Goal: Task Accomplishment & Management: Use online tool/utility

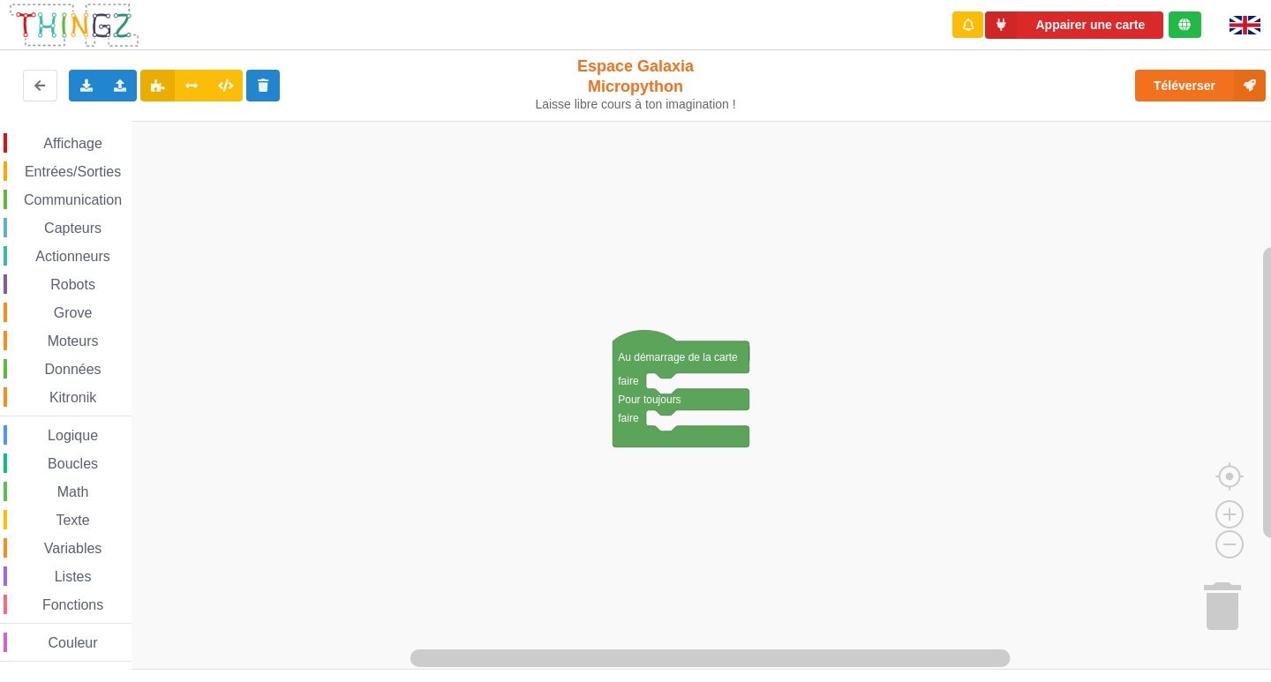
click at [57, 144] on span "Affichage" at bounding box center [73, 143] width 64 height 15
click at [669, 393] on div "Affichage Entrées/Sorties Communication Capteurs Actionneurs Robots Grove Moteu…" at bounding box center [642, 395] width 1284 height 549
click at [51, 154] on div "Affichage Entrées/Sorties Communication Capteurs Actionneurs Robots Grove Moteu…" at bounding box center [66, 397] width 132 height 529
click at [60, 146] on span "Affichage" at bounding box center [73, 143] width 64 height 15
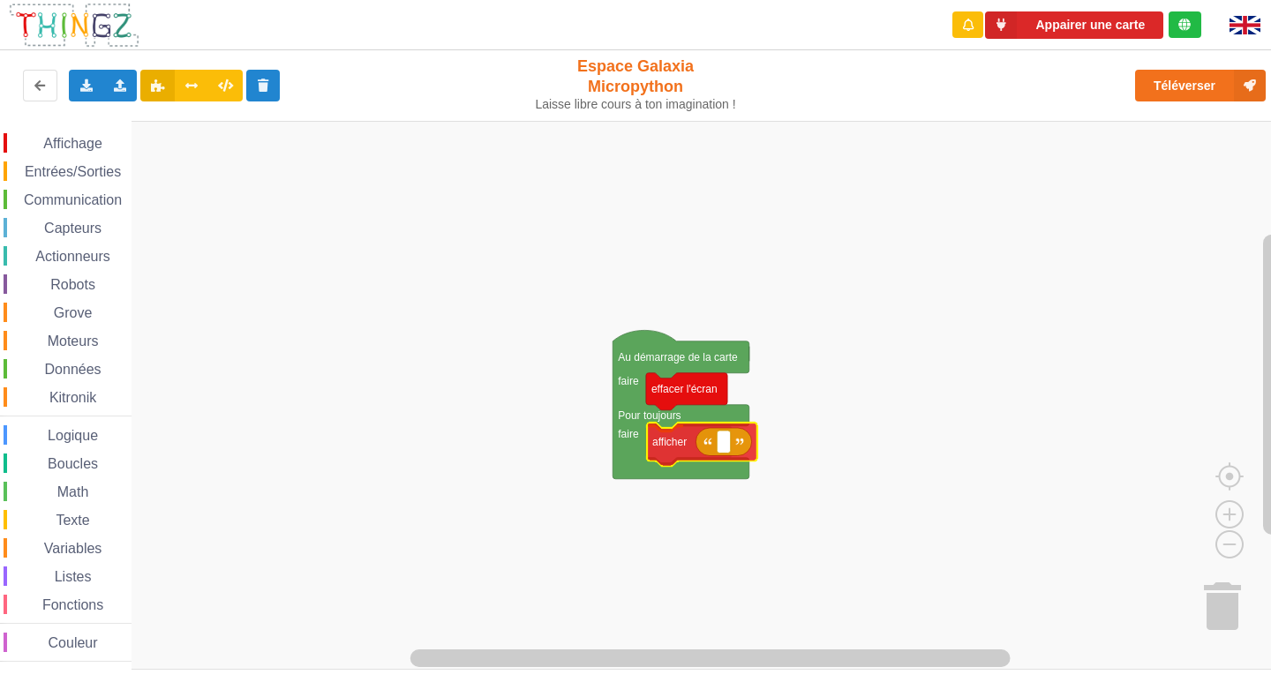
click at [681, 450] on div "Affichage Entrées/Sorties Communication Capteurs Actionneurs Robots Grove Moteu…" at bounding box center [642, 395] width 1284 height 549
click at [719, 456] on rect "Espace de travail de Blocky" at bounding box center [722, 445] width 13 height 23
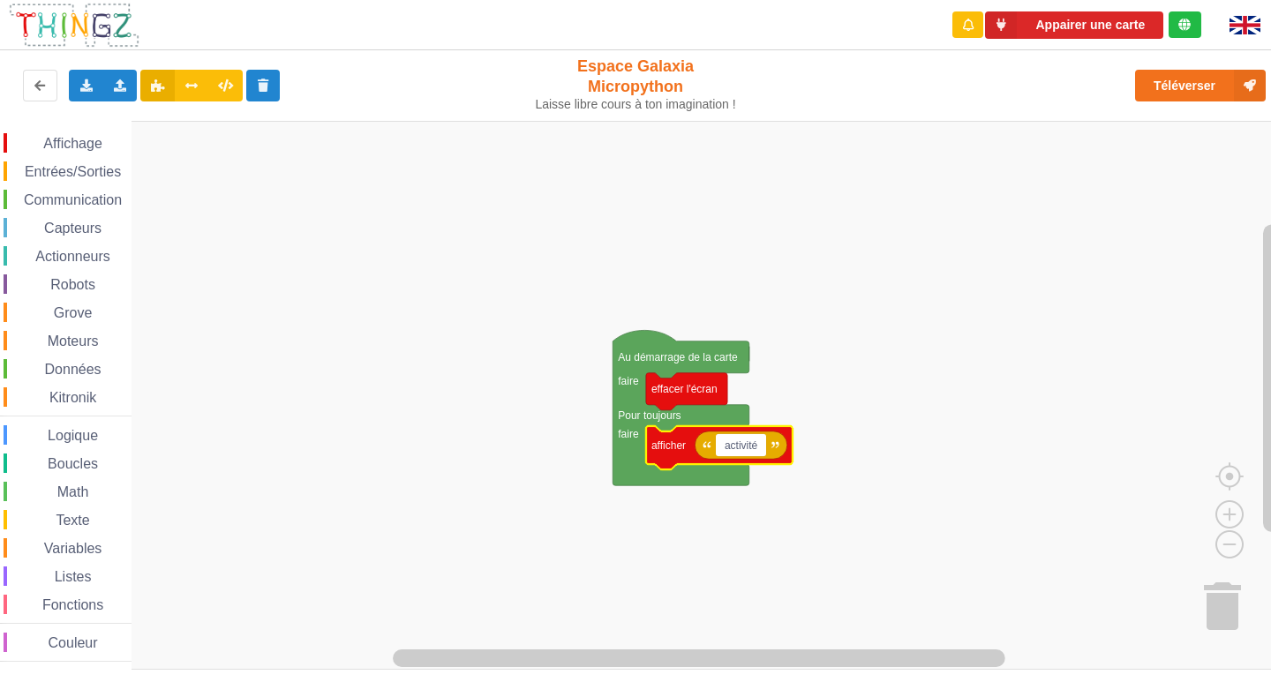
type input "activité 1"
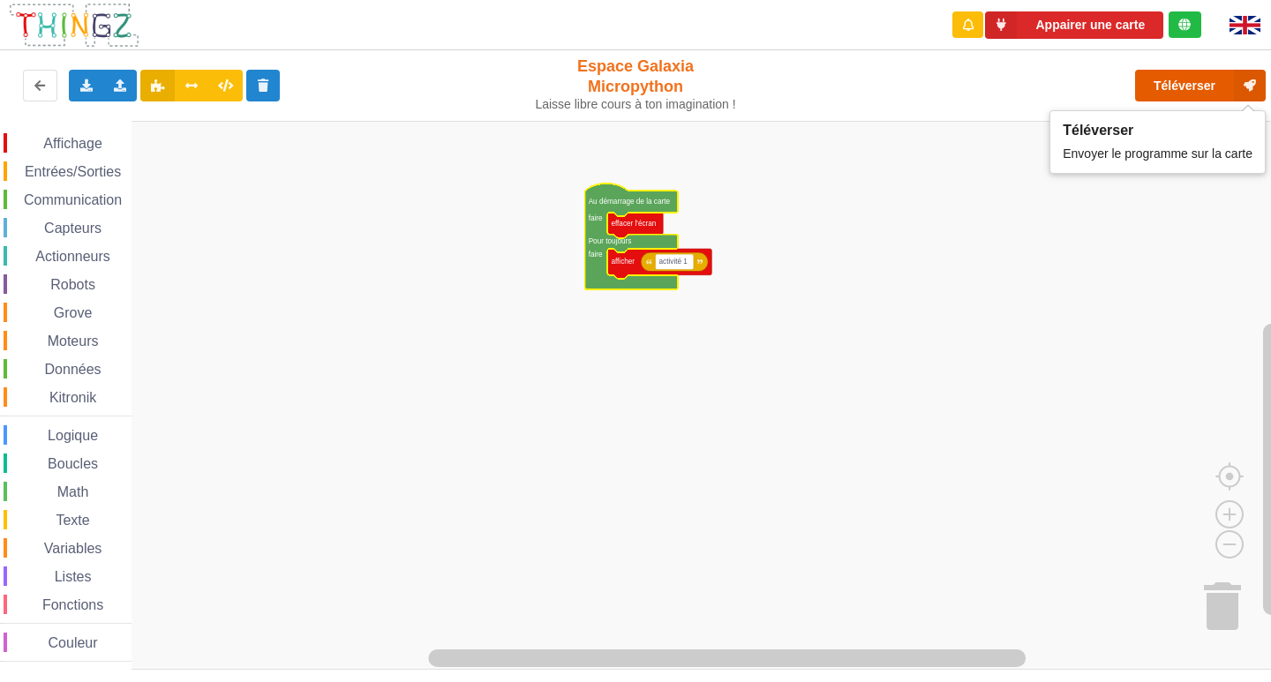
click at [1182, 77] on button "Téléverser" at bounding box center [1200, 86] width 131 height 32
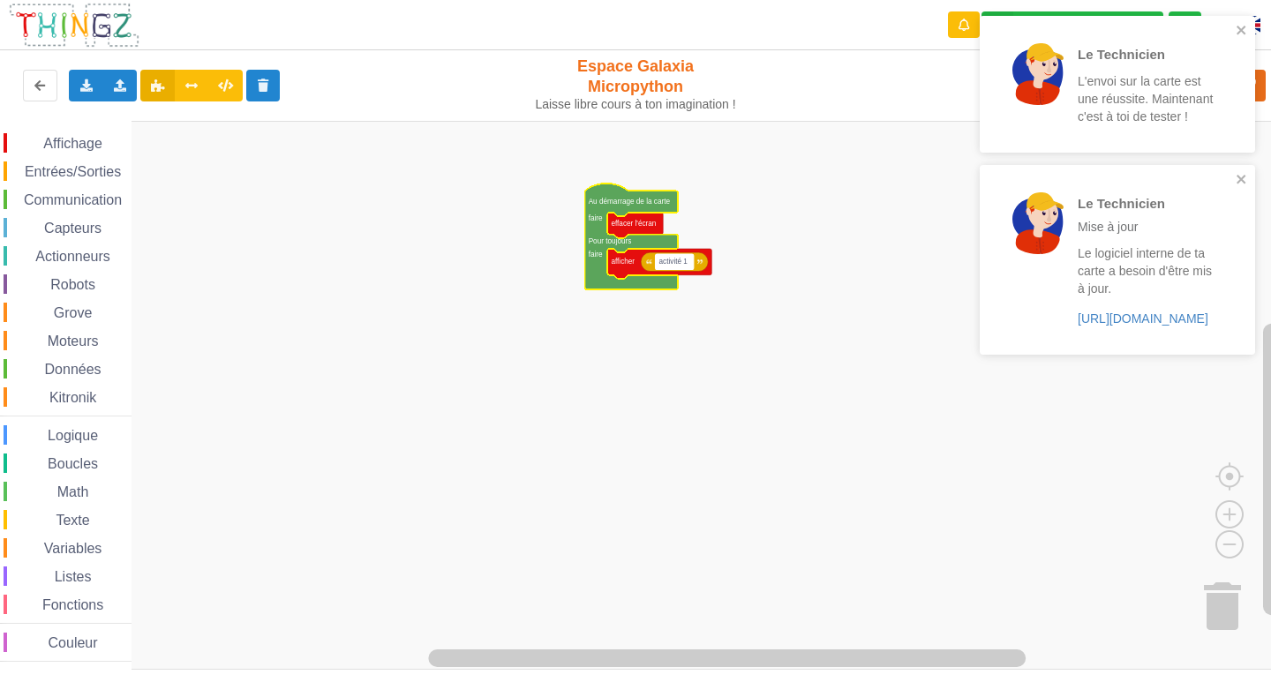
click at [692, 255] on rect "Espace de travail de Blocky" at bounding box center [674, 261] width 38 height 15
type input "clea"
click at [1245, 29] on icon "close" at bounding box center [1242, 30] width 12 height 14
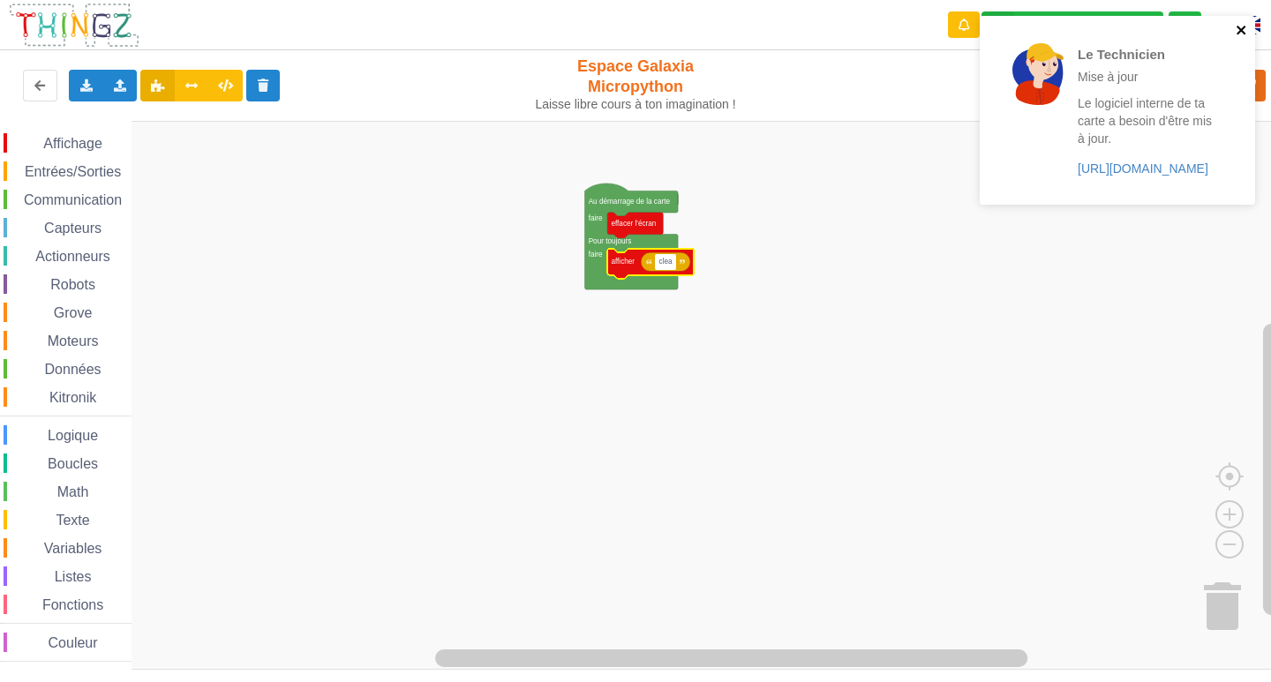
click at [1244, 28] on icon "close" at bounding box center [1241, 30] width 9 height 9
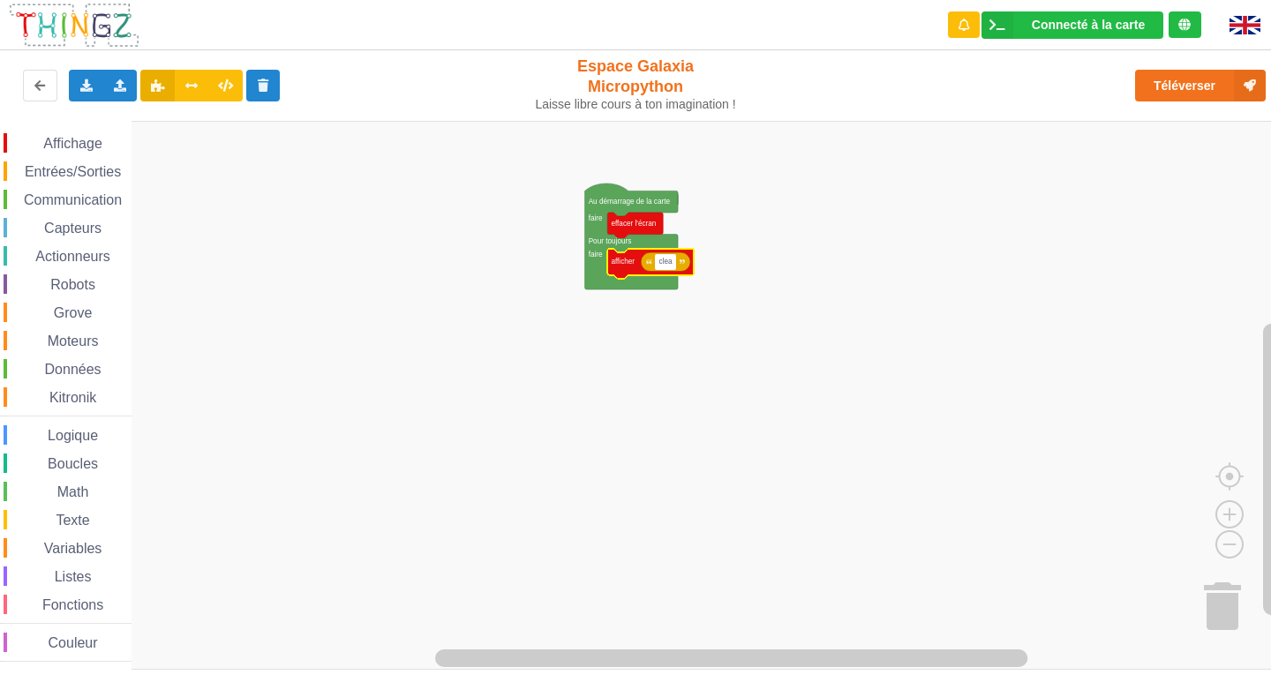
click at [1178, 93] on div "Le Technicien Mise à jour Le logiciel interne de ta carte a besoin d'être mis à…" at bounding box center [636, 329] width 1296 height 682
click at [1190, 79] on button "Téléverser" at bounding box center [1200, 86] width 131 height 32
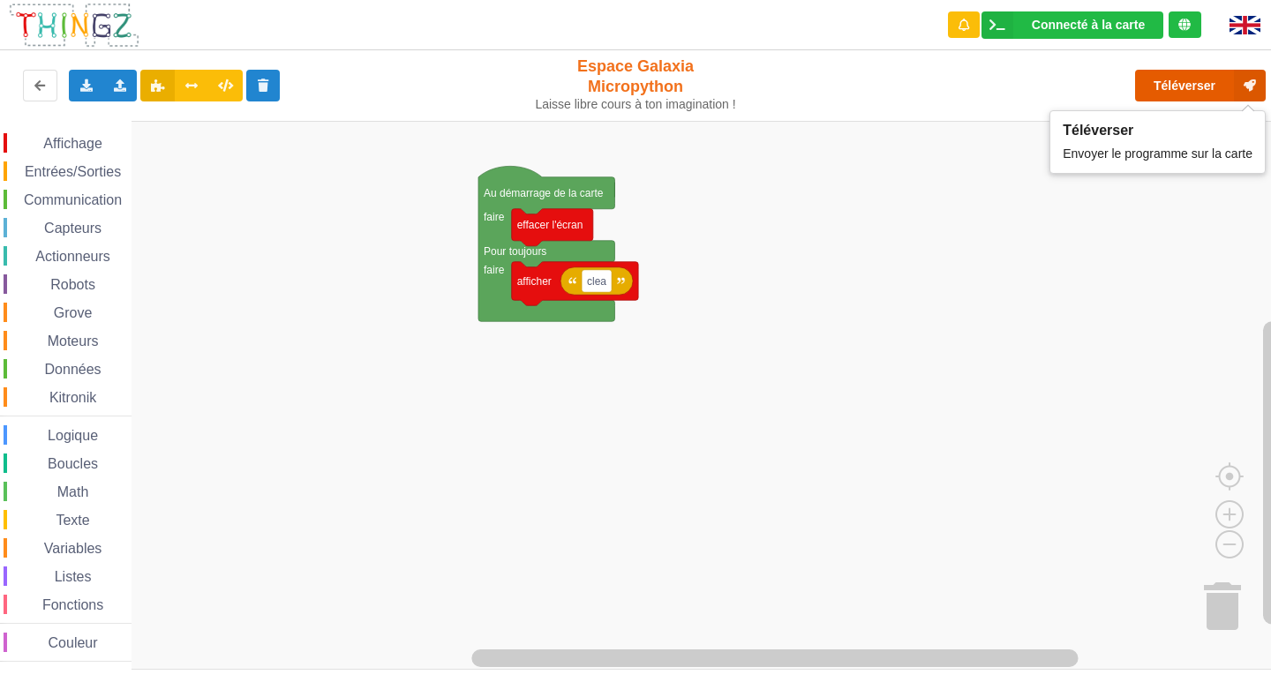
click at [1178, 94] on button "Téléverser" at bounding box center [1200, 86] width 131 height 32
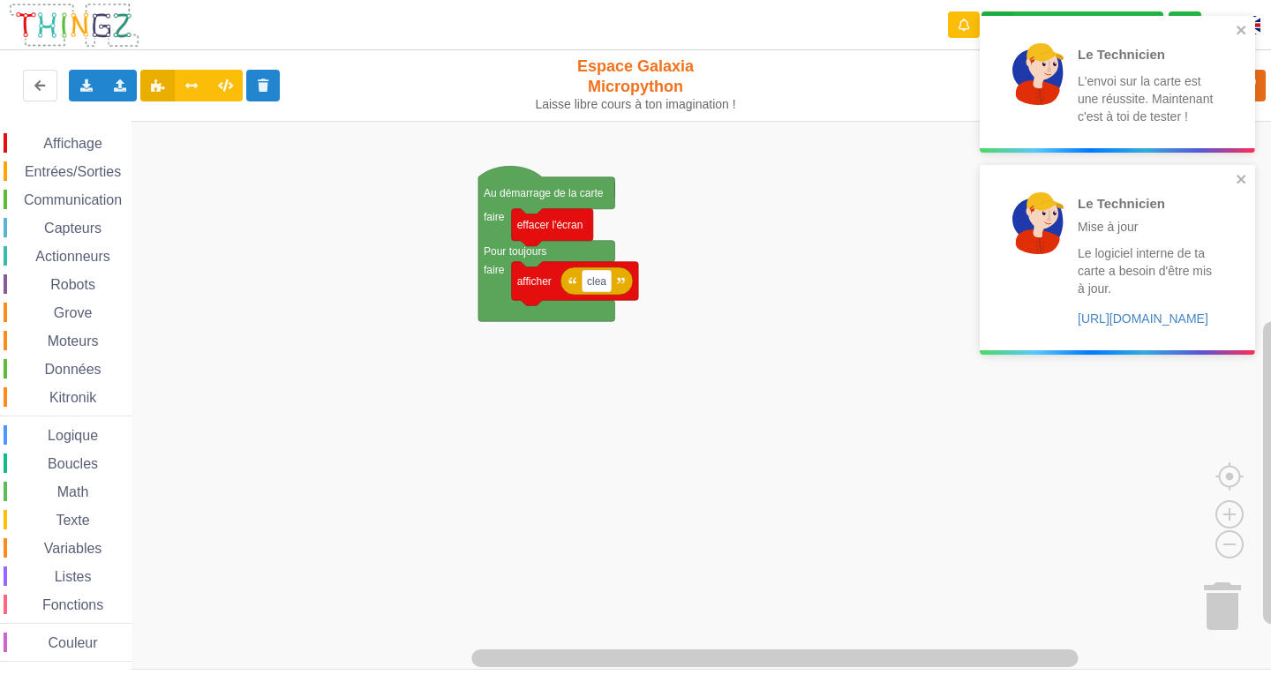
click at [47, 142] on span "Affichage" at bounding box center [73, 143] width 64 height 15
click at [95, 144] on span "Affichage" at bounding box center [73, 143] width 64 height 15
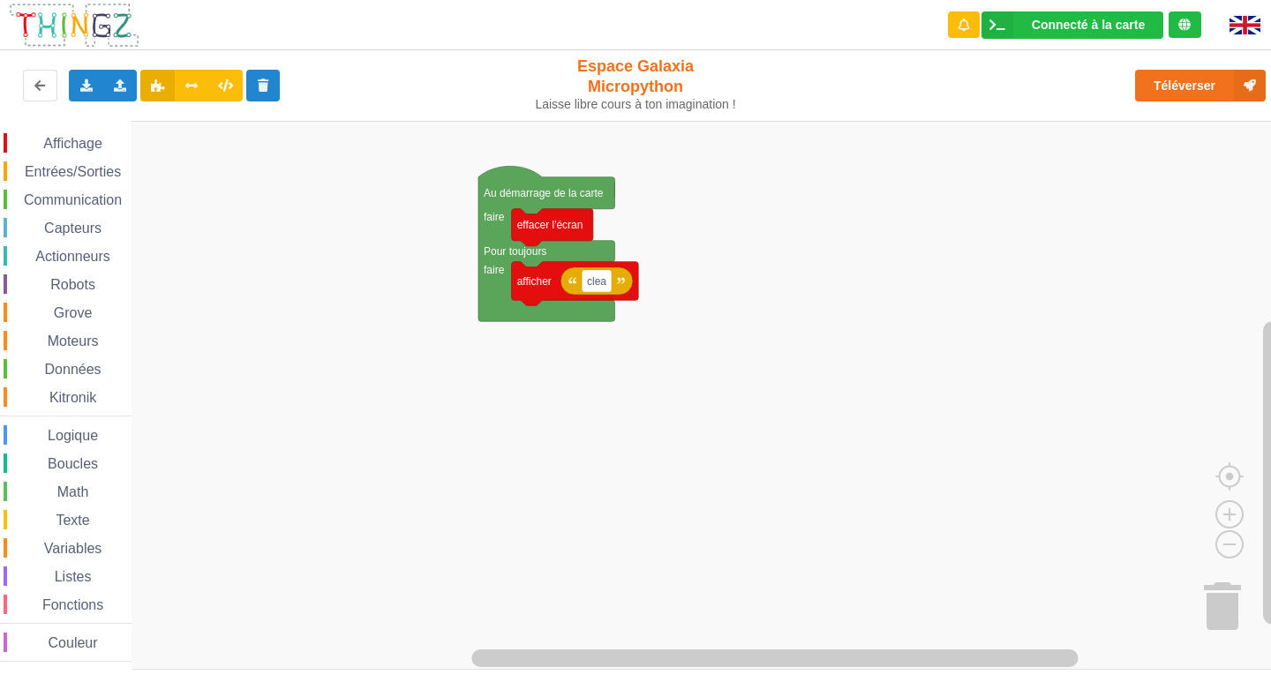
click at [820, 358] on rect "Espace de travail de Blocky" at bounding box center [642, 395] width 1284 height 549
type input "activité 1"
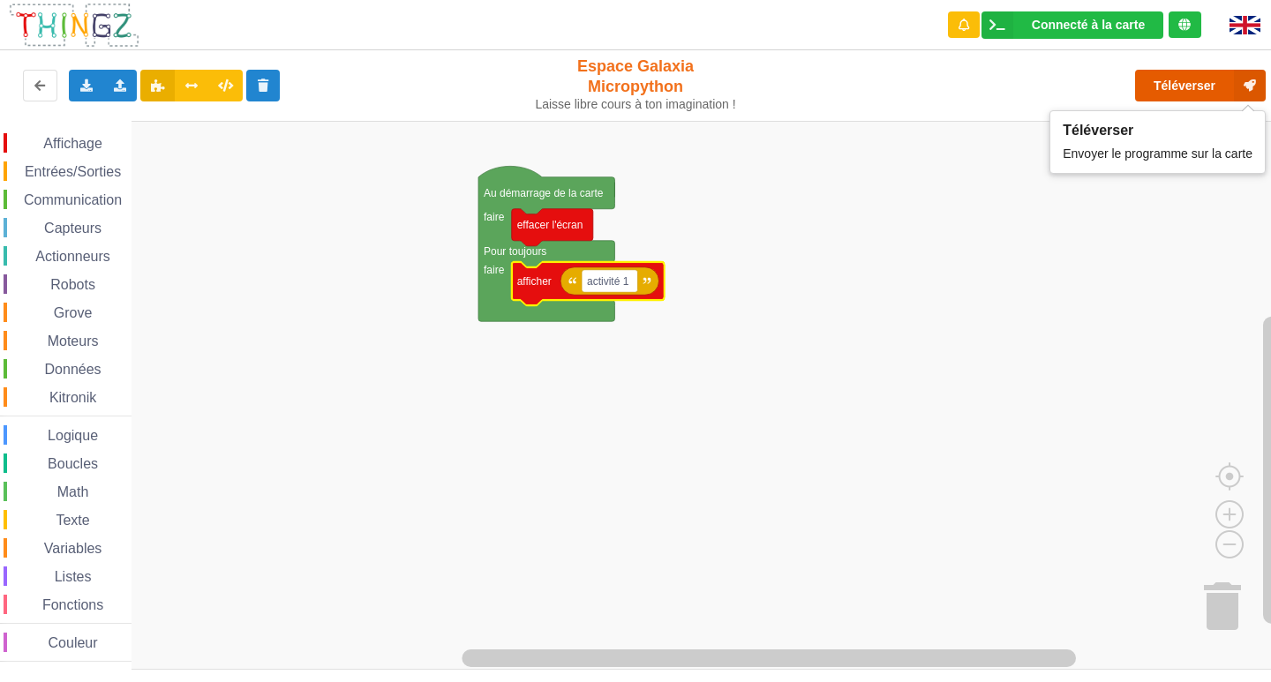
click at [1190, 88] on button "Téléverser" at bounding box center [1200, 86] width 131 height 32
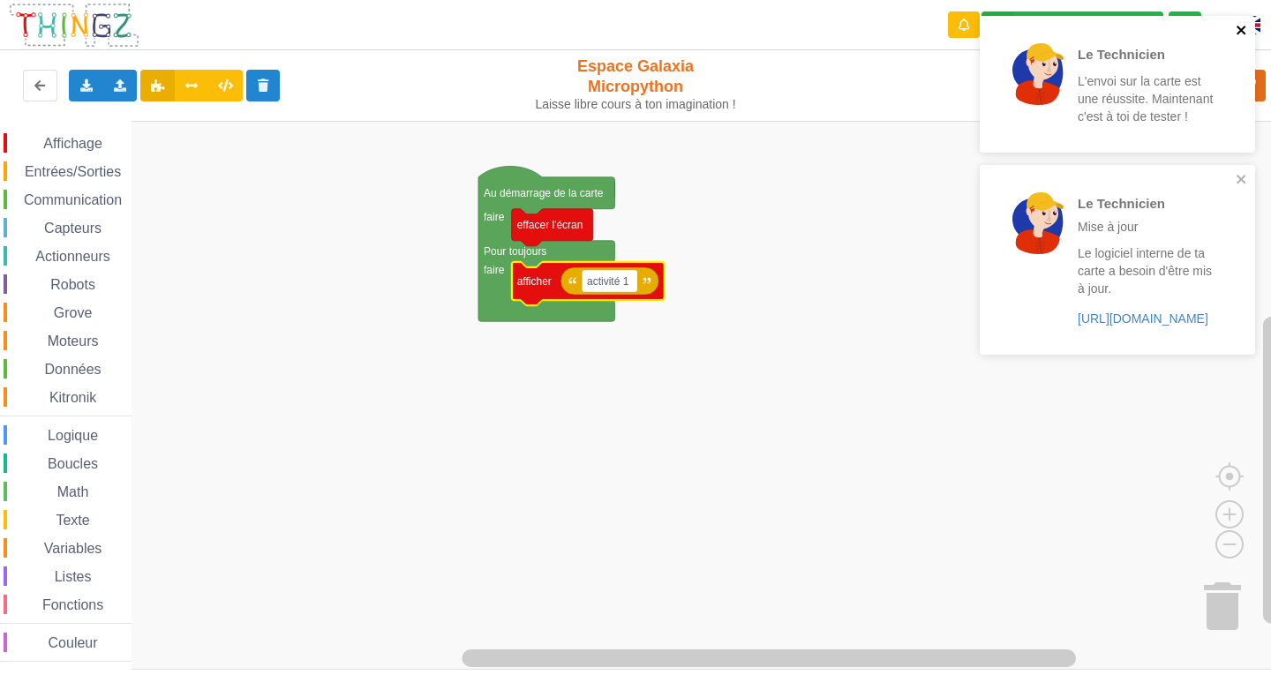
click at [1243, 25] on icon "close" at bounding box center [1242, 30] width 12 height 14
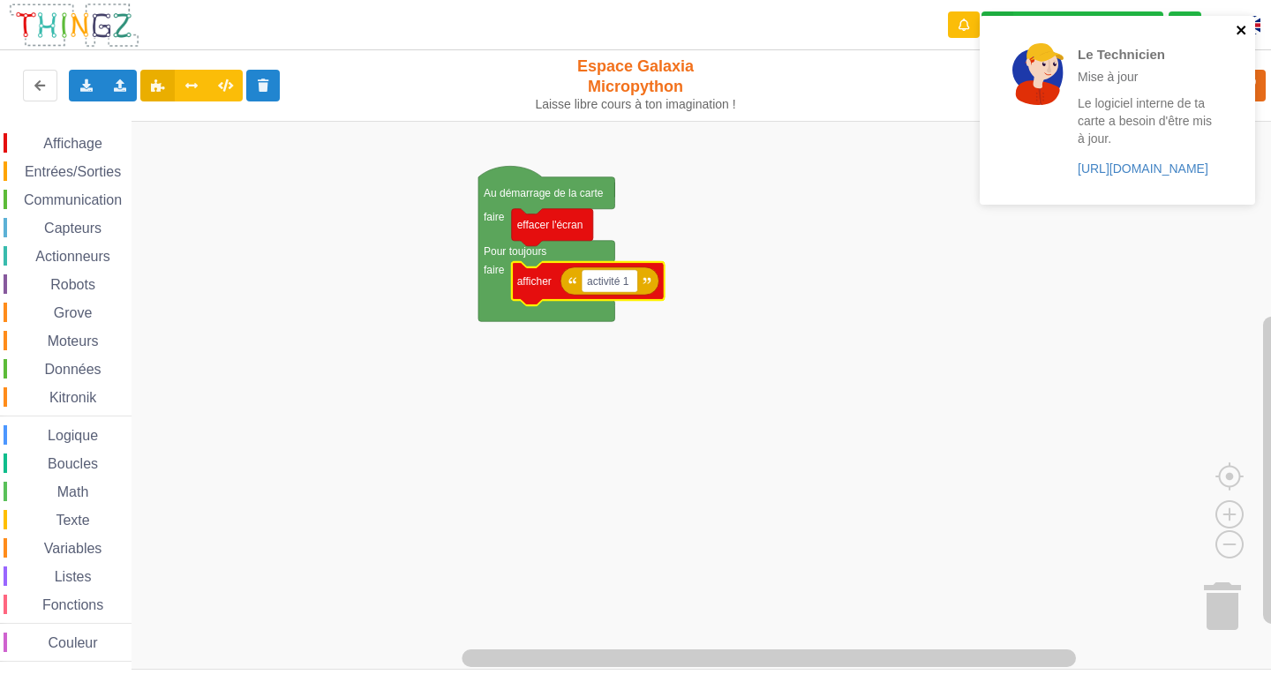
click at [1239, 31] on icon "close" at bounding box center [1242, 30] width 12 height 14
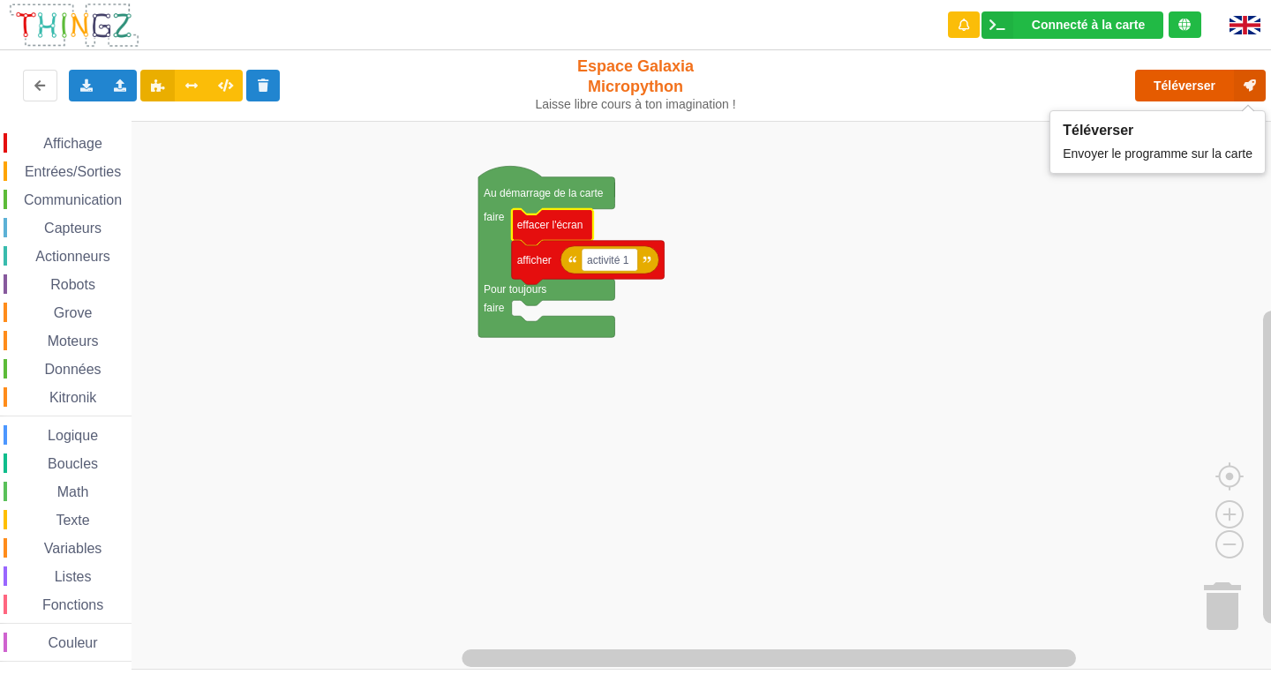
click at [1183, 73] on button "Téléverser" at bounding box center [1200, 86] width 131 height 32
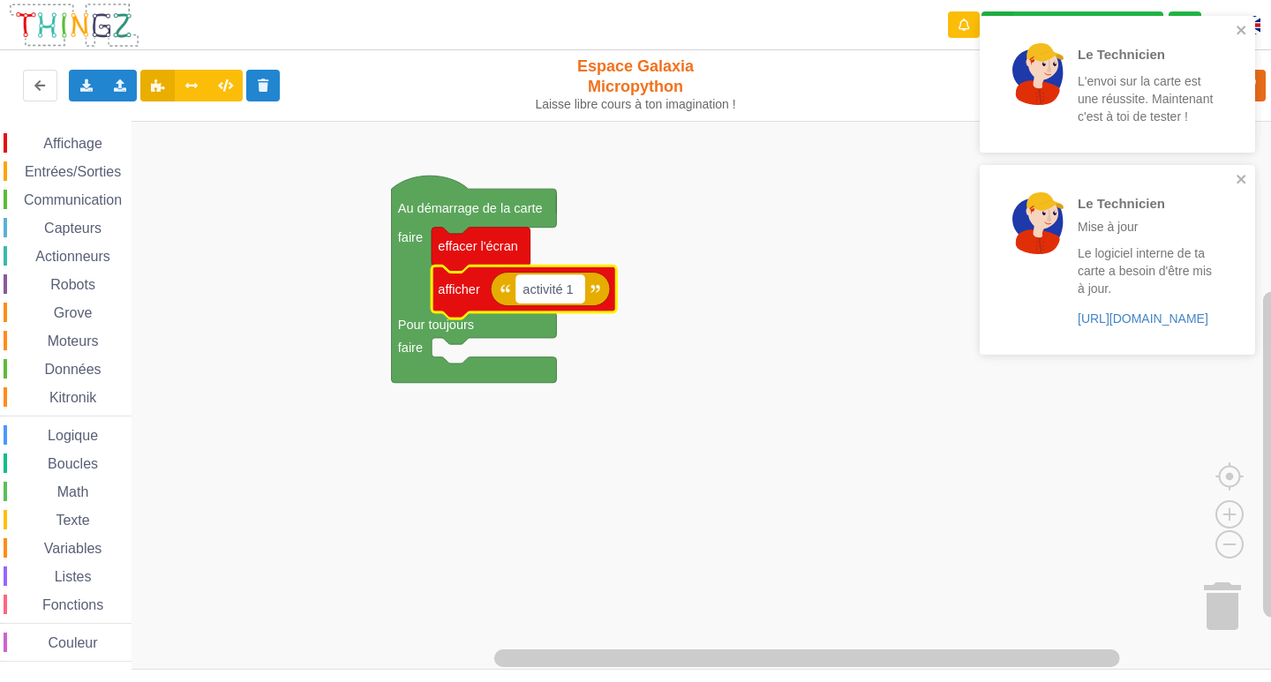
click at [564, 292] on text "activité 1" at bounding box center [548, 290] width 50 height 14
click at [564, 292] on input "activité 1" at bounding box center [550, 288] width 68 height 27
type input "activite 1"
click at [1242, 30] on icon "close" at bounding box center [1241, 30] width 9 height 9
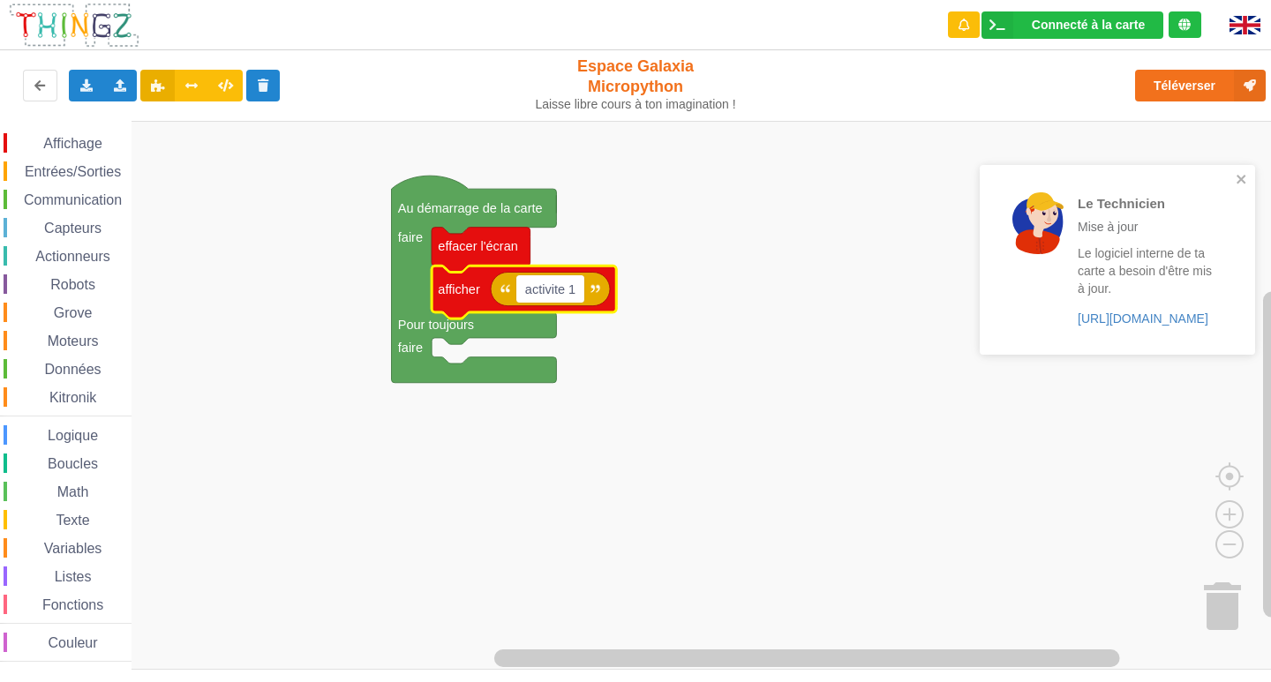
click at [1237, 83] on div "Le Technicien L'envoi sur la carte est une réussite. Maintenant c'est à toi de …" at bounding box center [1117, 191] width 283 height 358
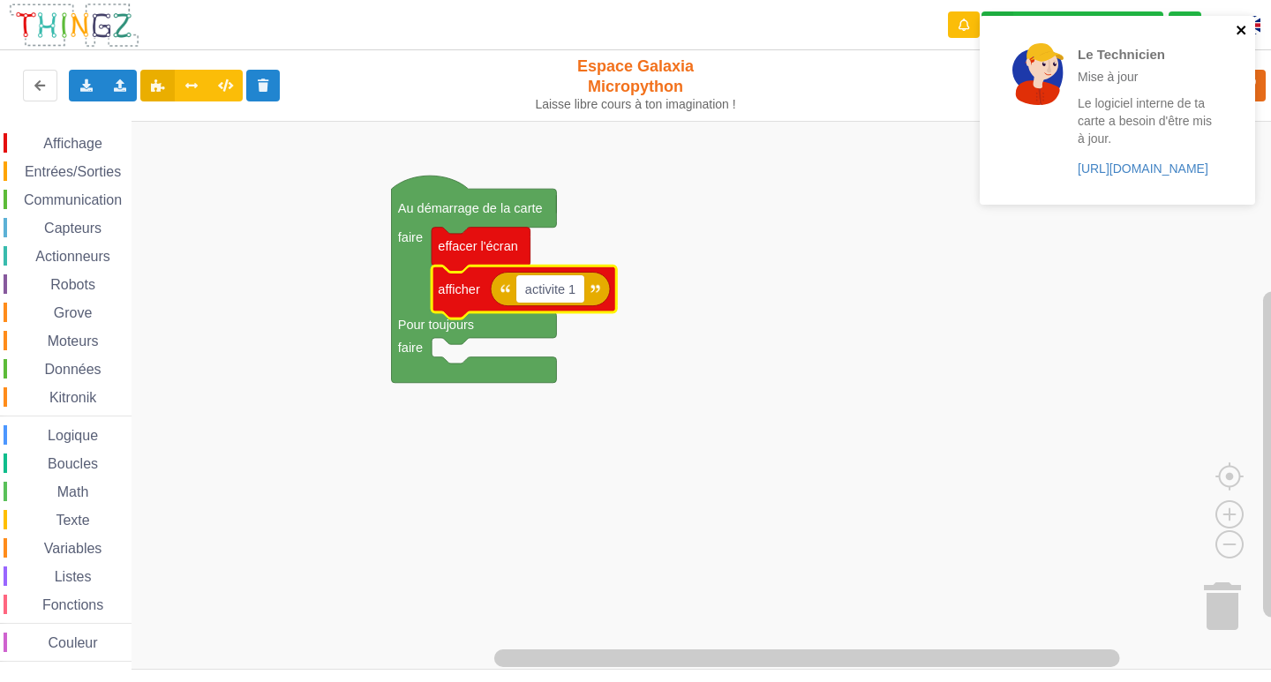
click at [1242, 31] on icon "close" at bounding box center [1241, 30] width 9 height 9
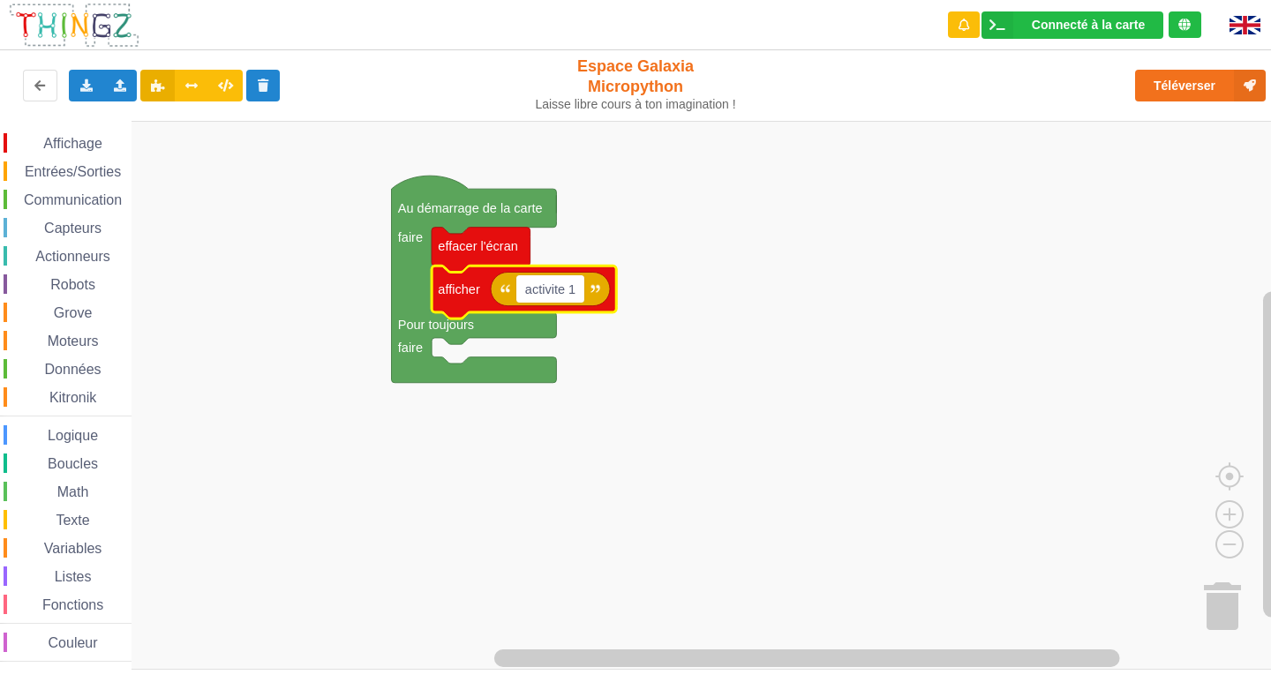
click at [1233, 80] on div "Le Technicien Mise à jour Le logiciel interne de ta carte a besoin d'être mis à…" at bounding box center [636, 329] width 1296 height 682
click at [1196, 93] on button "Téléverser" at bounding box center [1200, 86] width 131 height 32
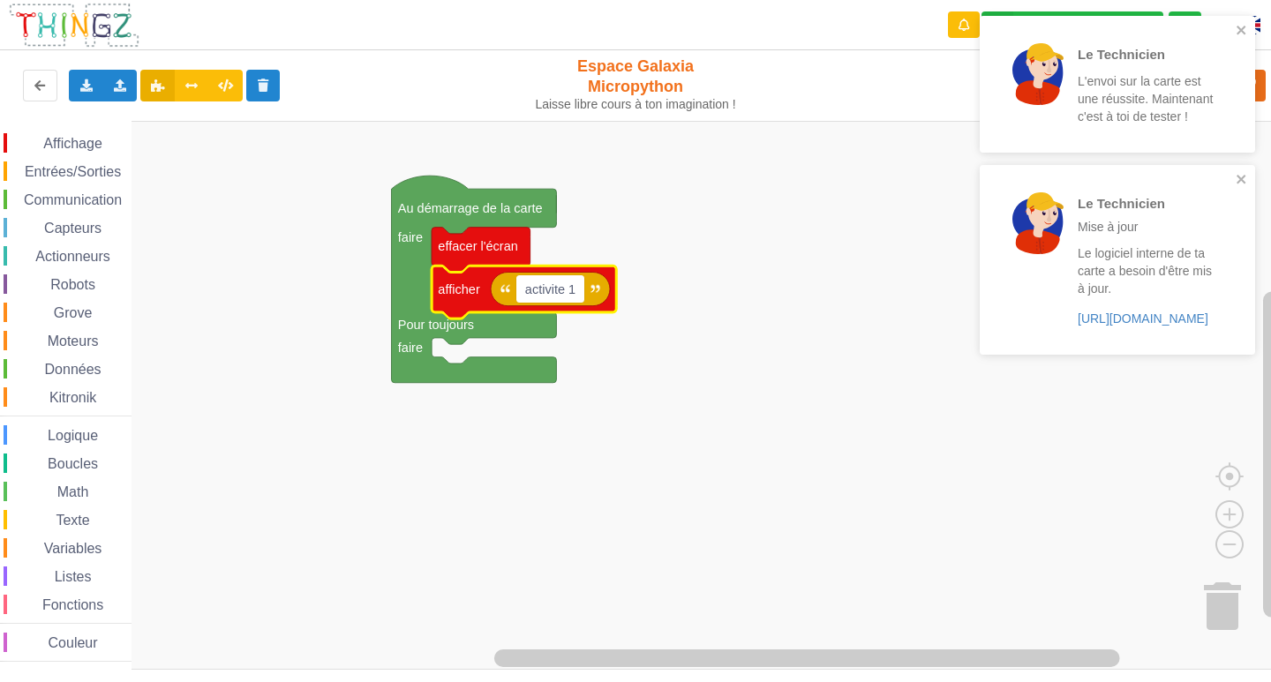
click at [29, 145] on span "Espace de travail de Blocky" at bounding box center [33, 144] width 14 height 14
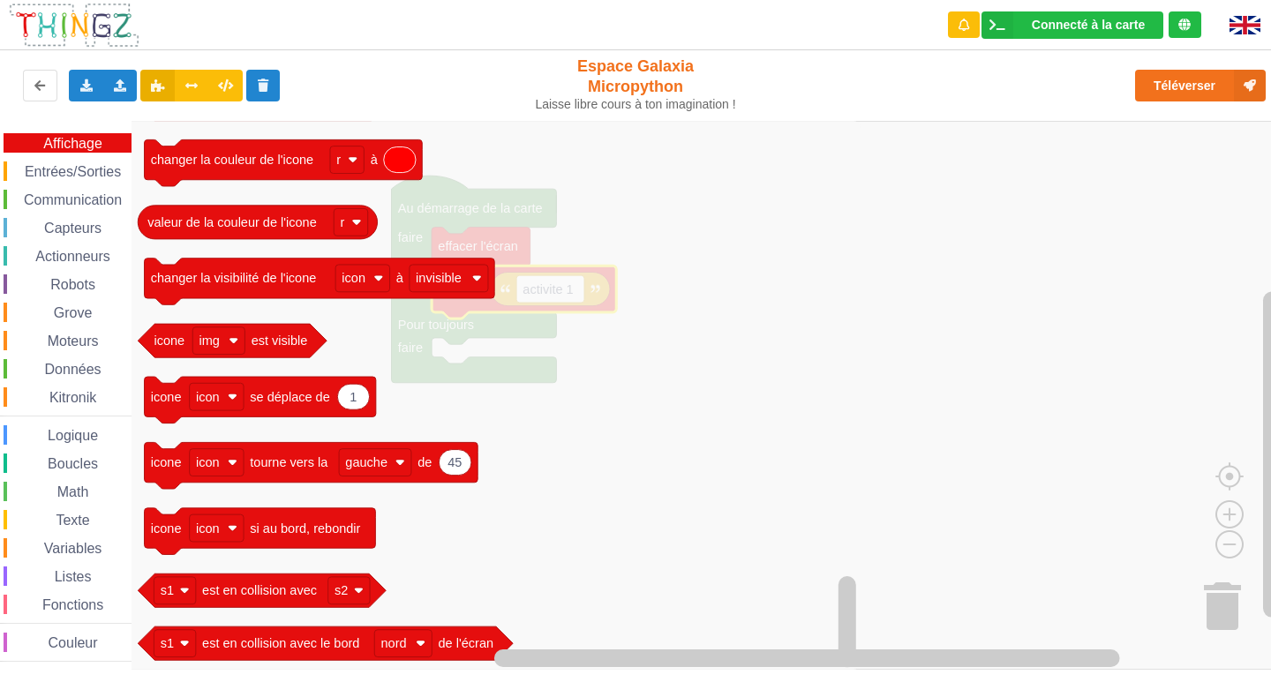
click at [61, 169] on span "Entrées/Sorties" at bounding box center [73, 171] width 102 height 15
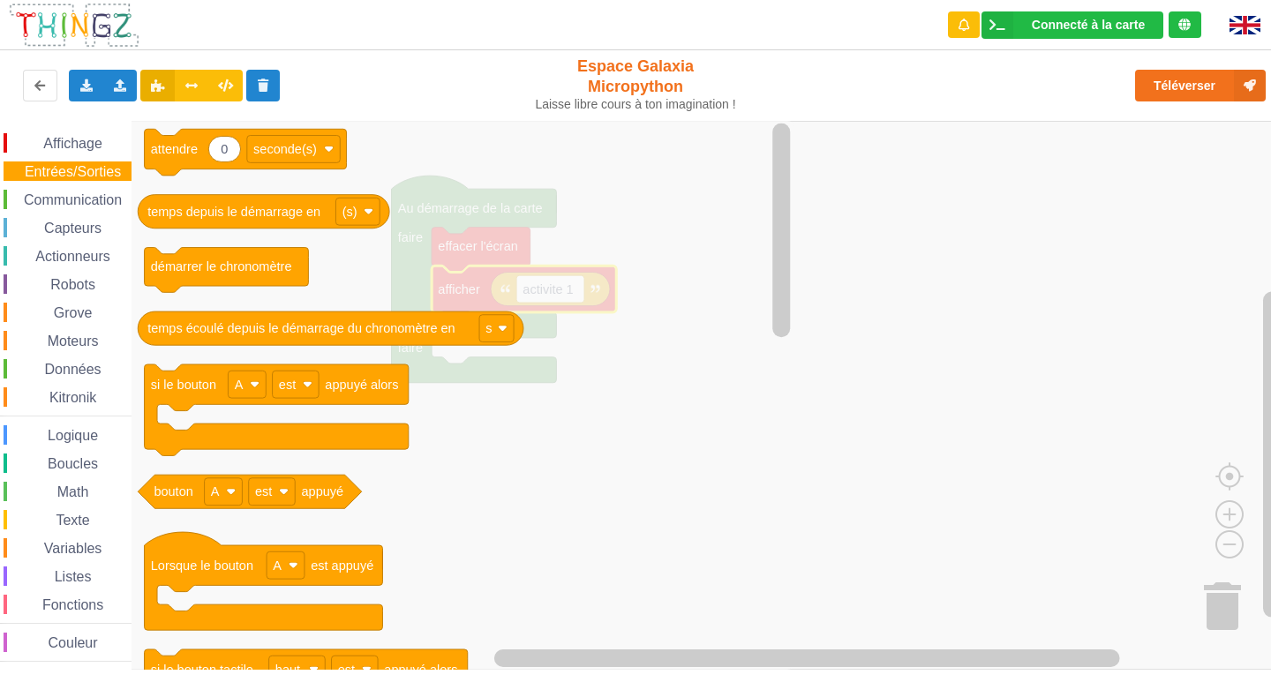
click at [79, 193] on span "Communication" at bounding box center [72, 199] width 103 height 15
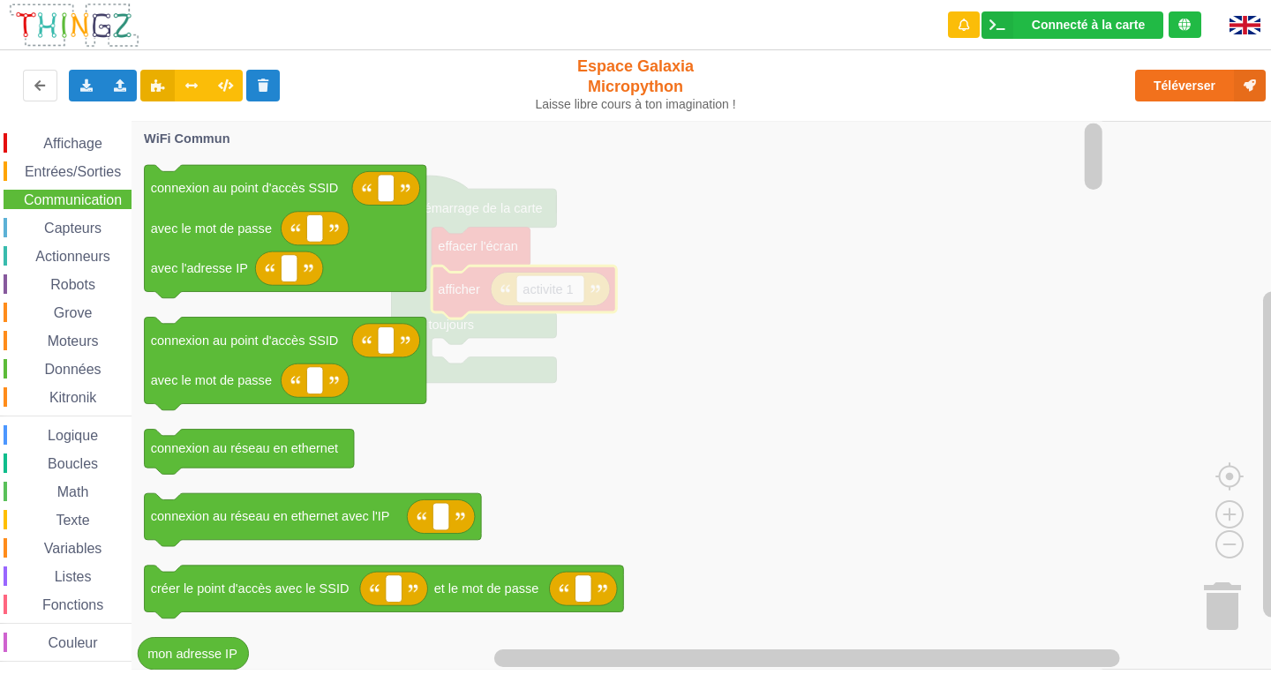
click at [74, 231] on span "Capteurs" at bounding box center [72, 228] width 63 height 15
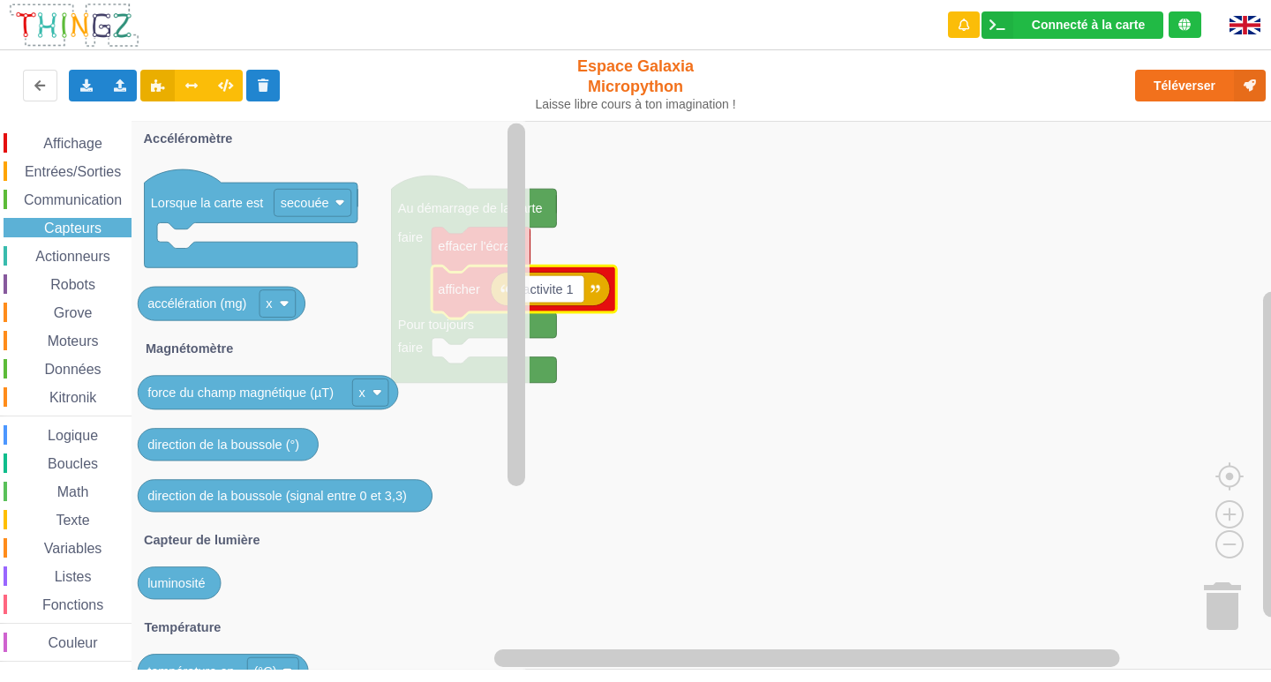
click at [47, 263] on span "Actionneurs" at bounding box center [73, 256] width 80 height 15
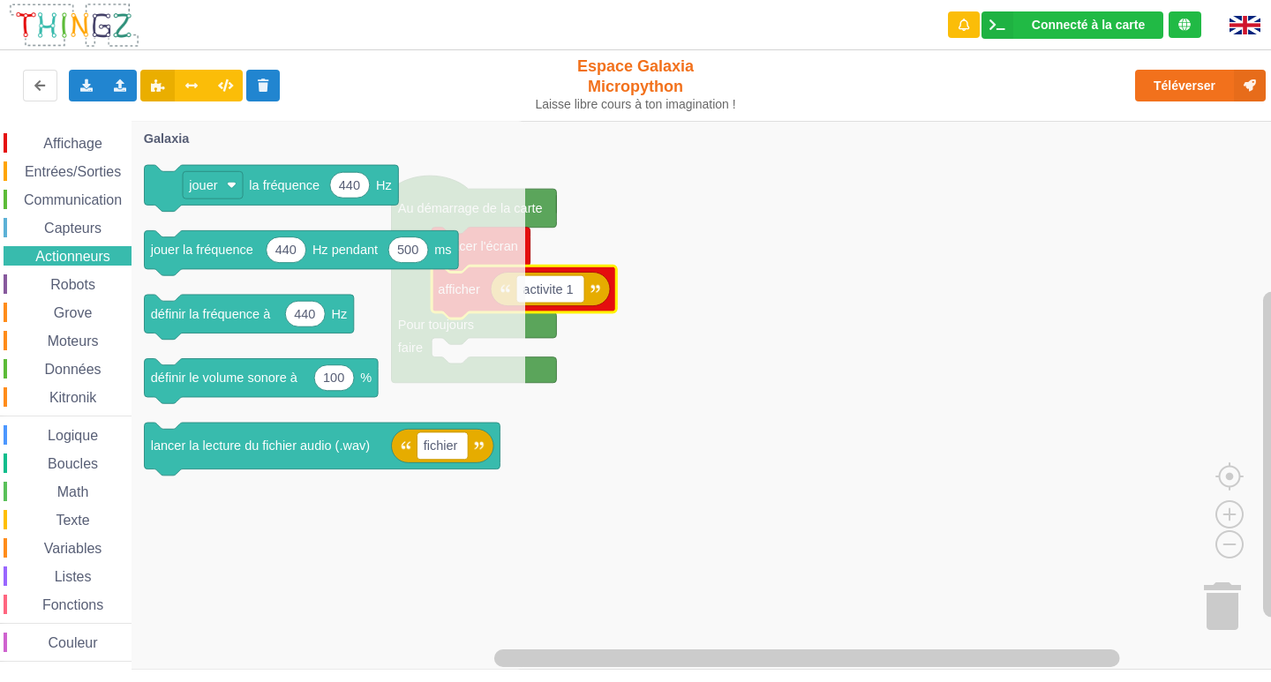
click at [43, 232] on span "Capteurs" at bounding box center [72, 228] width 63 height 15
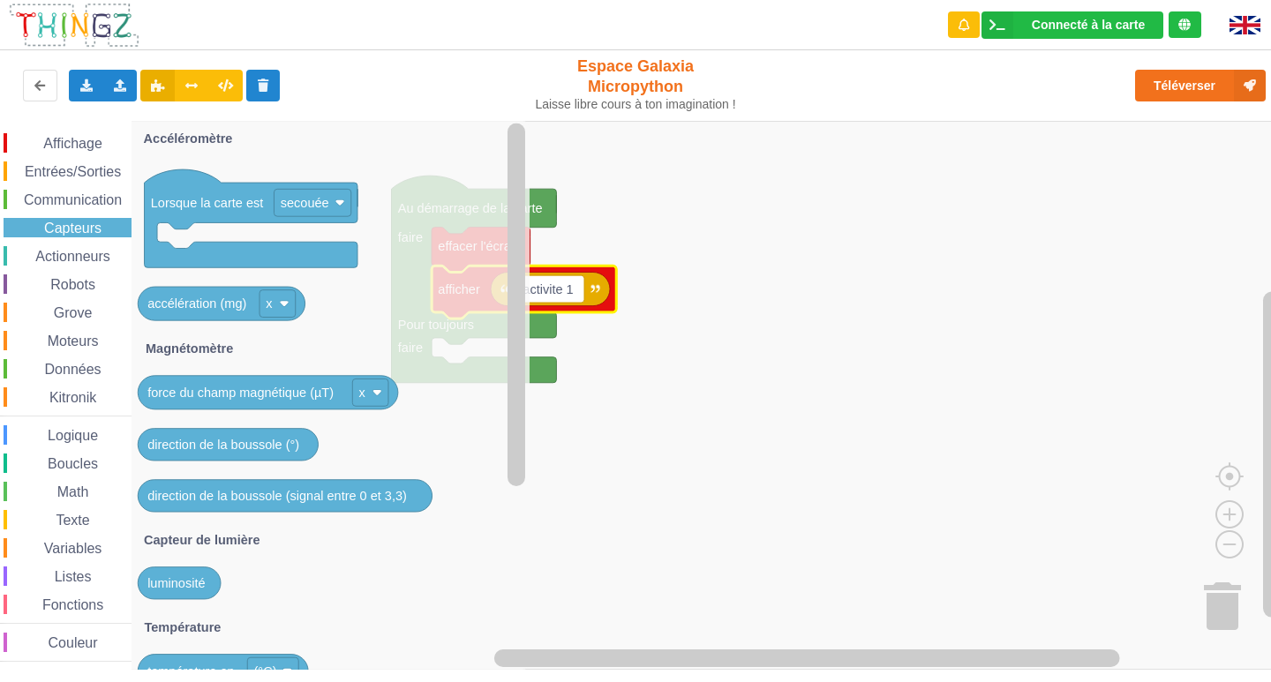
click at [67, 263] on span "Actionneurs" at bounding box center [73, 256] width 80 height 15
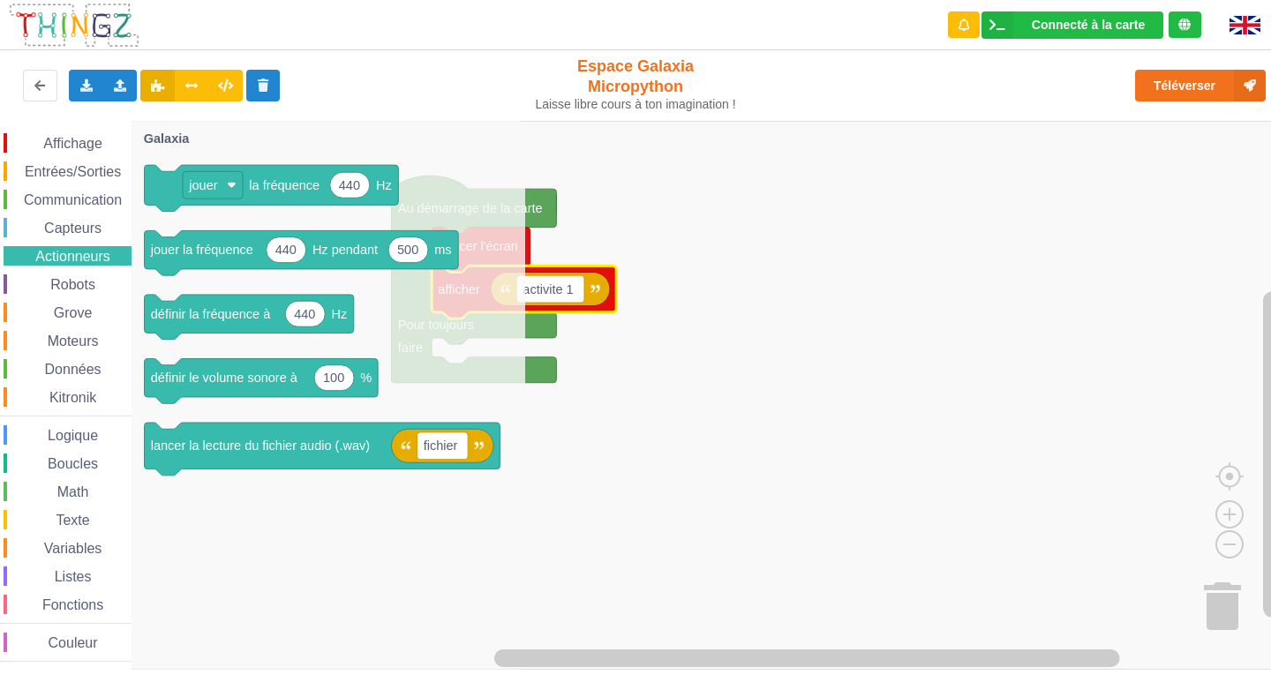
click at [53, 518] on span "Texte" at bounding box center [72, 520] width 39 height 15
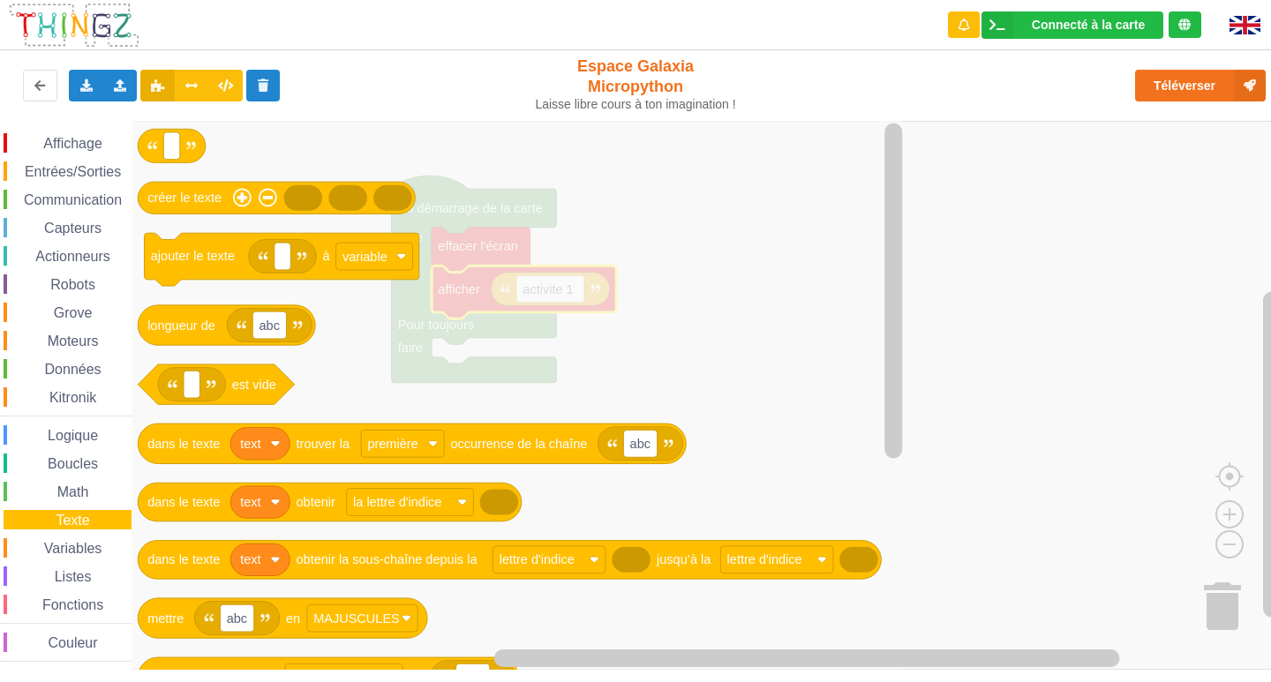
click at [57, 138] on span "Affichage" at bounding box center [73, 143] width 64 height 15
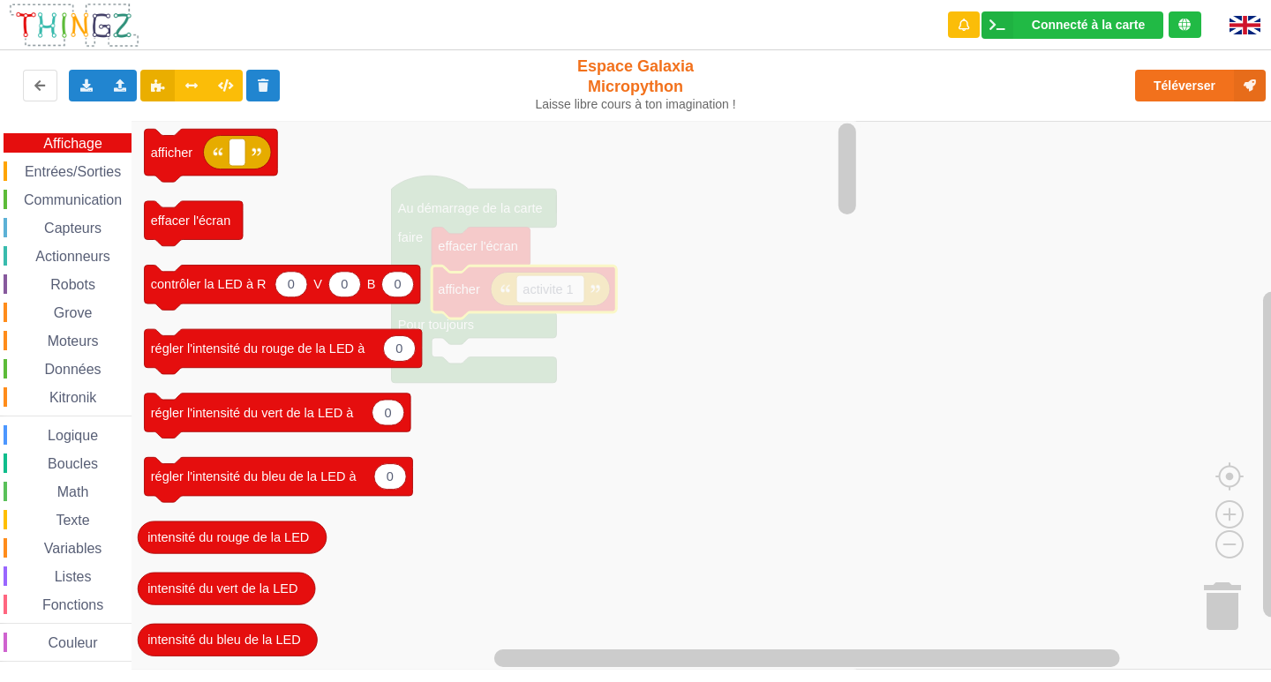
click at [102, 174] on span "Entrées/Sorties" at bounding box center [73, 171] width 102 height 15
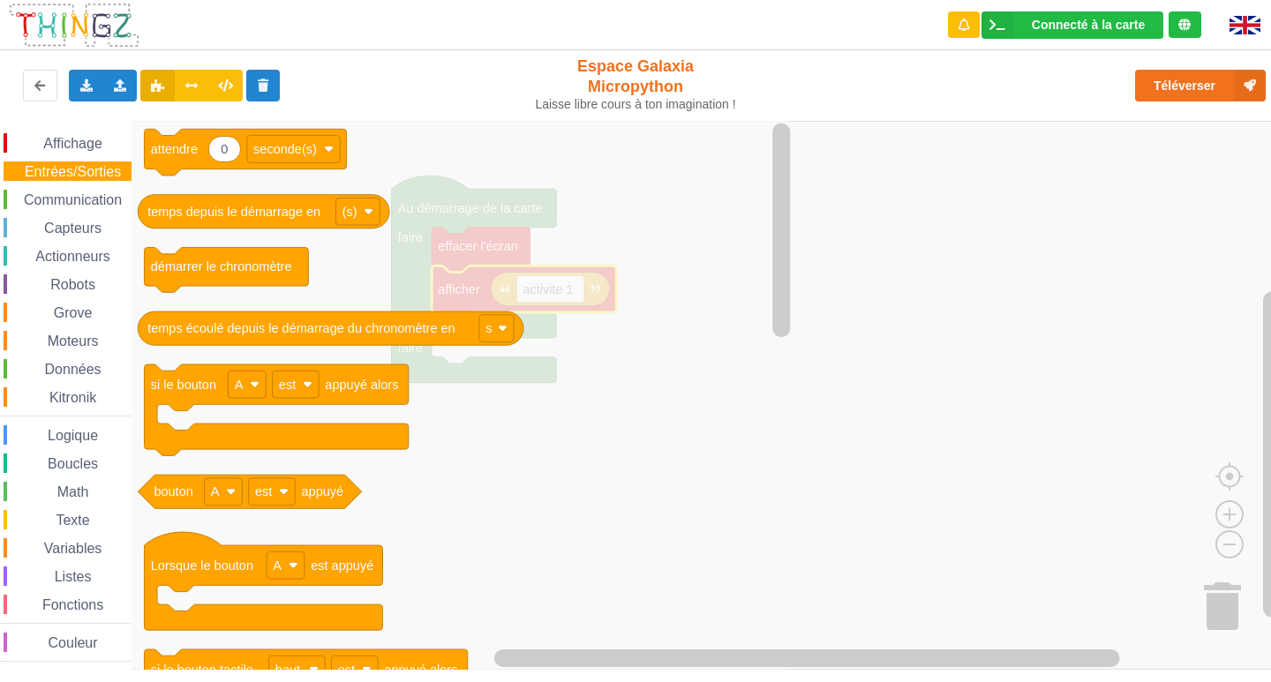
click at [79, 141] on span "Affichage" at bounding box center [73, 143] width 64 height 15
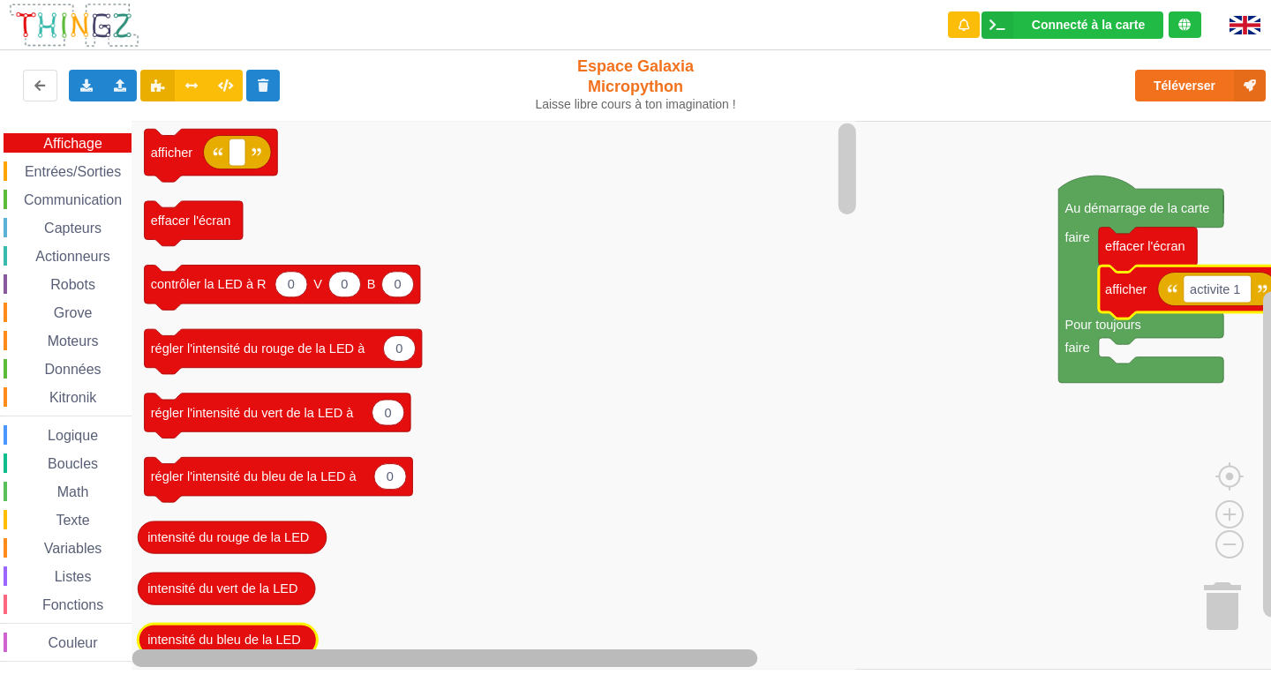
click at [207, 634] on div "Affichage Entrées/Sorties Communication Capteurs Actionneurs Robots Grove Moteu…" at bounding box center [642, 395] width 1284 height 549
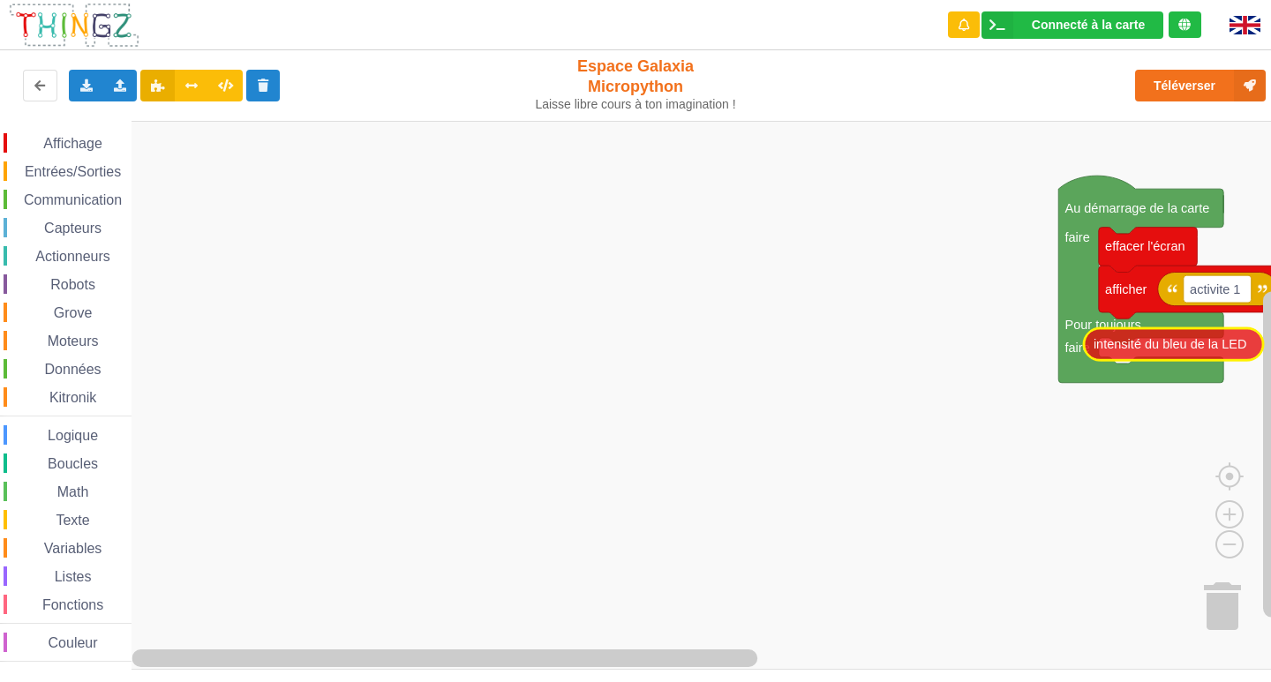
click at [1142, 343] on div "Affichage Entrées/Sorties Communication Capteurs Actionneurs Robots Grove Moteu…" at bounding box center [642, 395] width 1284 height 549
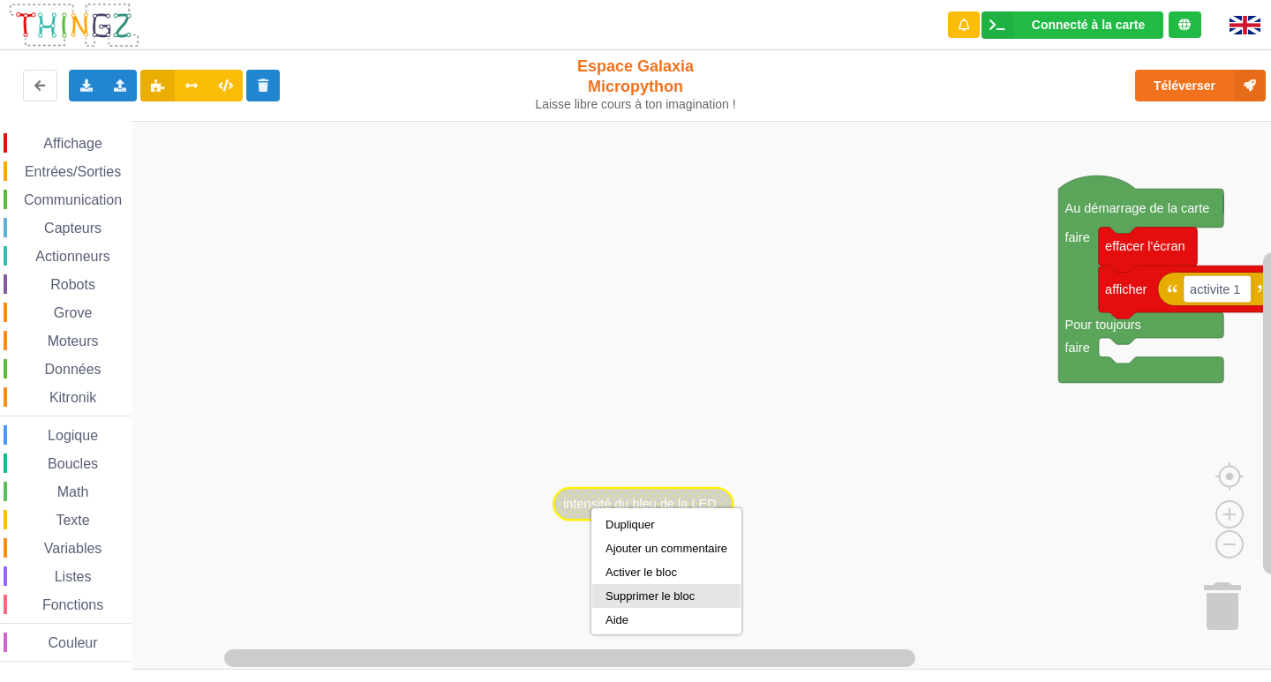
click at [624, 596] on div "Supprimer le bloc" at bounding box center [667, 596] width 122 height 13
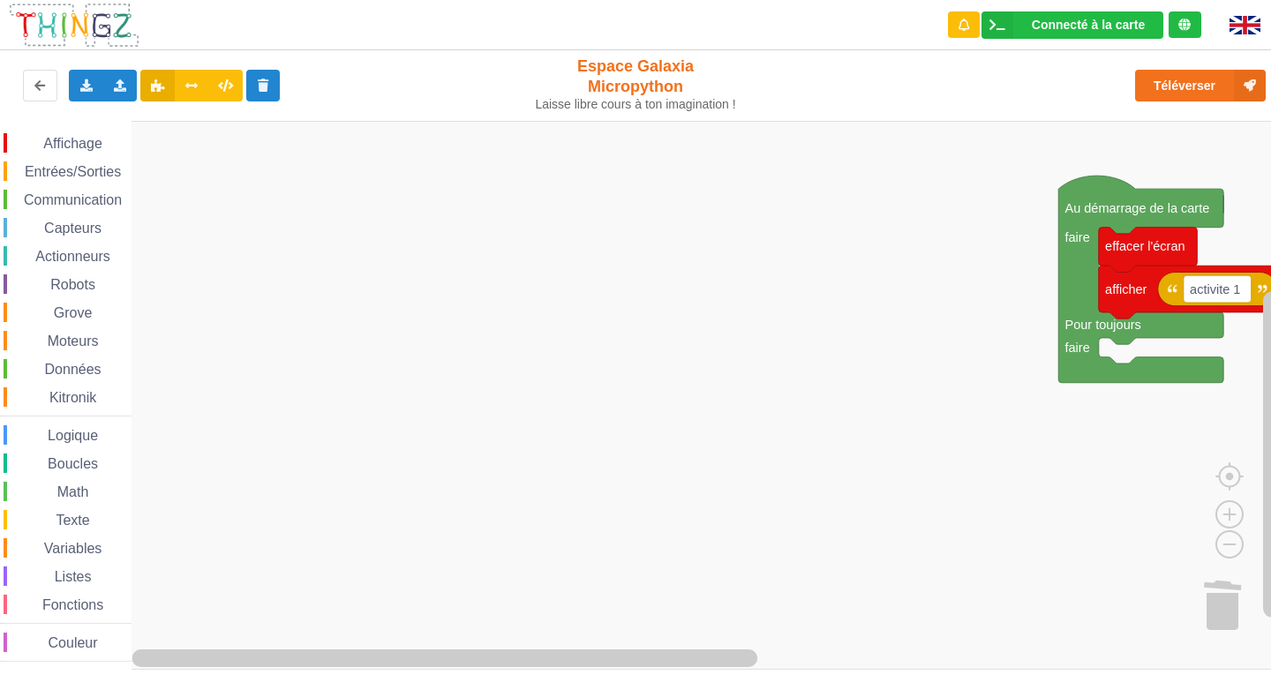
click at [100, 139] on span "Affichage" at bounding box center [73, 143] width 64 height 15
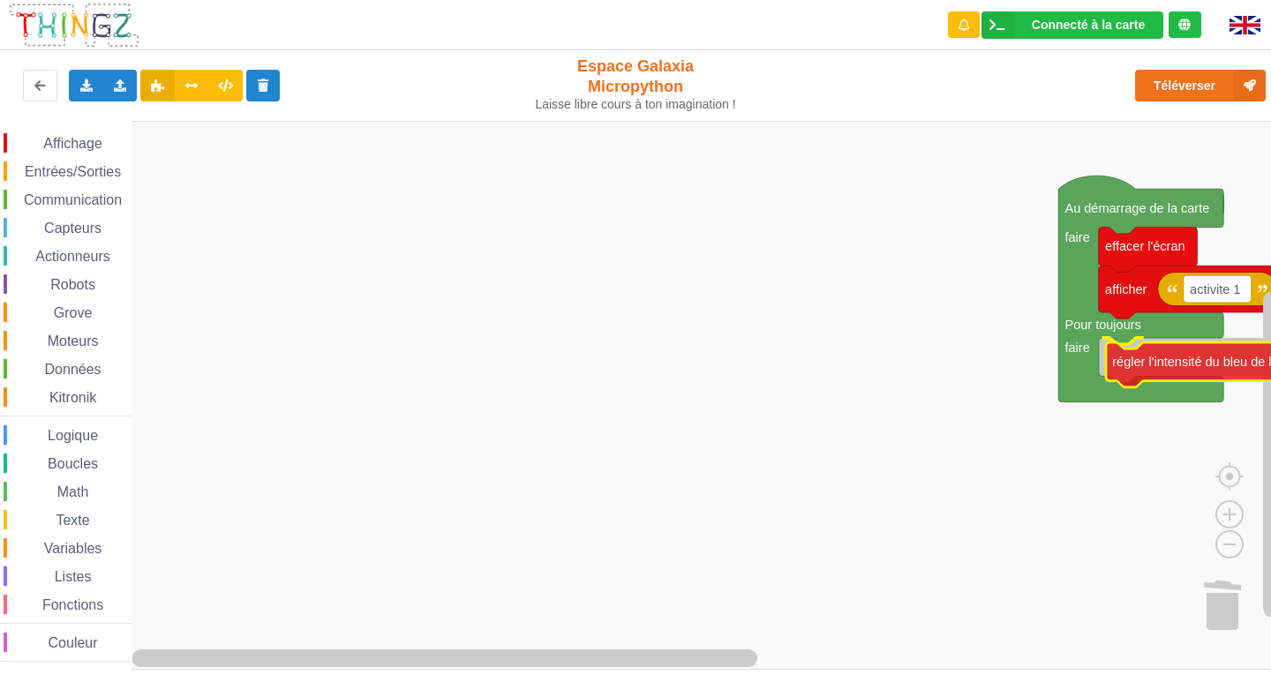
click at [1217, 373] on div "Affichage Entrées/Sorties Communication Capteurs Actionneurs Robots Grove Moteu…" at bounding box center [642, 395] width 1284 height 549
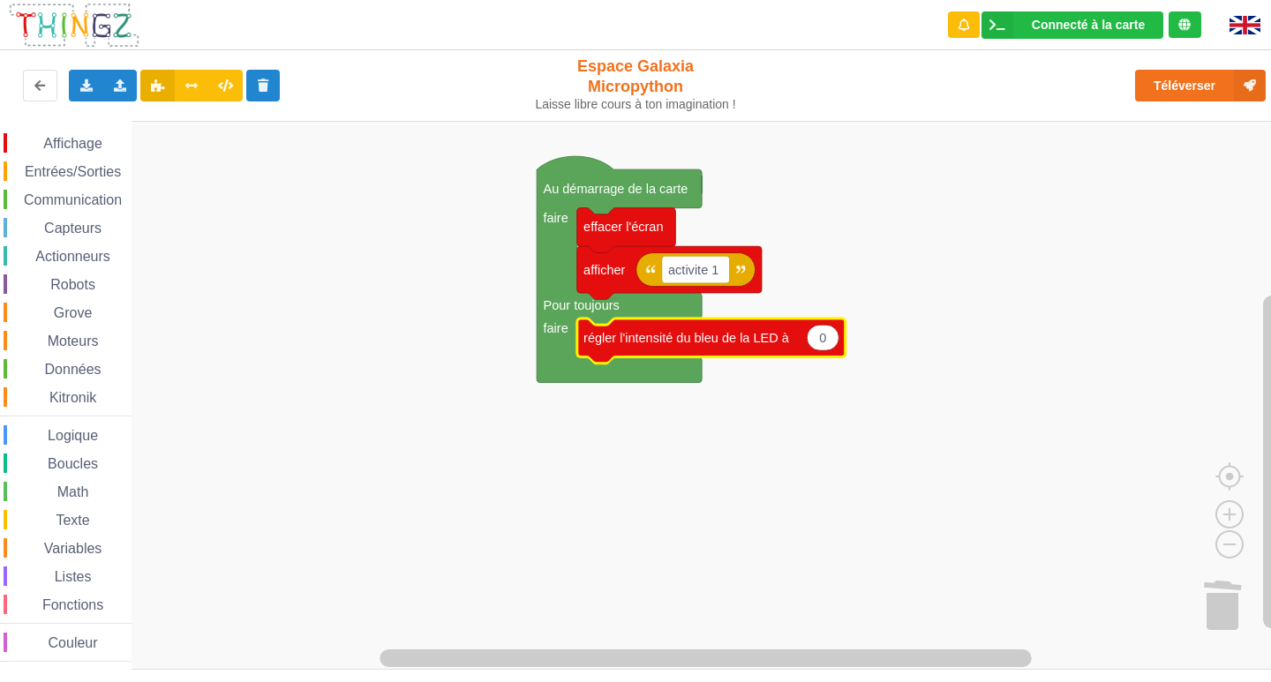
click at [829, 343] on icon "Espace de travail de Blocky" at bounding box center [823, 338] width 32 height 26
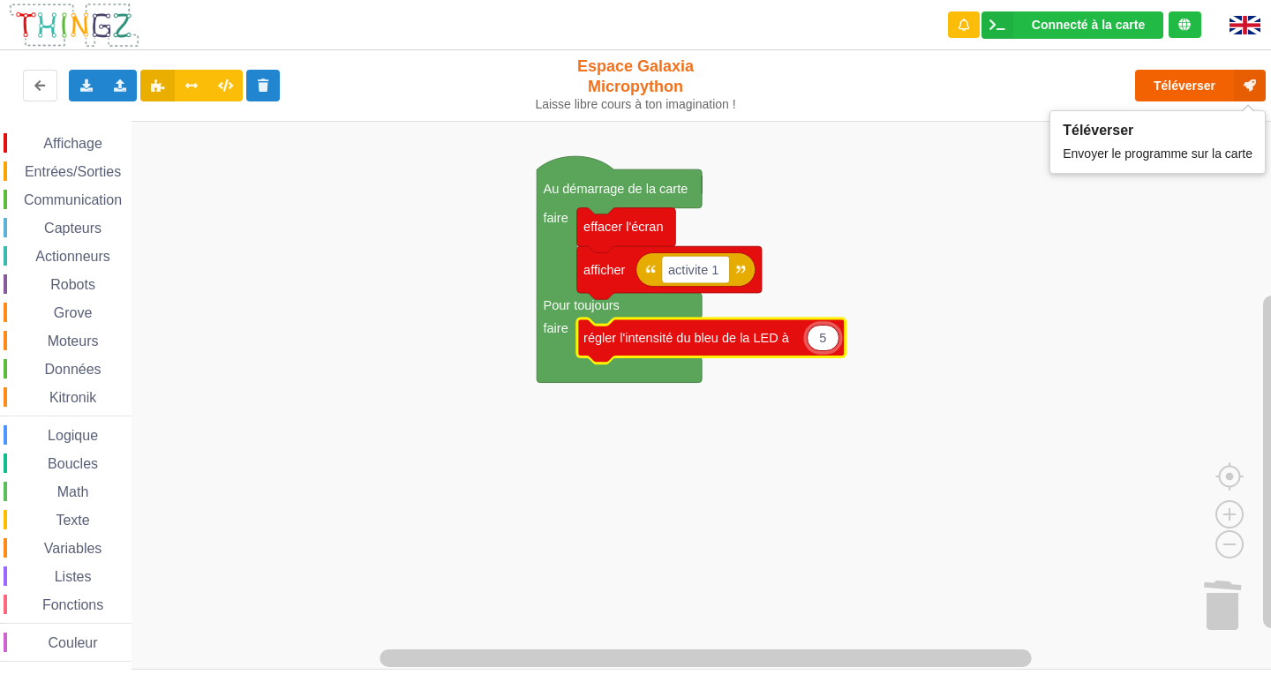
type input "5"
click at [1165, 86] on button "Téléverser" at bounding box center [1200, 86] width 131 height 32
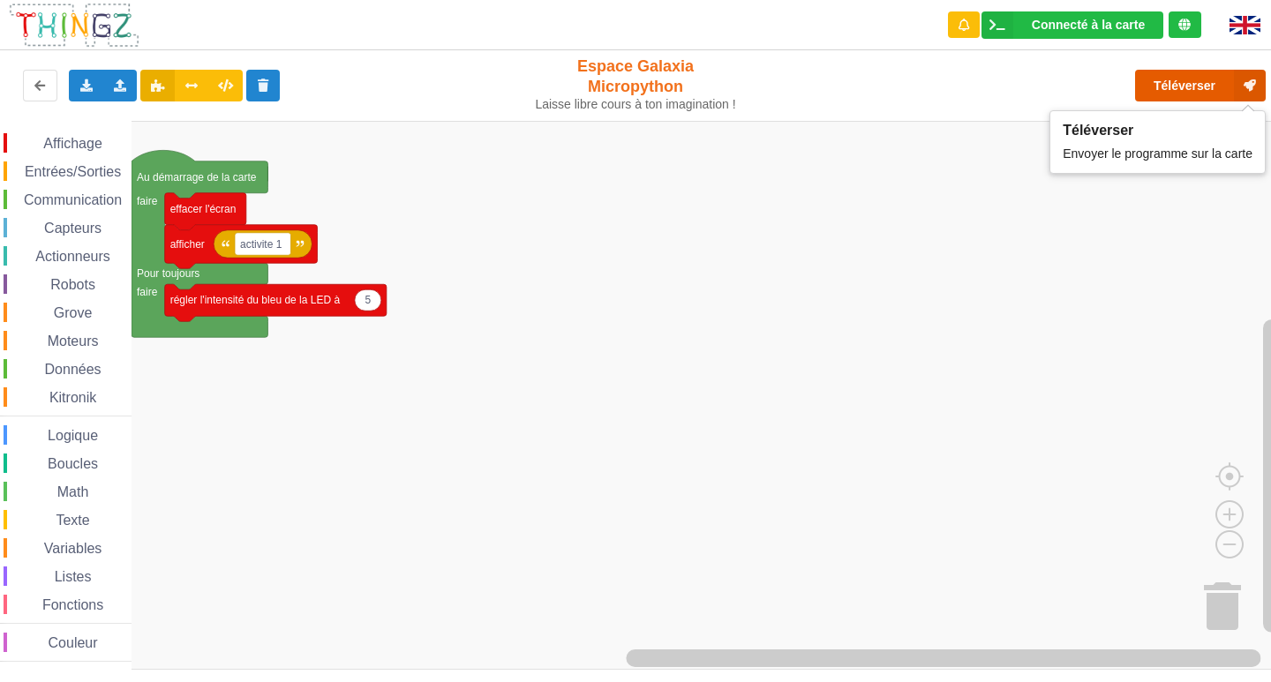
click at [1193, 90] on button "Téléverser" at bounding box center [1200, 86] width 131 height 32
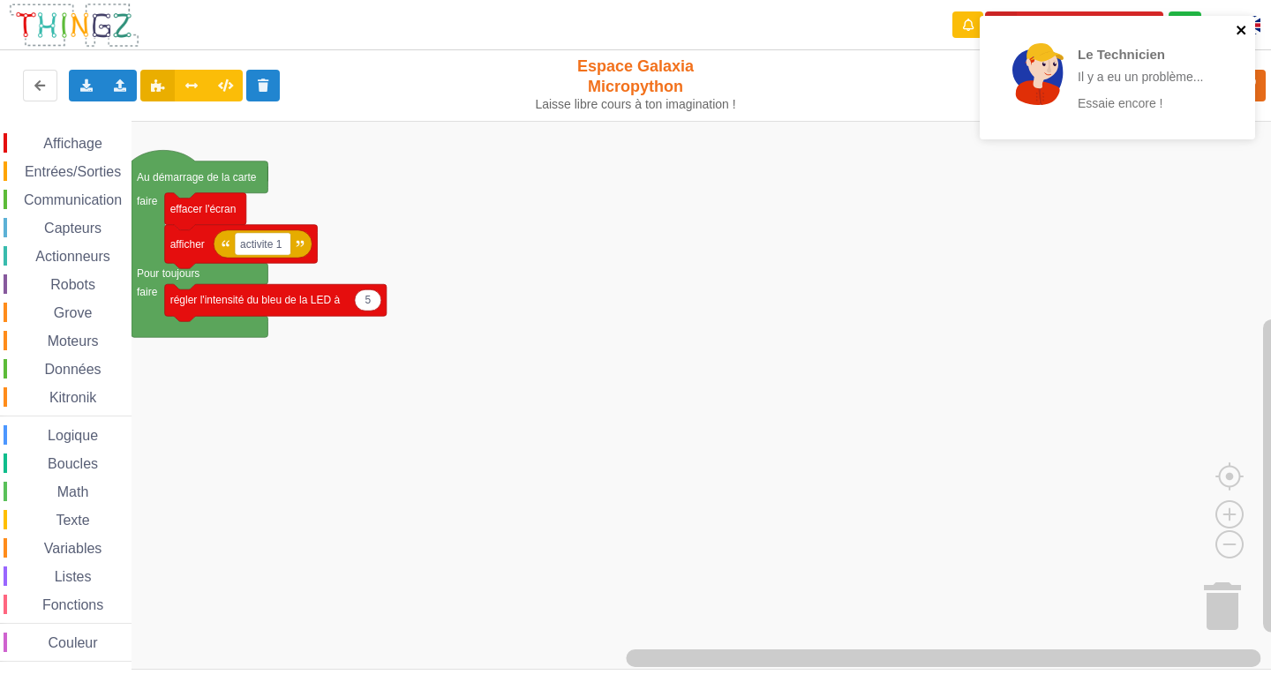
click at [1240, 28] on icon "close" at bounding box center [1241, 30] width 9 height 9
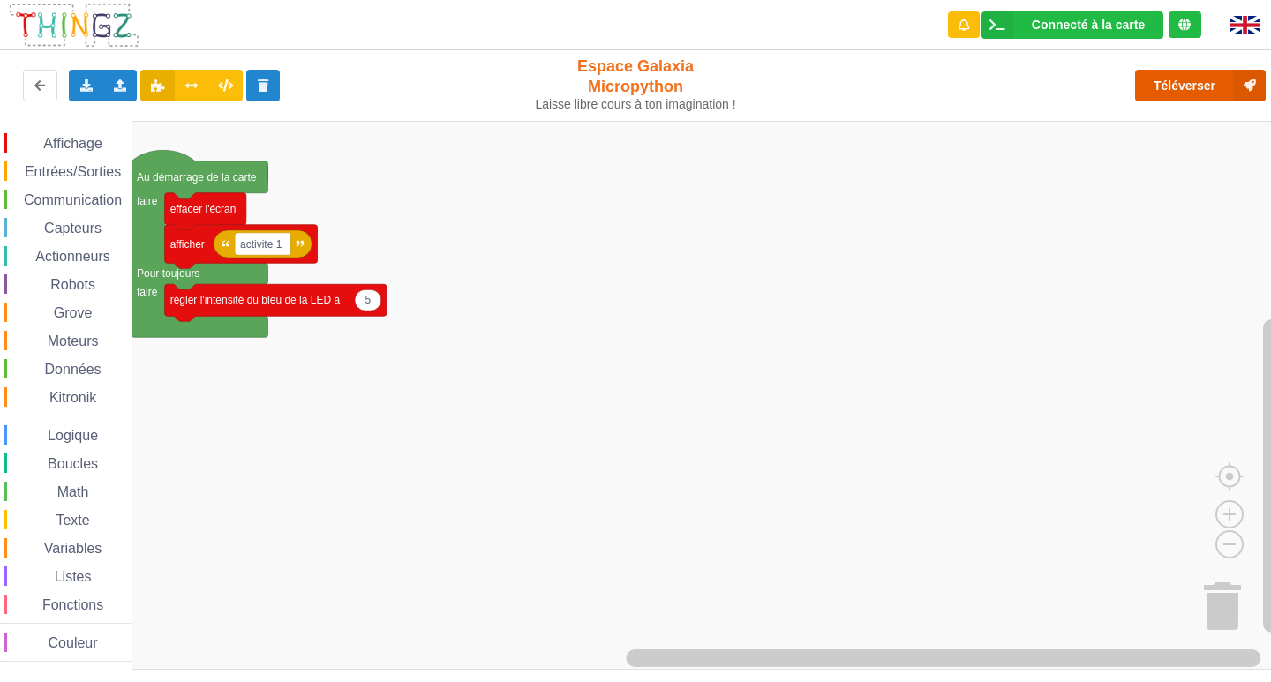
click at [1203, 87] on button "Téléverser" at bounding box center [1200, 86] width 131 height 32
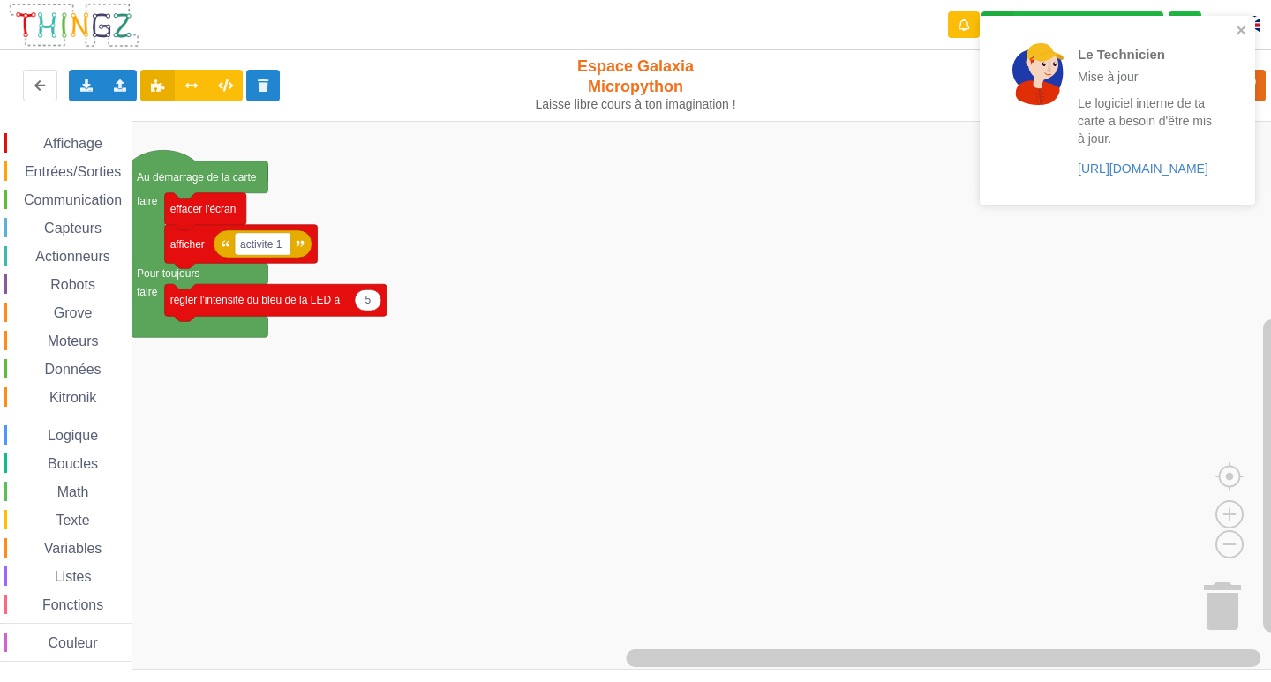
click at [45, 149] on span "Affichage" at bounding box center [73, 143] width 64 height 15
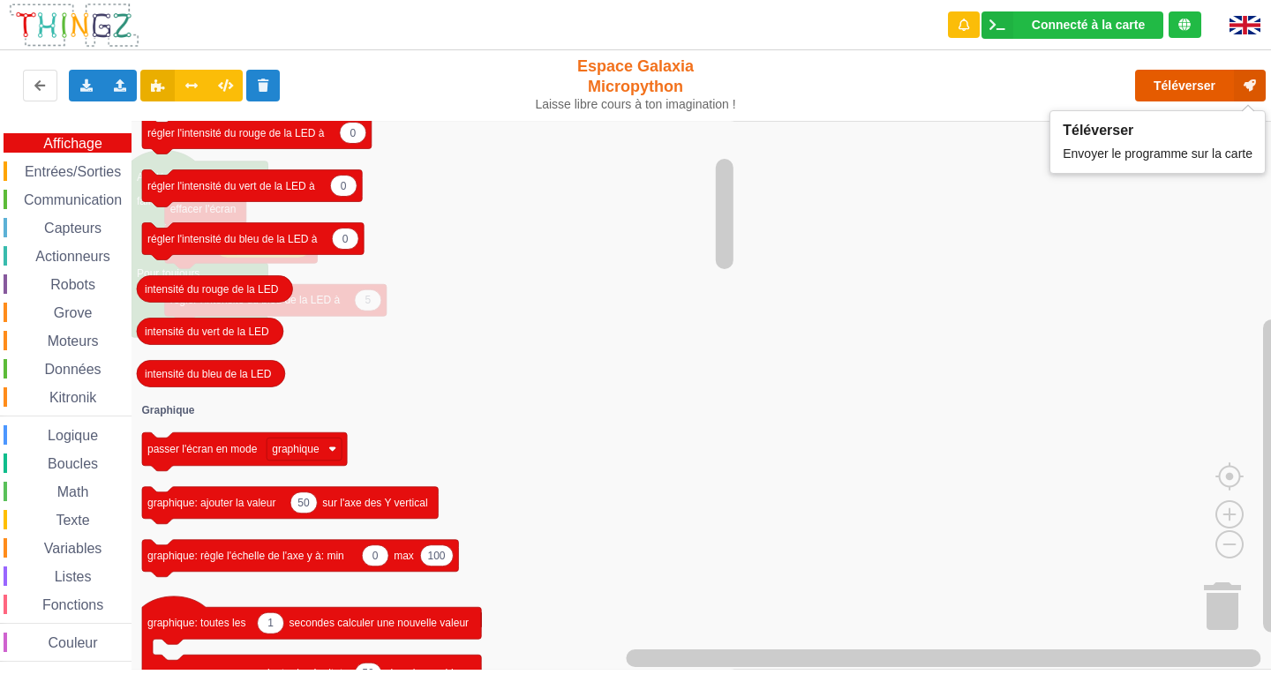
click at [1210, 71] on button "Téléverser" at bounding box center [1200, 86] width 131 height 32
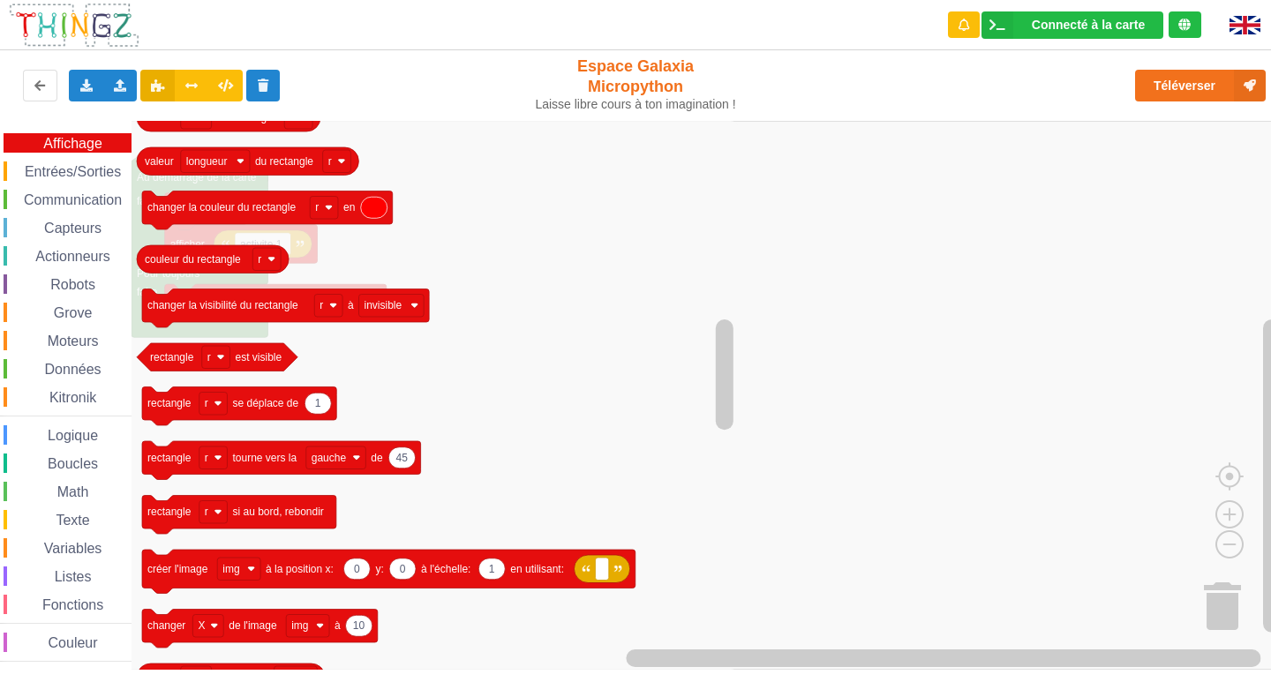
click at [88, 229] on span "Capteurs" at bounding box center [72, 228] width 63 height 15
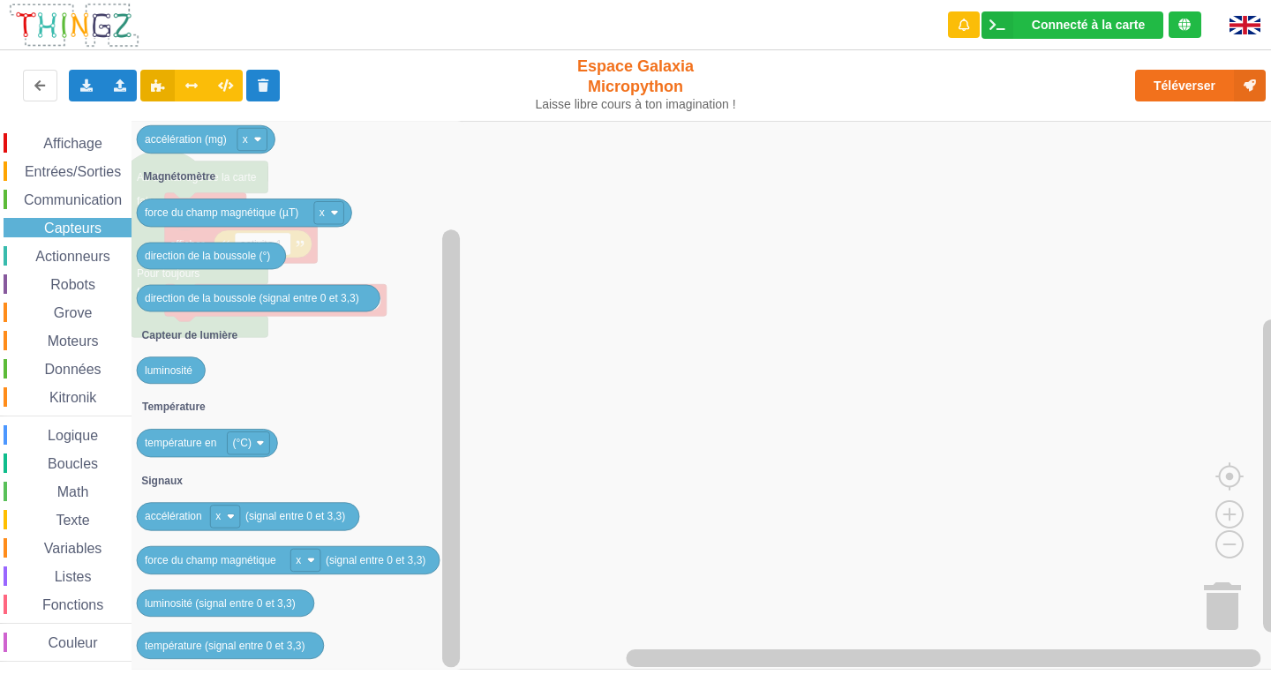
click at [60, 249] on span "Actionneurs" at bounding box center [73, 256] width 80 height 15
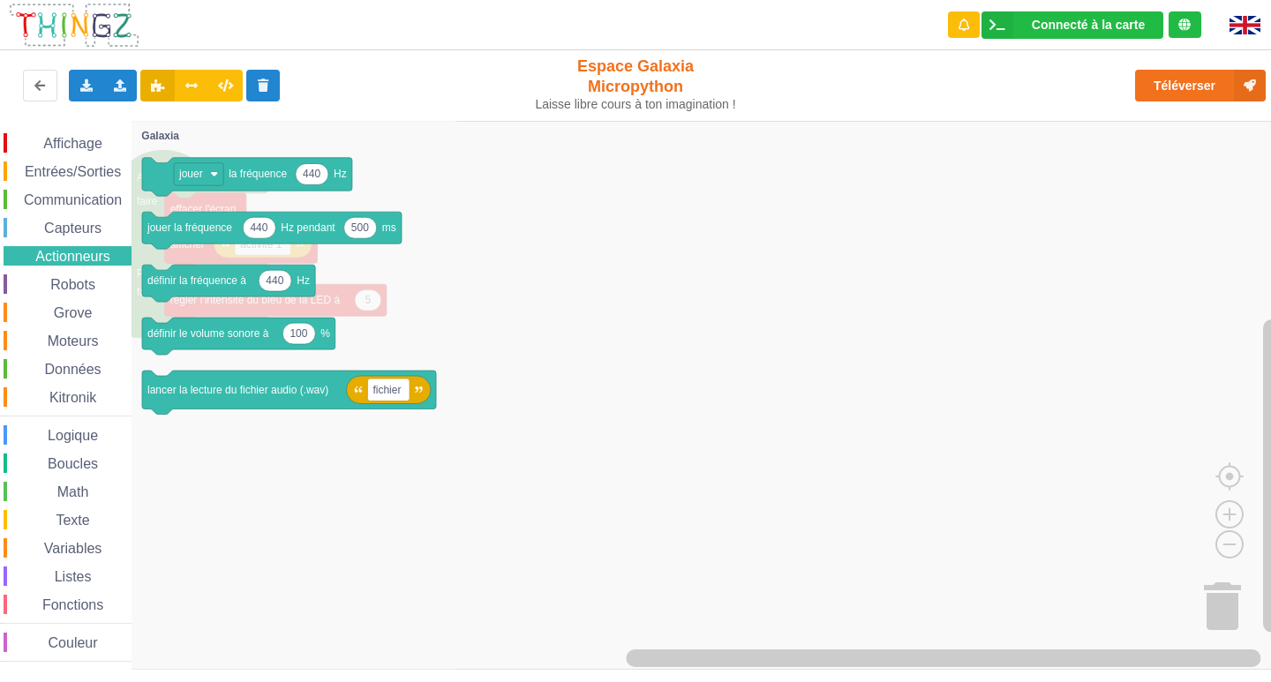
click at [85, 287] on span "Robots" at bounding box center [73, 284] width 50 height 15
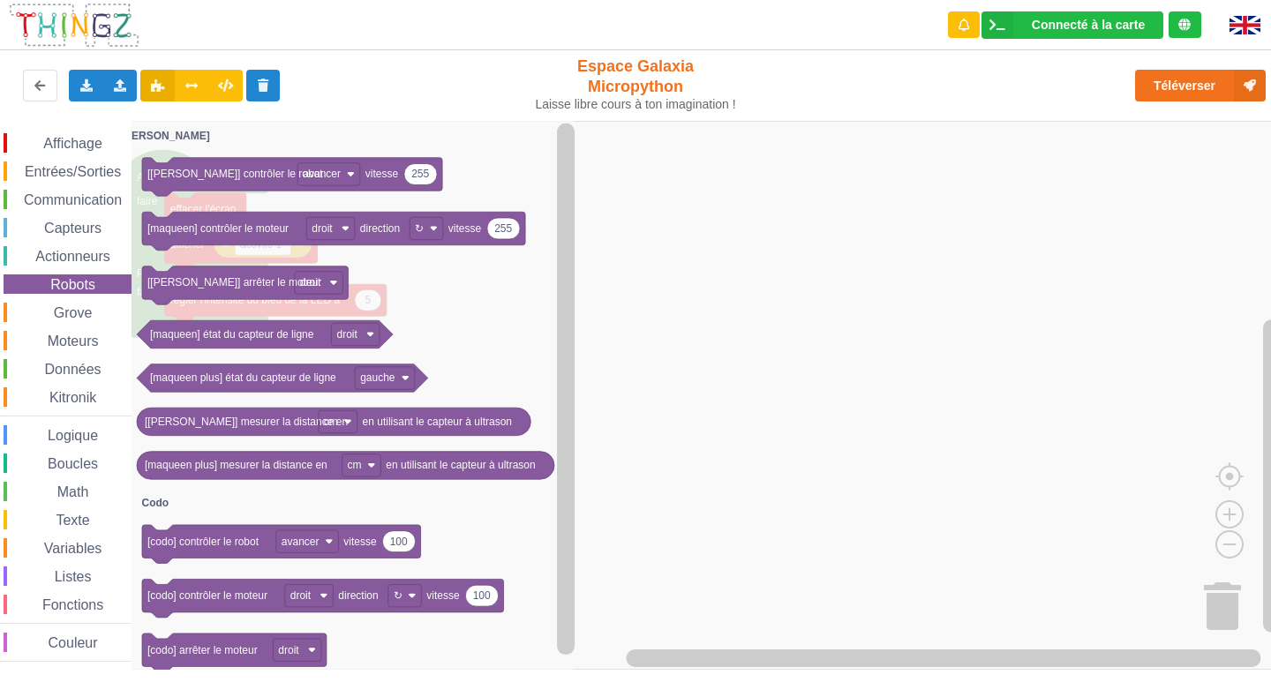
click at [81, 302] on div "Affichage Entrées/Sorties Communication Capteurs Actionneurs Robots Grove Moteu…" at bounding box center [66, 397] width 132 height 529
click at [68, 612] on span "Fonctions" at bounding box center [73, 605] width 66 height 15
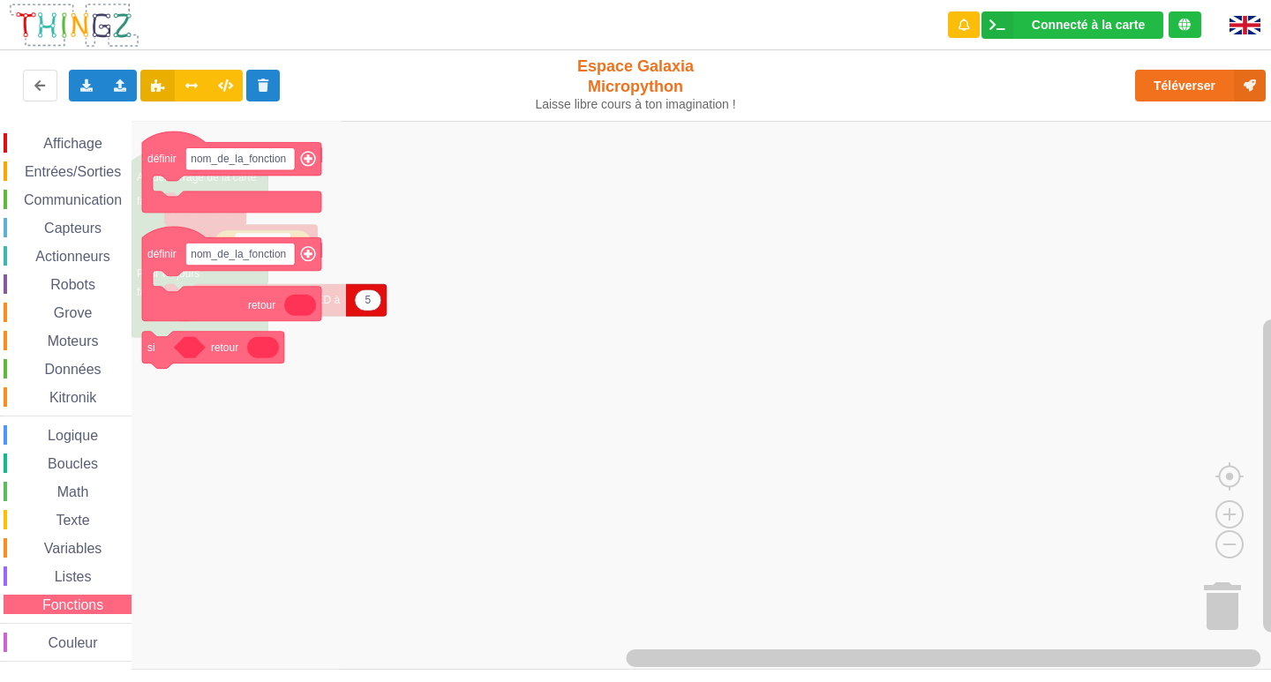
click at [87, 145] on span "Affichage" at bounding box center [73, 143] width 64 height 15
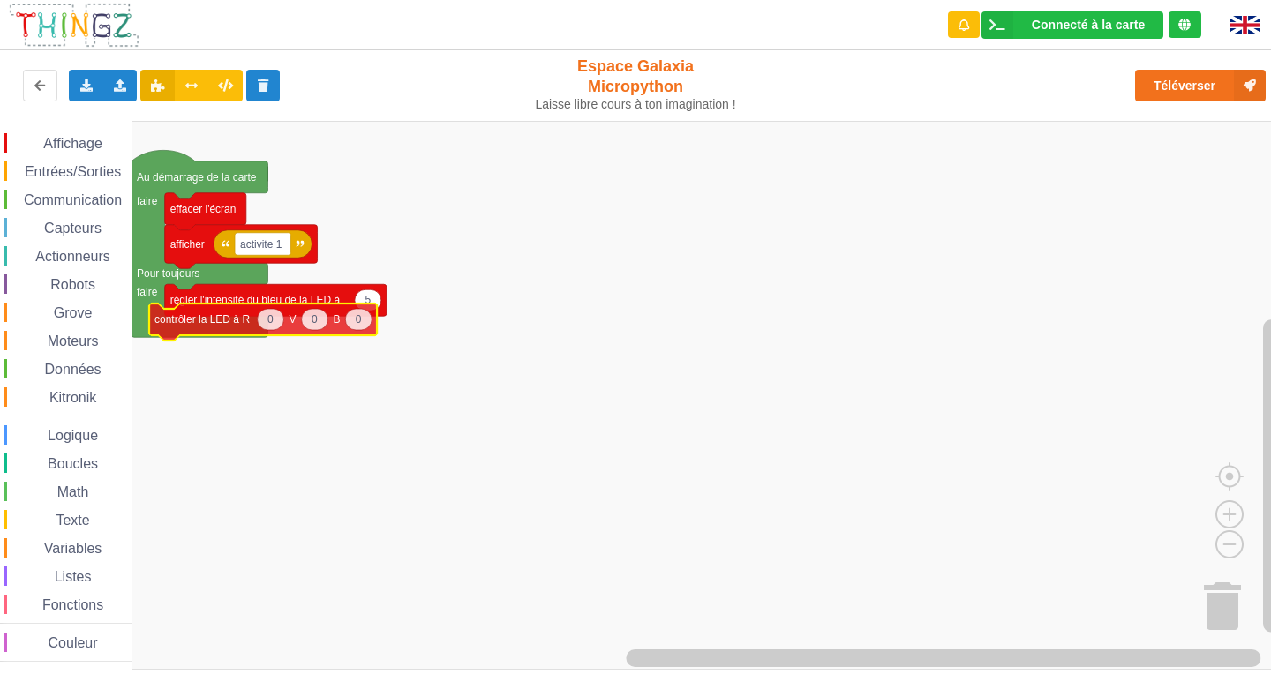
click at [227, 320] on div "Affichage Entrées/Sorties Communication Capteurs Actionneurs Robots Grove Moteu…" at bounding box center [642, 395] width 1284 height 549
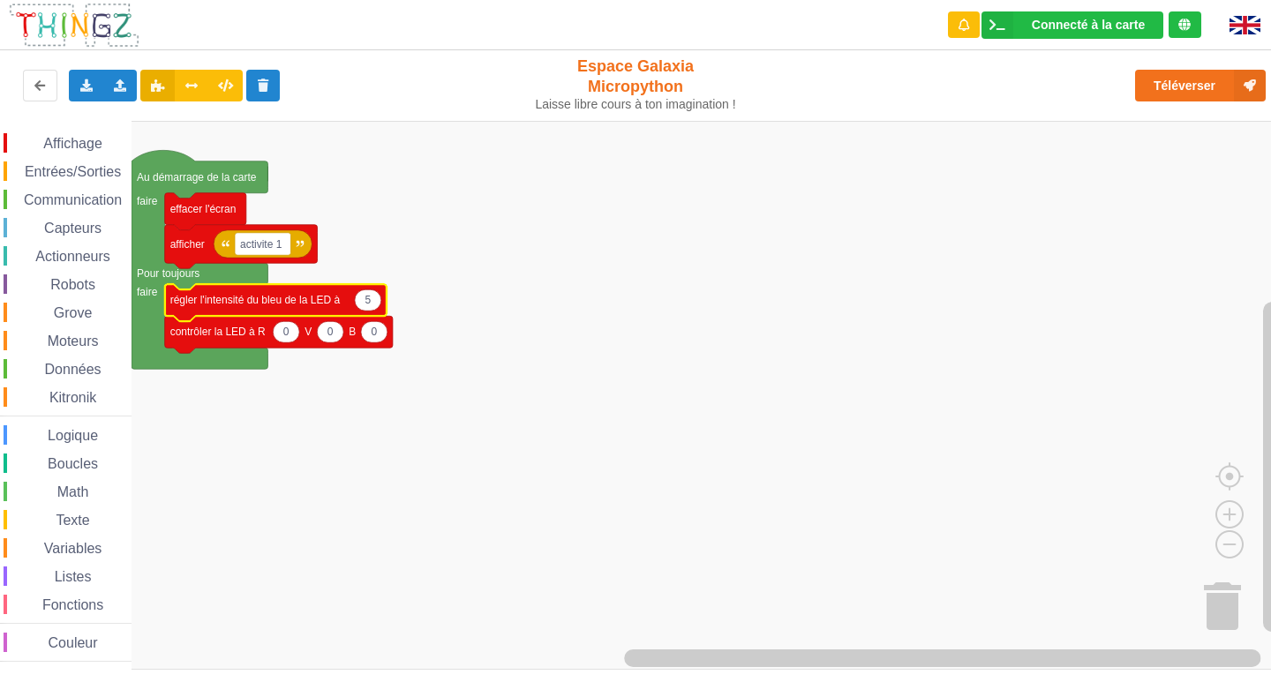
click at [241, 298] on text "régler l'intensité du bleu de la LED à" at bounding box center [255, 300] width 170 height 12
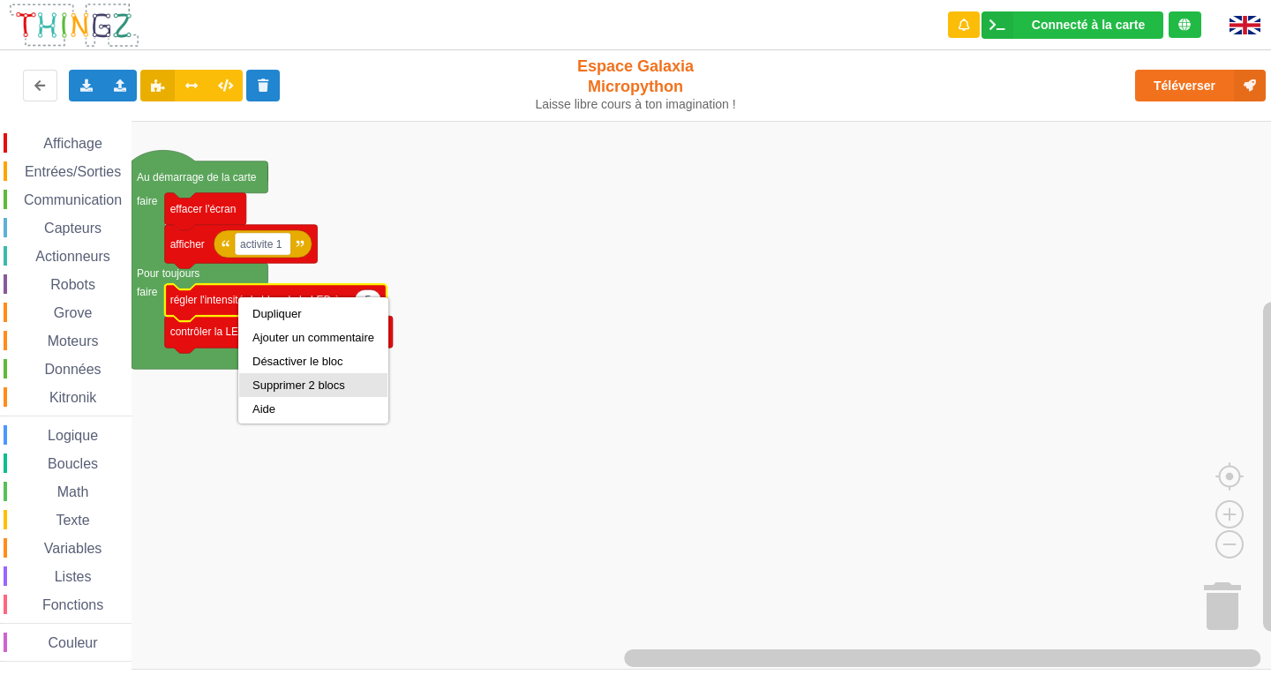
click at [291, 384] on div "Supprimer 2 blocs" at bounding box center [314, 385] width 122 height 13
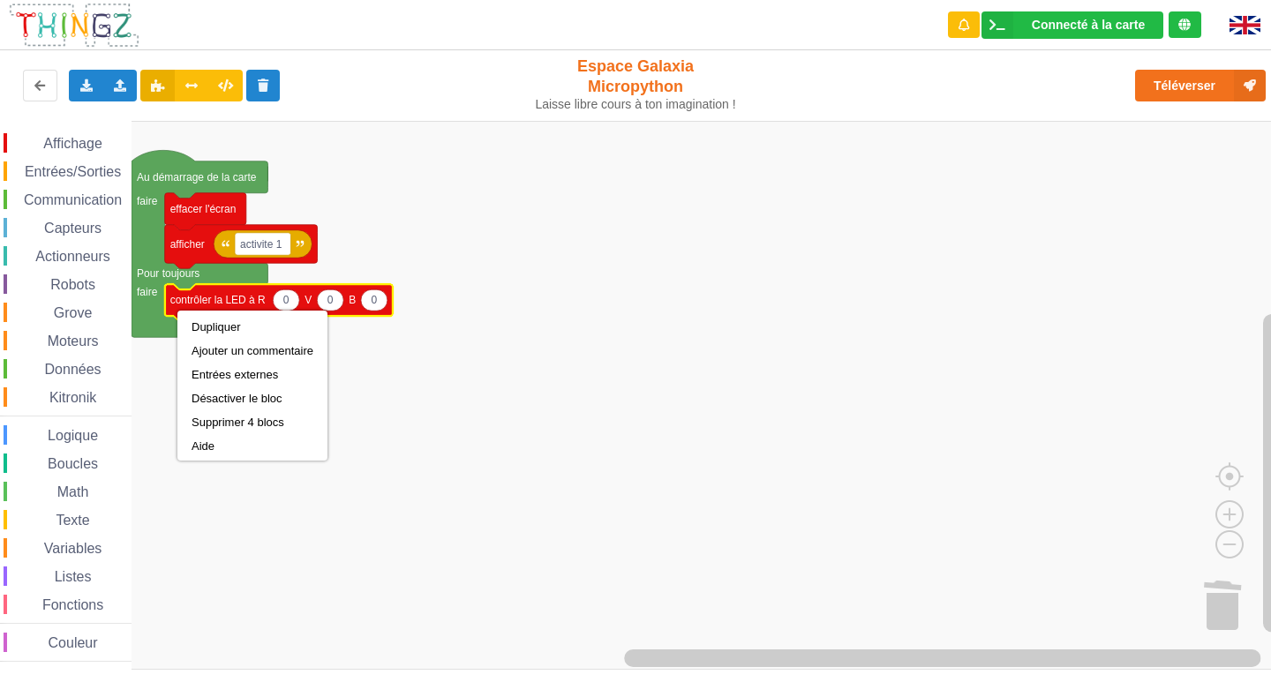
click at [177, 311] on icon "Espace de travail de Blocky" at bounding box center [279, 302] width 228 height 37
click at [238, 424] on div "Supprimer 4 blocs" at bounding box center [253, 422] width 122 height 13
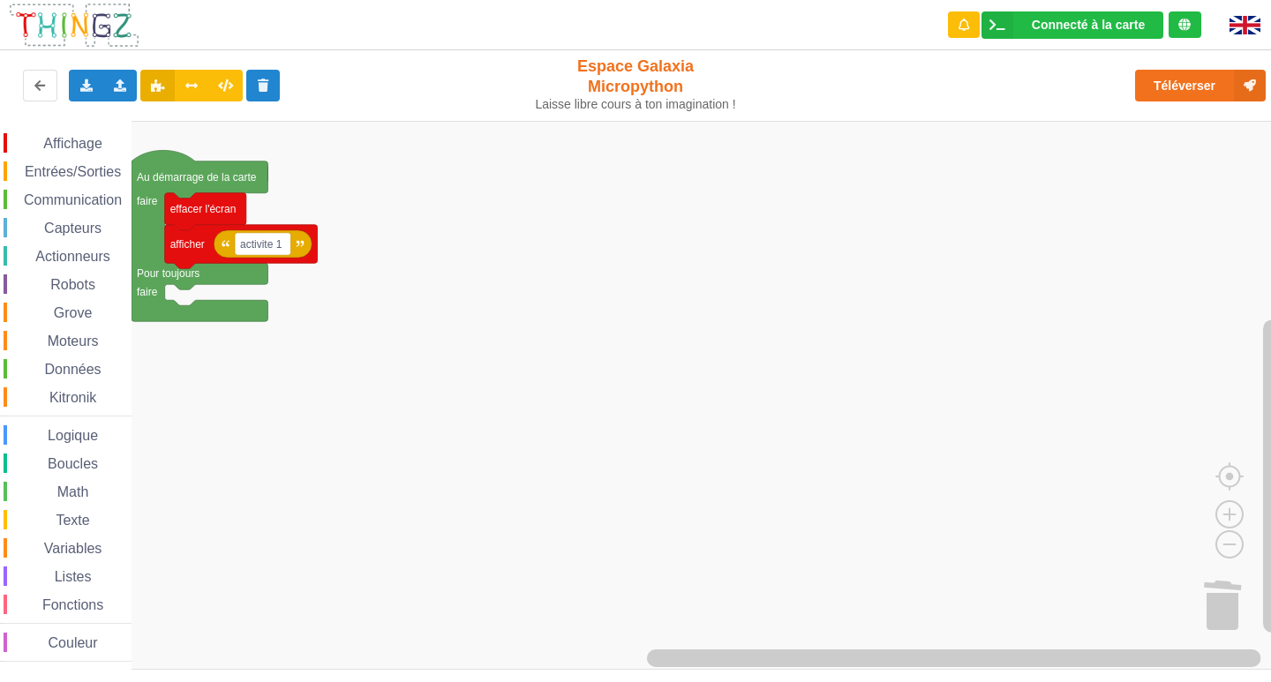
click at [36, 134] on div "Affichage" at bounding box center [68, 142] width 128 height 19
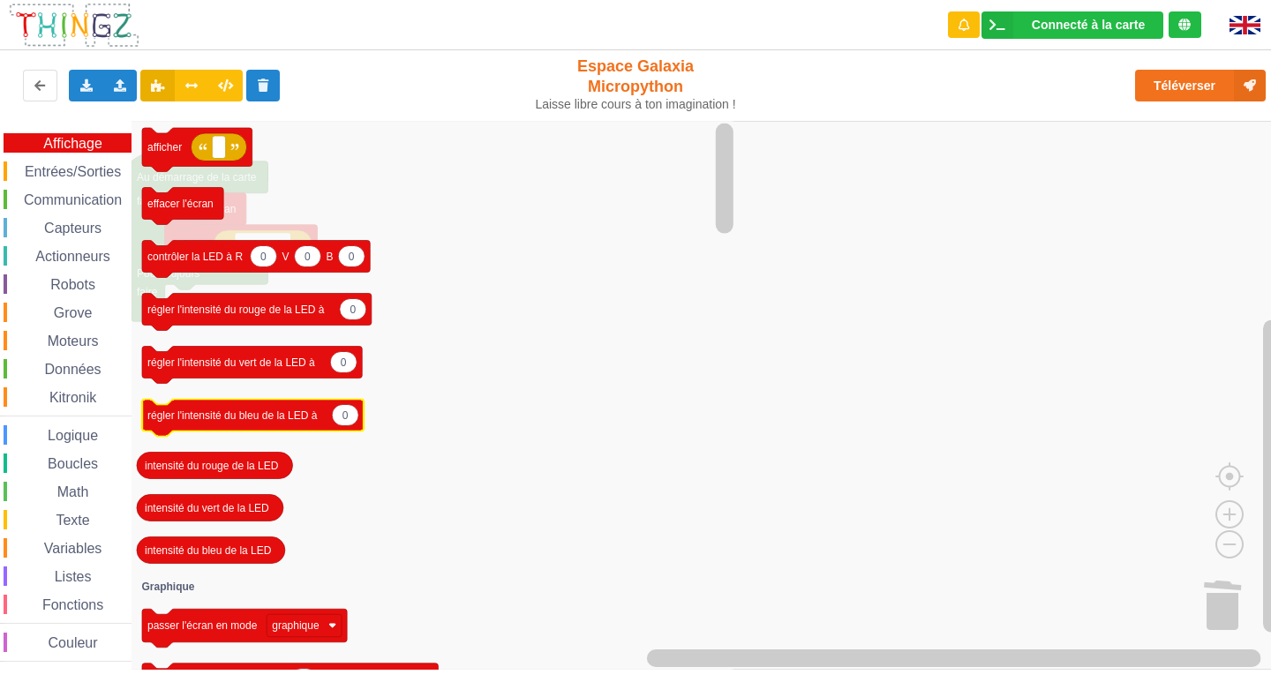
click at [183, 414] on div "Affichage Entrées/Sorties Communication Capteurs Actionneurs Robots Grove Moteu…" at bounding box center [642, 395] width 1284 height 549
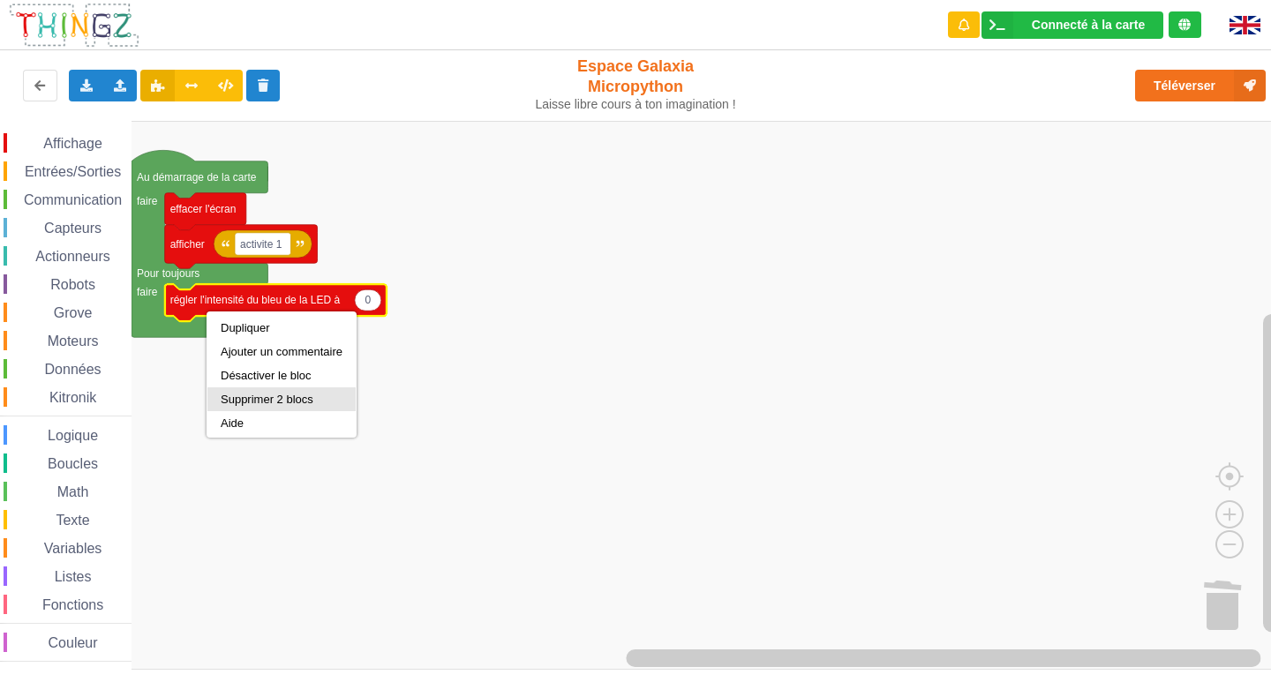
click at [231, 396] on div "Supprimer 2 blocs" at bounding box center [282, 399] width 122 height 13
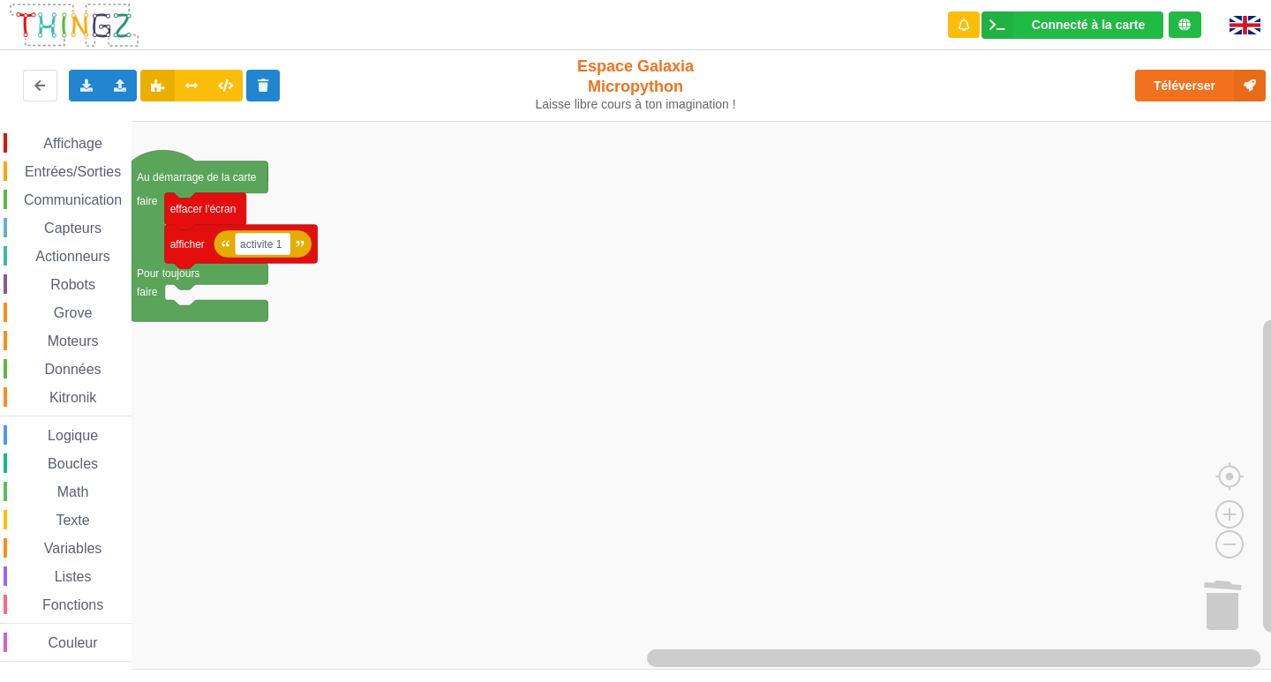
click at [78, 147] on span "Affichage" at bounding box center [73, 143] width 64 height 15
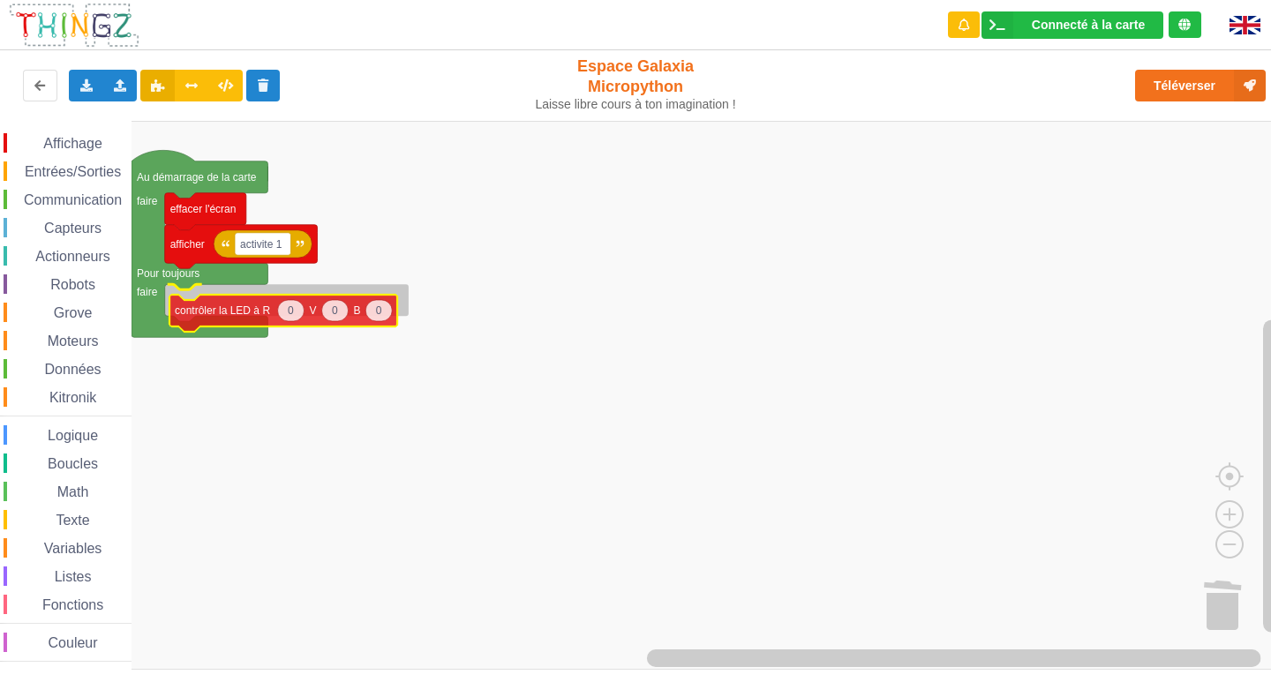
click at [299, 307] on div "Affichage Entrées/Sorties Communication Capteurs Actionneurs Robots Grove Moteu…" at bounding box center [642, 395] width 1284 height 549
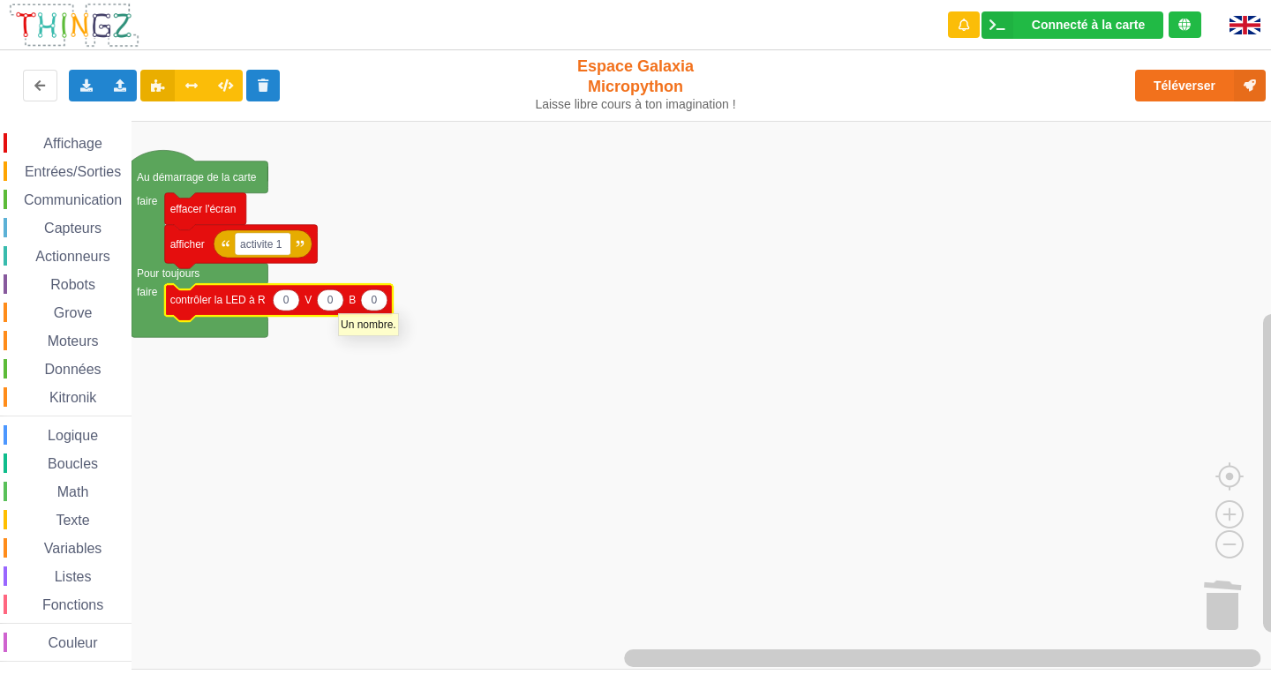
click at [338, 305] on icon "Espace de travail de Blocky" at bounding box center [330, 300] width 26 height 21
type input "8"
click at [378, 298] on icon "Espace de travail de Blocky" at bounding box center [374, 300] width 26 height 21
type input "6"
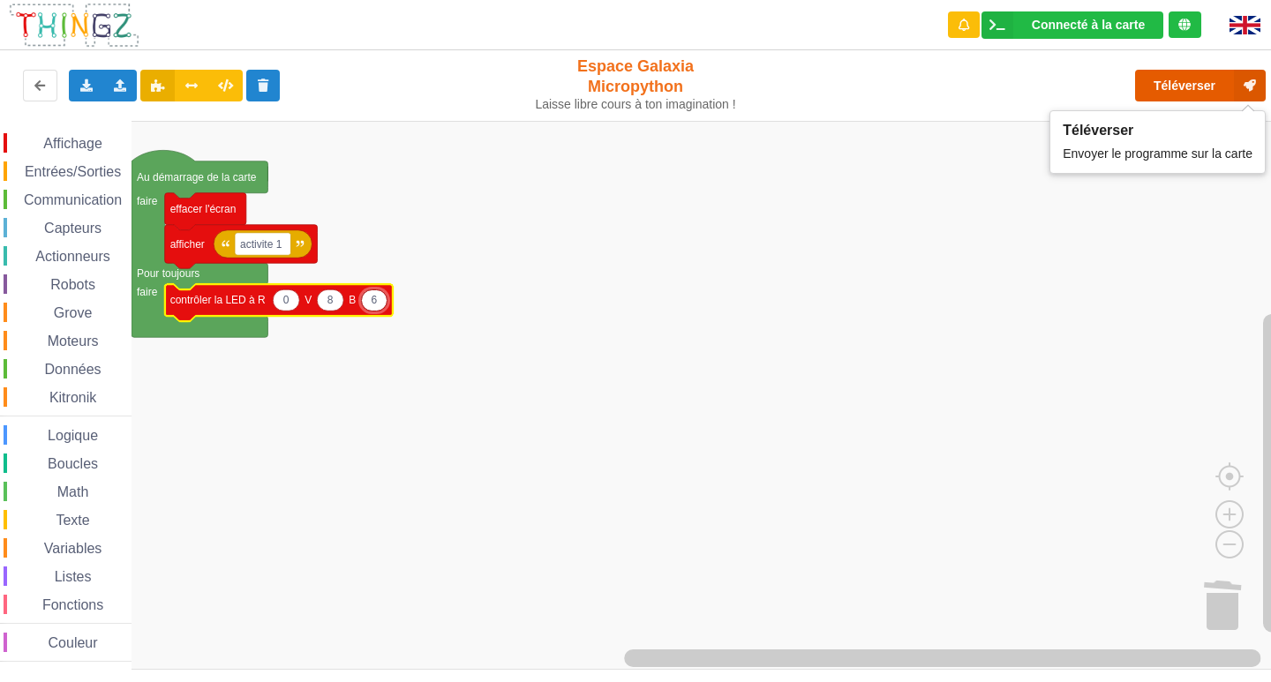
click at [1206, 97] on button "Téléverser" at bounding box center [1200, 86] width 131 height 32
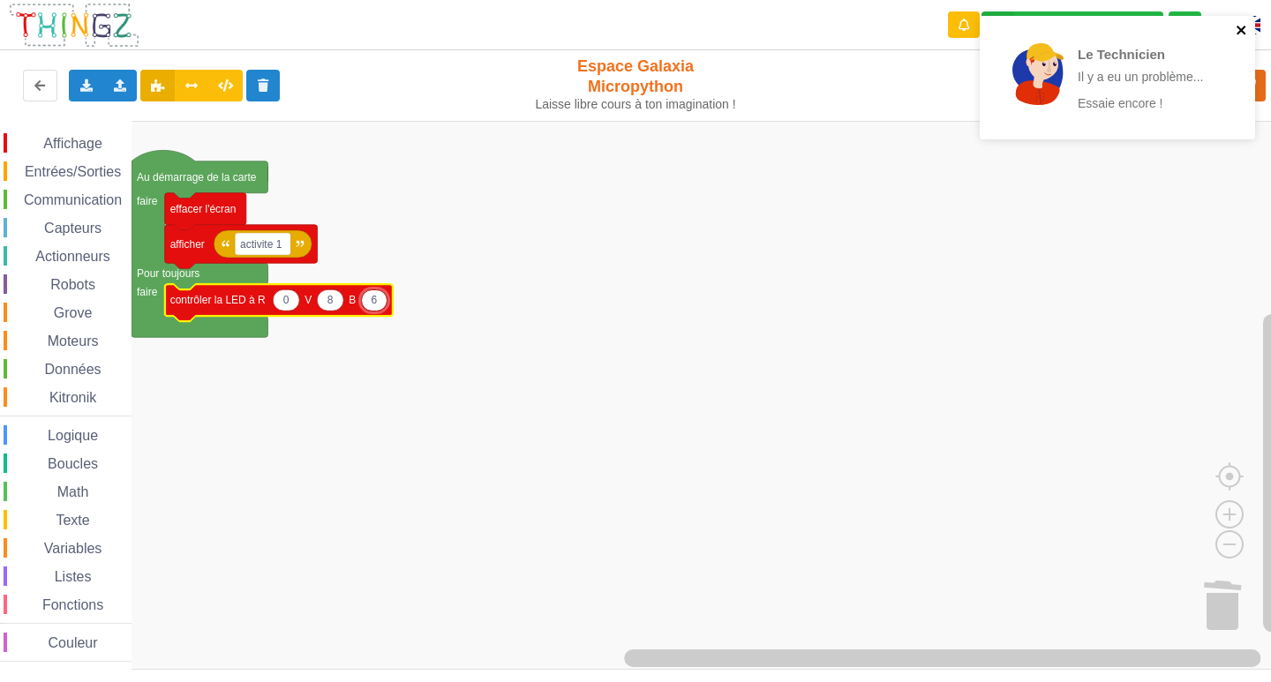
click at [1241, 32] on icon "close" at bounding box center [1242, 30] width 12 height 14
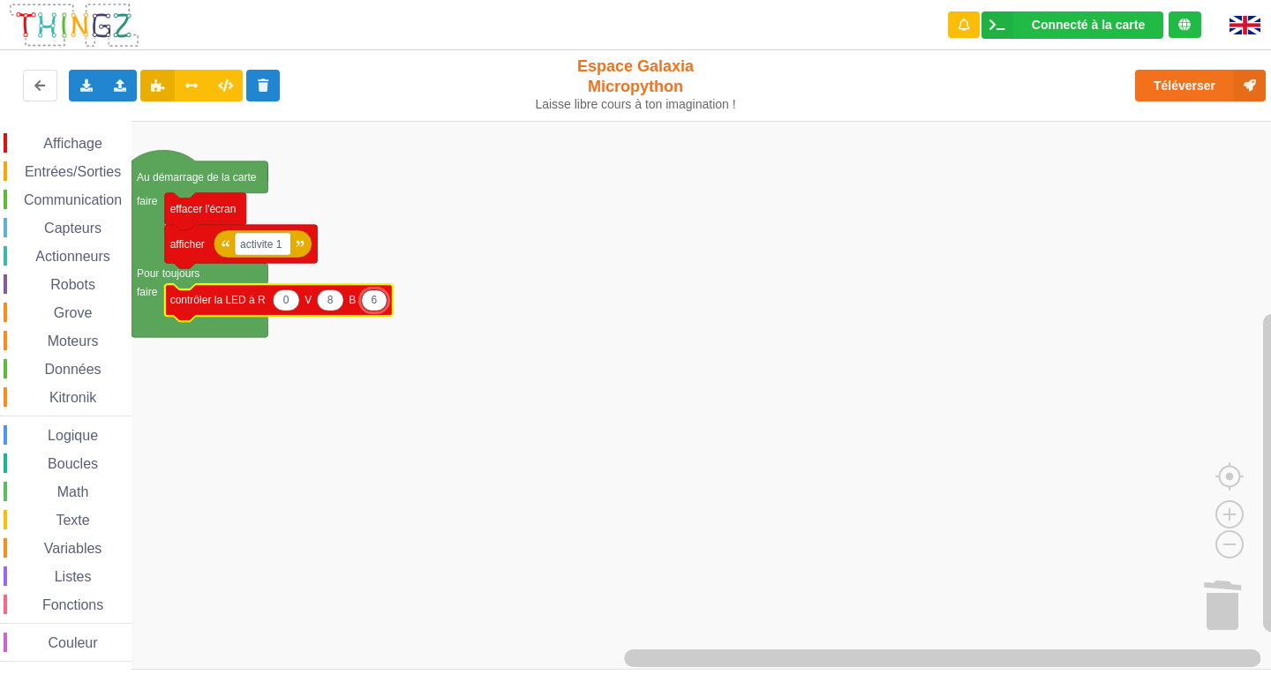
click at [1221, 19] on div "Le Technicien Il y a eu un problème... Essaie encore !" at bounding box center [1117, 15] width 283 height 7
click at [1197, 88] on button "Téléverser" at bounding box center [1200, 86] width 131 height 32
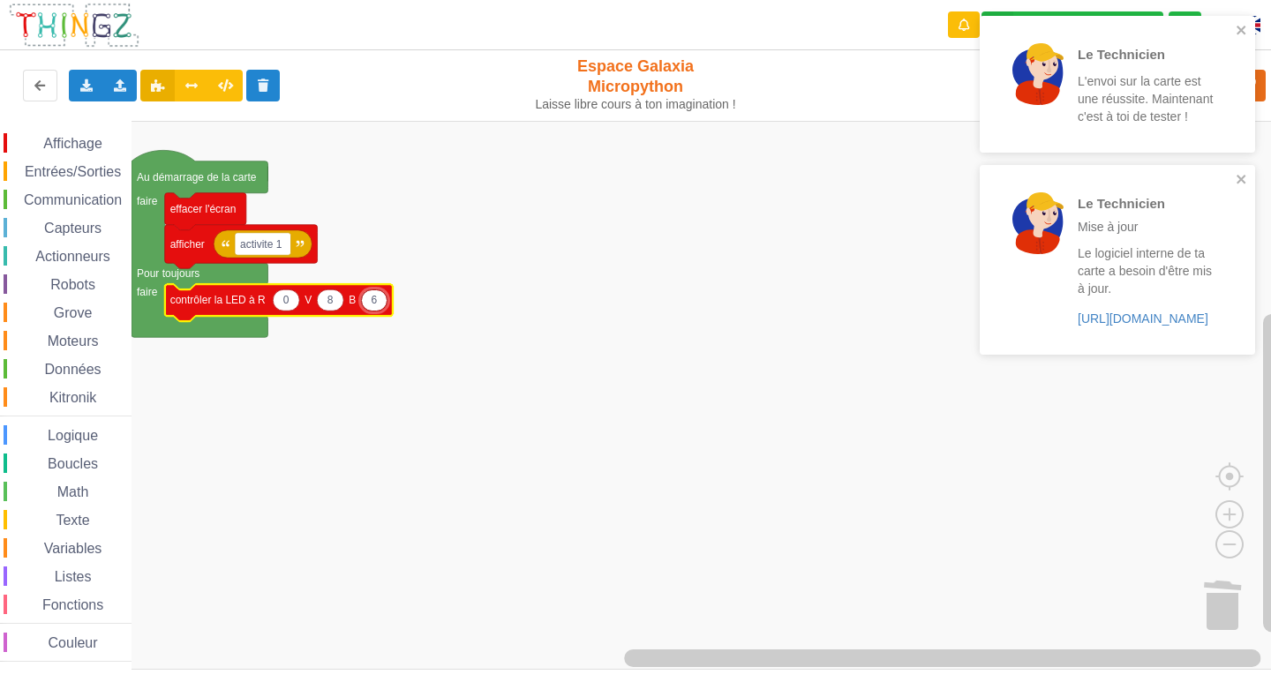
click at [340, 307] on icon "Espace de travail de Blocky" at bounding box center [330, 300] width 26 height 21
click at [1240, 29] on icon "close" at bounding box center [1241, 30] width 9 height 9
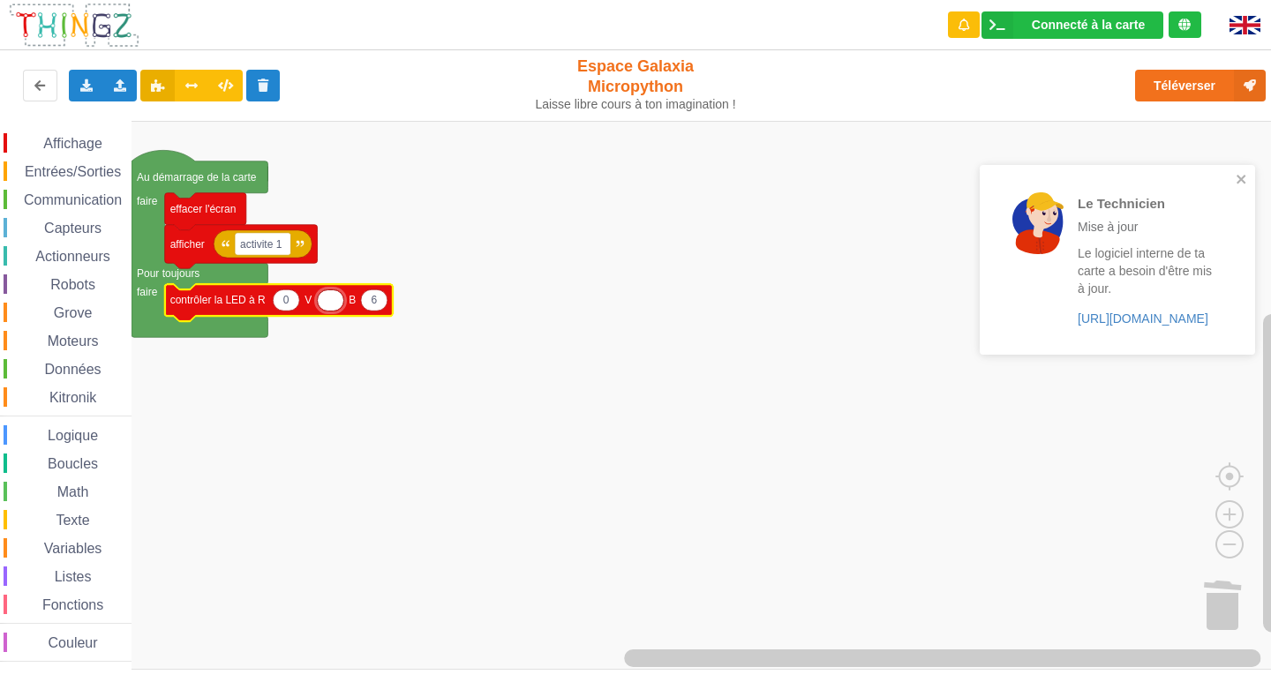
click at [1187, 79] on div "Le Technicien L'envoi sur la carte est une réussite. Maintenant c'est à toi de …" at bounding box center [1117, 191] width 283 height 358
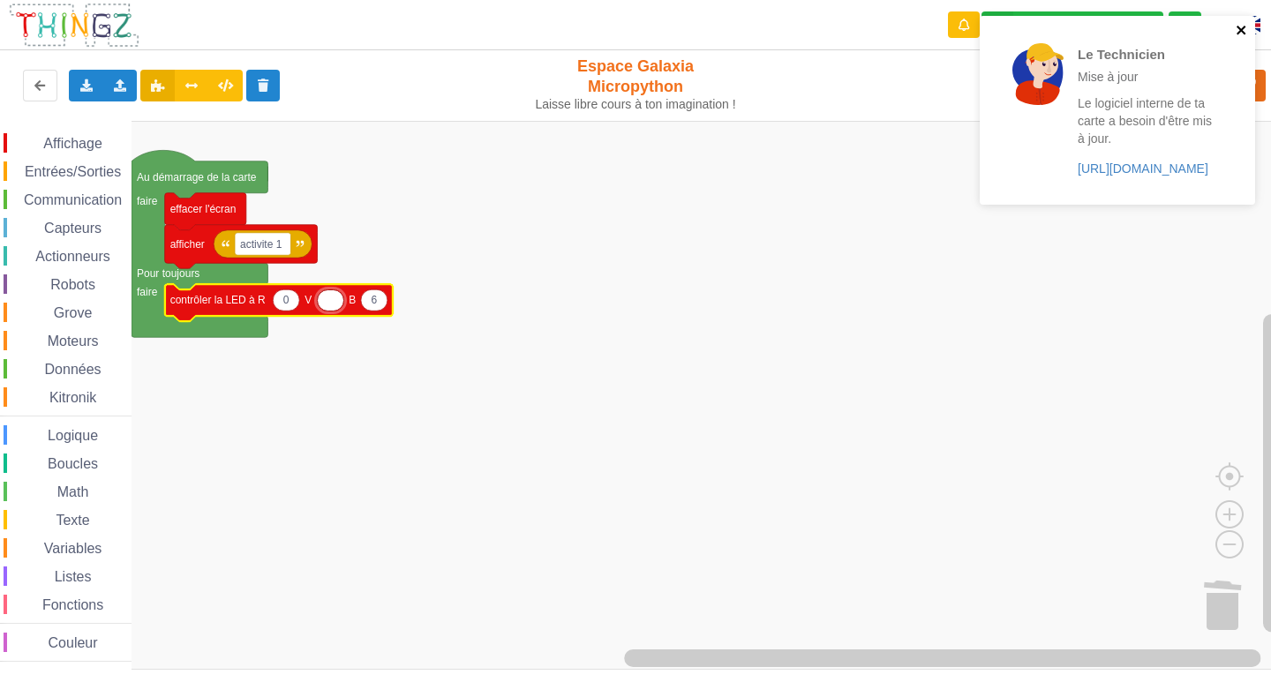
click at [1246, 33] on icon "close" at bounding box center [1242, 30] width 12 height 14
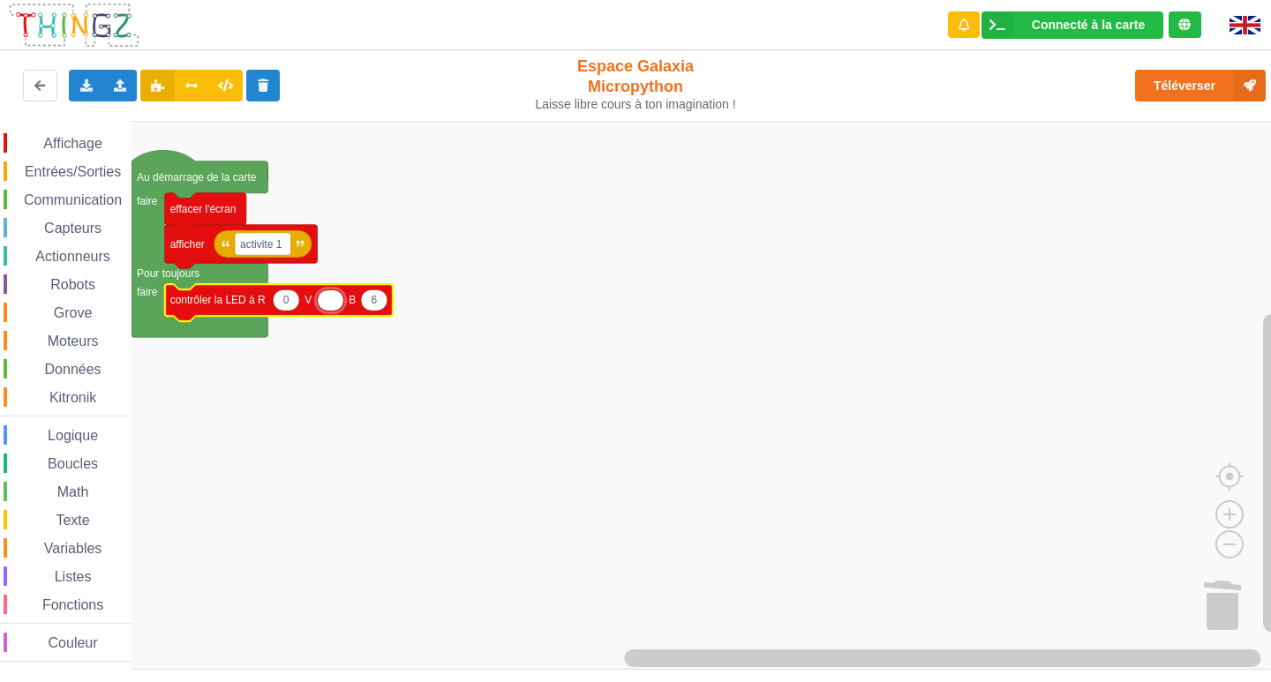
click at [1191, 79] on div "Le Technicien Mise à jour Le logiciel interne de ta carte a besoin d'être mis à…" at bounding box center [1117, 116] width 283 height 208
click at [1184, 81] on button "Téléverser" at bounding box center [1200, 86] width 131 height 32
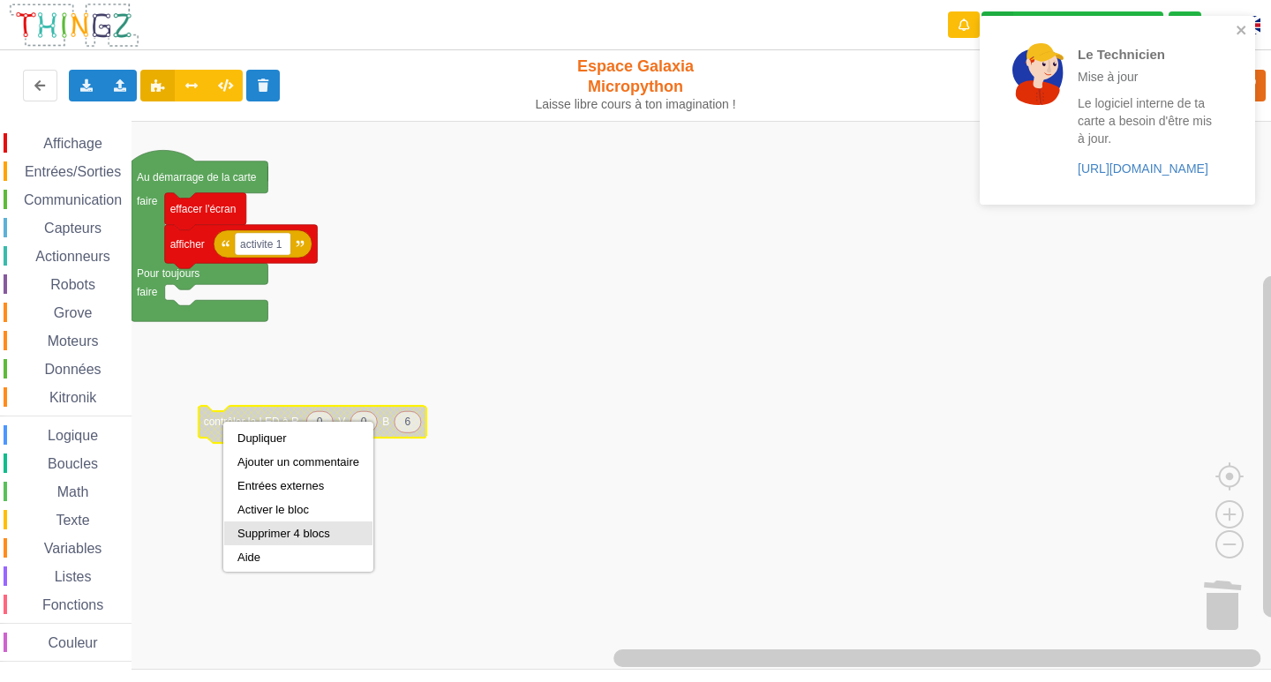
click at [257, 524] on div "Supprimer 4 blocs" at bounding box center [298, 534] width 148 height 24
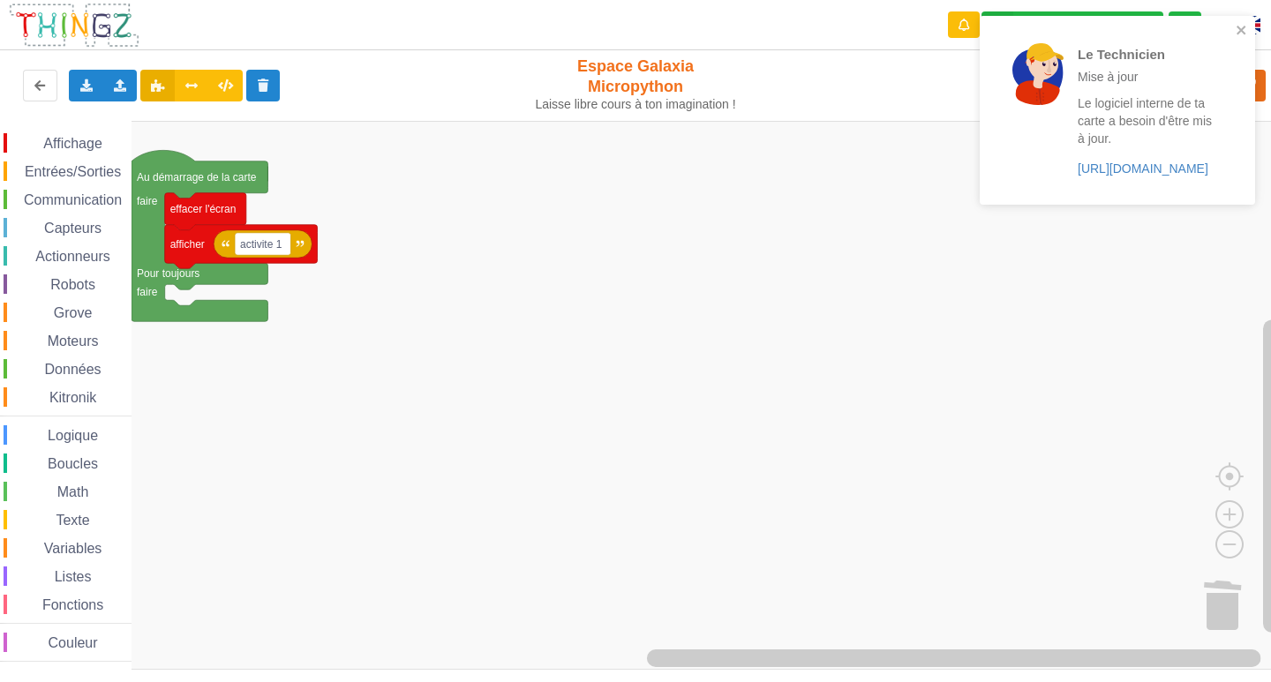
click at [59, 167] on span "Entrées/Sorties" at bounding box center [73, 171] width 102 height 15
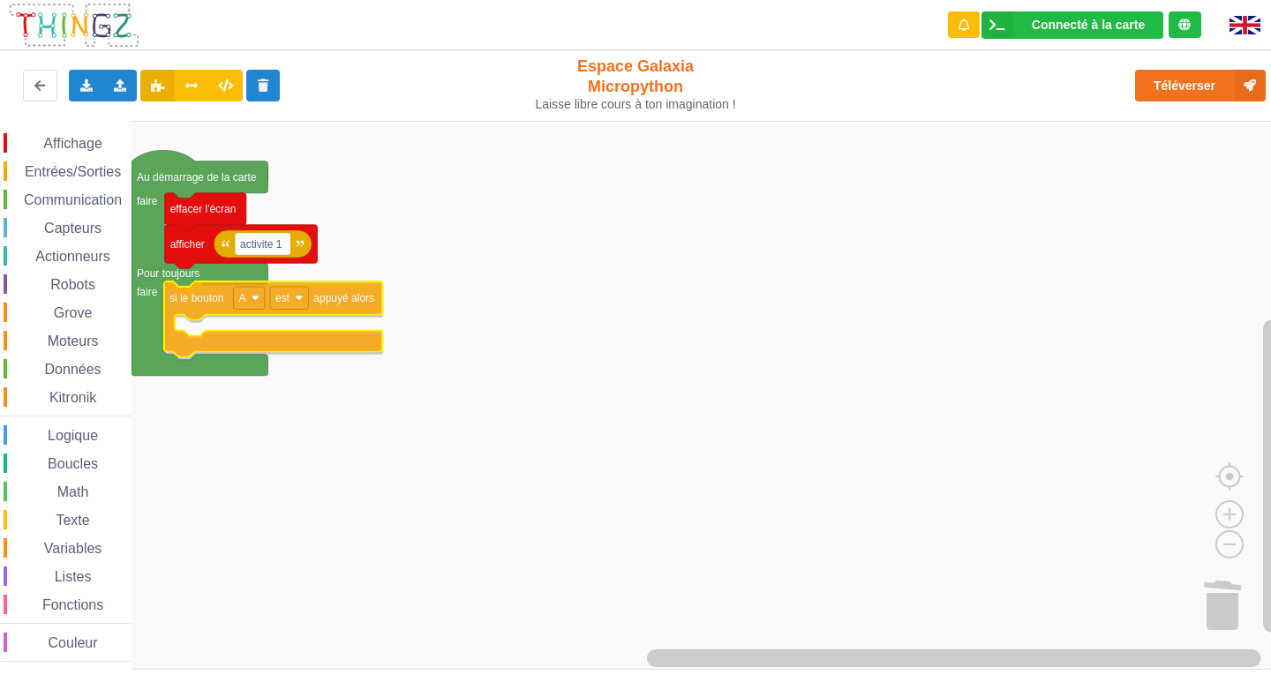
click at [209, 307] on div "Affichage Entrées/Sorties Communication Capteurs Actionneurs Robots Grove Moteu…" at bounding box center [642, 395] width 1284 height 549
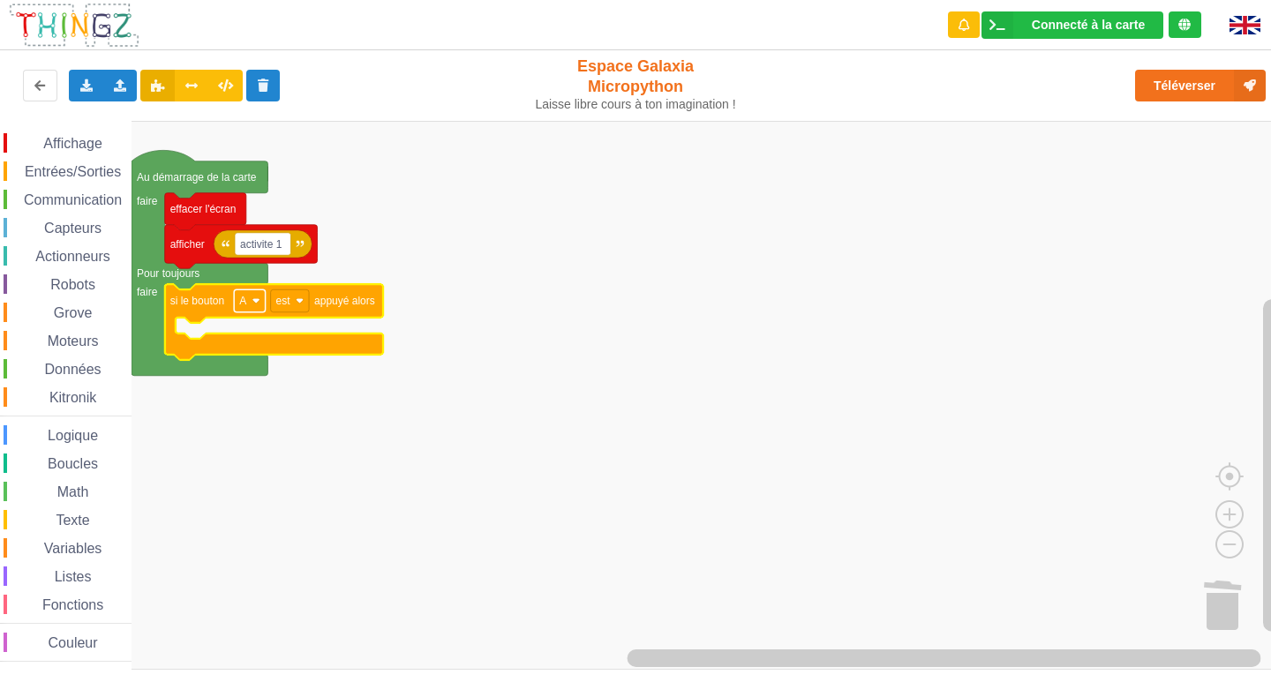
click at [265, 301] on rect "Espace de travail de Blocky" at bounding box center [249, 301] width 31 height 23
click at [79, 150] on span "Affichage" at bounding box center [73, 143] width 64 height 15
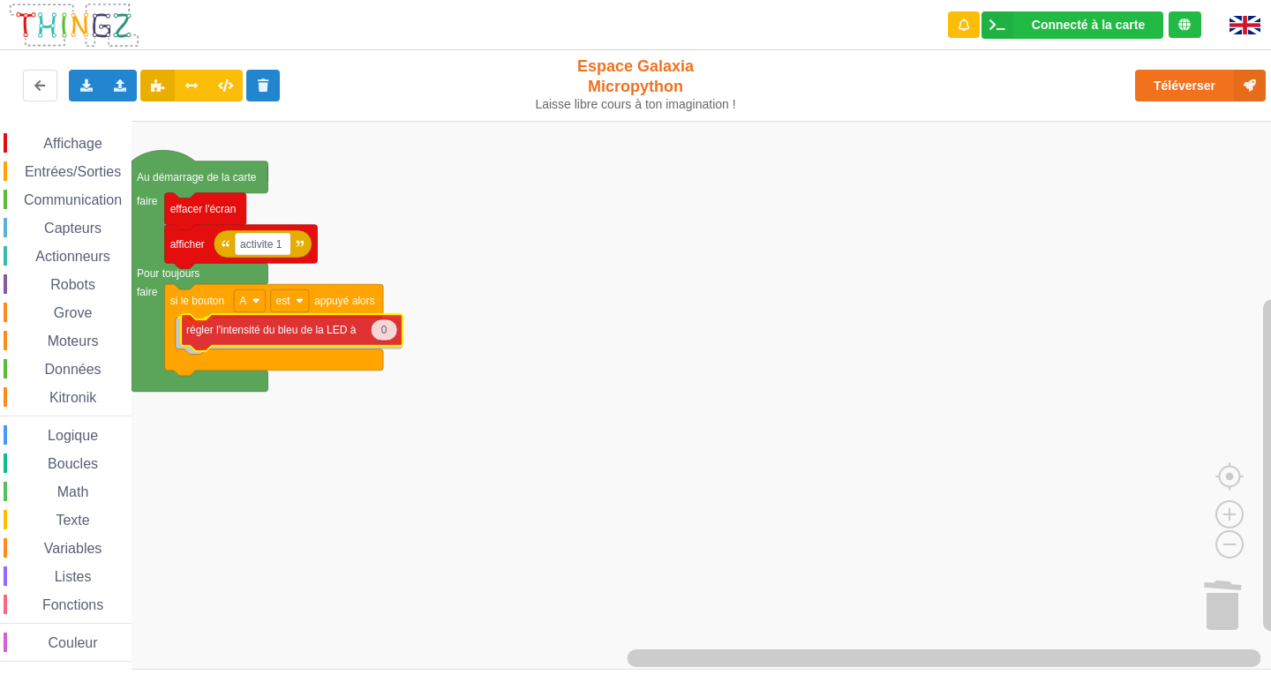
click at [215, 329] on div "Affichage Entrées/Sorties Communication Capteurs Actionneurs Robots Grove Moteu…" at bounding box center [642, 395] width 1284 height 549
click at [385, 336] on icon "Espace de travail de Blocky" at bounding box center [379, 333] width 26 height 21
type input "8"
click at [72, 172] on span "Entrées/Sorties" at bounding box center [73, 171] width 102 height 15
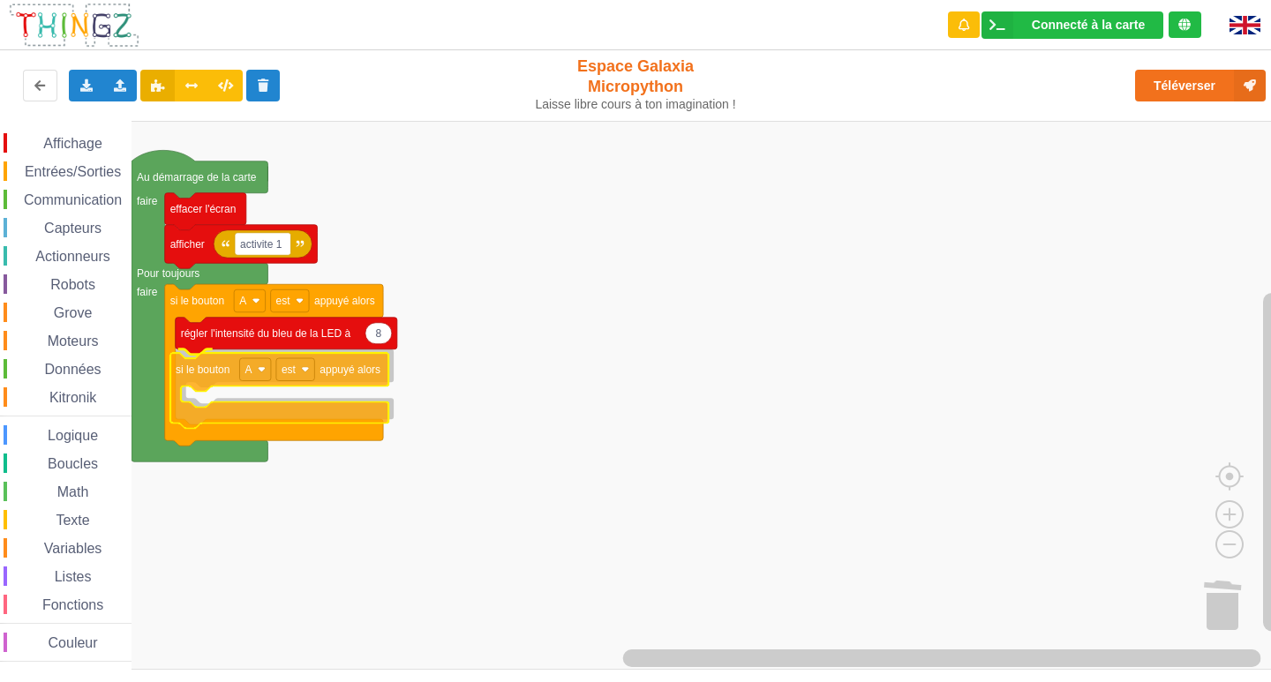
click at [204, 367] on div "Affichage Entrées/Sorties Communication Capteurs Actionneurs Robots Grove Moteu…" at bounding box center [642, 395] width 1284 height 549
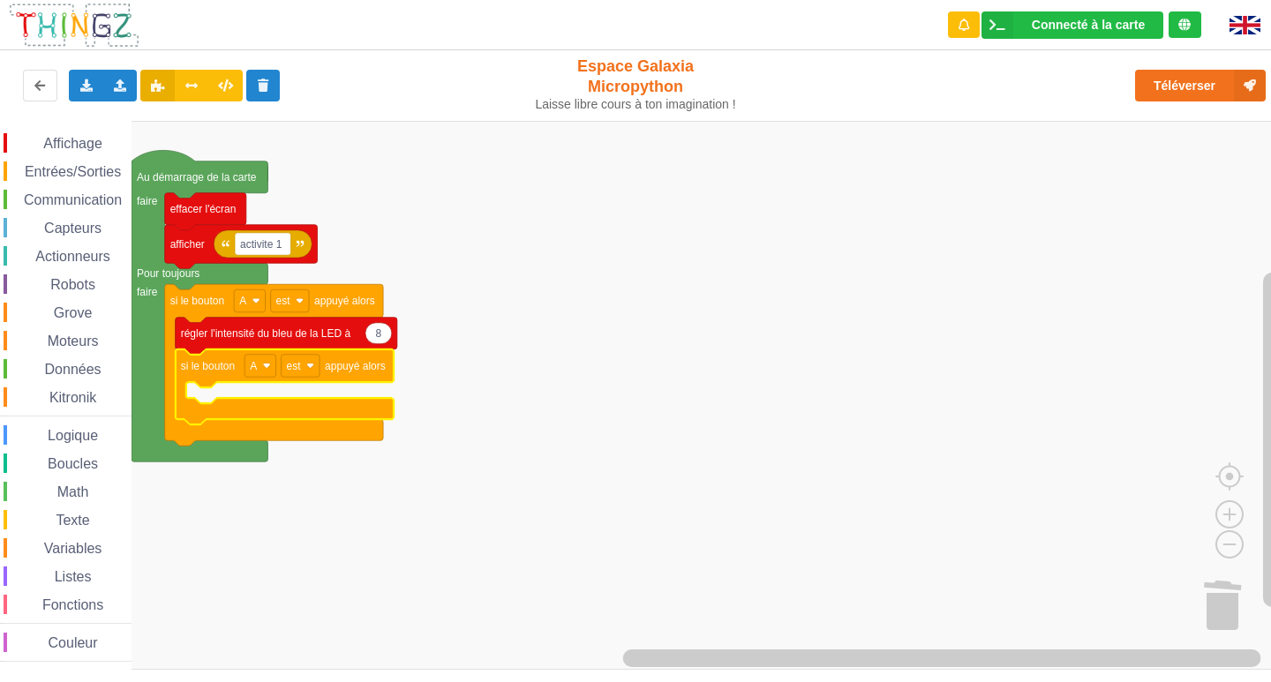
click at [238, 353] on icon "Espace de travail de Blocky" at bounding box center [285, 388] width 218 height 76
click at [262, 370] on rect "Espace de travail de Blocky" at bounding box center [260, 366] width 31 height 23
click at [253, 426] on div "B" at bounding box center [266, 431] width 42 height 13
click at [77, 139] on span "Affichage" at bounding box center [73, 143] width 64 height 15
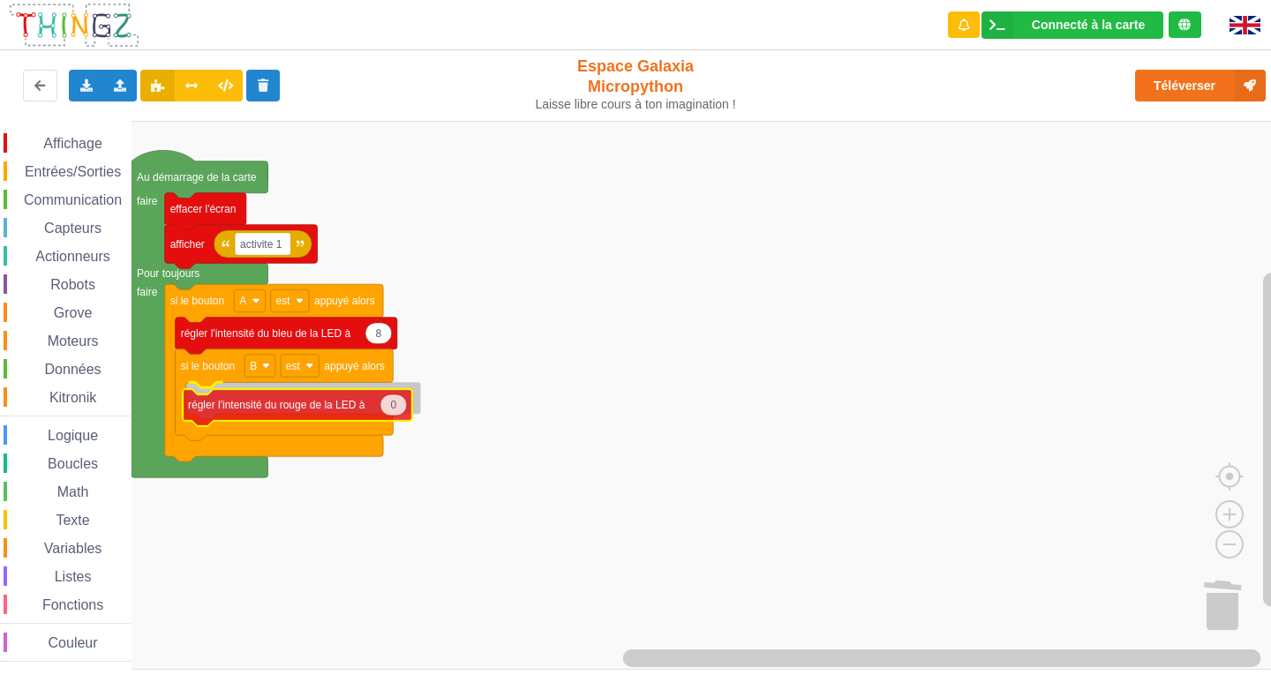
click at [256, 418] on div "Affichage Entrées/Sorties Communication Capteurs Actionneurs Robots Grove Moteu…" at bounding box center [642, 395] width 1284 height 549
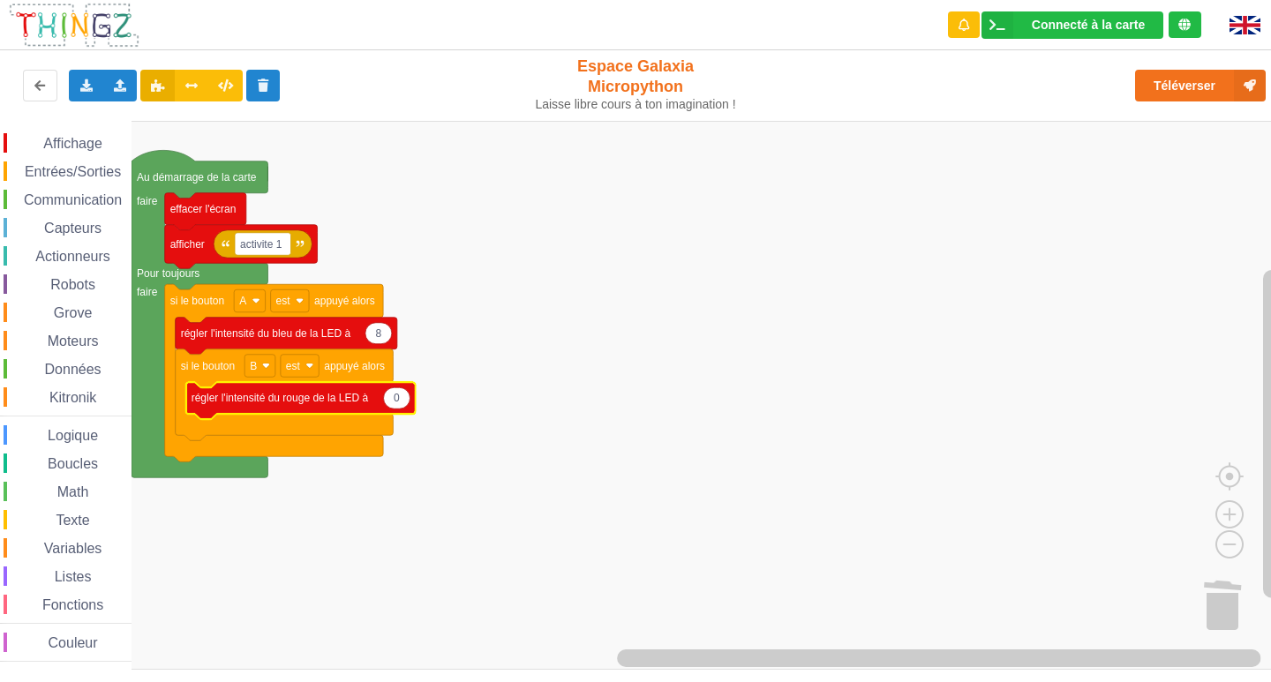
click at [403, 403] on icon "Espace de travail de Blocky" at bounding box center [397, 398] width 26 height 21
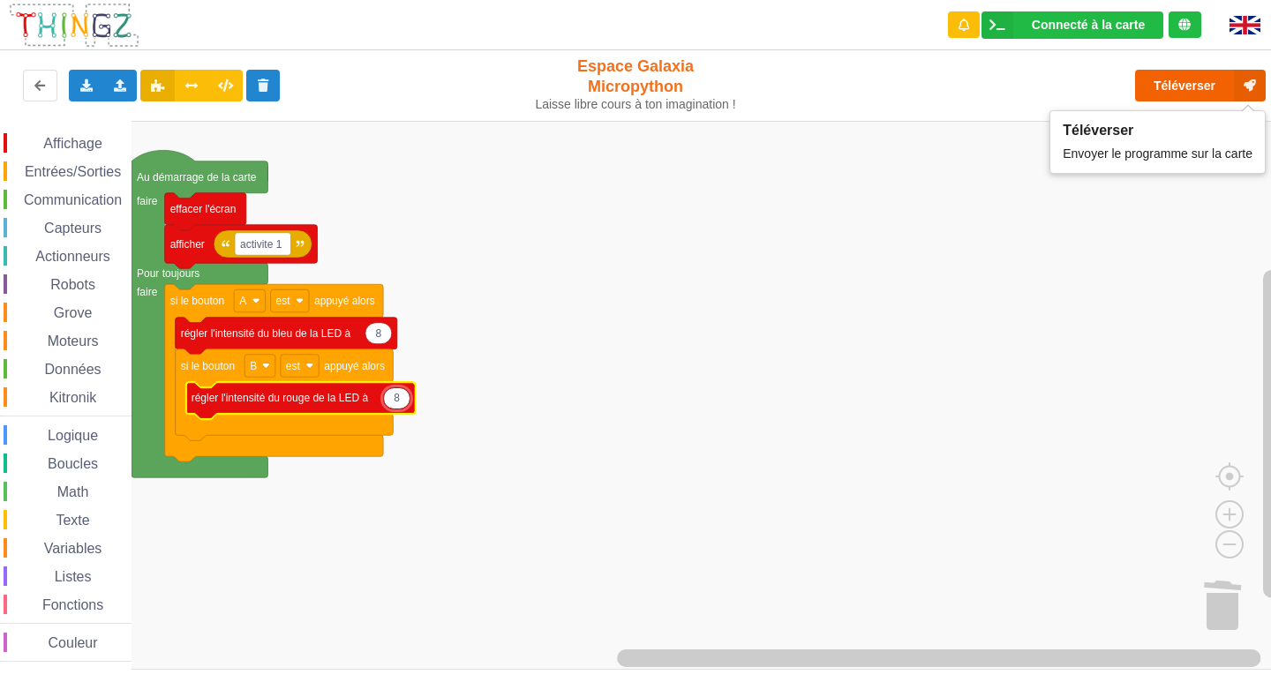
type input "8"
click at [1184, 85] on button "Téléverser" at bounding box center [1200, 86] width 131 height 32
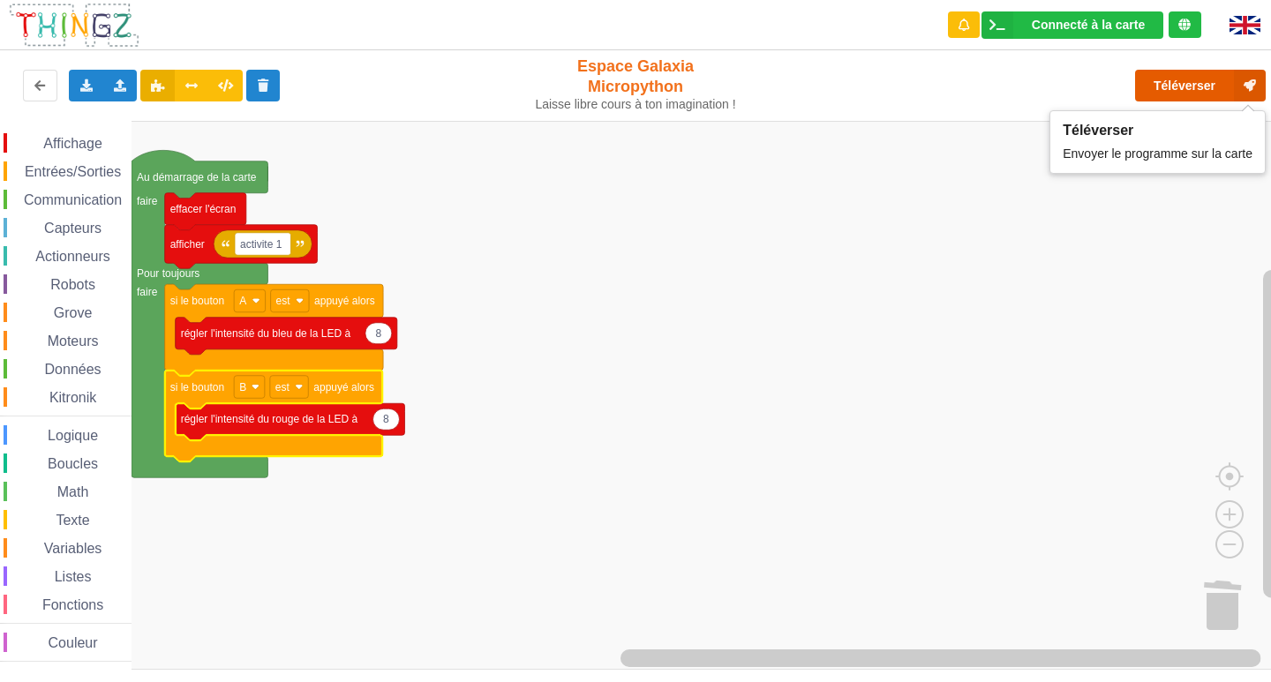
click at [1210, 86] on button "Téléverser" at bounding box center [1200, 86] width 131 height 32
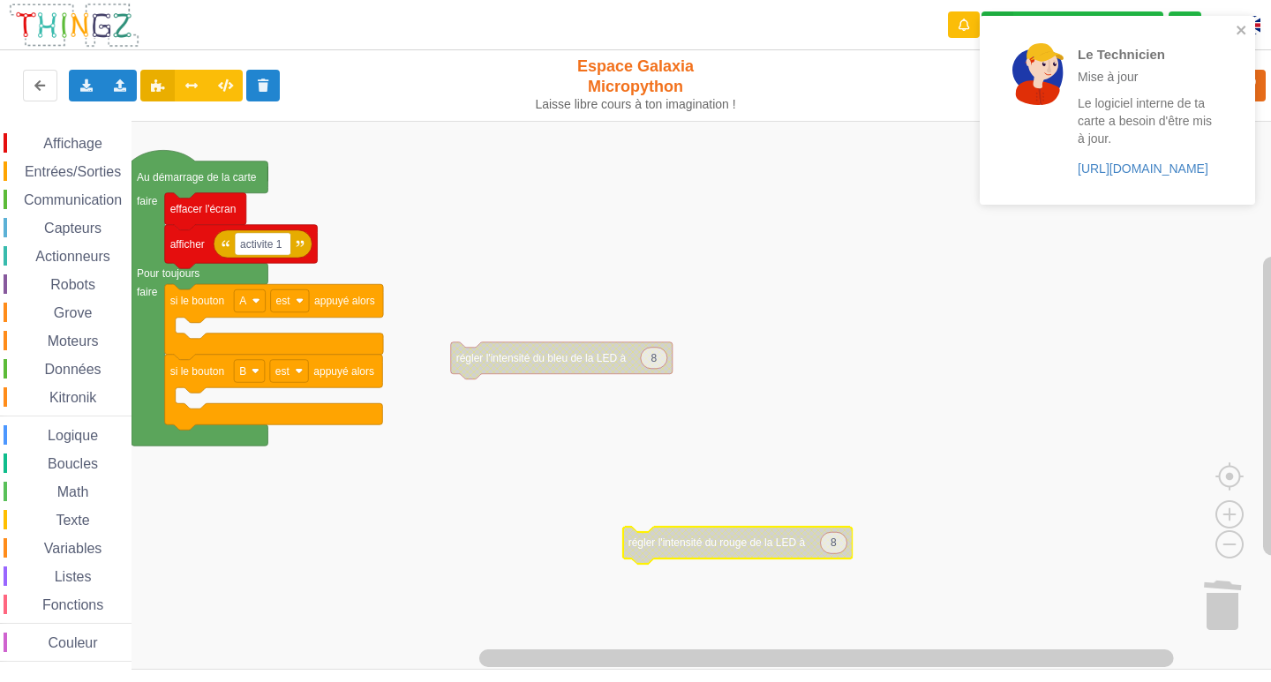
click at [72, 134] on div "Affichage" at bounding box center [68, 142] width 128 height 19
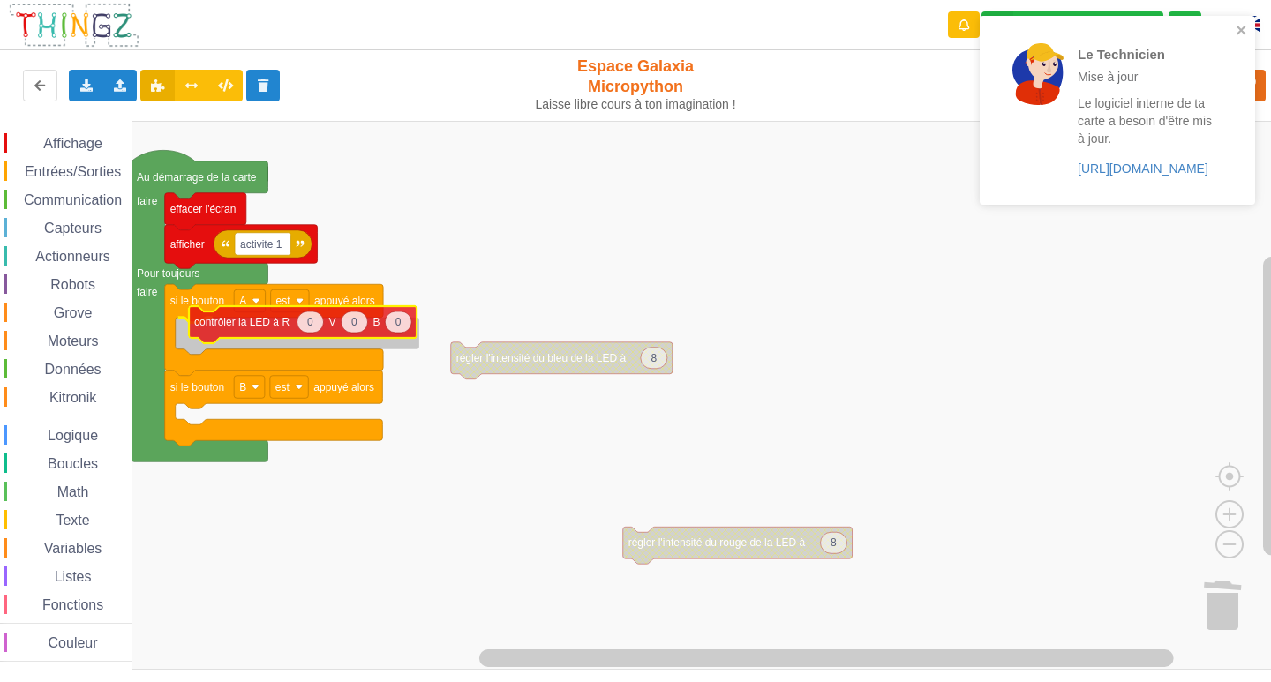
click at [259, 322] on div "Affichage Entrées/Sorties Communication Capteurs Actionneurs Robots Grove Moteu…" at bounding box center [642, 395] width 1284 height 549
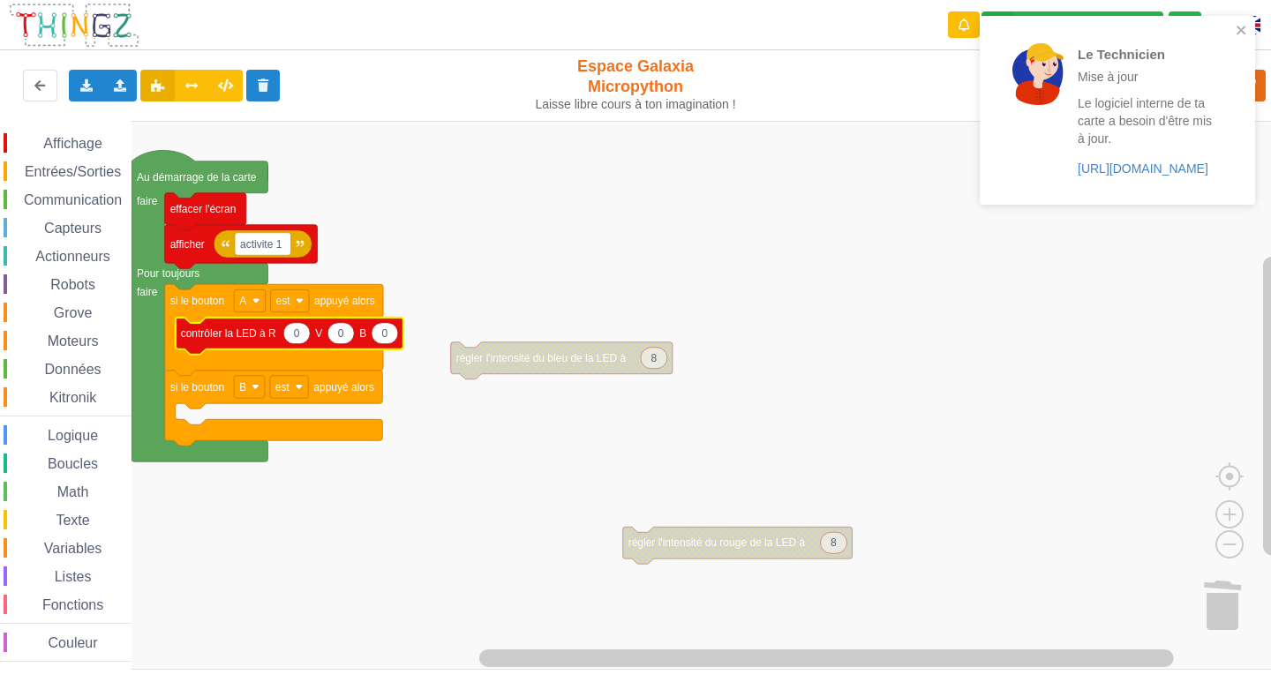
click at [391, 335] on icon "Espace de travail de Blocky" at bounding box center [385, 333] width 26 height 21
type input "8"
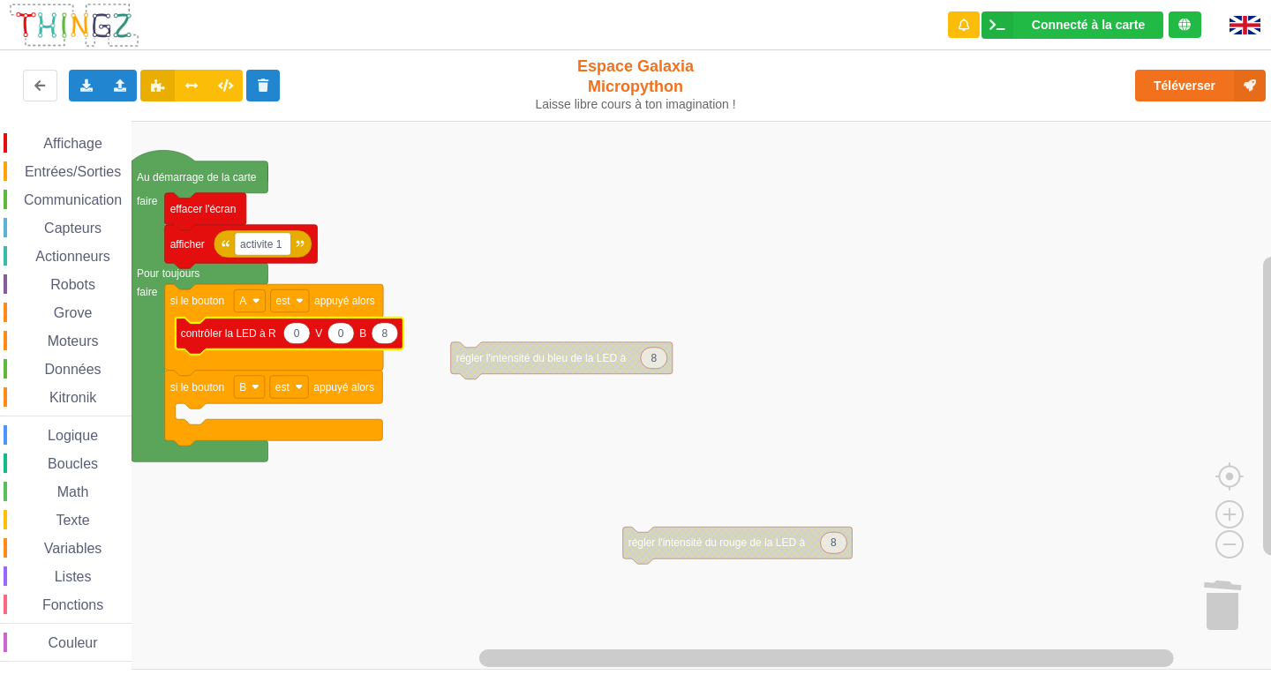
click at [34, 139] on span "Espace de travail de Blocky" at bounding box center [33, 144] width 14 height 14
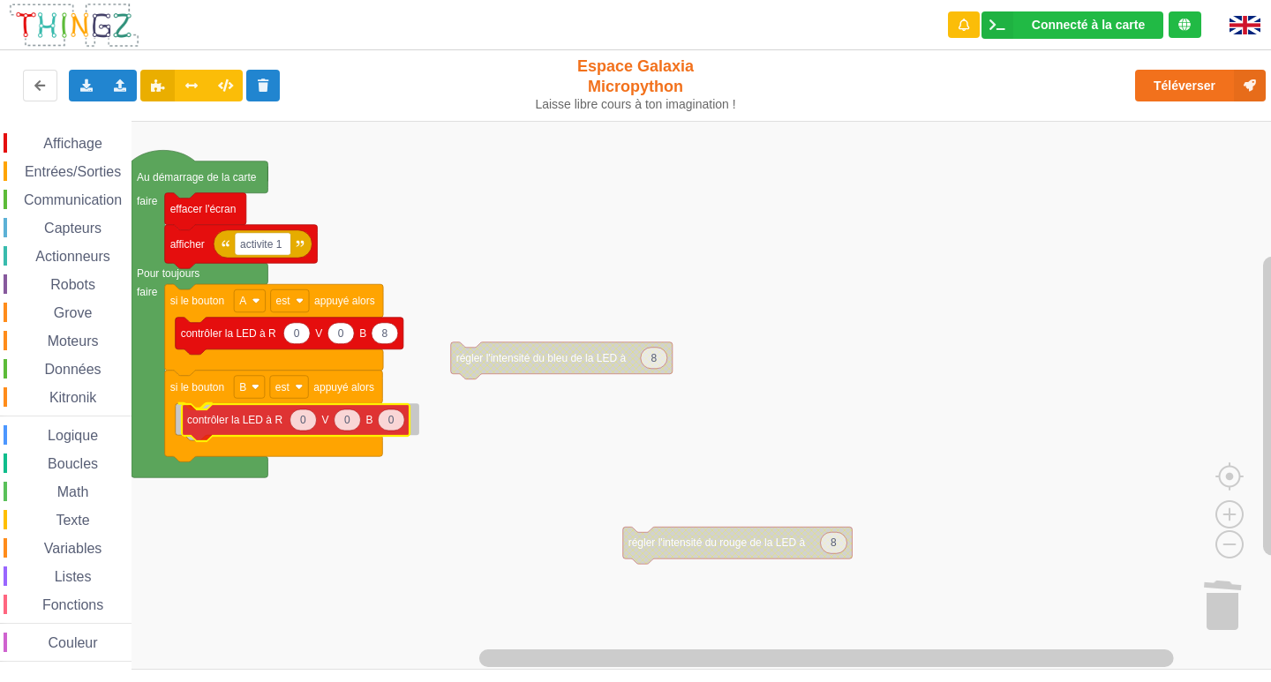
click at [262, 421] on div "Affichage Entrées/Sorties Communication Capteurs Actionneurs Robots Grove Moteu…" at bounding box center [642, 395] width 1284 height 549
click at [304, 424] on icon "Espace de travail de Blocky" at bounding box center [296, 419] width 26 height 21
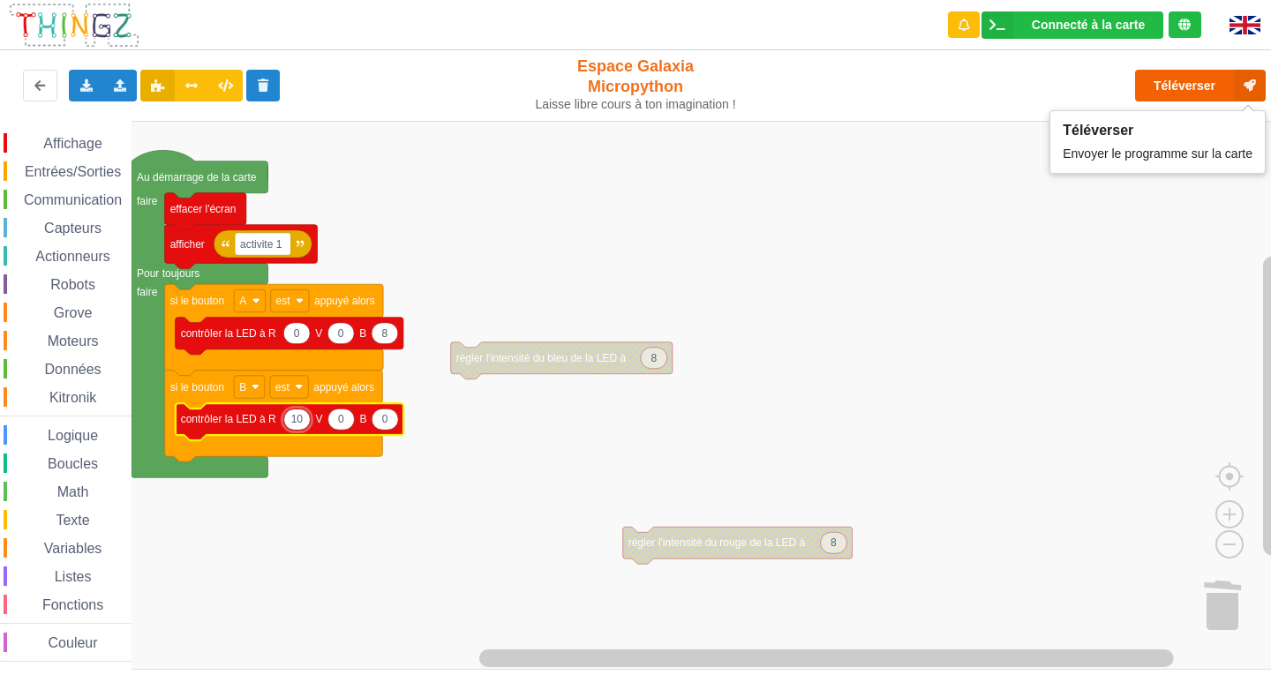
type input "10"
click at [1196, 83] on button "Téléverser" at bounding box center [1200, 86] width 131 height 32
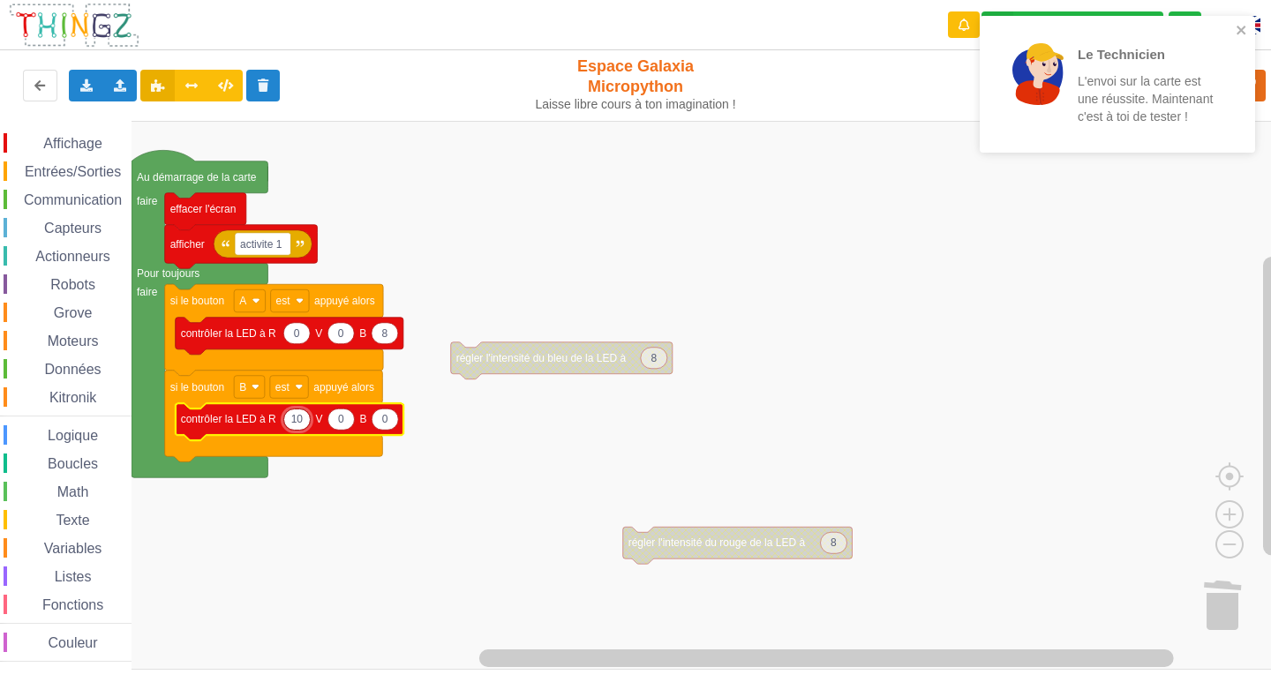
drag, startPoint x: 1196, startPoint y: 83, endPoint x: 1270, endPoint y: 10, distance: 104.3
click at [1245, 24] on icon "close" at bounding box center [1242, 30] width 12 height 14
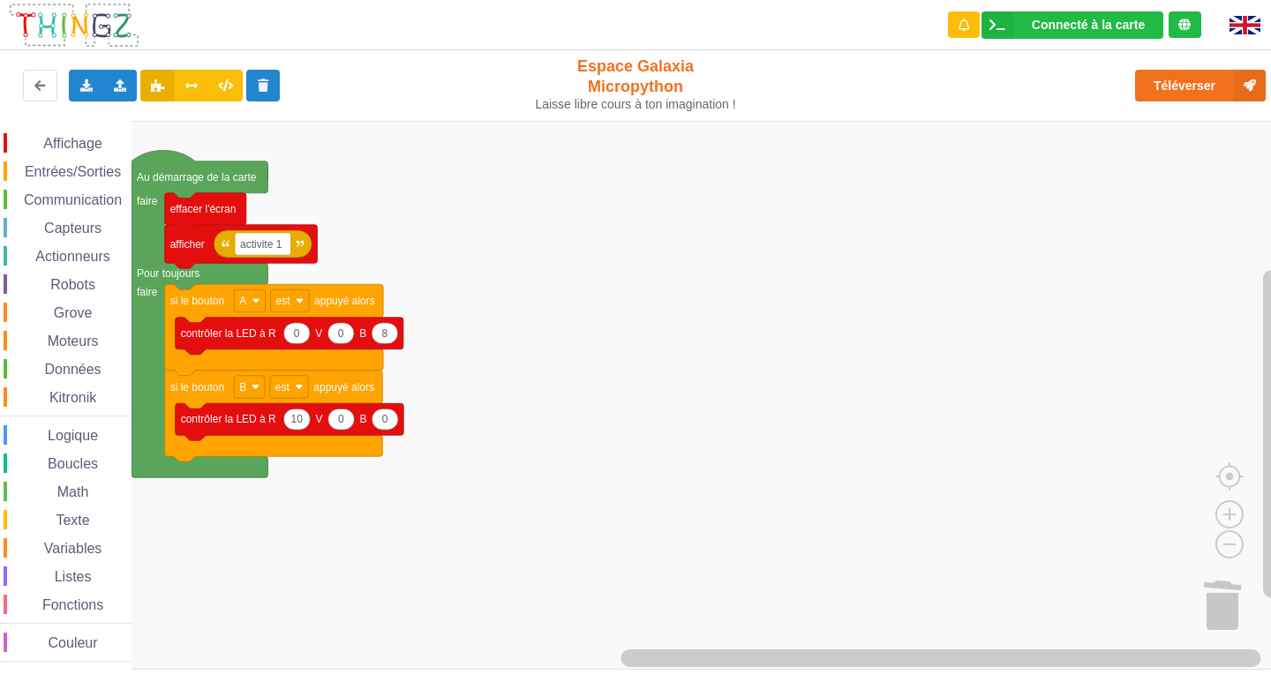
click at [66, 168] on span "Entrées/Sorties" at bounding box center [73, 171] width 102 height 15
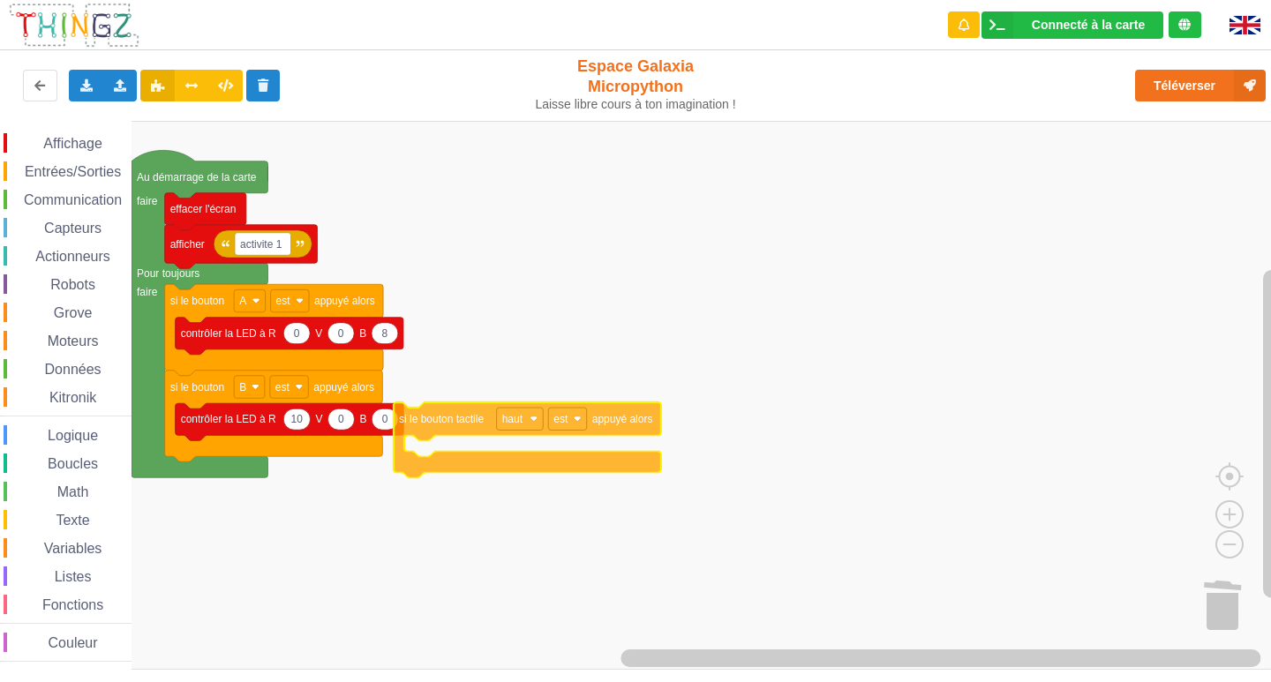
click at [600, 383] on div "Affichage Entrées/Sorties Communication Capteurs Actionneurs Robots Grove Moteu…" at bounding box center [642, 395] width 1284 height 549
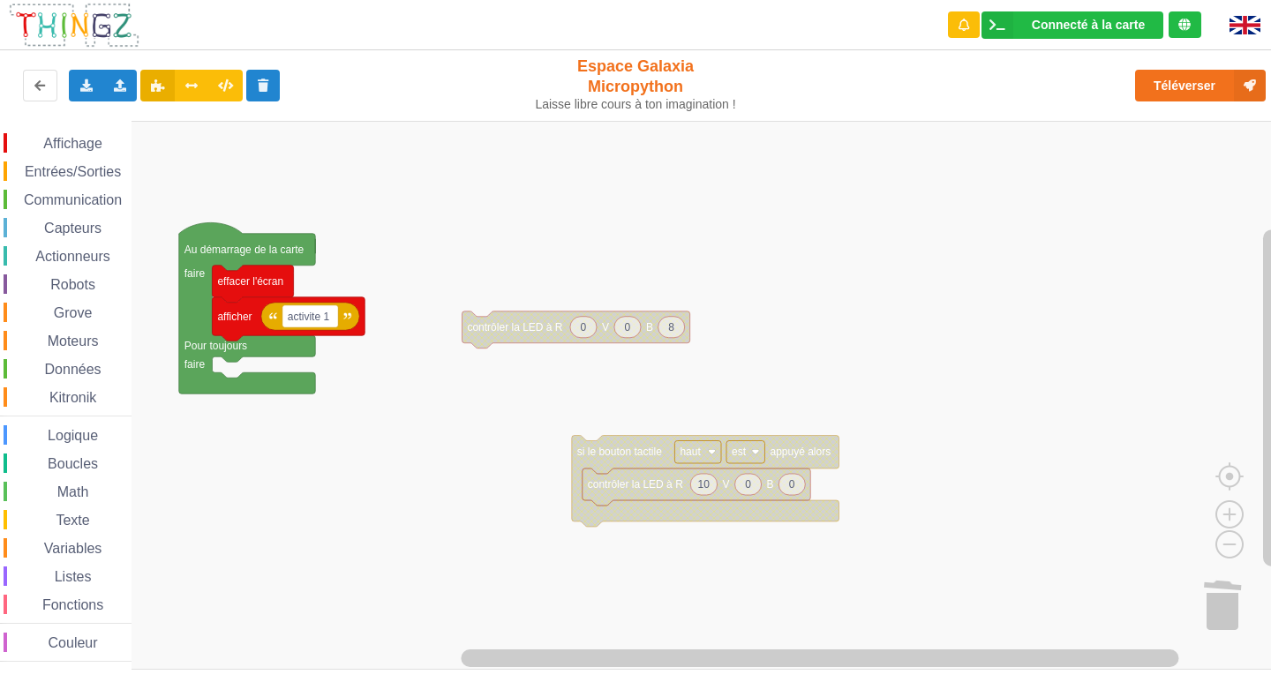
click at [630, 443] on div "Affichage Entrées/Sorties Communication Capteurs Actionneurs Robots Grove Moteu…" at bounding box center [642, 395] width 1284 height 549
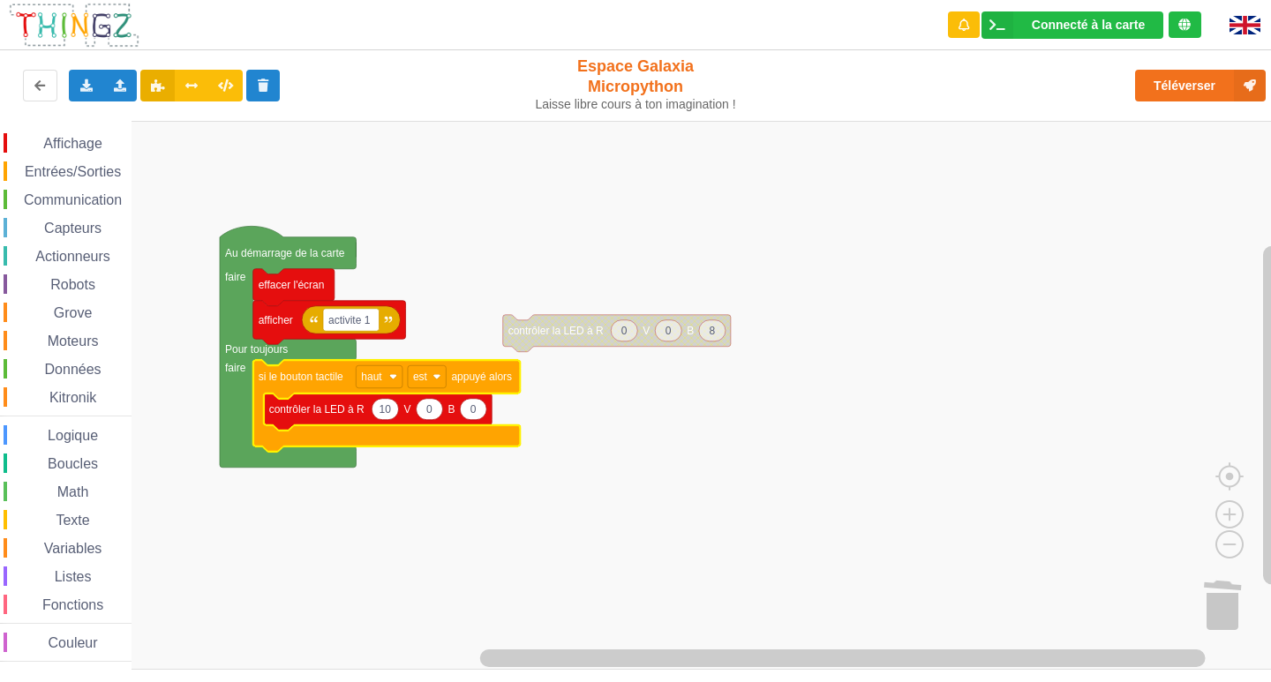
click at [388, 410] on text "10" at bounding box center [385, 409] width 12 height 12
type input "1"
click at [480, 412] on icon "Espace de travail de Blocky" at bounding box center [473, 409] width 26 height 21
type input "10"
click at [48, 170] on span "Entrées/Sorties" at bounding box center [73, 171] width 102 height 15
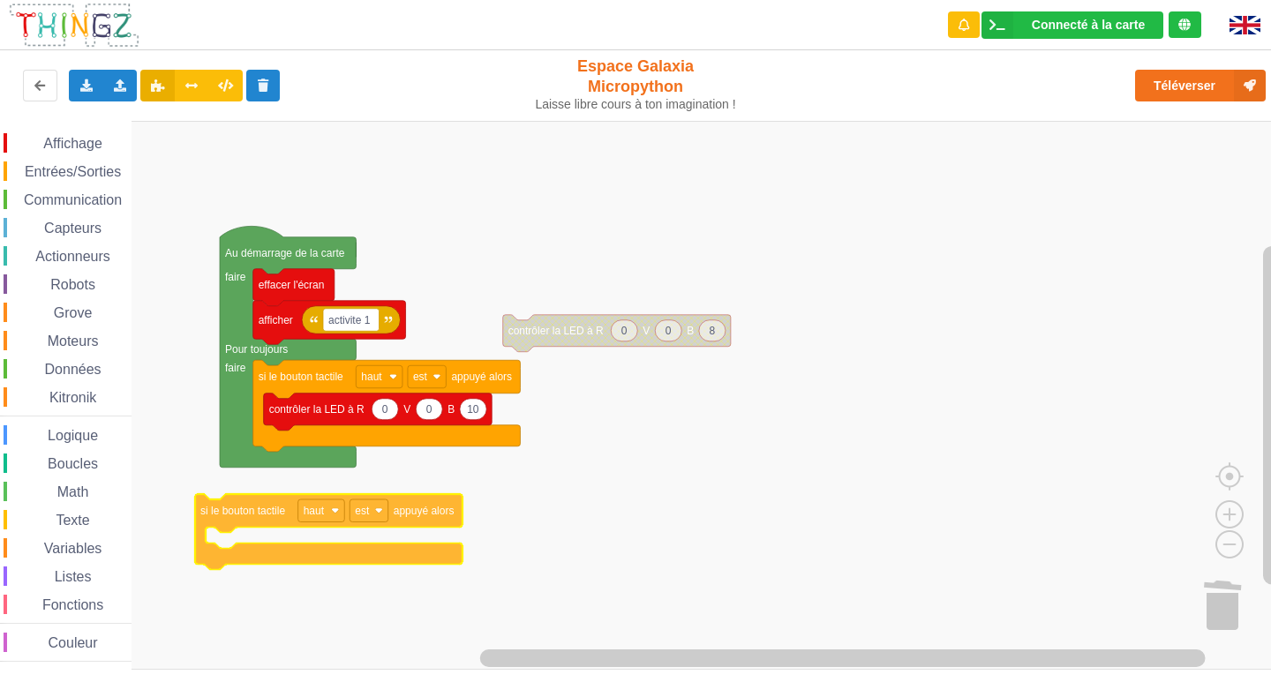
click at [313, 518] on div "Affichage Entrées/Sorties Communication Capteurs Actionneurs Robots Grove Moteu…" at bounding box center [642, 395] width 1284 height 549
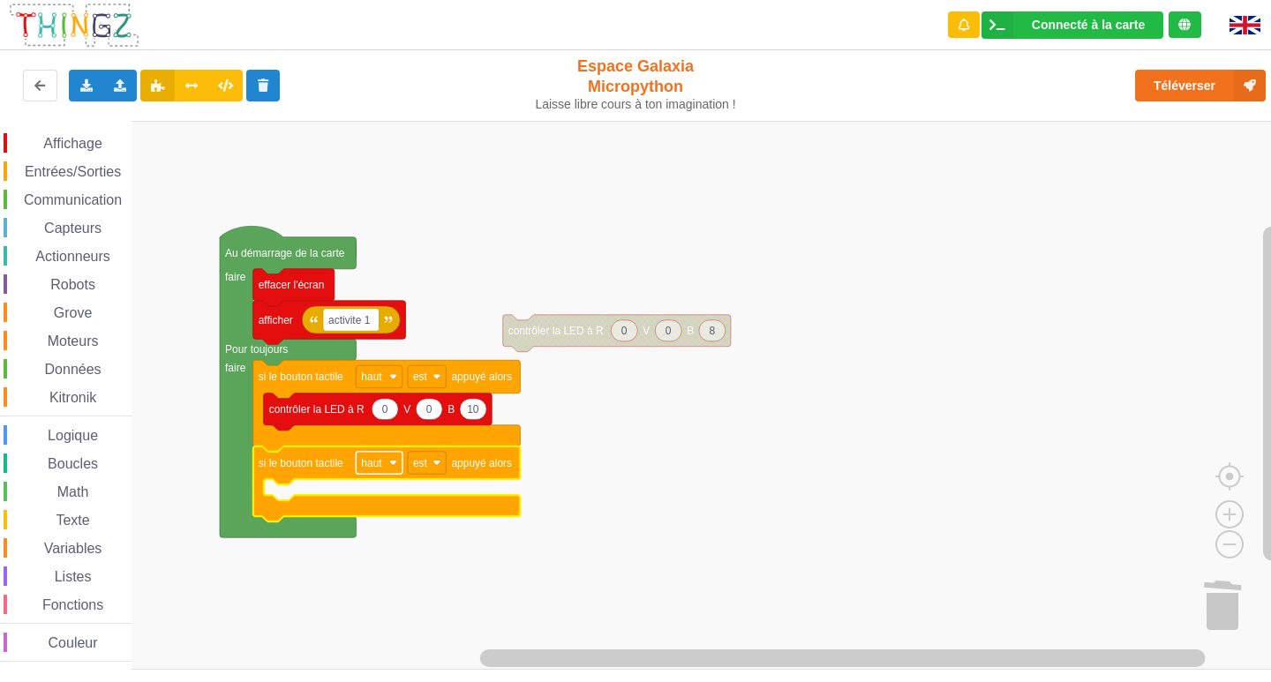
click at [393, 467] on image "Espace de travail de Blocky" at bounding box center [393, 463] width 8 height 8
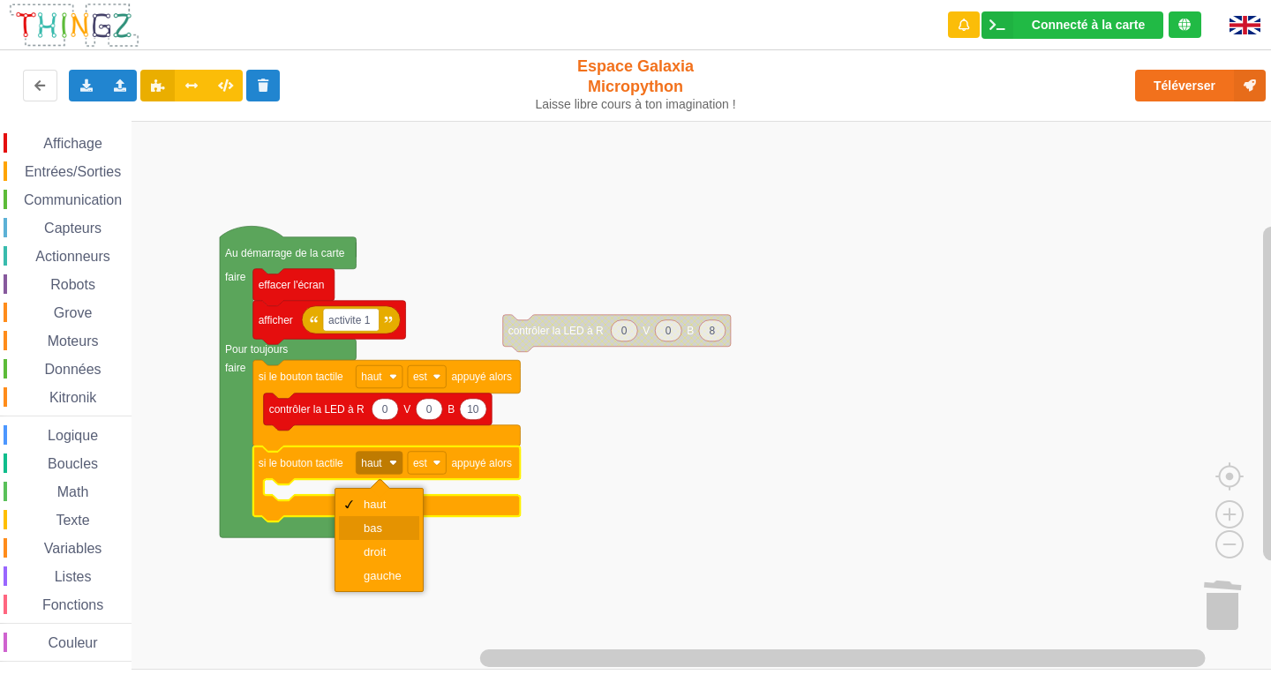
click at [388, 521] on div "bas" at bounding box center [379, 528] width 80 height 24
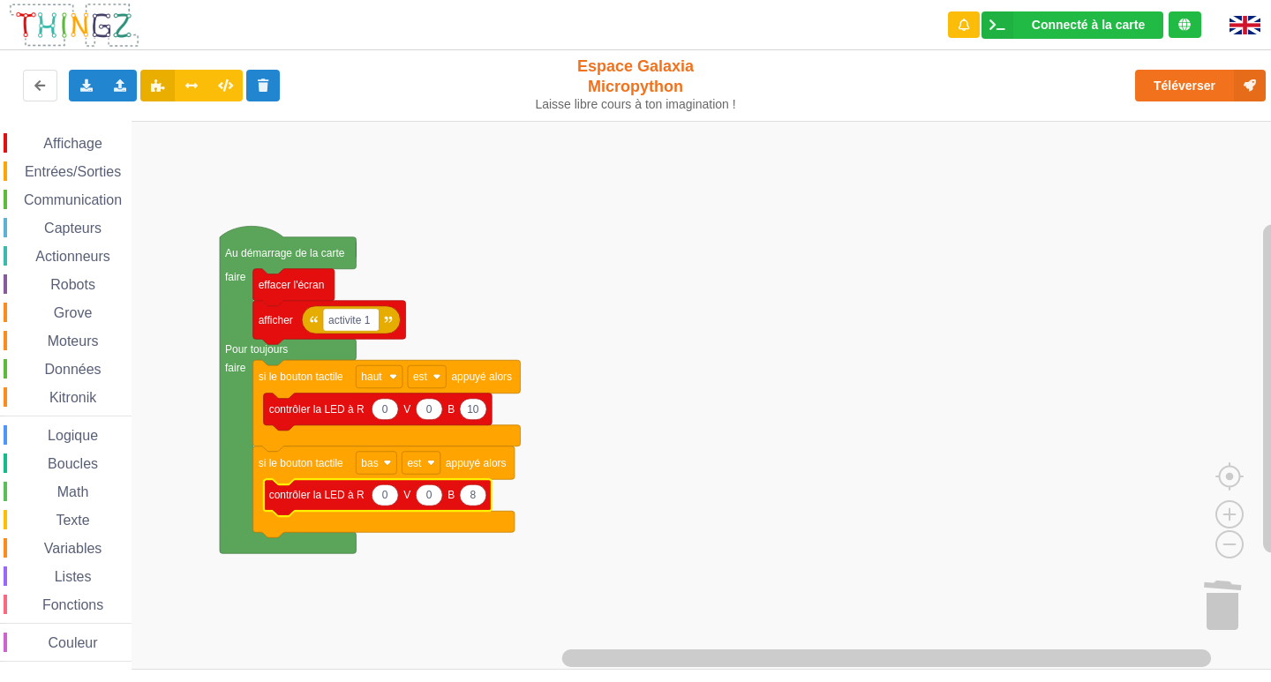
click at [387, 492] on text "0" at bounding box center [385, 495] width 6 height 12
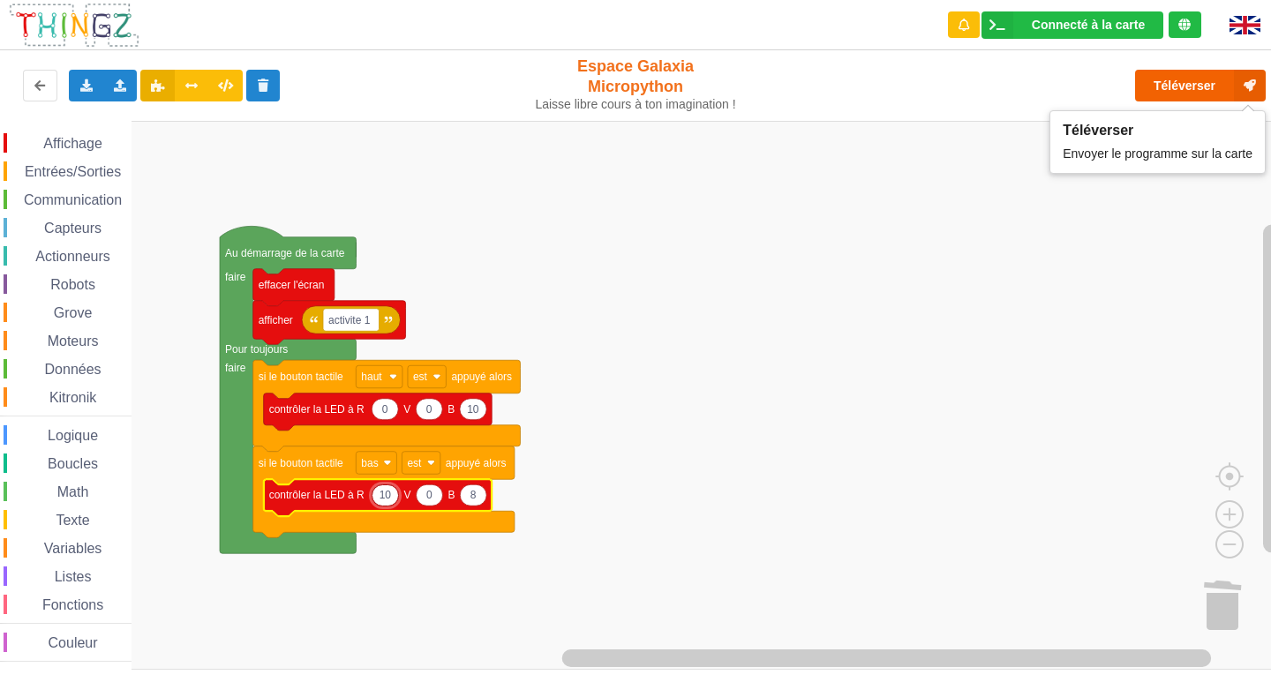
type input "10"
click at [1235, 90] on icon at bounding box center [1250, 86] width 32 height 32
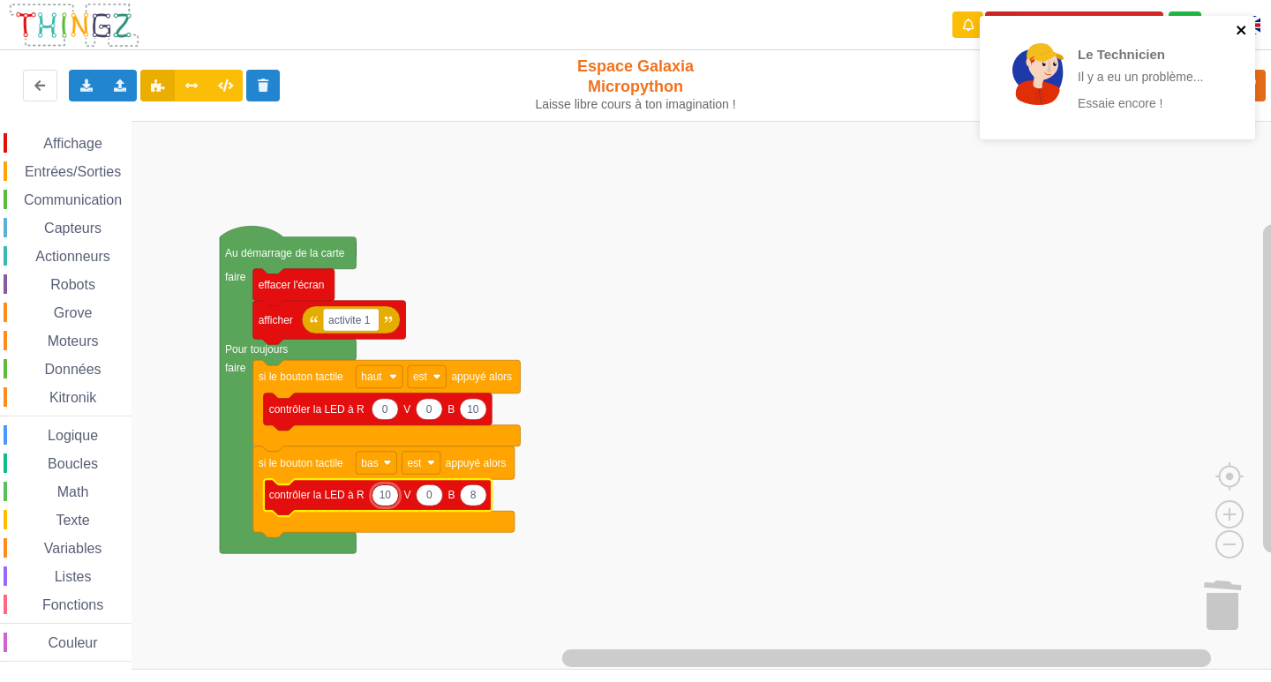
click at [1240, 31] on icon "close" at bounding box center [1241, 30] width 9 height 9
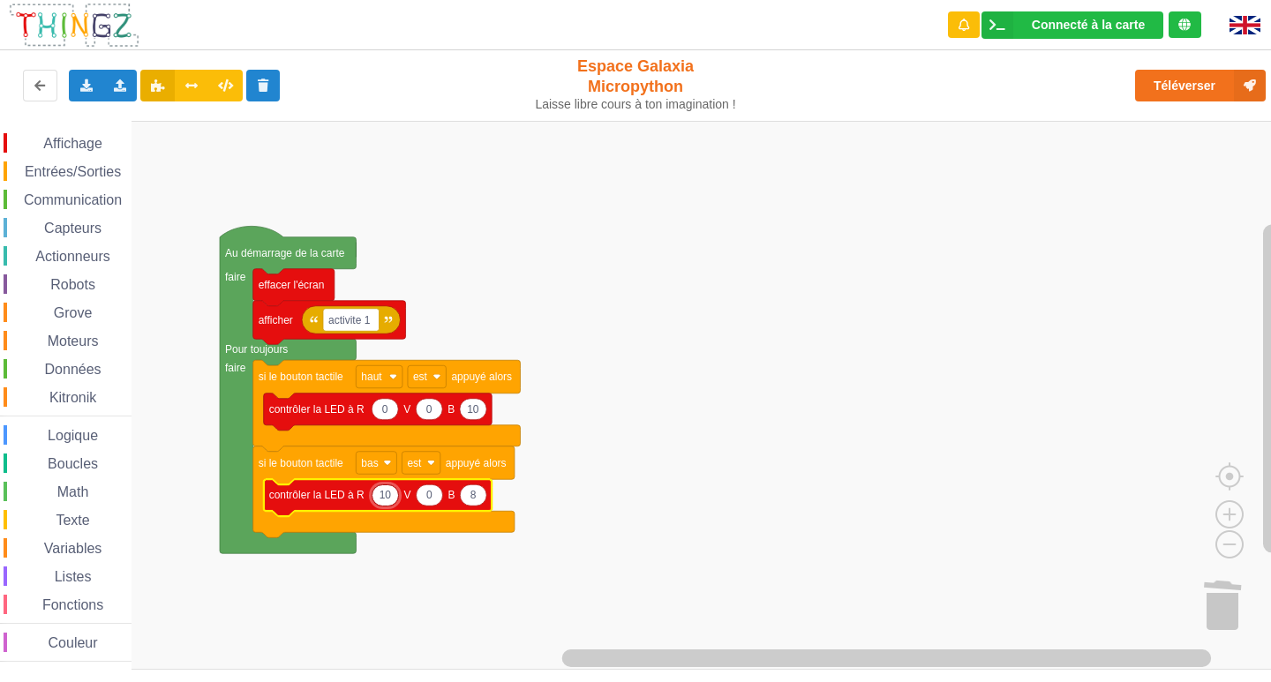
click at [1208, 91] on div "Le Technicien Il y a eu un problème... Essaie encore !" at bounding box center [1117, 83] width 283 height 143
click at [1184, 89] on button "Téléverser" at bounding box center [1200, 86] width 131 height 32
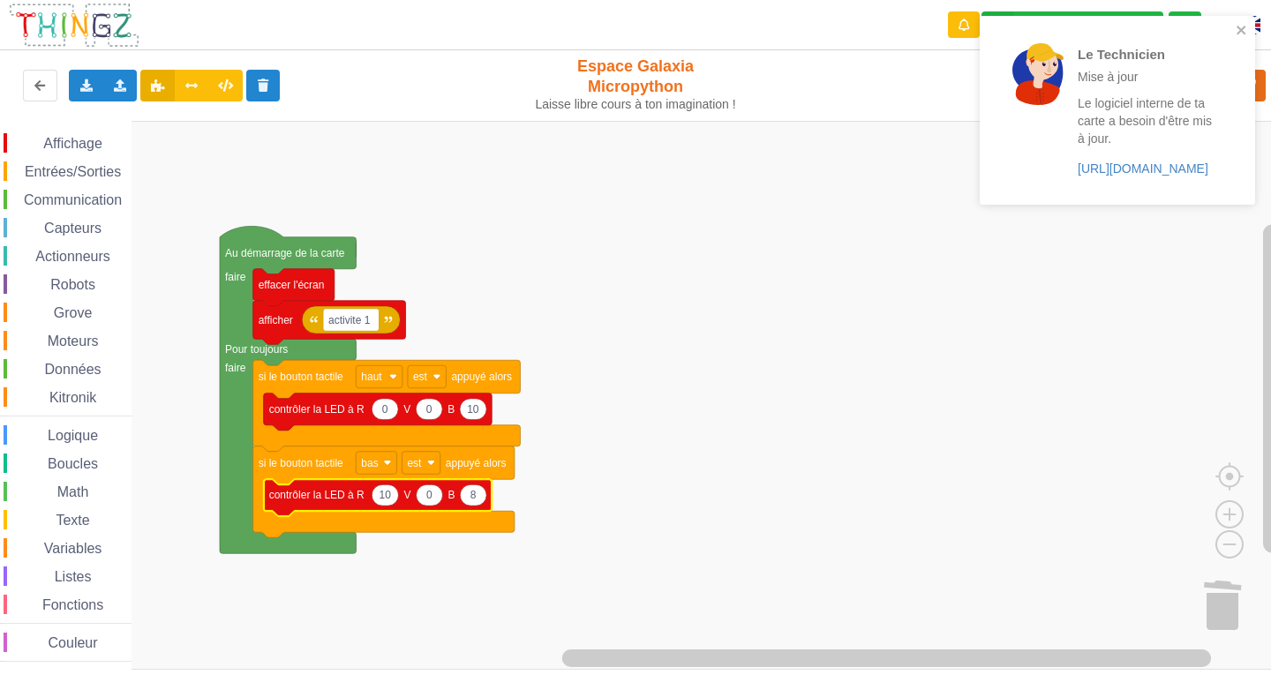
click at [471, 498] on text "8" at bounding box center [474, 495] width 6 height 12
click at [1240, 31] on icon "close" at bounding box center [1241, 30] width 9 height 9
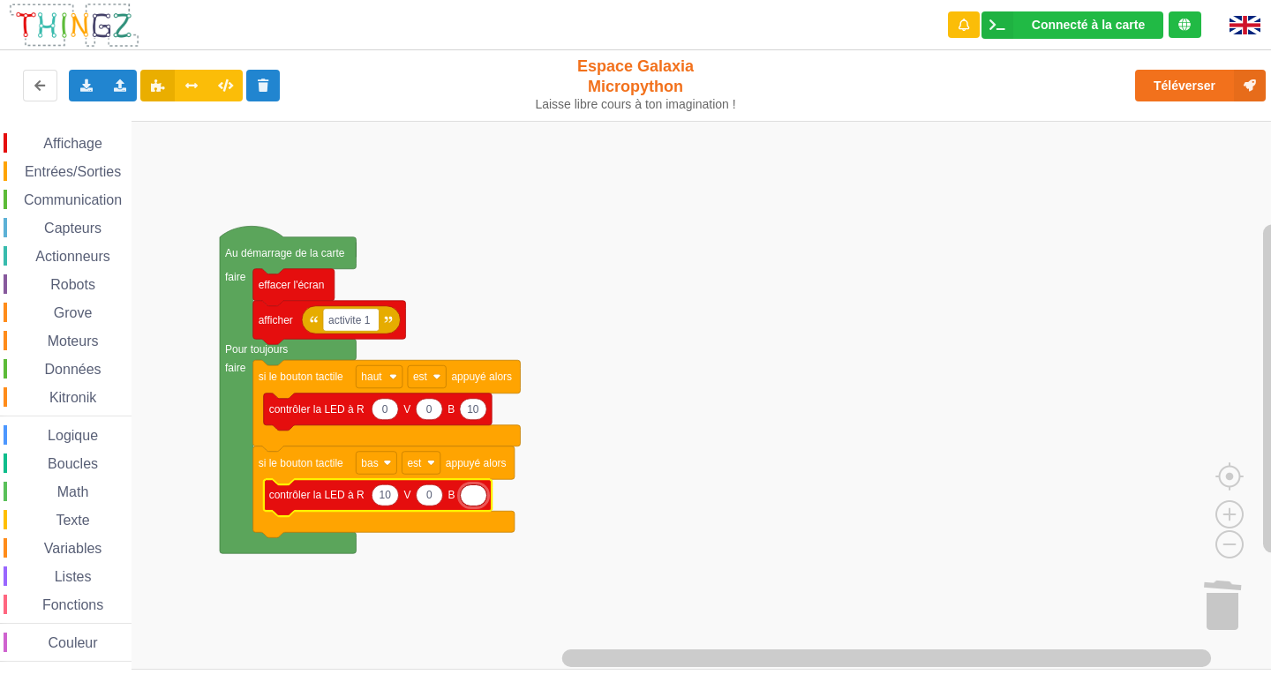
click at [1212, 19] on div "Le Technicien Mise à jour Le logiciel interne de ta carte a besoin d'être mis à…" at bounding box center [1117, 15] width 283 height 7
click at [1212, 91] on button "Téléverser" at bounding box center [1200, 86] width 131 height 32
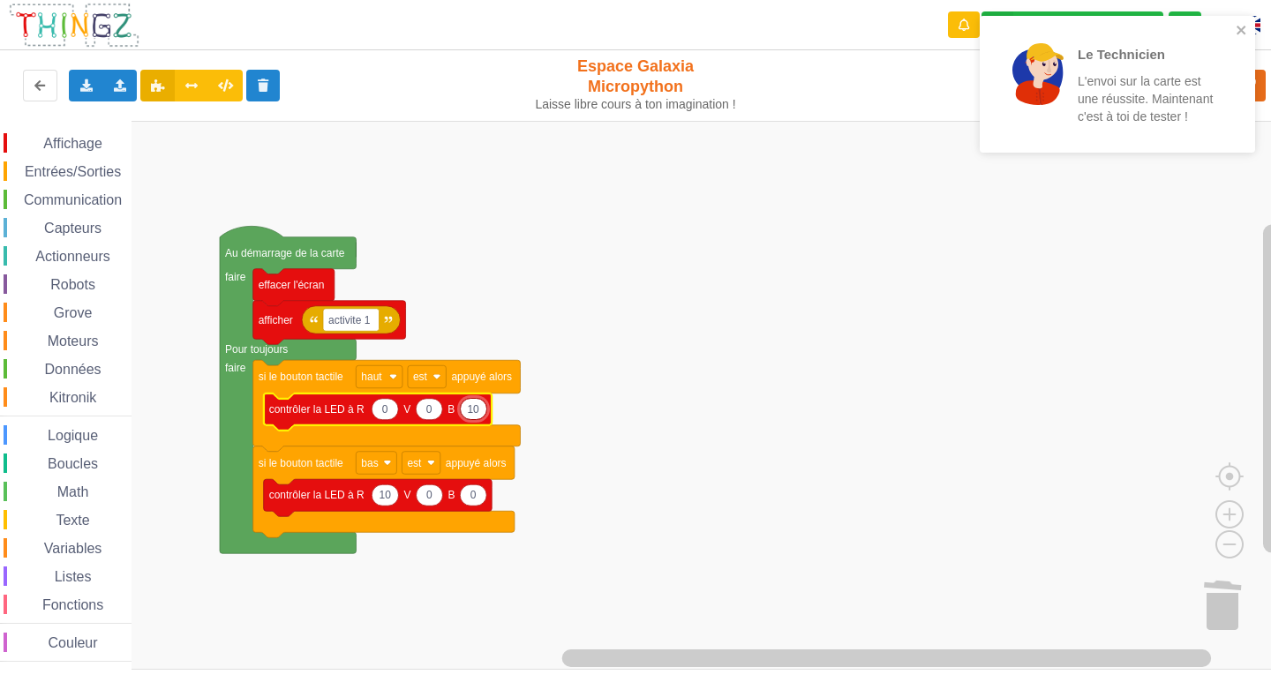
click at [477, 408] on input "10" at bounding box center [473, 409] width 27 height 22
type input "100"
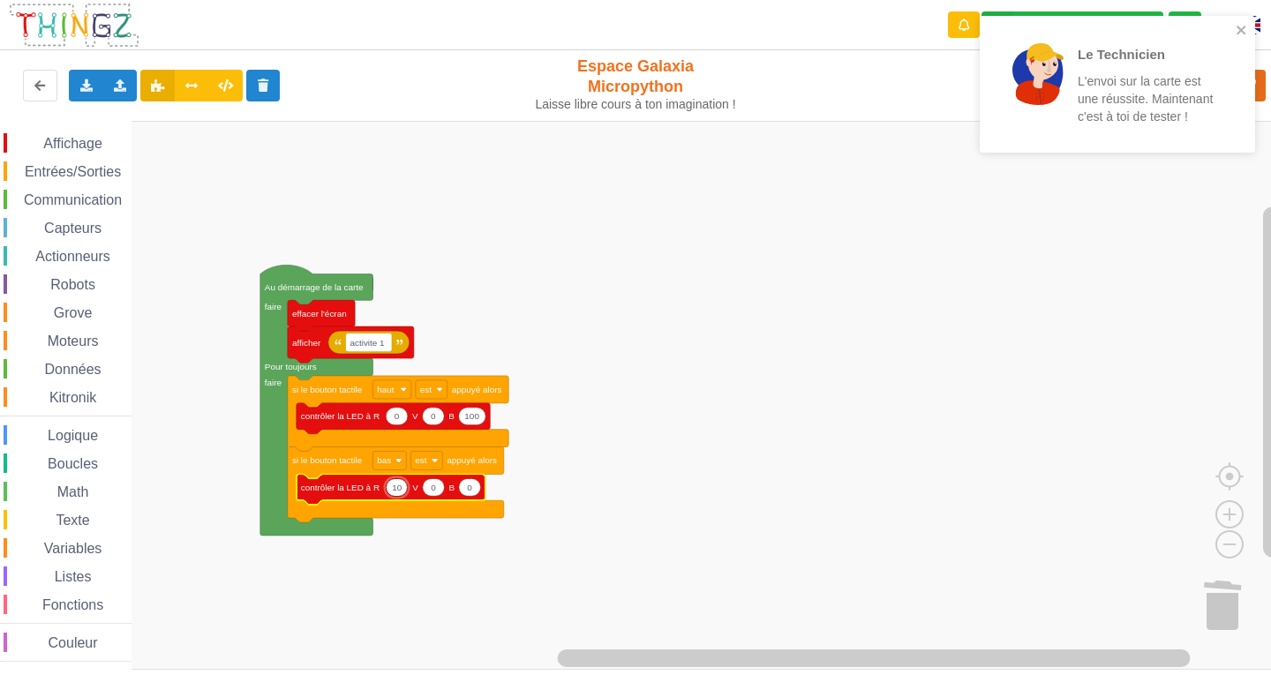
click at [398, 489] on input "10" at bounding box center [397, 488] width 23 height 18
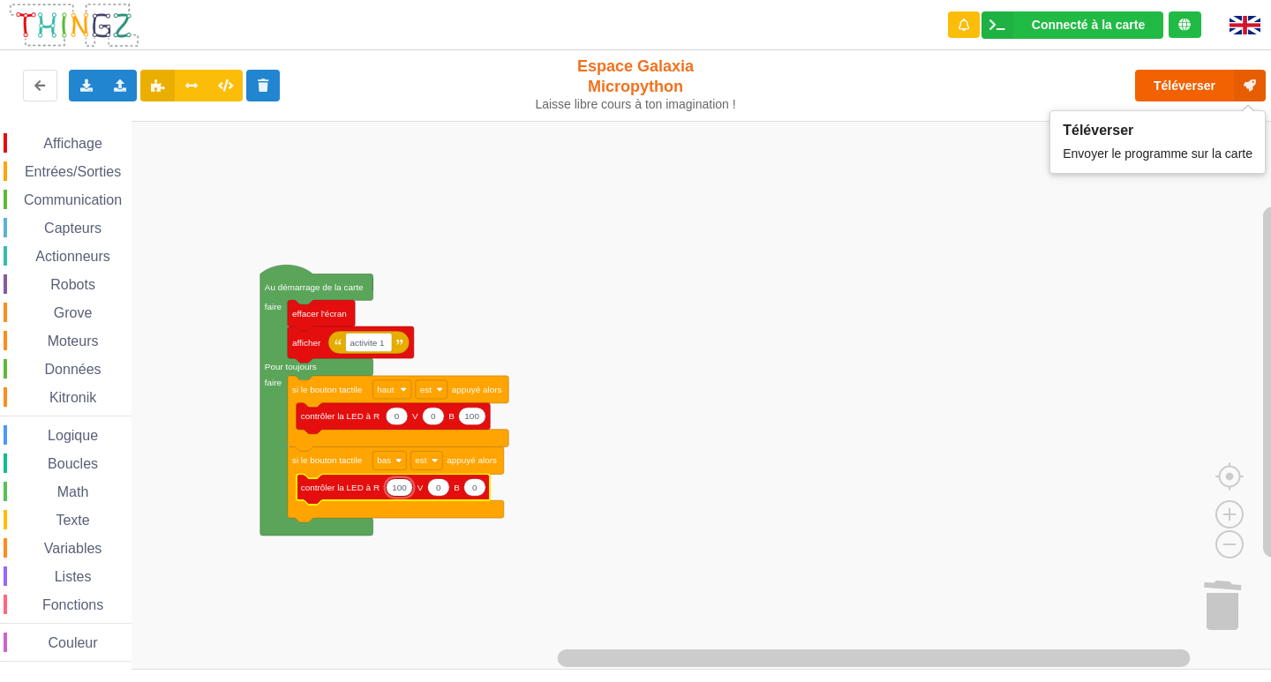
type input "100"
click at [1217, 82] on button "Téléverser" at bounding box center [1200, 86] width 131 height 32
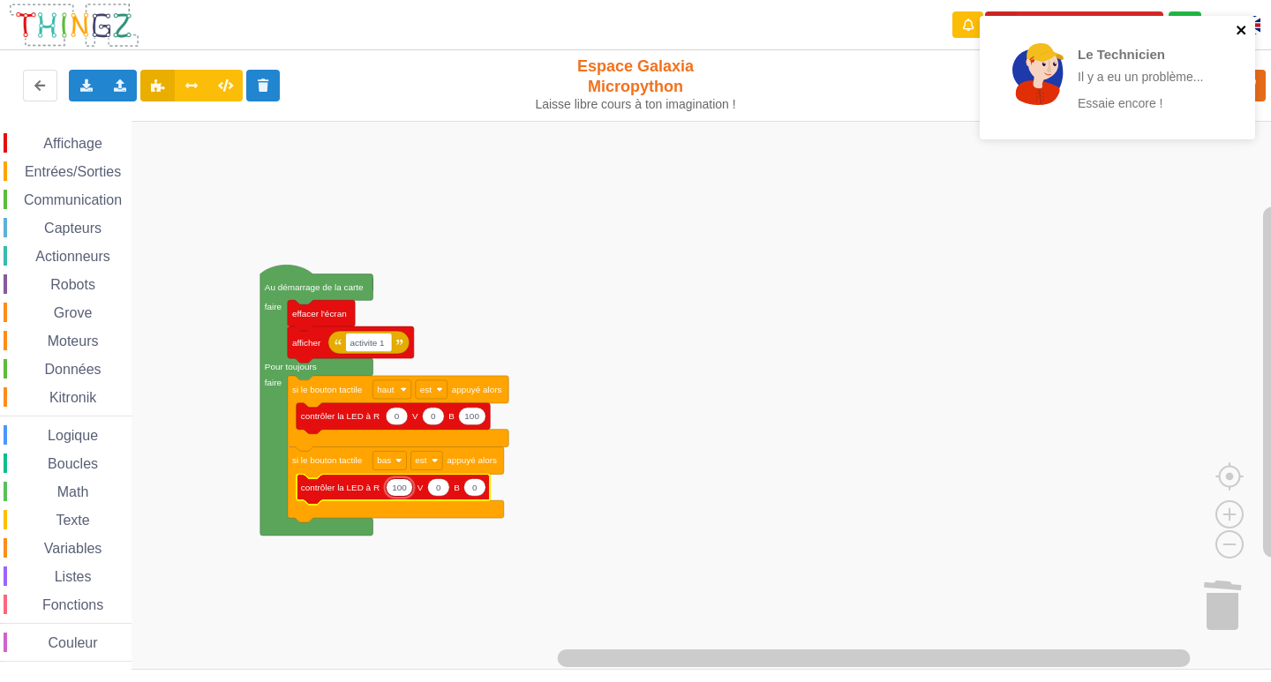
click at [1245, 29] on icon "close" at bounding box center [1242, 30] width 12 height 14
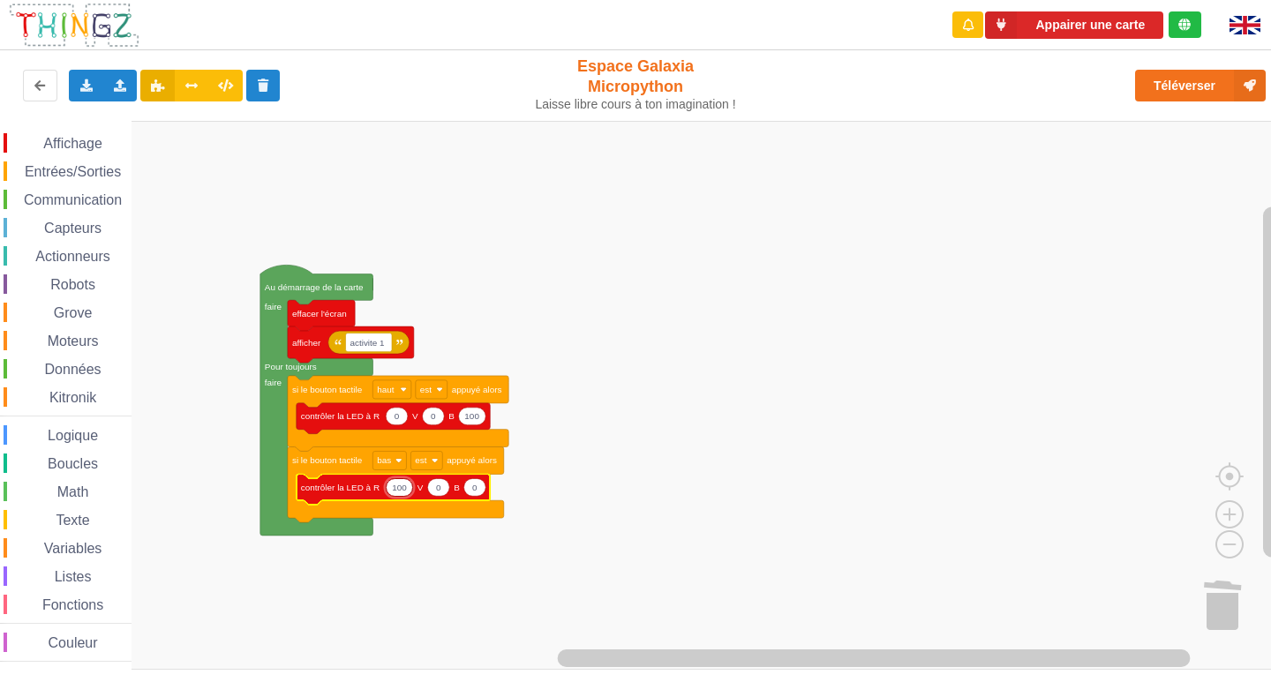
click at [1213, 85] on div "Le Technicien Il y a eu un problème... Essaie encore ! Appairer une carte Expor…" at bounding box center [636, 329] width 1296 height 682
click at [1213, 85] on button "Téléverser" at bounding box center [1200, 86] width 131 height 32
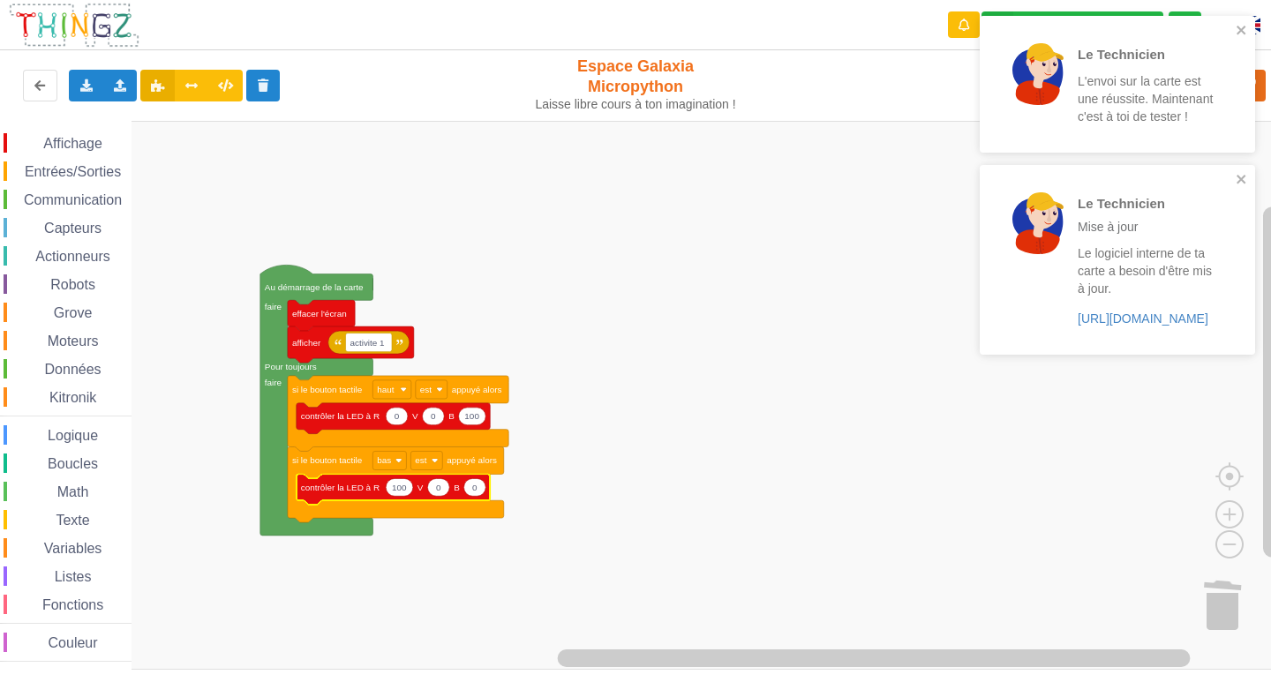
click at [25, 172] on span "Entrées/Sorties" at bounding box center [73, 171] width 102 height 15
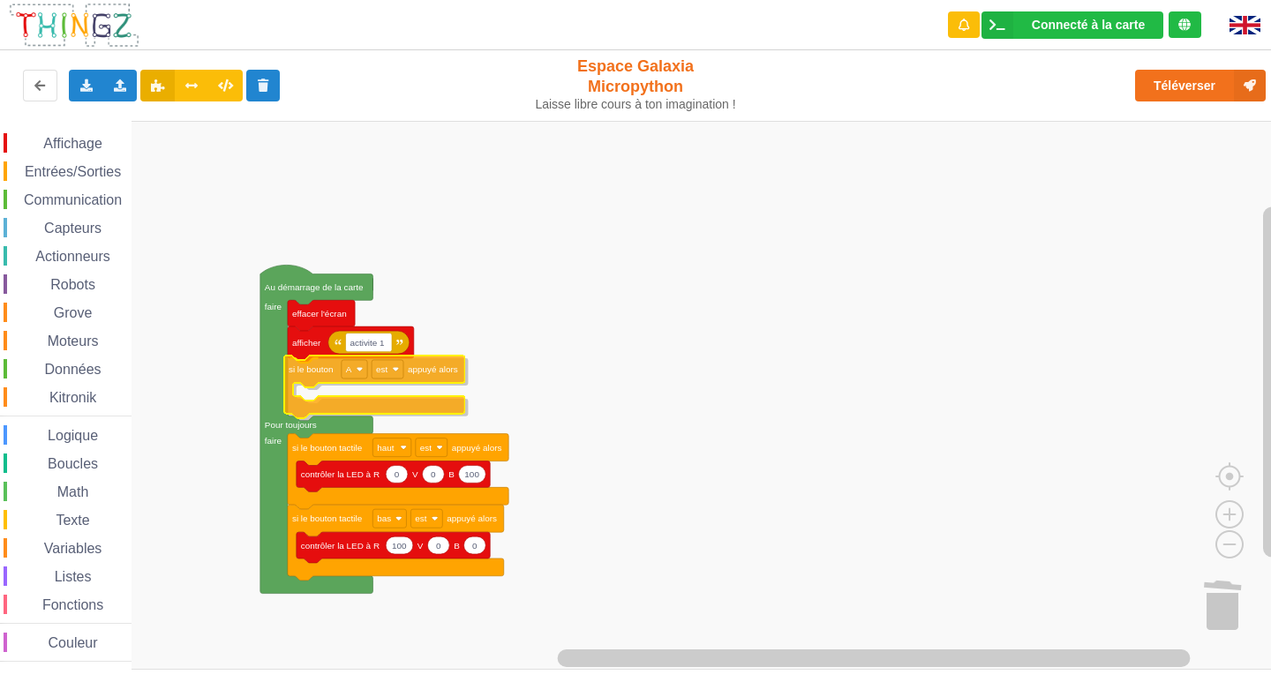
click at [313, 373] on div "Affichage Entrées/Sorties Communication Capteurs Actionneurs Robots Grove Moteu…" at bounding box center [642, 395] width 1284 height 549
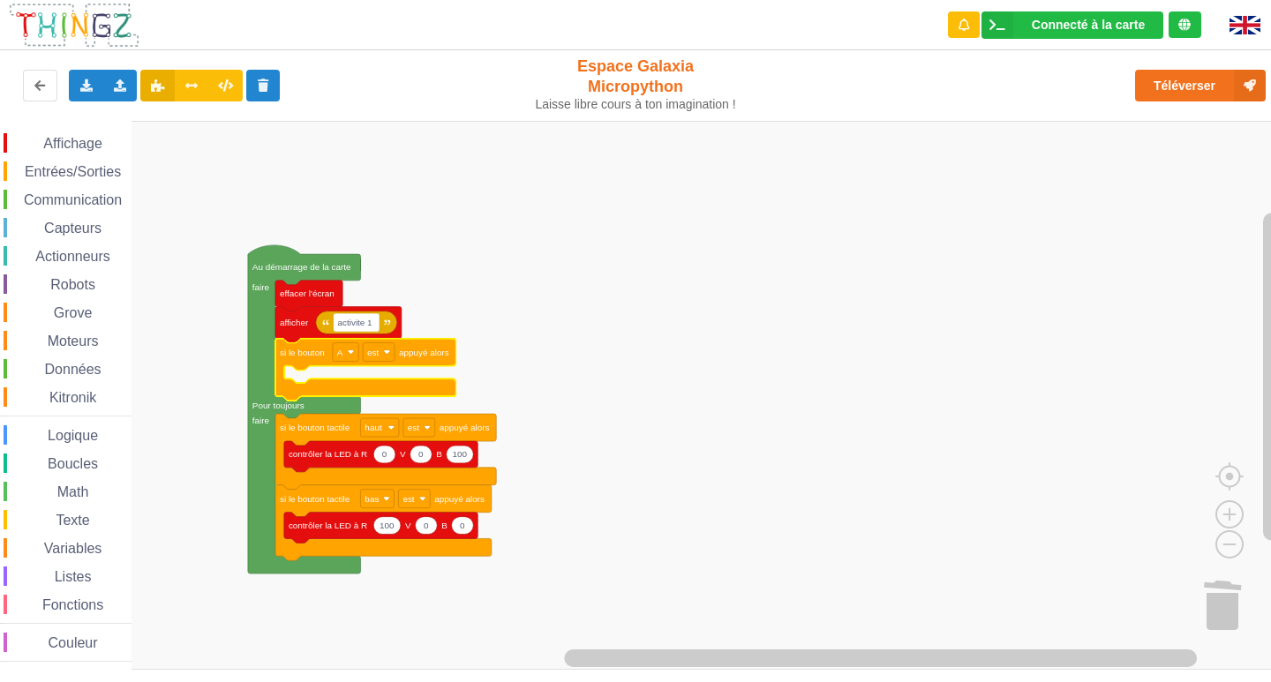
click at [114, 142] on div "Affichage" at bounding box center [68, 142] width 128 height 19
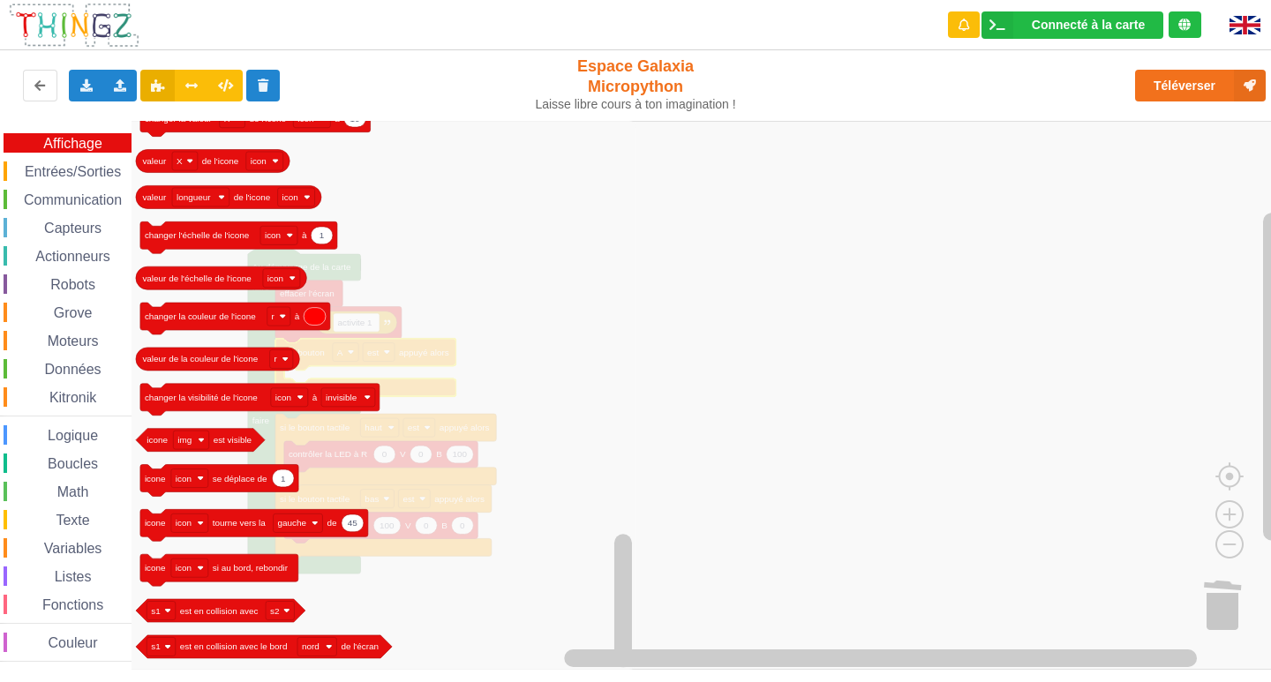
click at [88, 183] on div "Affichage Entrées/Sorties Communication Capteurs Actionneurs Robots Grove Moteu…" at bounding box center [66, 397] width 132 height 529
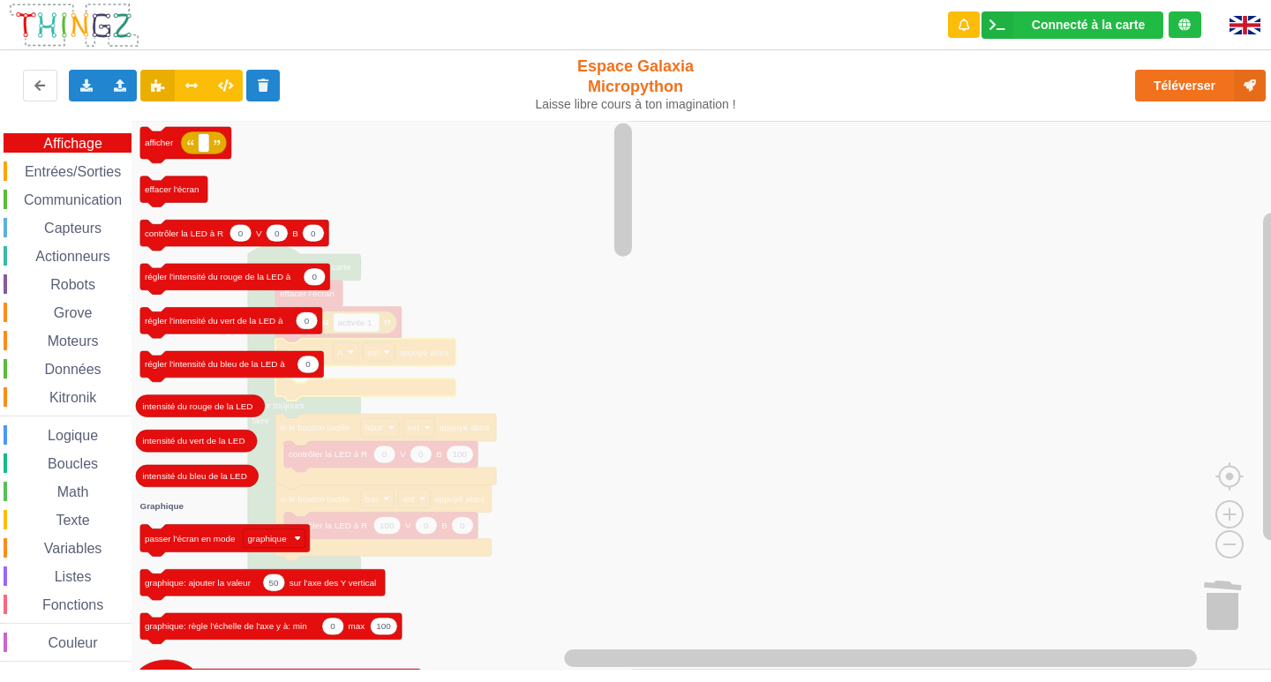
click at [70, 171] on span "Entrées/Sorties" at bounding box center [73, 171] width 102 height 15
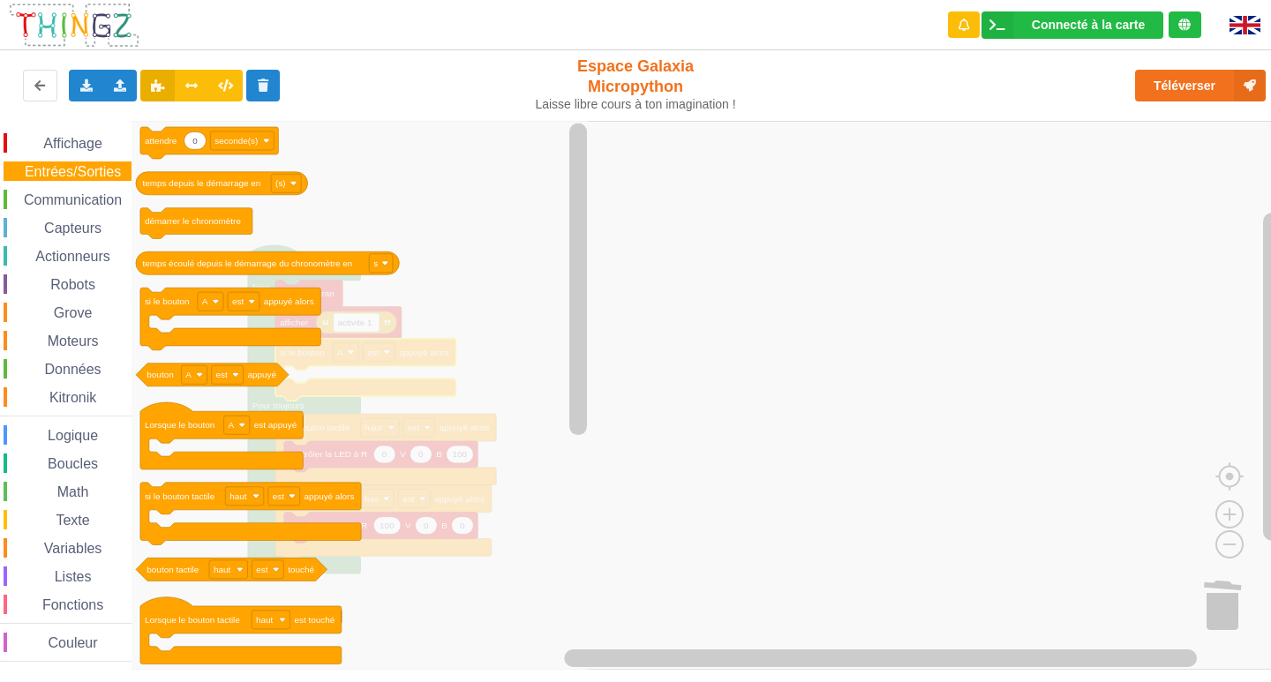
click at [66, 191] on div "Communication" at bounding box center [68, 199] width 128 height 19
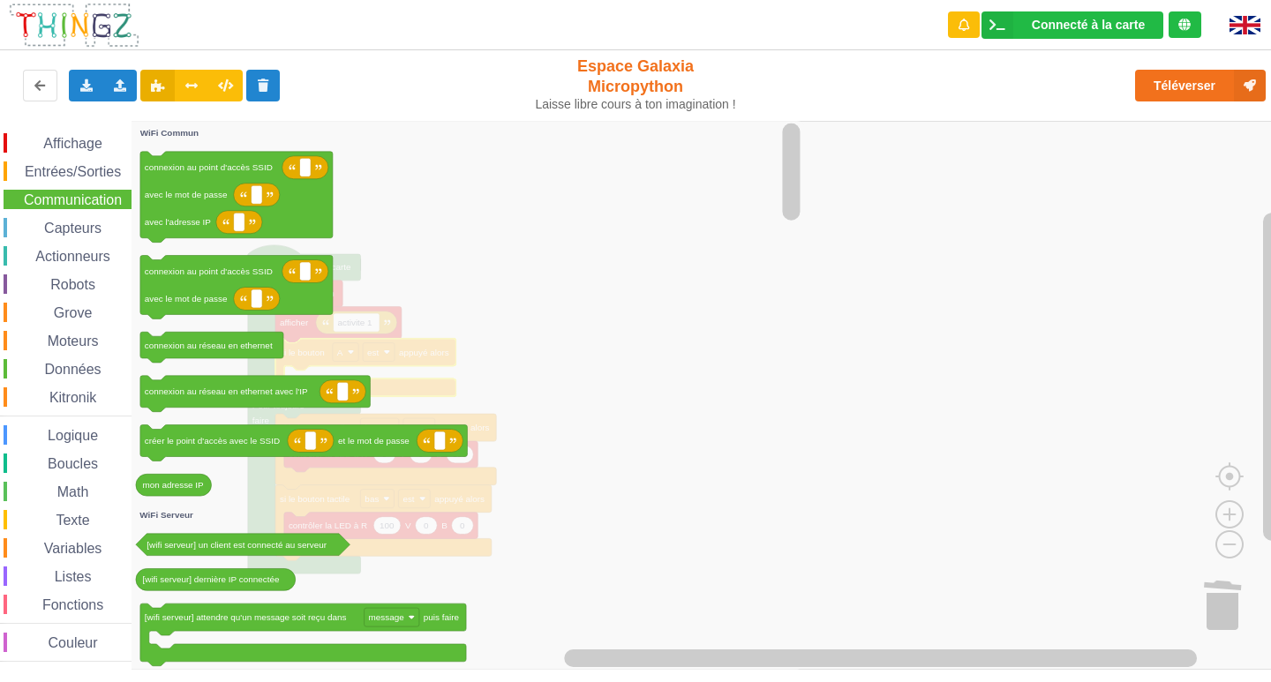
click at [66, 238] on div "Affichage Entrées/Sorties Communication Capteurs Actionneurs Robots Grove Moteu…" at bounding box center [66, 397] width 132 height 529
click at [70, 236] on div "Capteurs" at bounding box center [68, 227] width 128 height 19
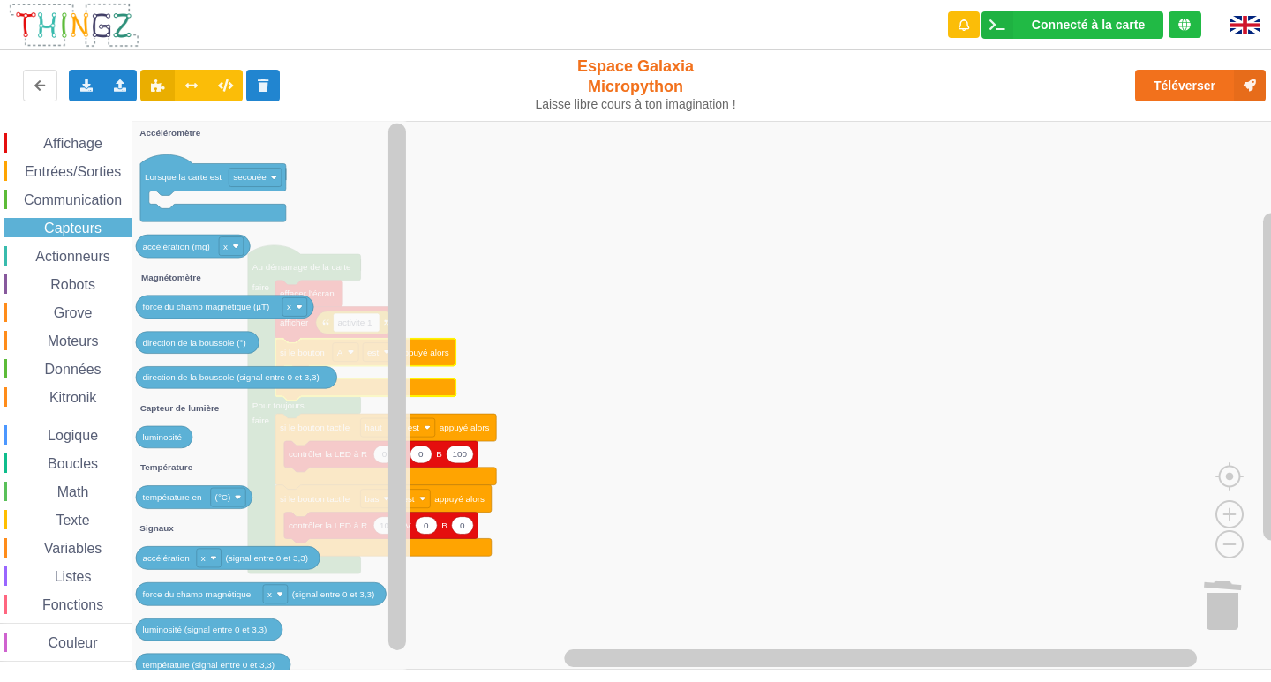
click at [64, 257] on span "Actionneurs" at bounding box center [73, 256] width 80 height 15
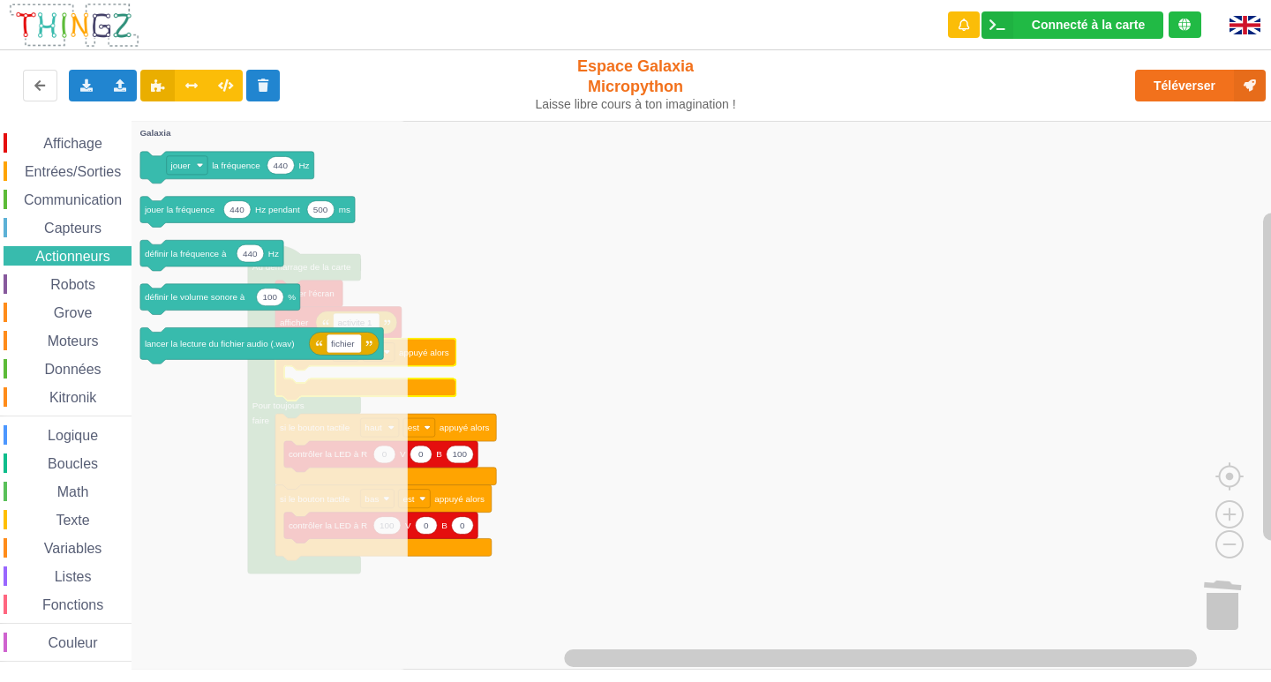
click at [63, 283] on span "Robots" at bounding box center [73, 284] width 50 height 15
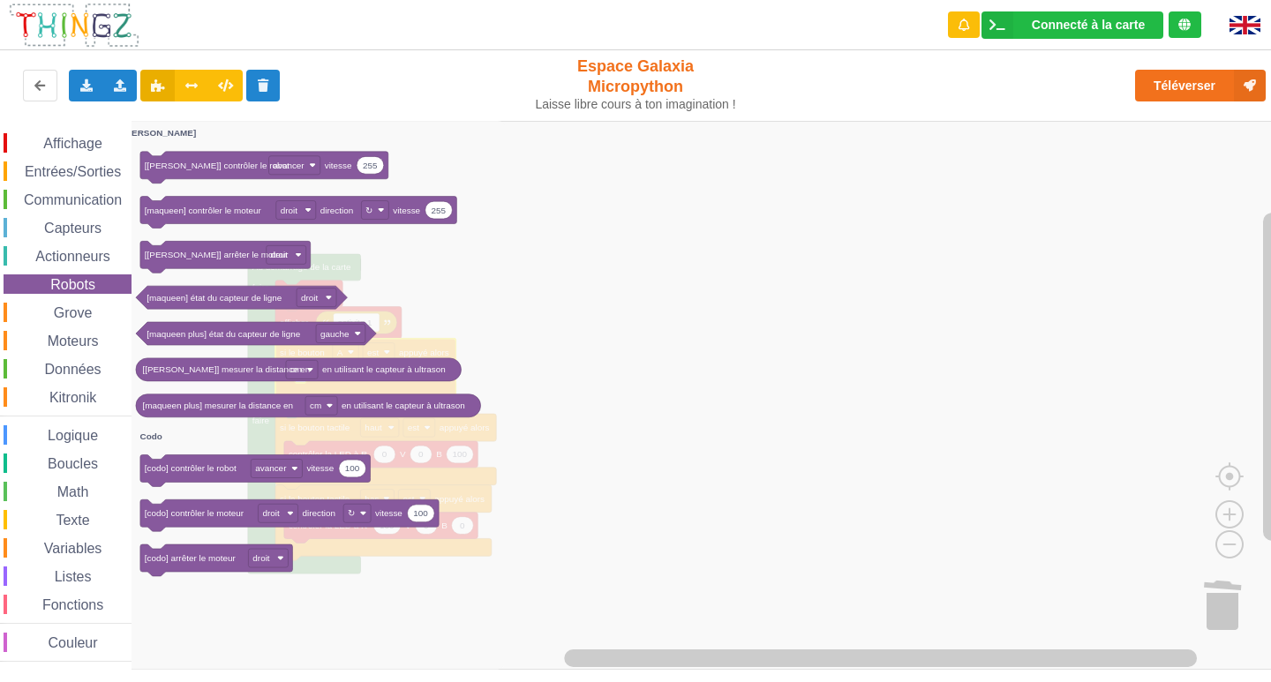
click at [49, 312] on span "Espace de travail de Blocky" at bounding box center [44, 313] width 14 height 14
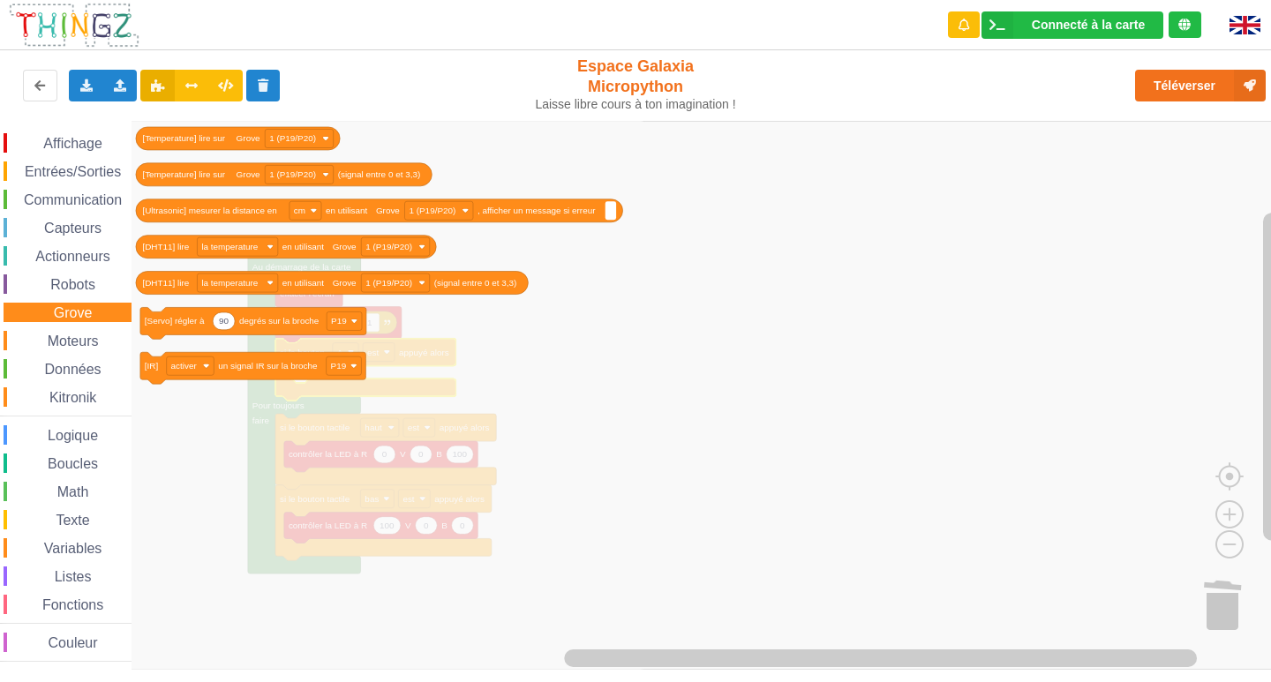
click at [97, 147] on span "Affichage" at bounding box center [73, 143] width 64 height 15
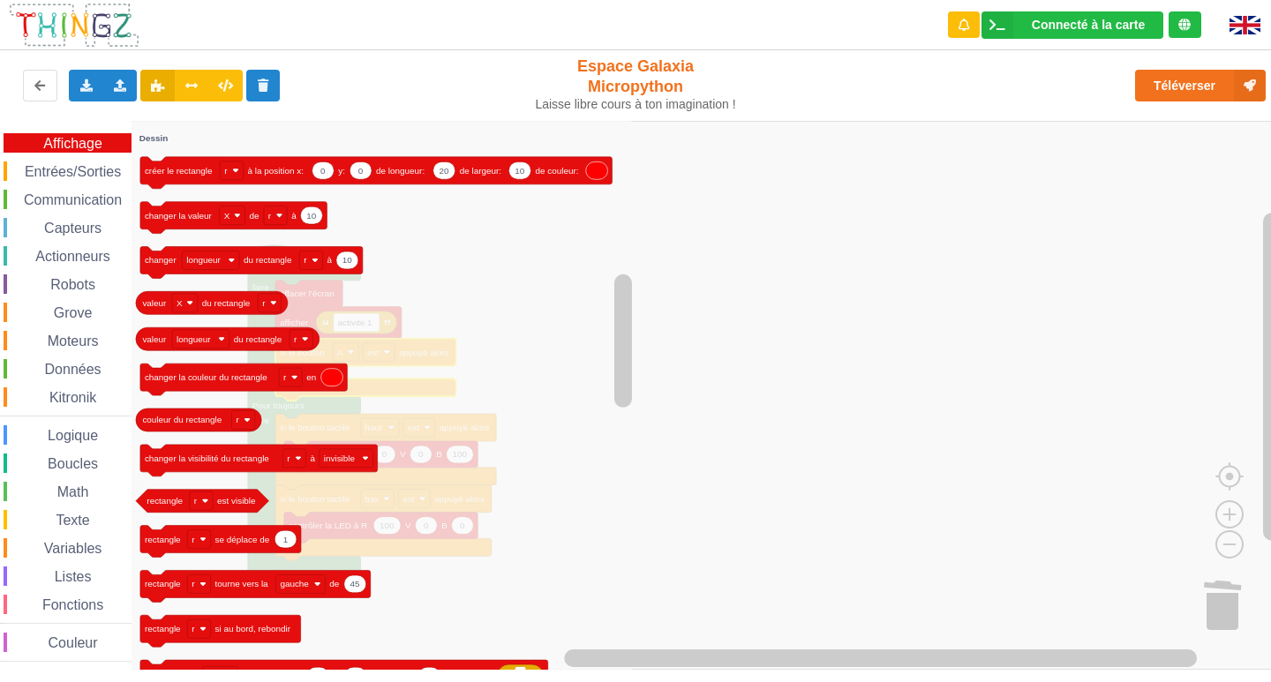
click at [45, 554] on span "Variables" at bounding box center [73, 548] width 64 height 15
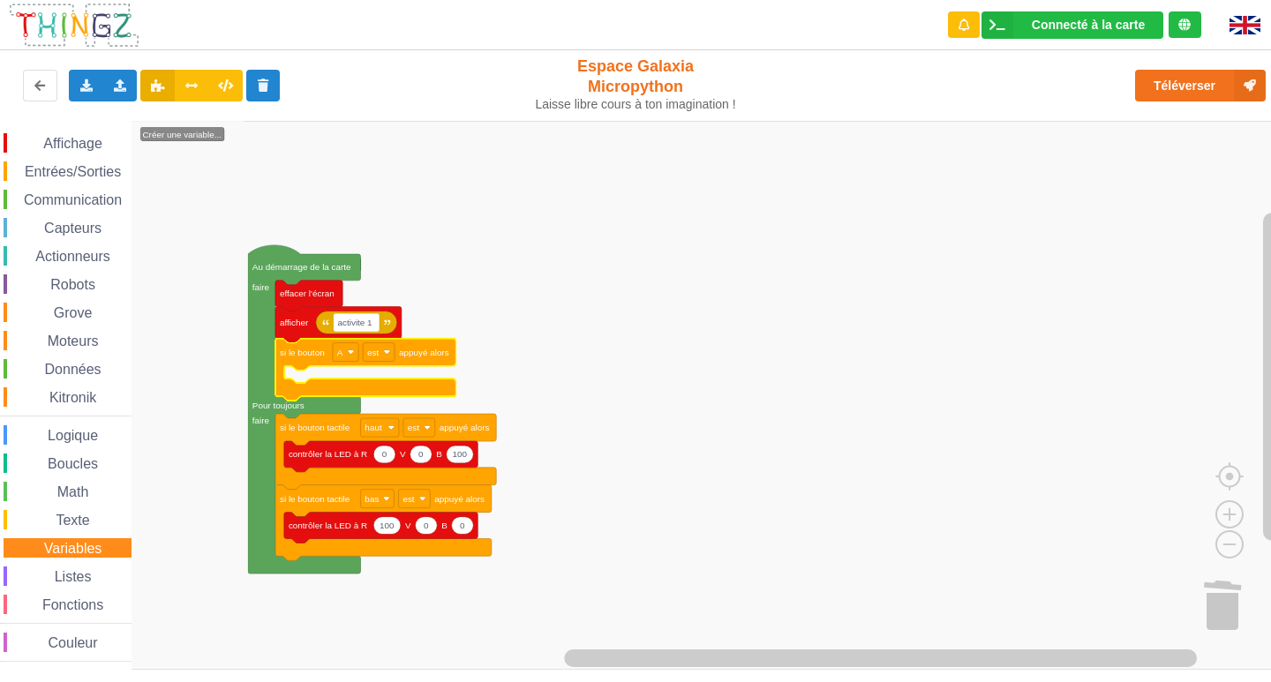
click at [38, 572] on span "Espace de travail de Blocky" at bounding box center [45, 577] width 14 height 14
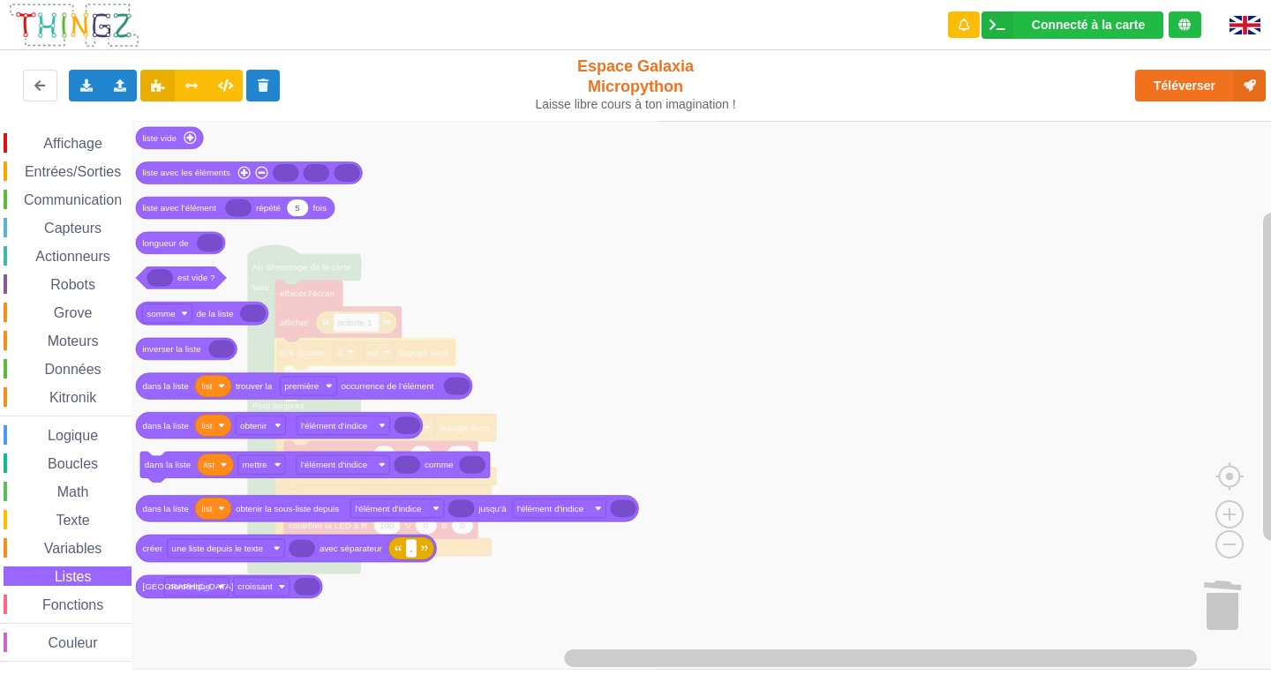
click at [36, 594] on div "Affichage Entrées/Sorties Communication Capteurs Actionneurs Robots Grove Moteu…" at bounding box center [66, 397] width 132 height 529
click at [30, 602] on span "Espace de travail de Blocky" at bounding box center [33, 606] width 14 height 14
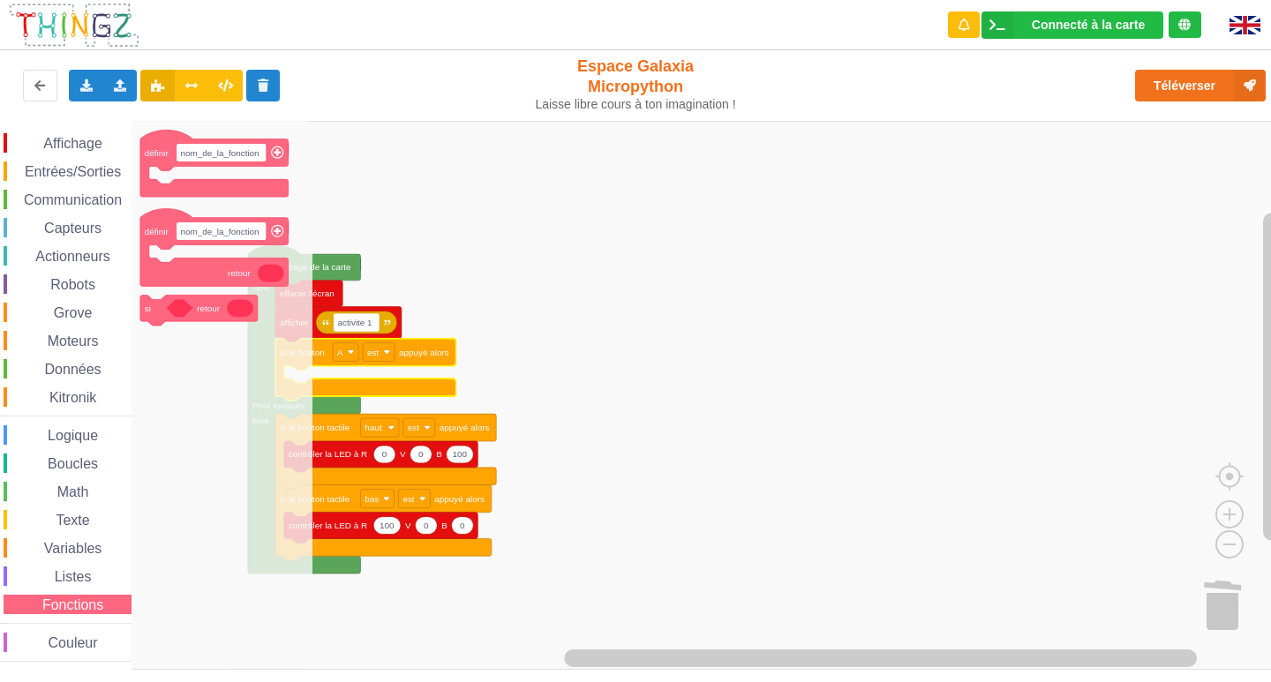
click at [12, 629] on div "Affichage Entrées/Sorties Communication Capteurs Actionneurs Robots Grove Moteu…" at bounding box center [66, 397] width 132 height 529
click at [41, 305] on div "Grove" at bounding box center [68, 312] width 128 height 19
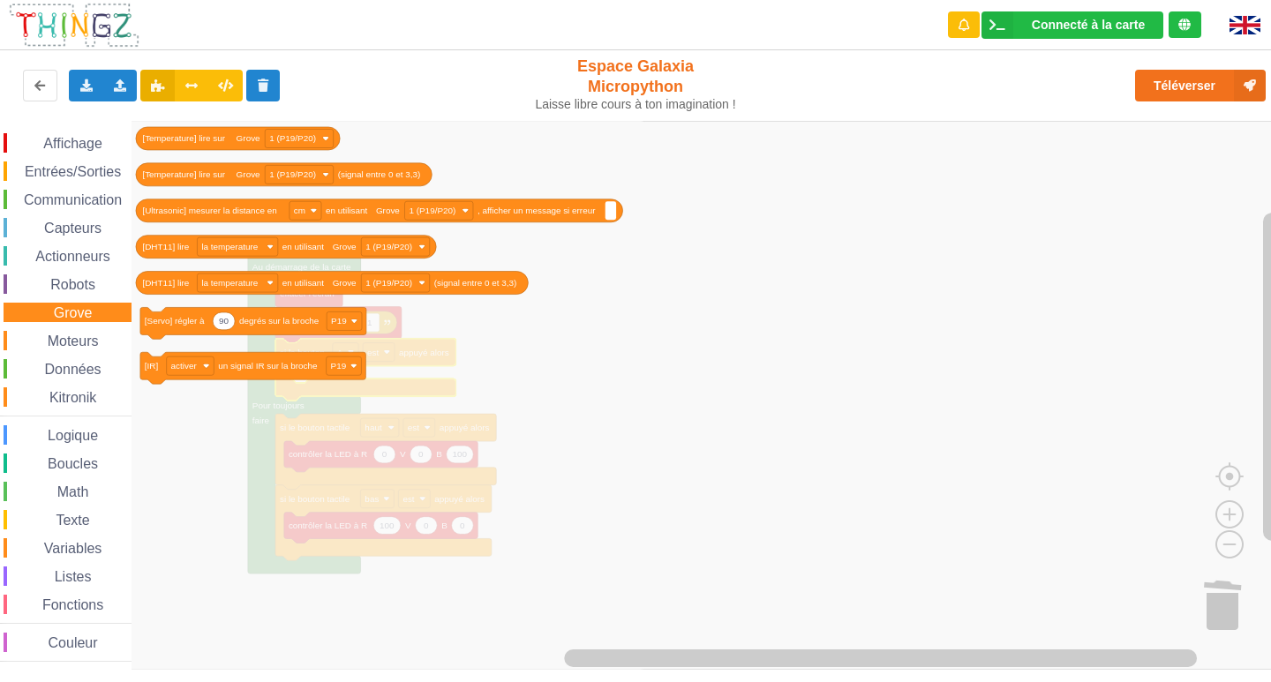
click at [58, 278] on span "Robots" at bounding box center [73, 284] width 50 height 15
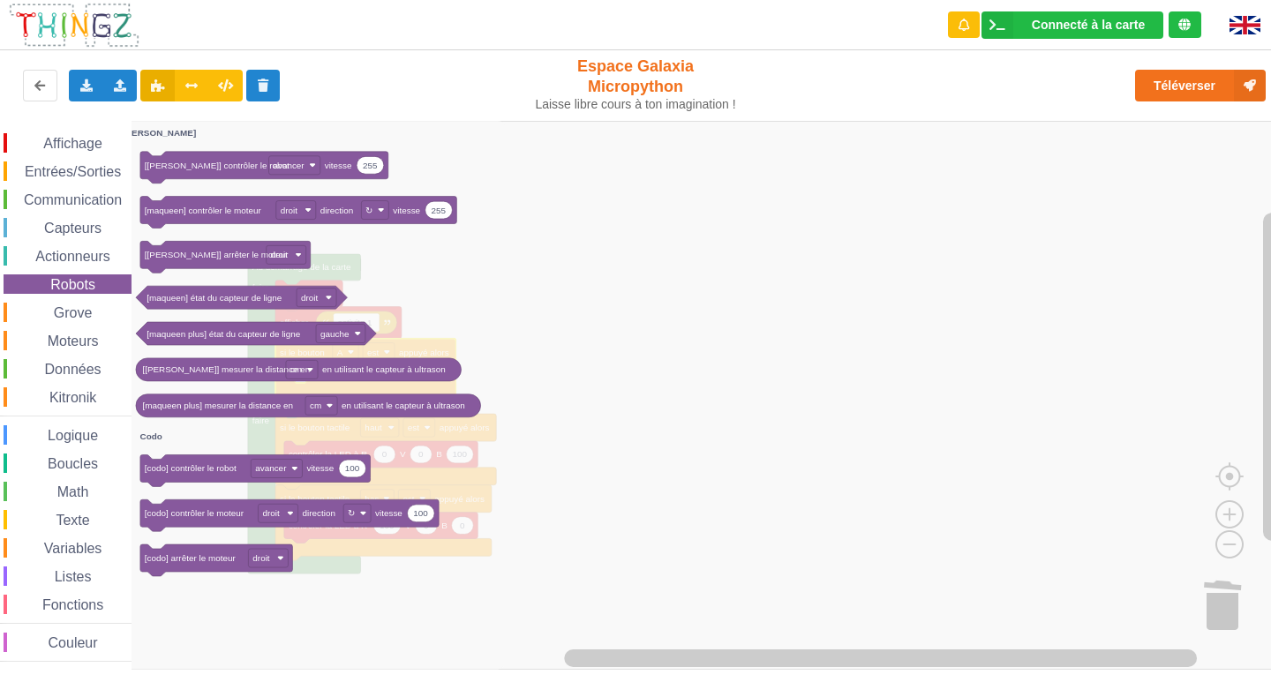
click at [73, 261] on span "Actionneurs" at bounding box center [73, 256] width 80 height 15
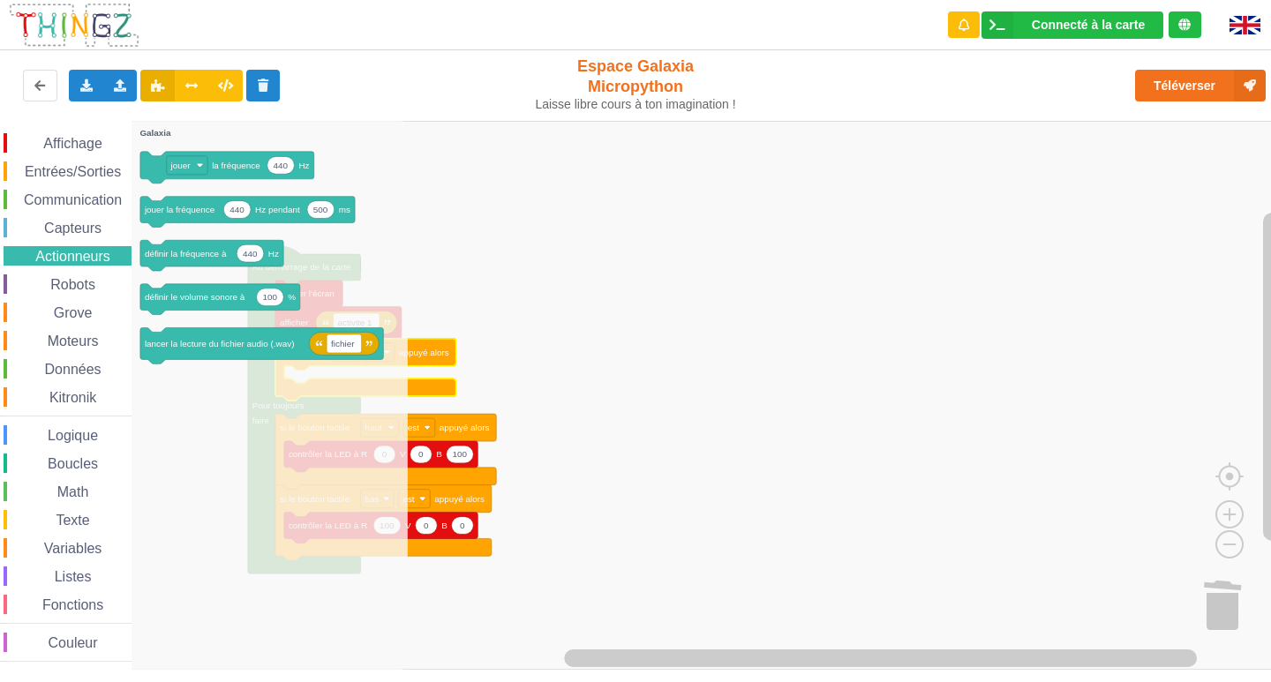
click at [101, 218] on div "Capteurs" at bounding box center [68, 227] width 128 height 19
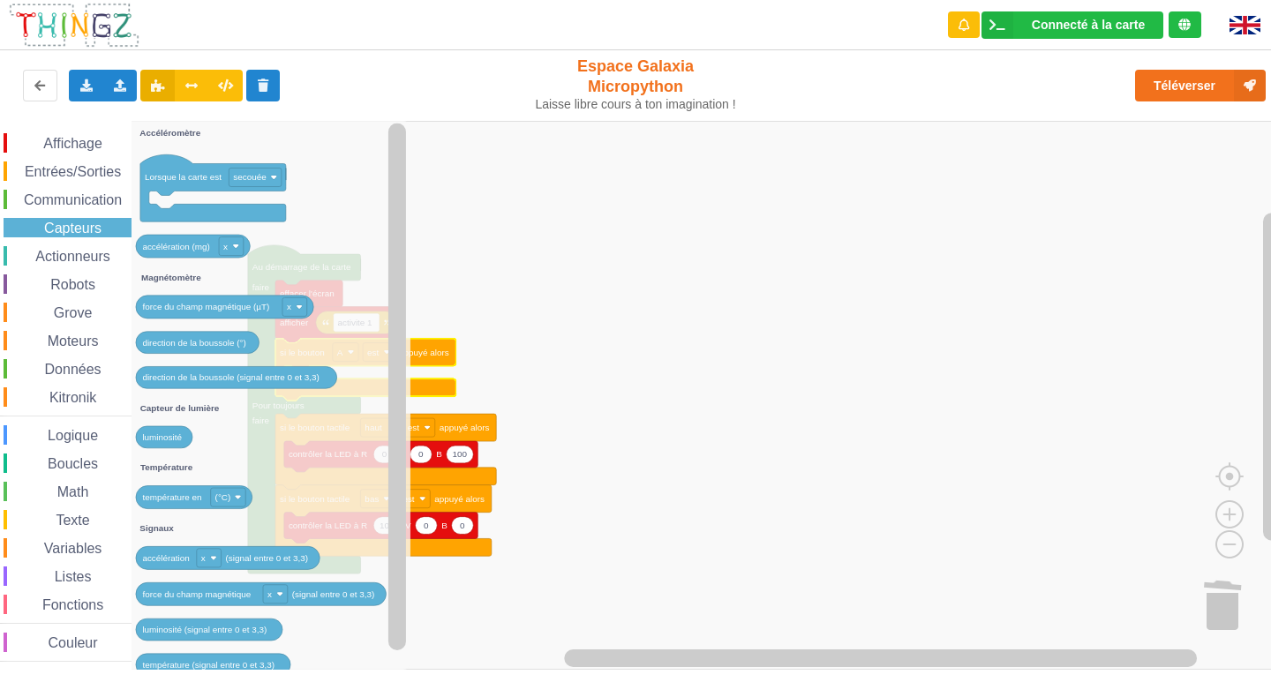
drag, startPoint x: 83, startPoint y: 204, endPoint x: 72, endPoint y: 209, distance: 11.8
click at [72, 209] on div "Communication" at bounding box center [68, 199] width 128 height 19
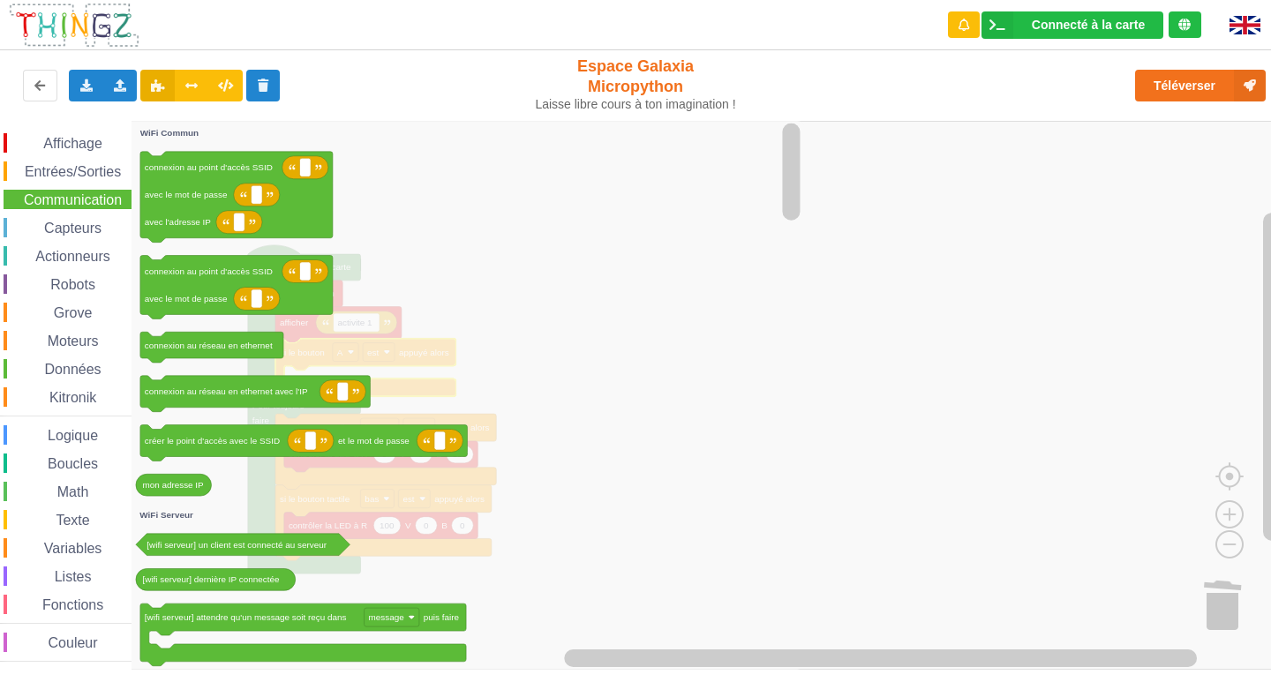
click at [79, 227] on span "Capteurs" at bounding box center [72, 228] width 63 height 15
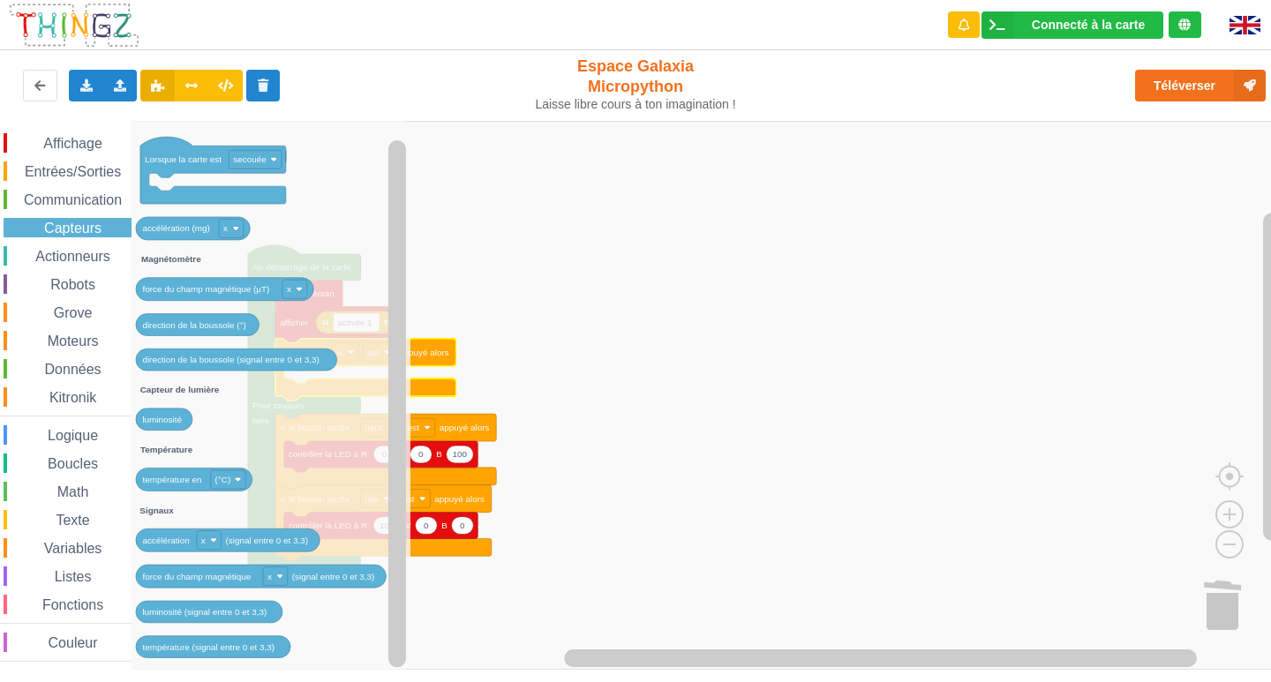
click at [586, 316] on rect "Espace de travail de Blocky" at bounding box center [642, 395] width 1284 height 549
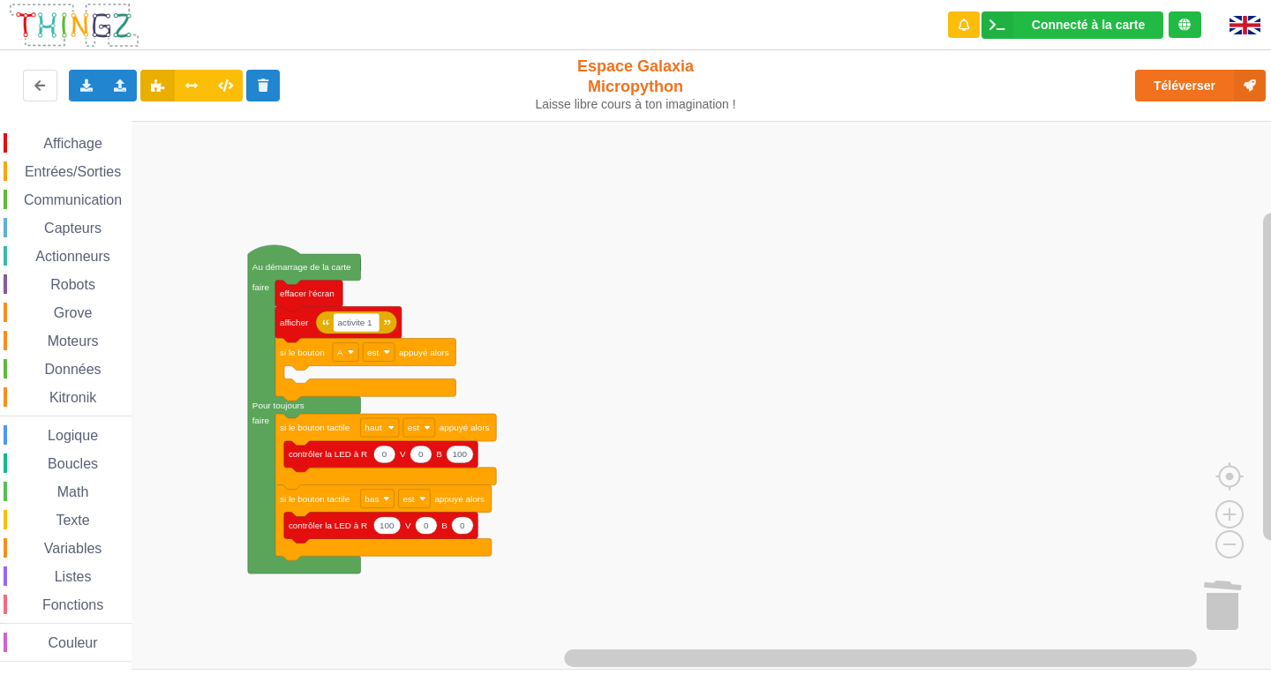
click at [63, 139] on span "Affichage" at bounding box center [73, 143] width 64 height 15
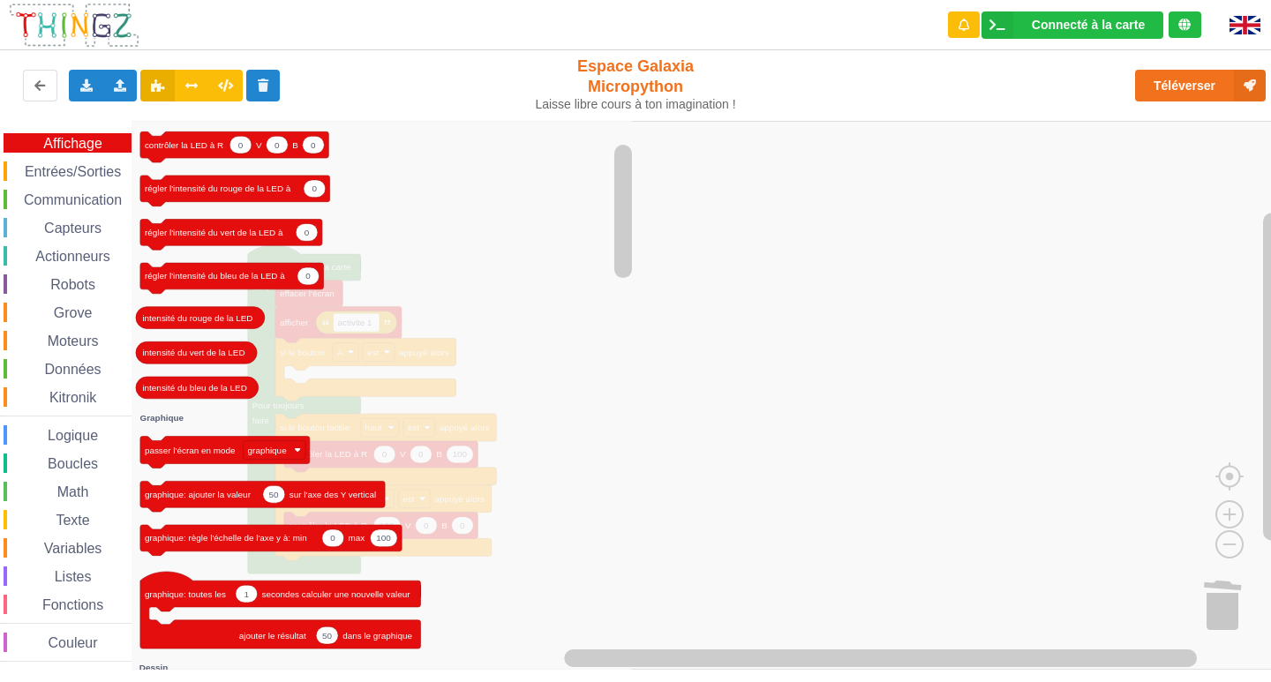
click at [76, 160] on div "Affichage Entrées/Sorties Communication Capteurs Actionneurs Robots Grove Moteu…" at bounding box center [66, 397] width 132 height 529
click at [74, 172] on span "Entrées/Sorties" at bounding box center [73, 171] width 102 height 15
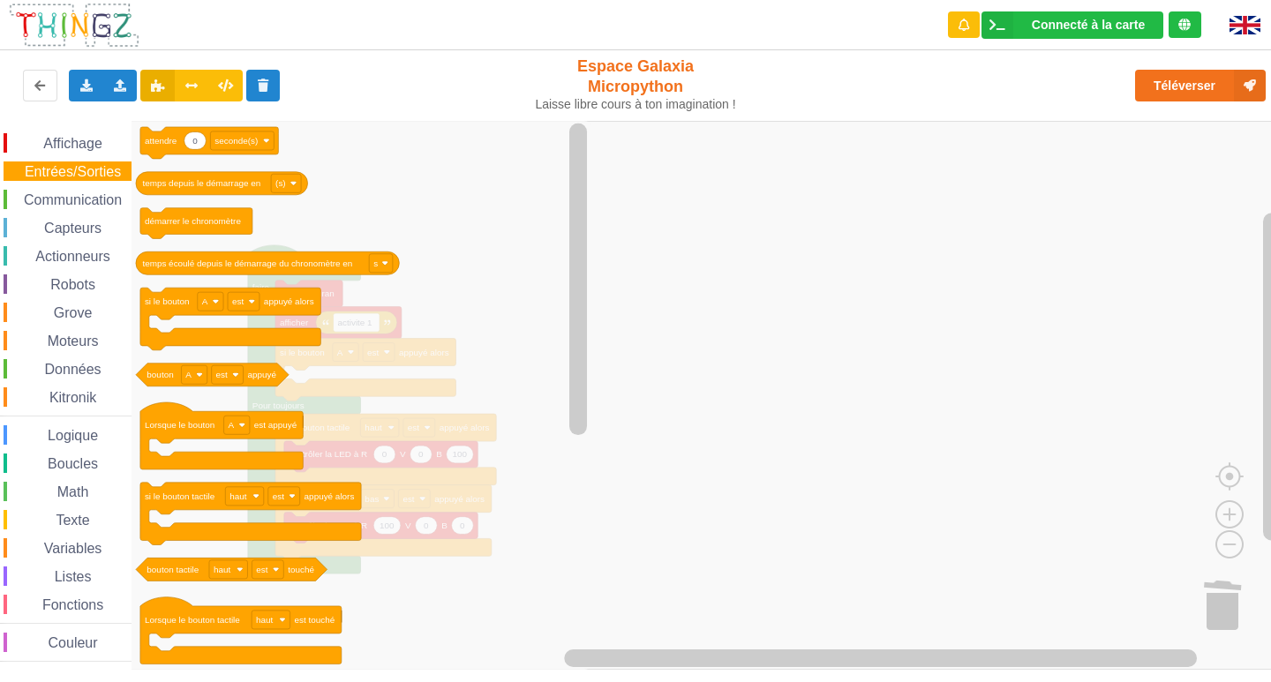
click at [77, 195] on span "Communication" at bounding box center [72, 199] width 103 height 15
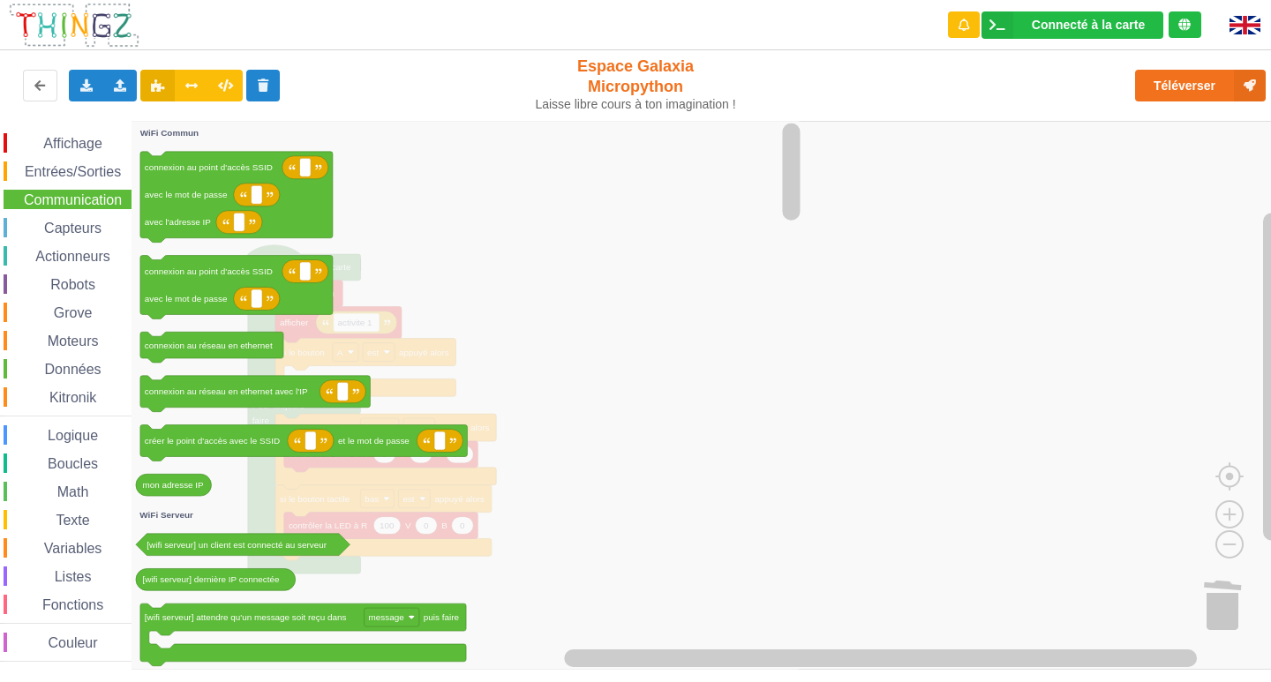
click at [77, 223] on span "Capteurs" at bounding box center [72, 228] width 63 height 15
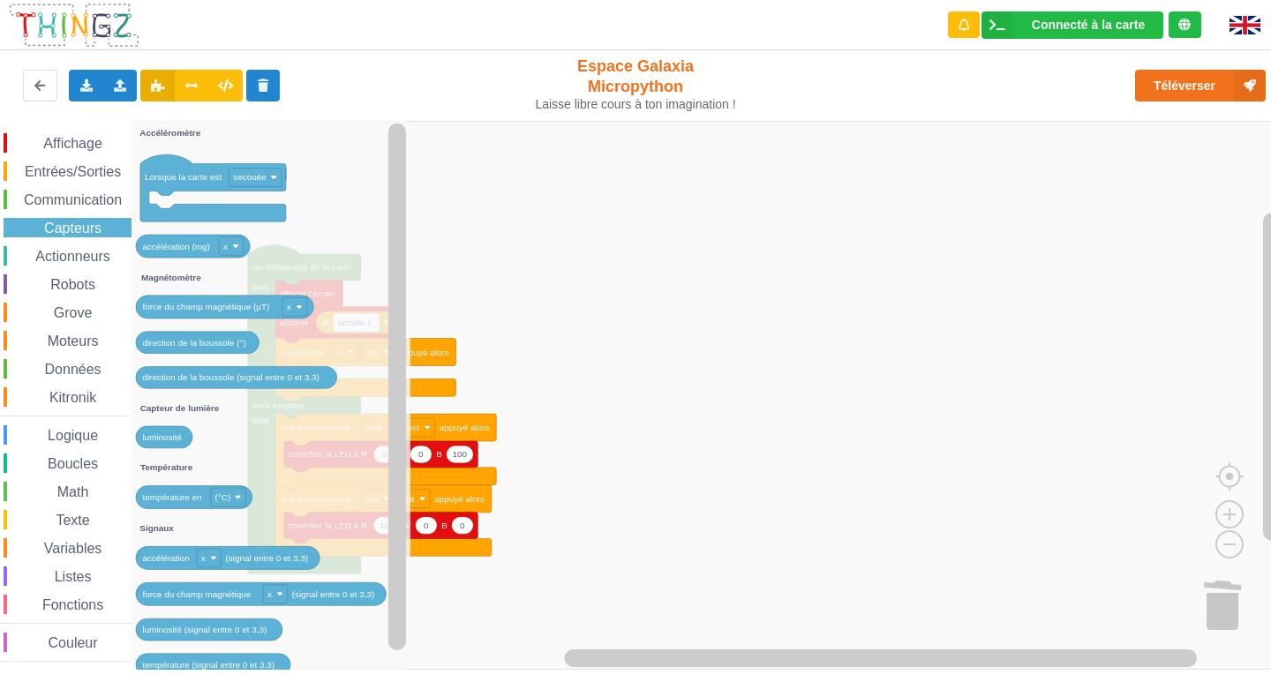
click at [42, 175] on span "Entrées/Sorties" at bounding box center [73, 171] width 102 height 15
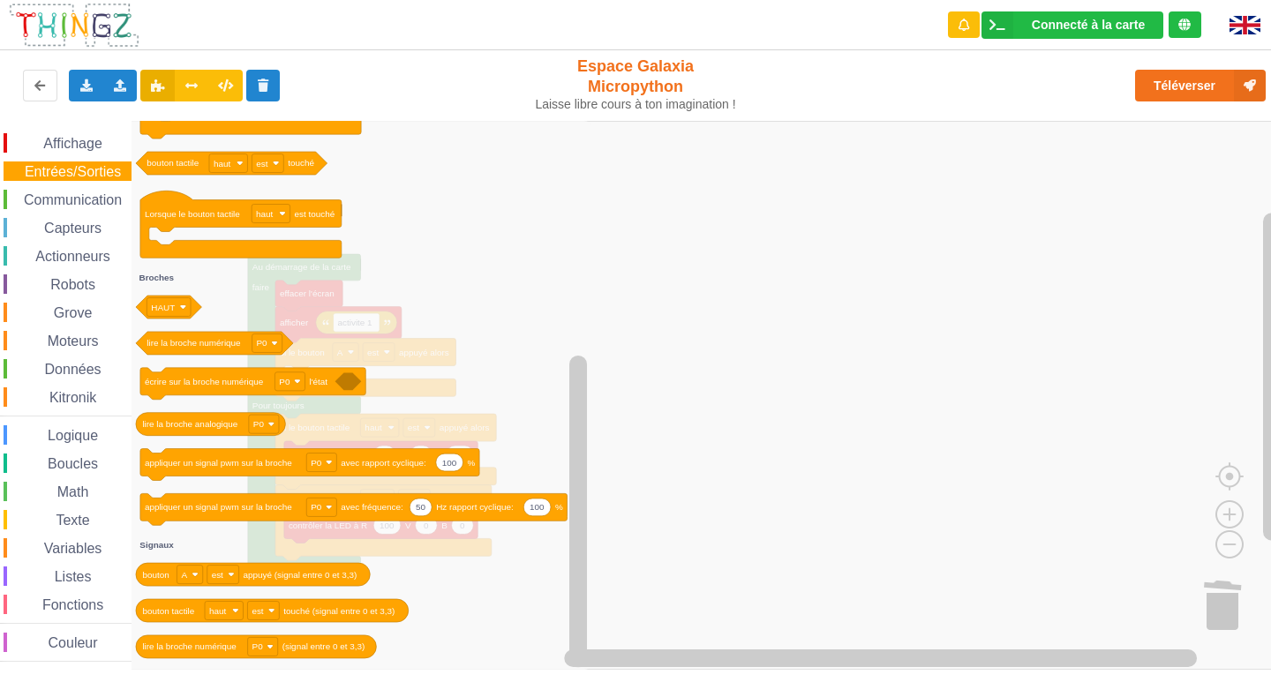
click at [79, 193] on span "Communication" at bounding box center [72, 199] width 103 height 15
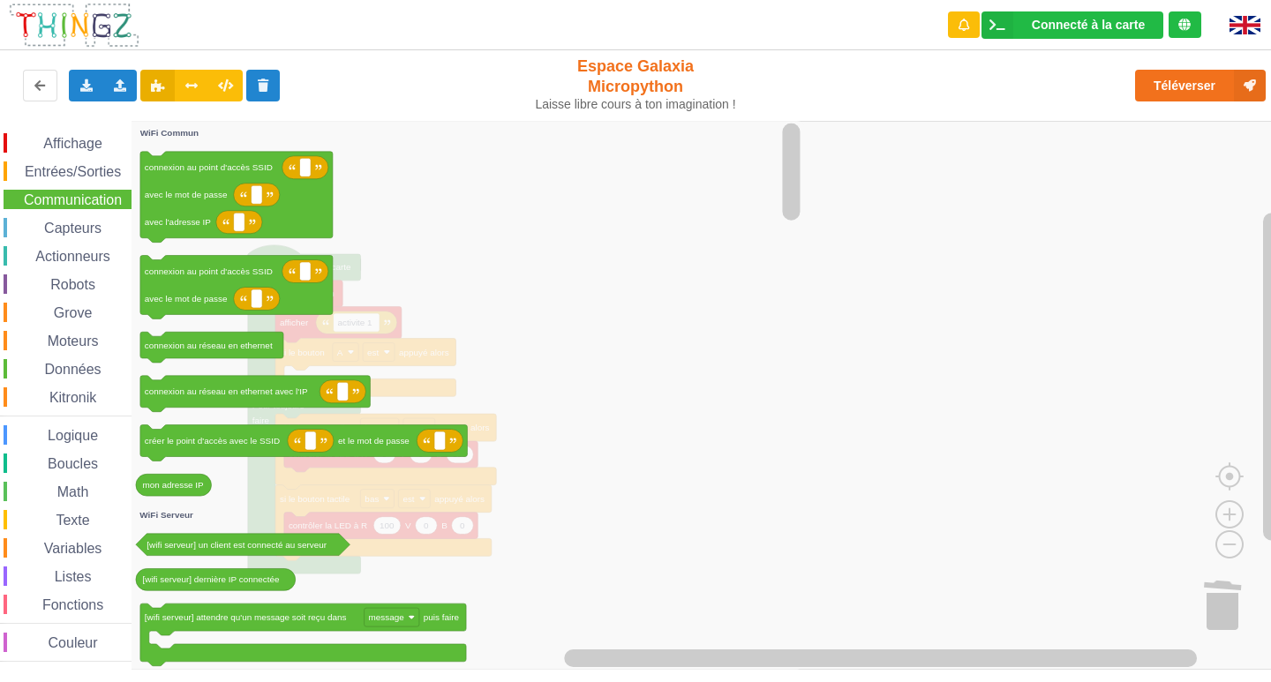
click at [90, 167] on span "Entrées/Sorties" at bounding box center [73, 171] width 102 height 15
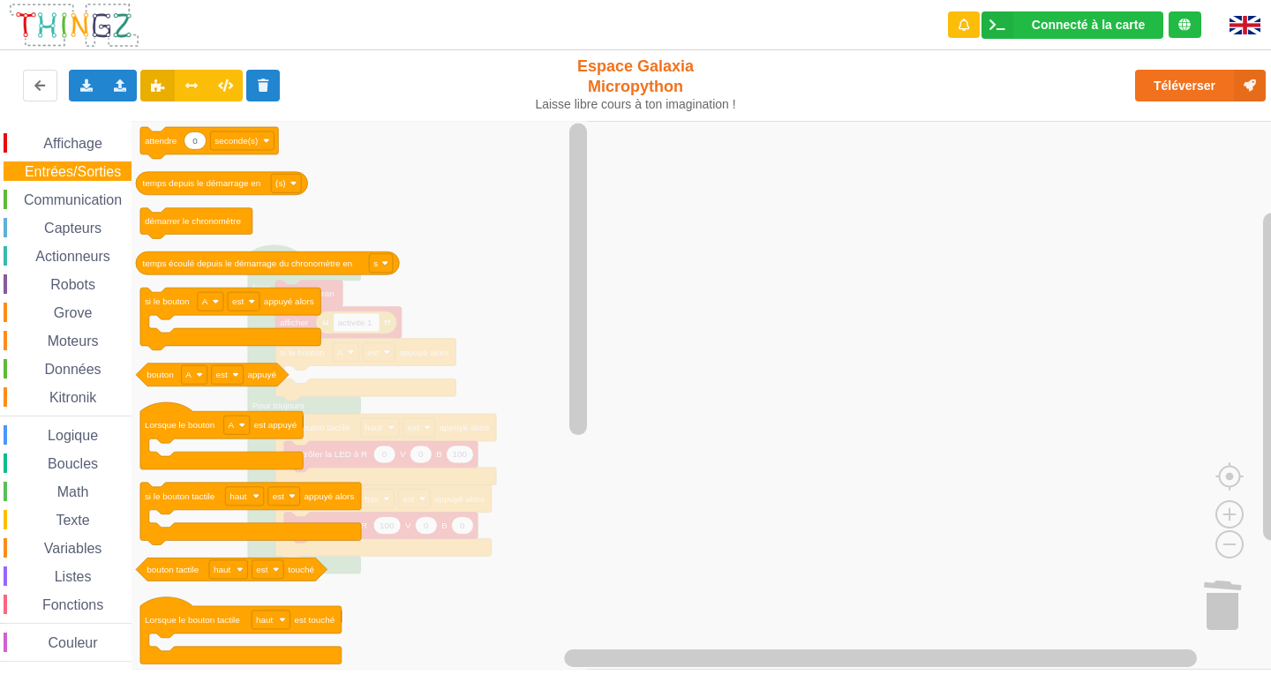
click at [38, 137] on span "Espace de travail de Blocky" at bounding box center [33, 144] width 14 height 14
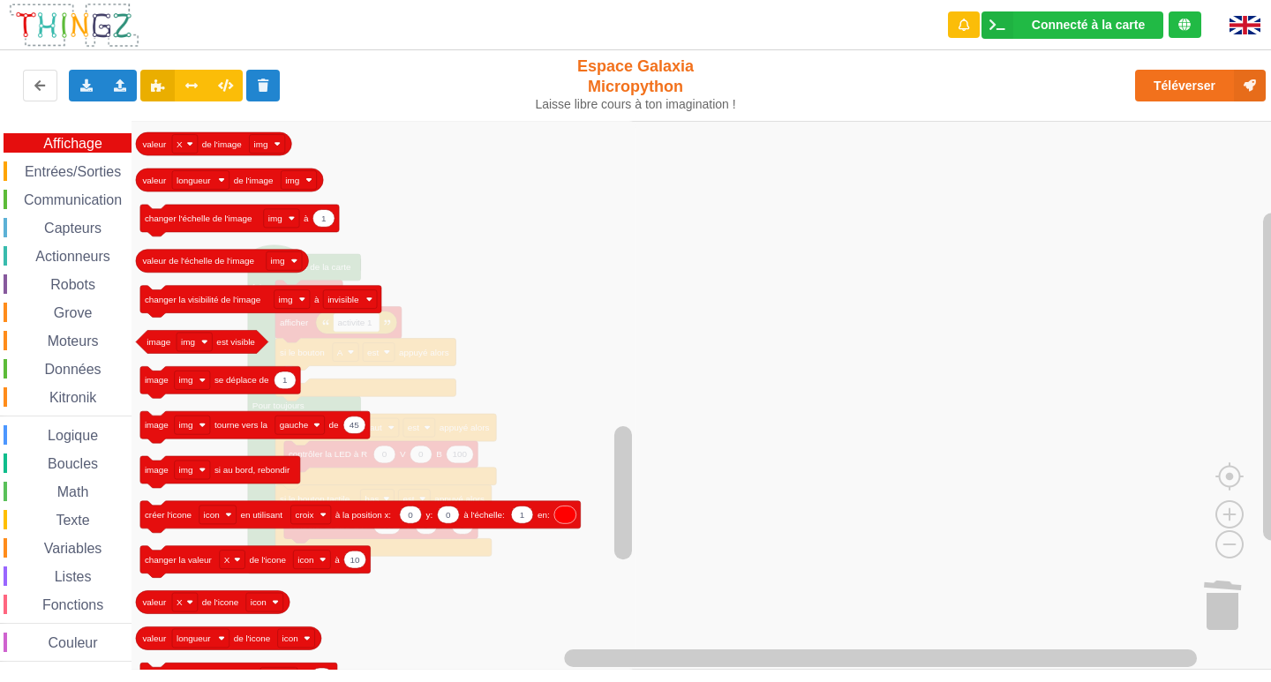
click at [70, 163] on div "Entrées/Sorties" at bounding box center [68, 171] width 128 height 19
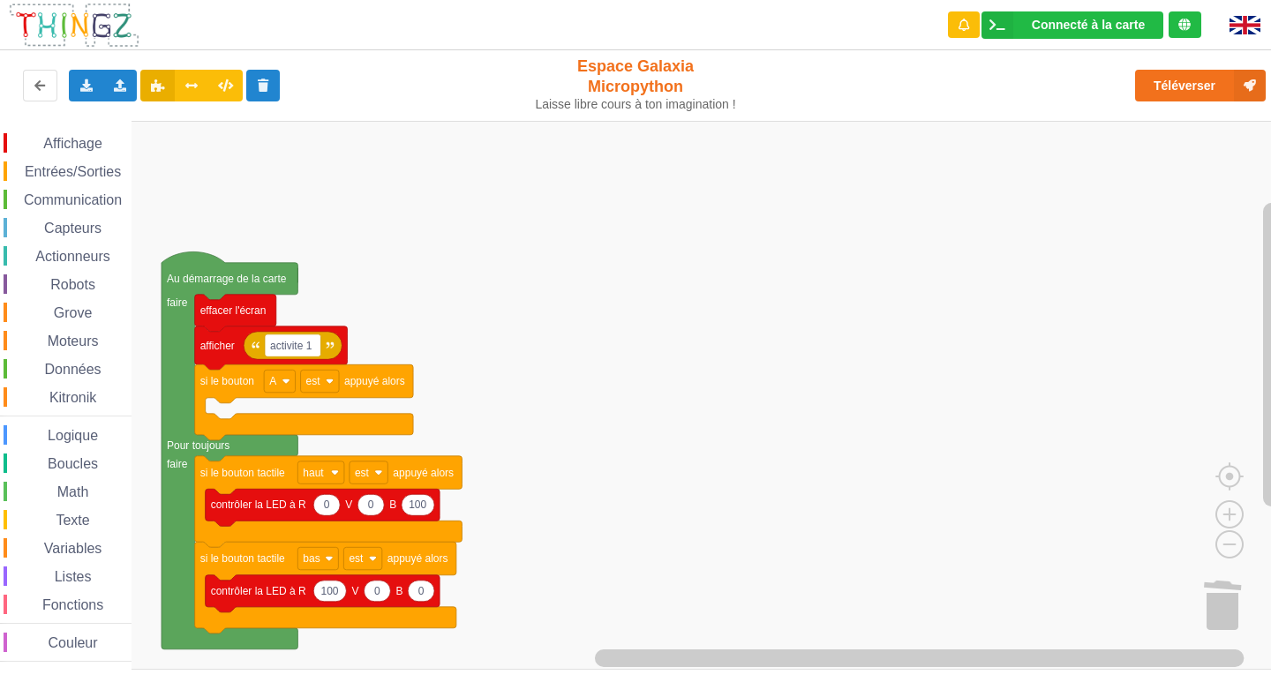
click at [38, 163] on div "Entrées/Sorties" at bounding box center [68, 171] width 128 height 19
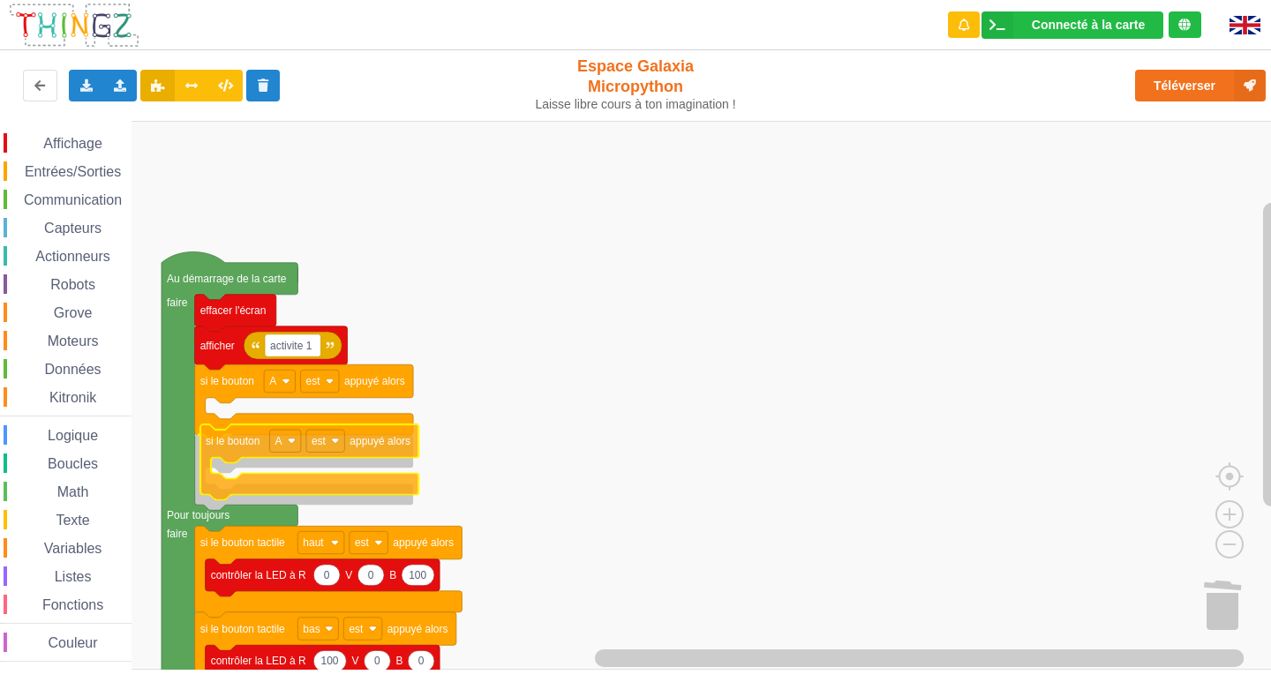
click at [232, 446] on div "Affichage Entrées/Sorties Communication Capteurs Actionneurs Robots Grove Moteu…" at bounding box center [642, 395] width 1284 height 549
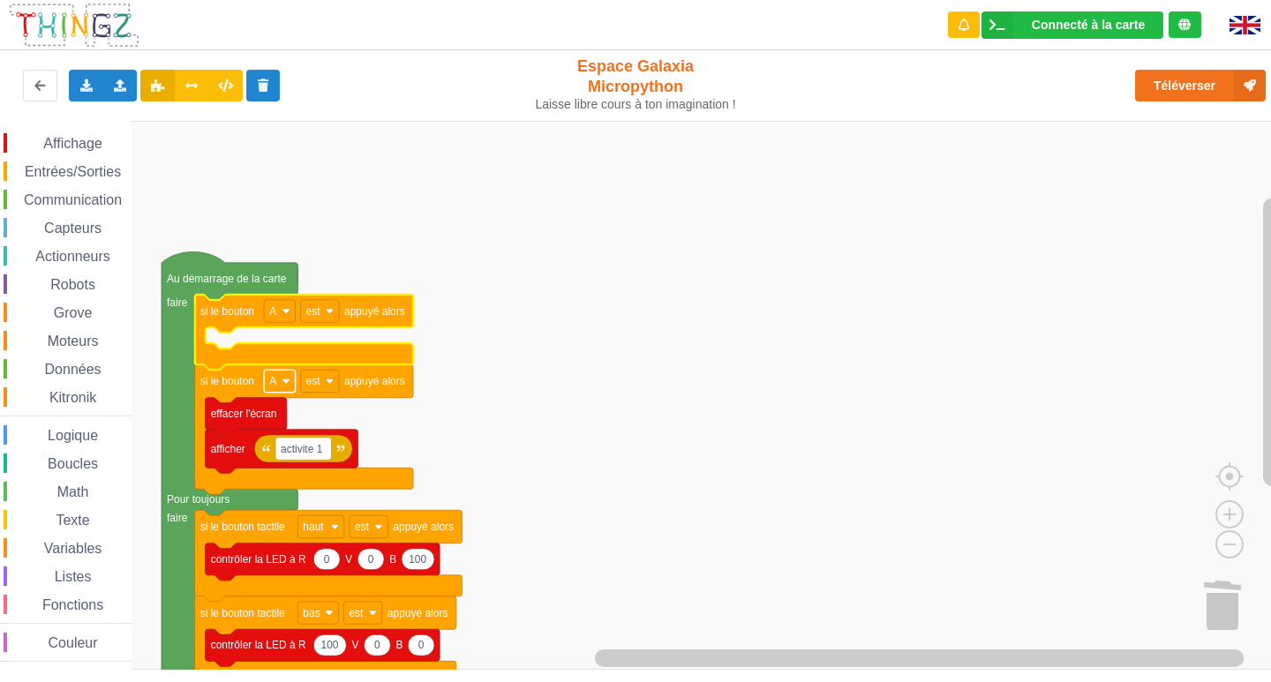
click at [279, 387] on rect "Espace de travail de Blocky" at bounding box center [279, 381] width 31 height 23
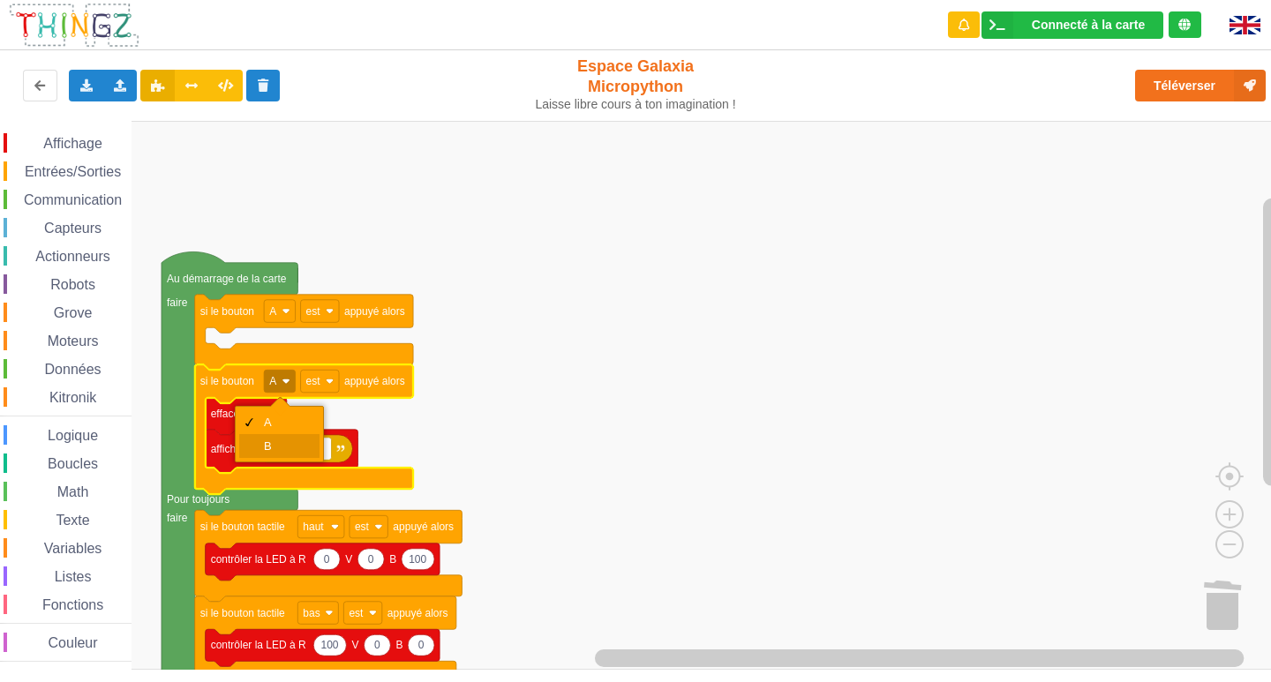
click at [276, 442] on div "B" at bounding box center [285, 446] width 42 height 13
click at [71, 398] on span "Kitronik" at bounding box center [73, 397] width 52 height 15
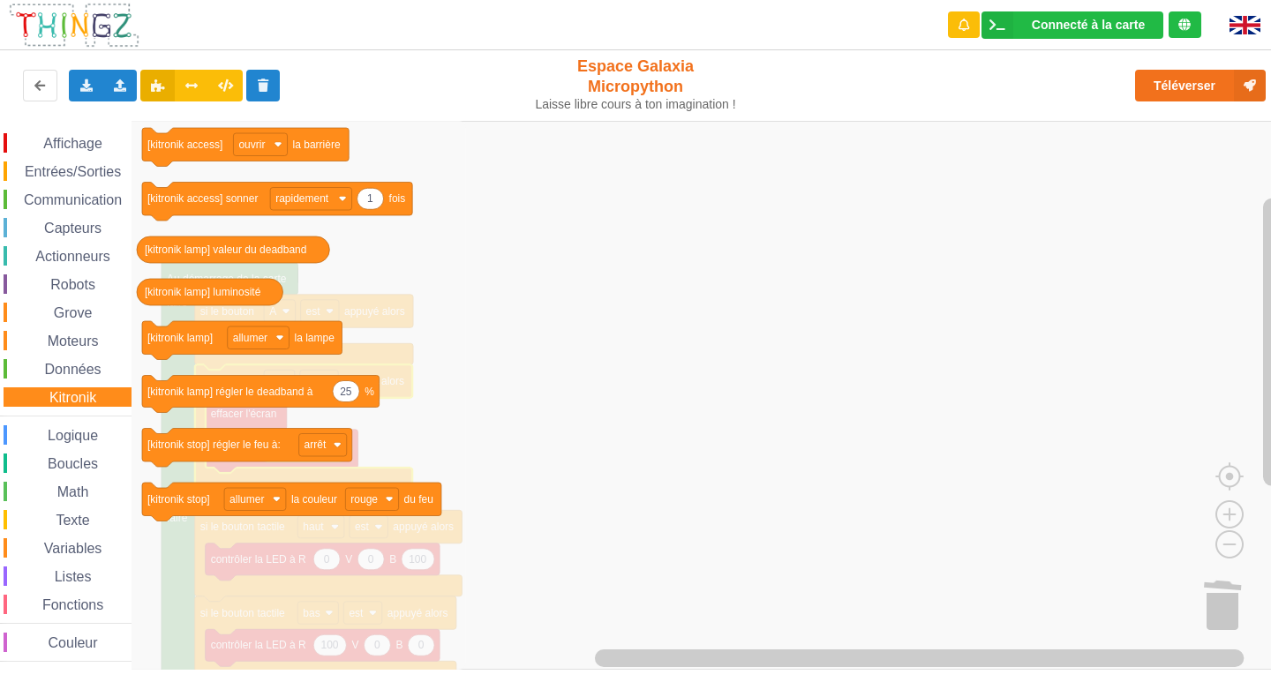
click at [75, 313] on span "Grove" at bounding box center [73, 312] width 44 height 15
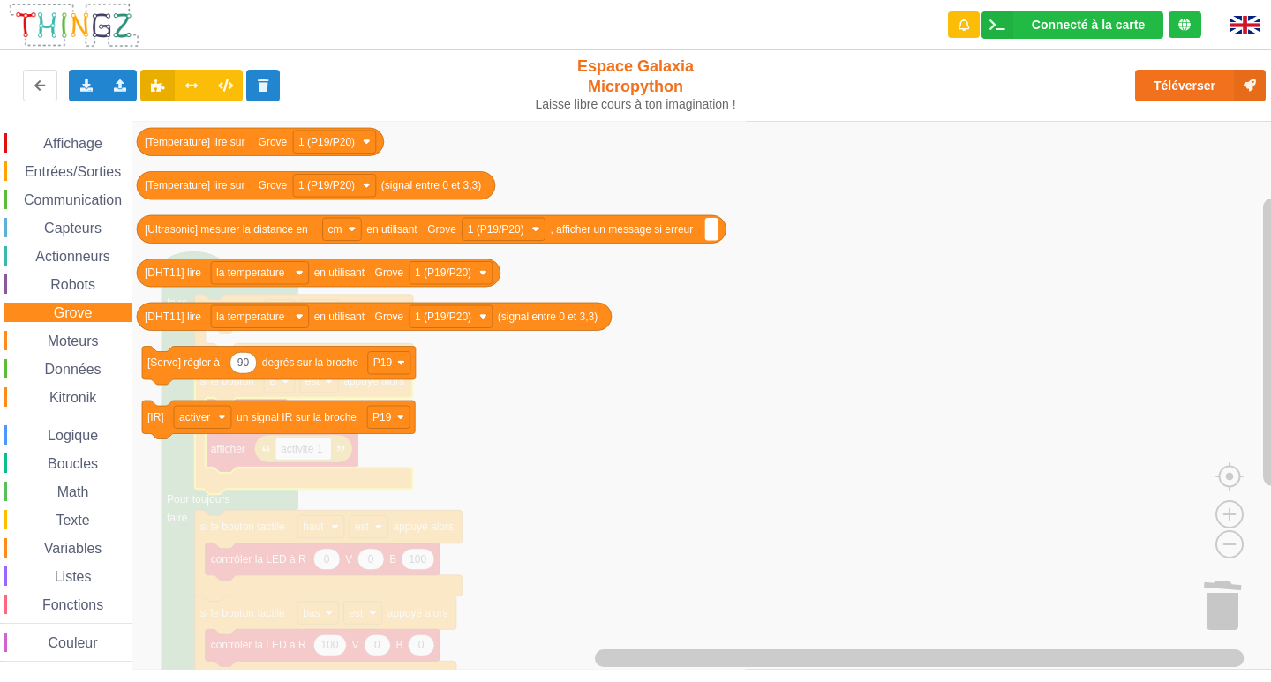
click at [77, 336] on span "Moteurs" at bounding box center [73, 341] width 57 height 15
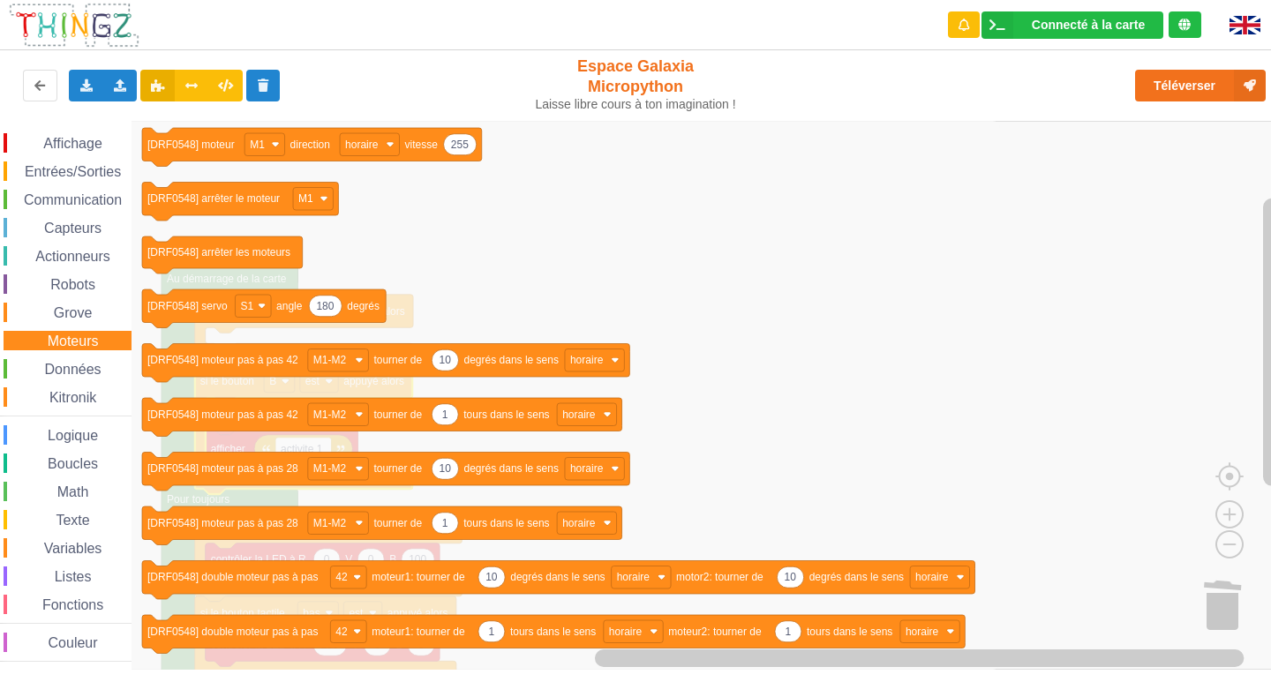
click at [55, 255] on span "Actionneurs" at bounding box center [73, 256] width 80 height 15
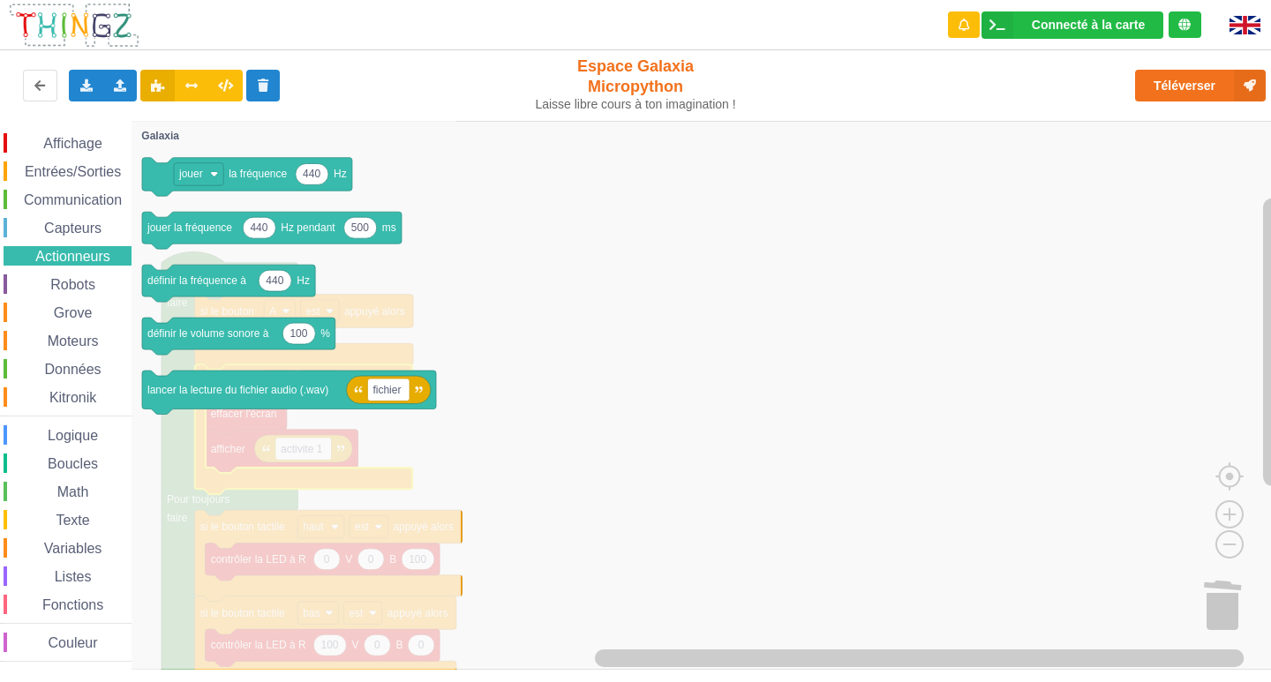
click at [59, 228] on span "Capteurs" at bounding box center [72, 228] width 63 height 15
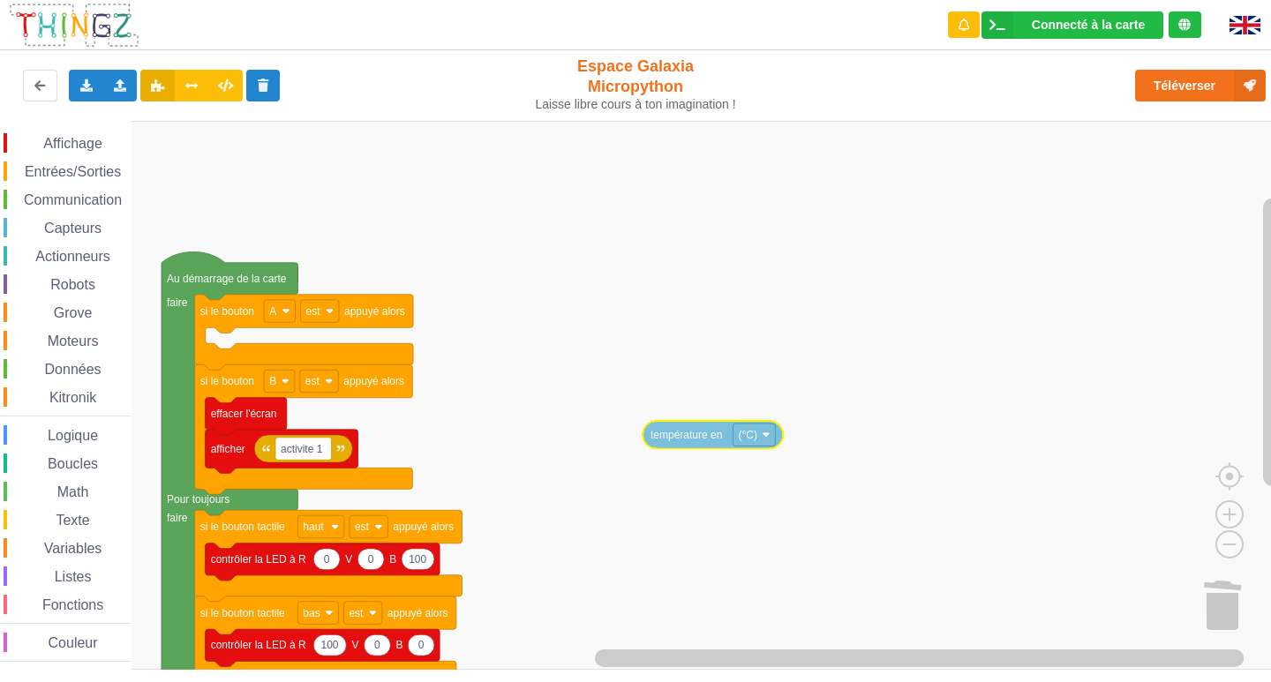
click at [673, 443] on div "Affichage Entrées/Sorties Communication Capteurs Actionneurs Robots Grove Moteu…" at bounding box center [642, 395] width 1284 height 549
click at [93, 253] on span "Actionneurs" at bounding box center [73, 256] width 80 height 15
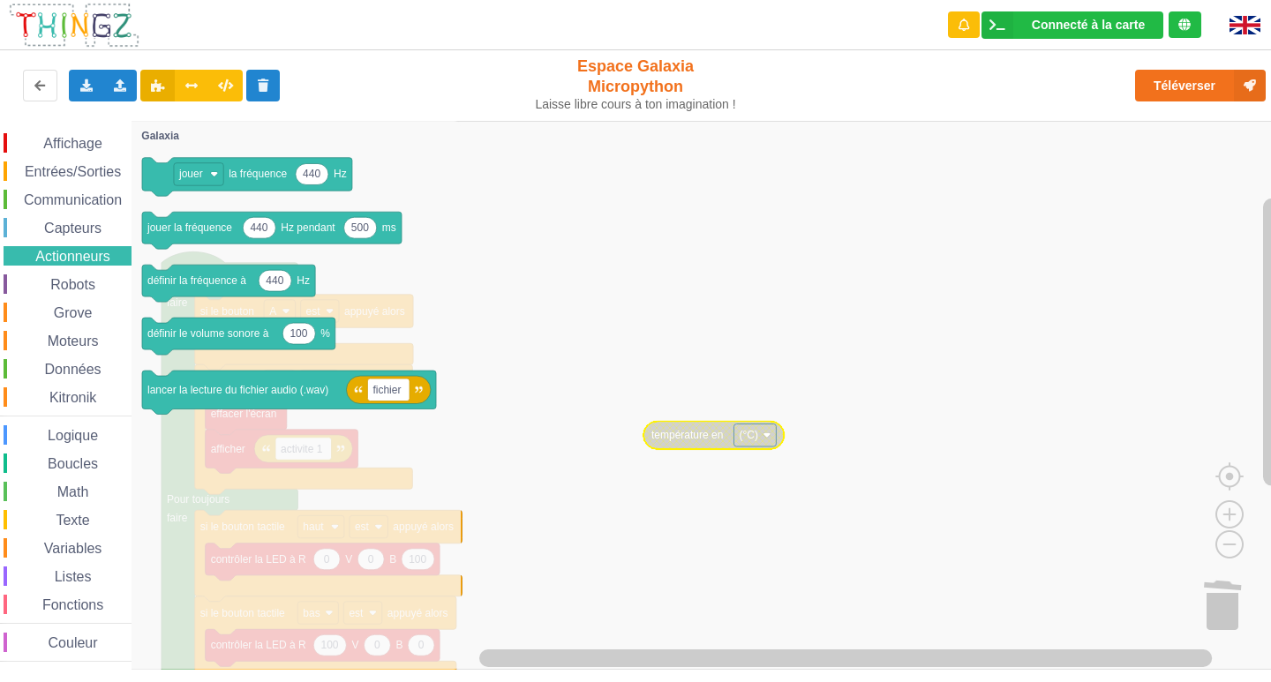
click at [68, 167] on span "Entrées/Sorties" at bounding box center [73, 171] width 102 height 15
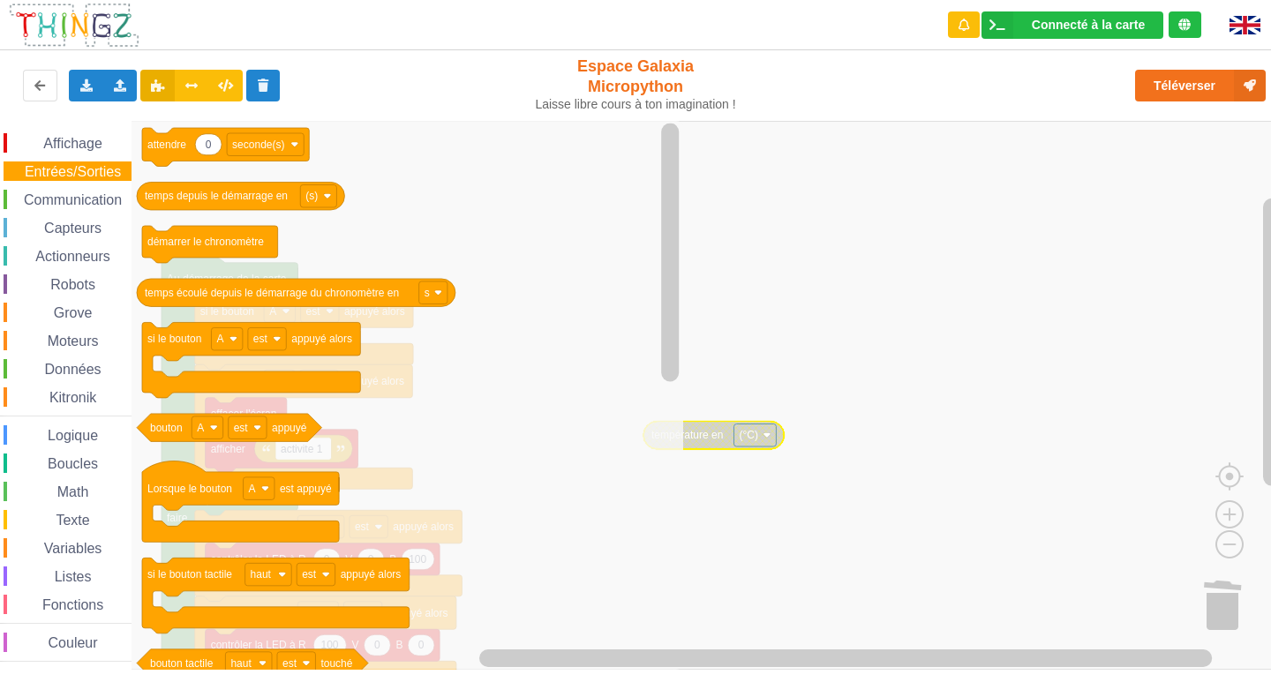
click at [63, 194] on span "Communication" at bounding box center [72, 199] width 103 height 15
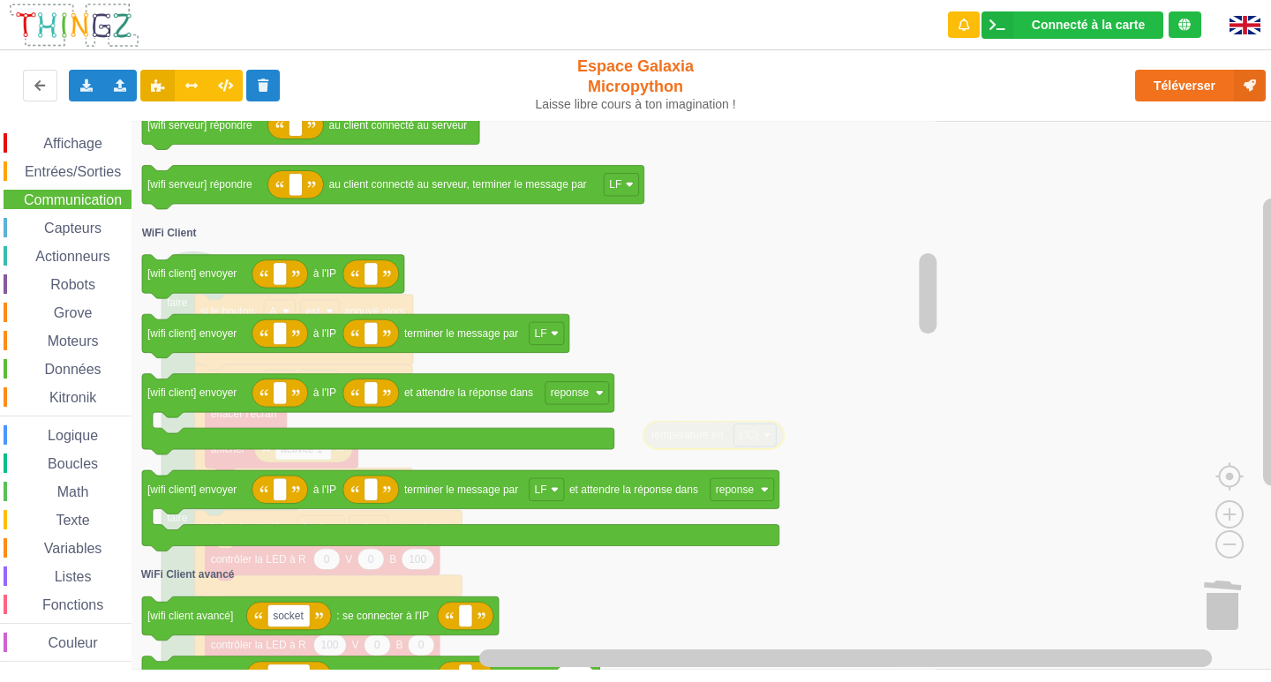
click at [81, 163] on div "Entrées/Sorties" at bounding box center [68, 171] width 128 height 19
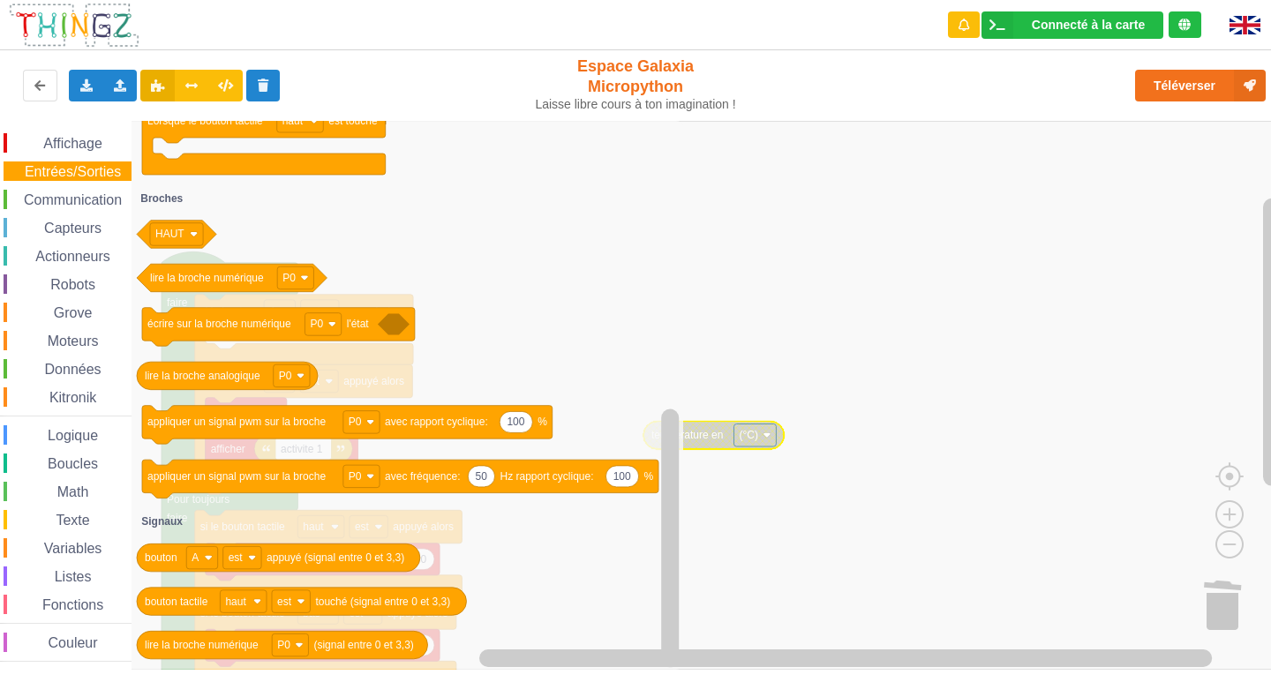
click at [68, 138] on span "Affichage" at bounding box center [73, 143] width 64 height 15
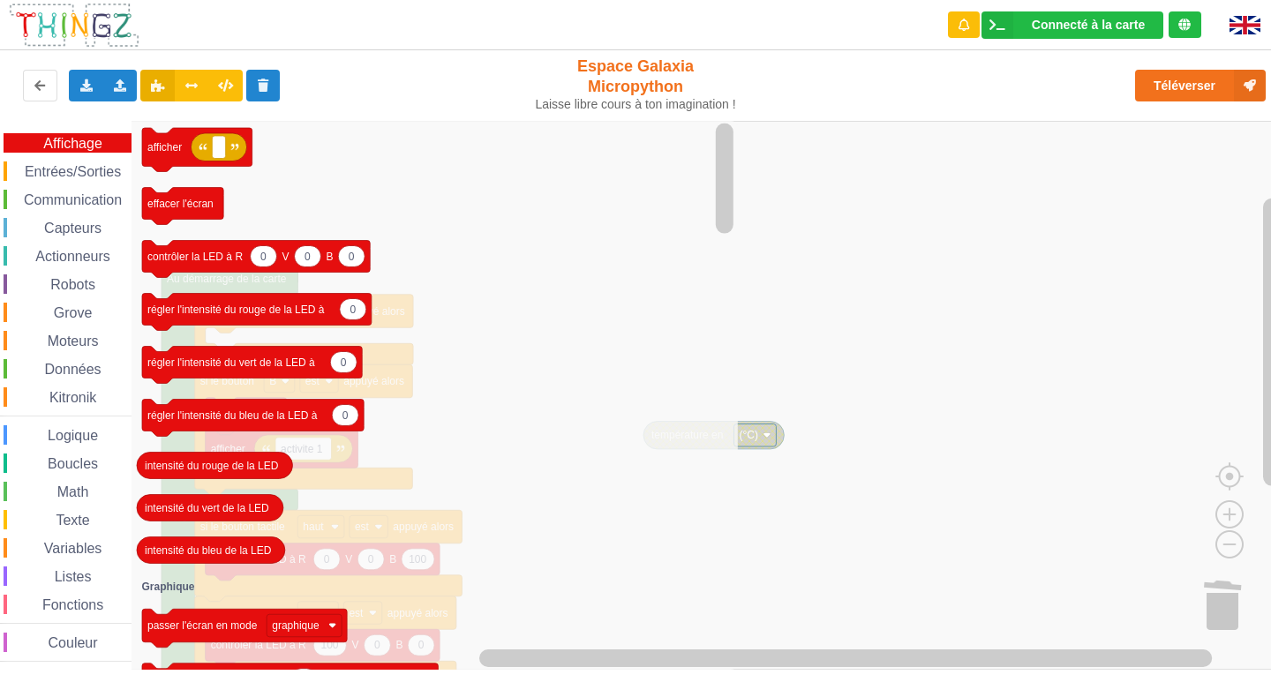
click at [226, 192] on icon "Espace de travail de Blocky" at bounding box center [435, 395] width 607 height 549
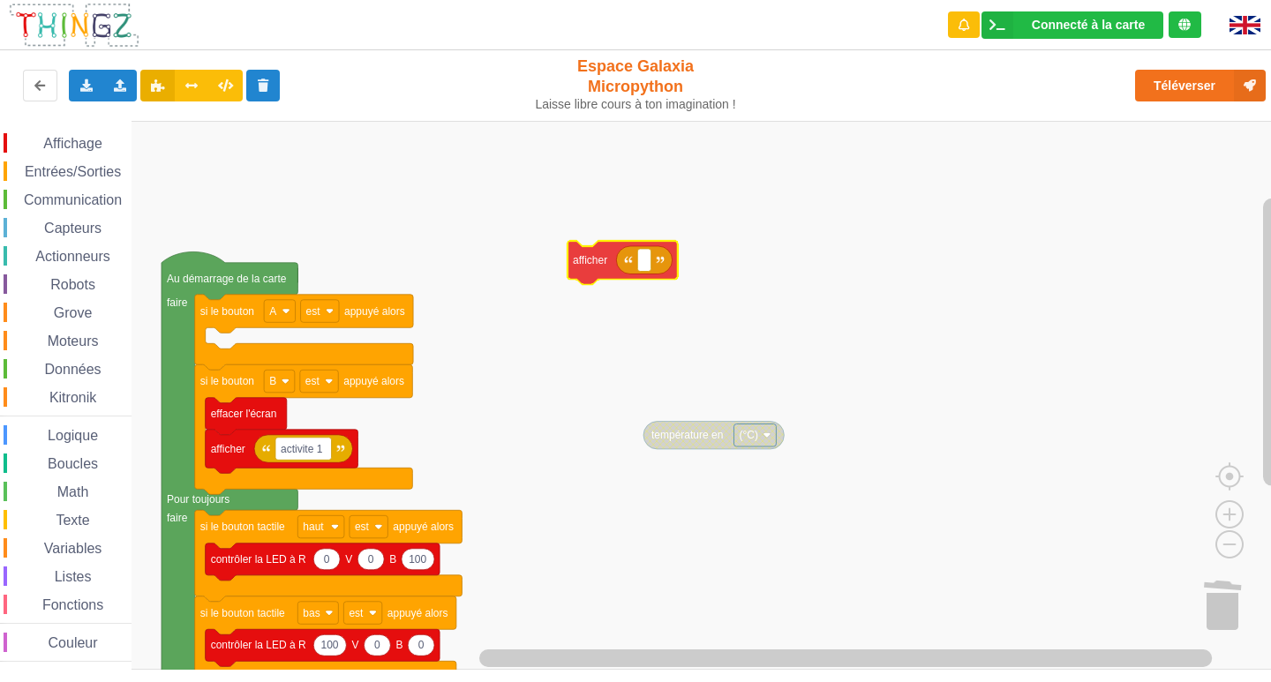
click at [581, 266] on div "Affichage Entrées/Sorties Communication Capteurs Actionneurs Robots Grove Moteu…" at bounding box center [642, 395] width 1284 height 549
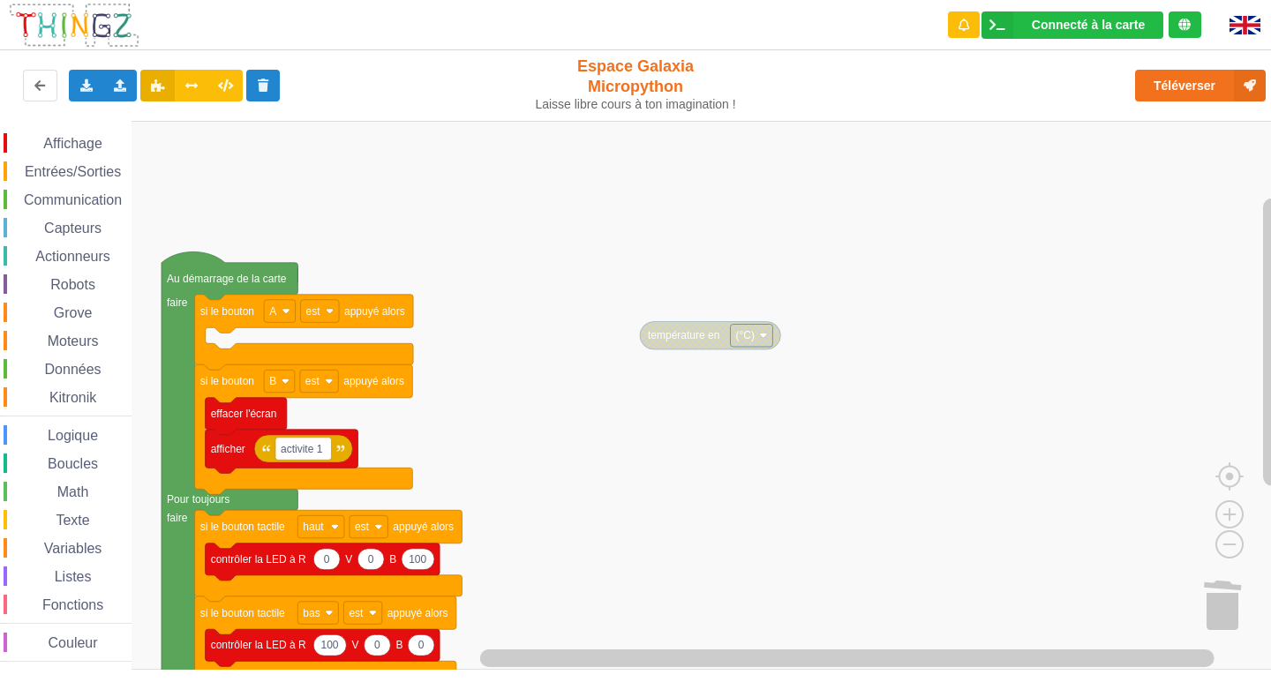
click at [64, 230] on span "Capteurs" at bounding box center [72, 228] width 63 height 15
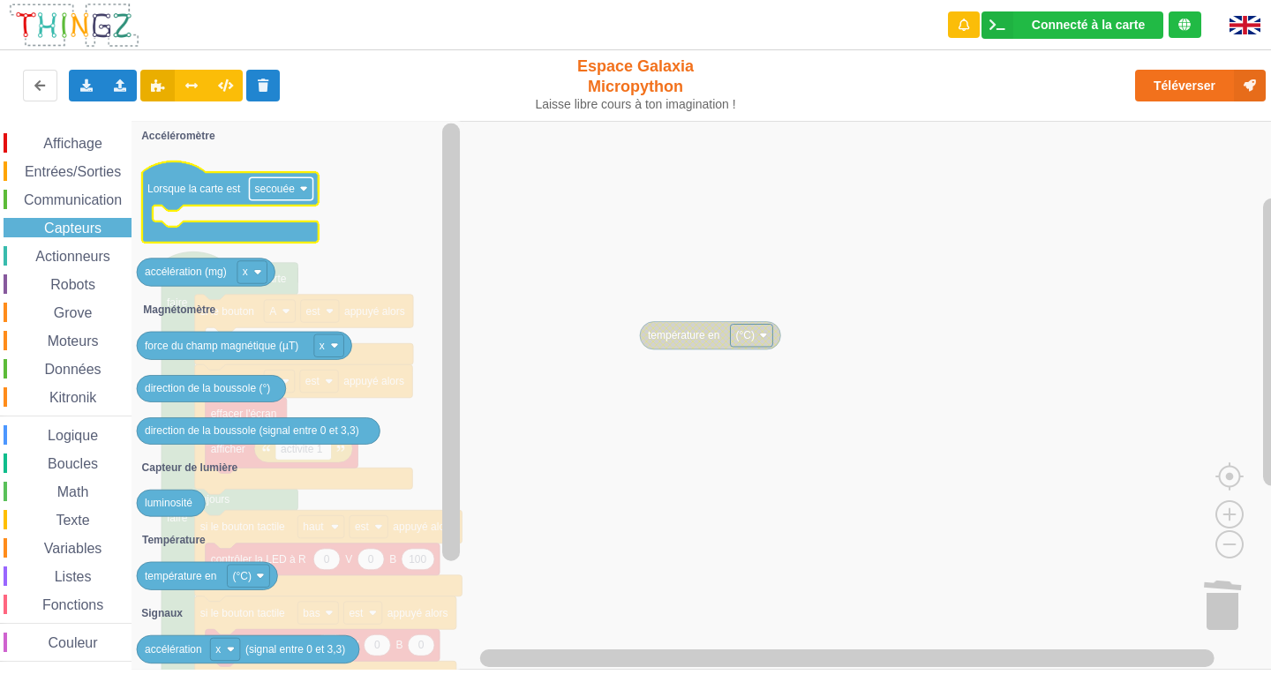
click at [290, 186] on text "secouée" at bounding box center [274, 189] width 41 height 12
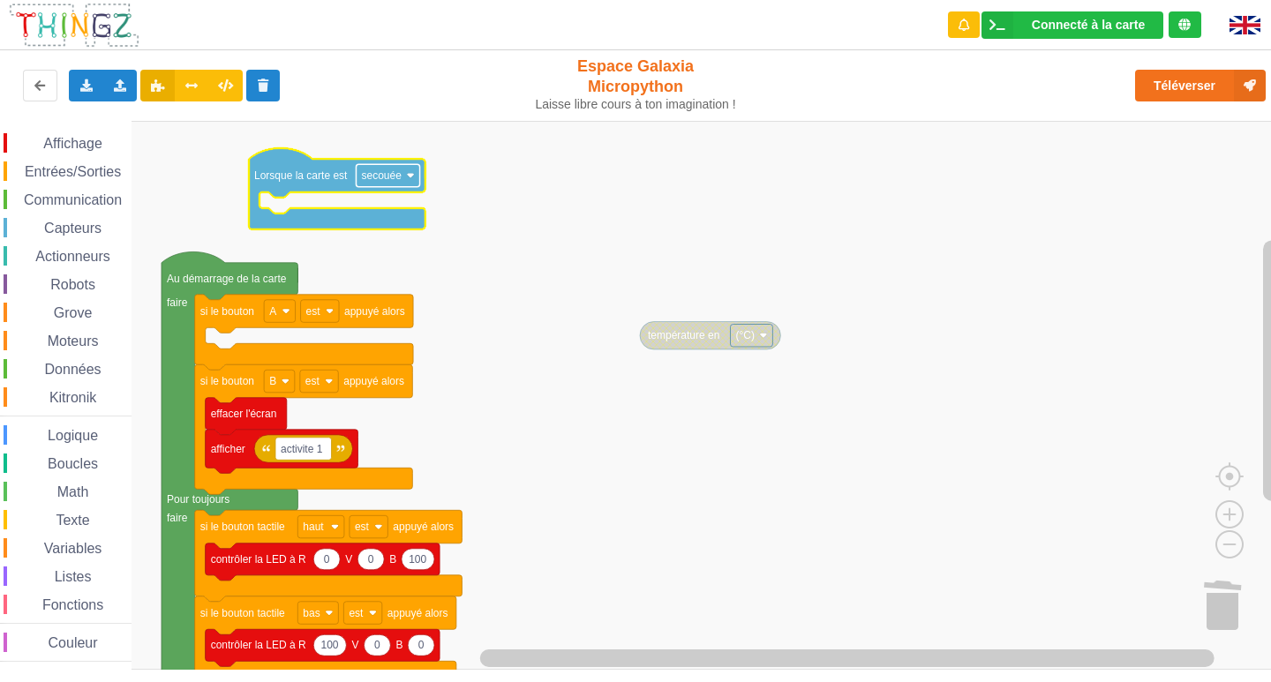
click at [388, 180] on text "secouée" at bounding box center [381, 176] width 41 height 12
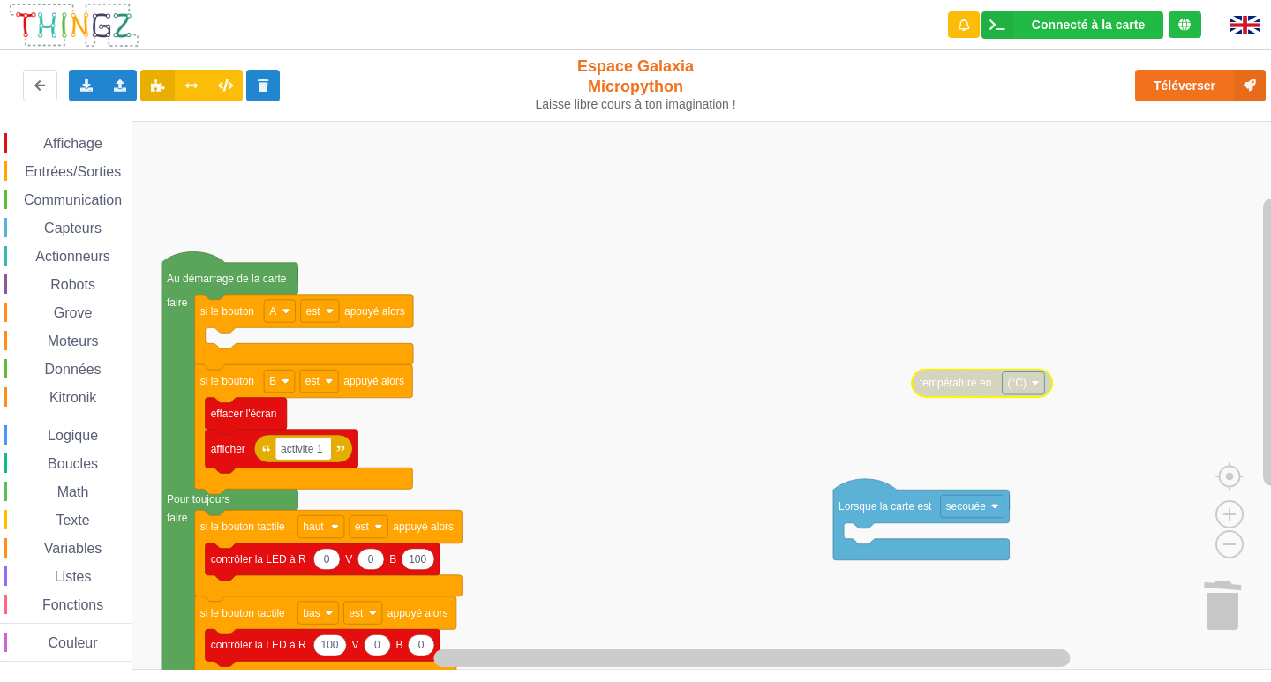
click at [934, 308] on rect "Espace de travail de Blocky" at bounding box center [642, 395] width 1284 height 549
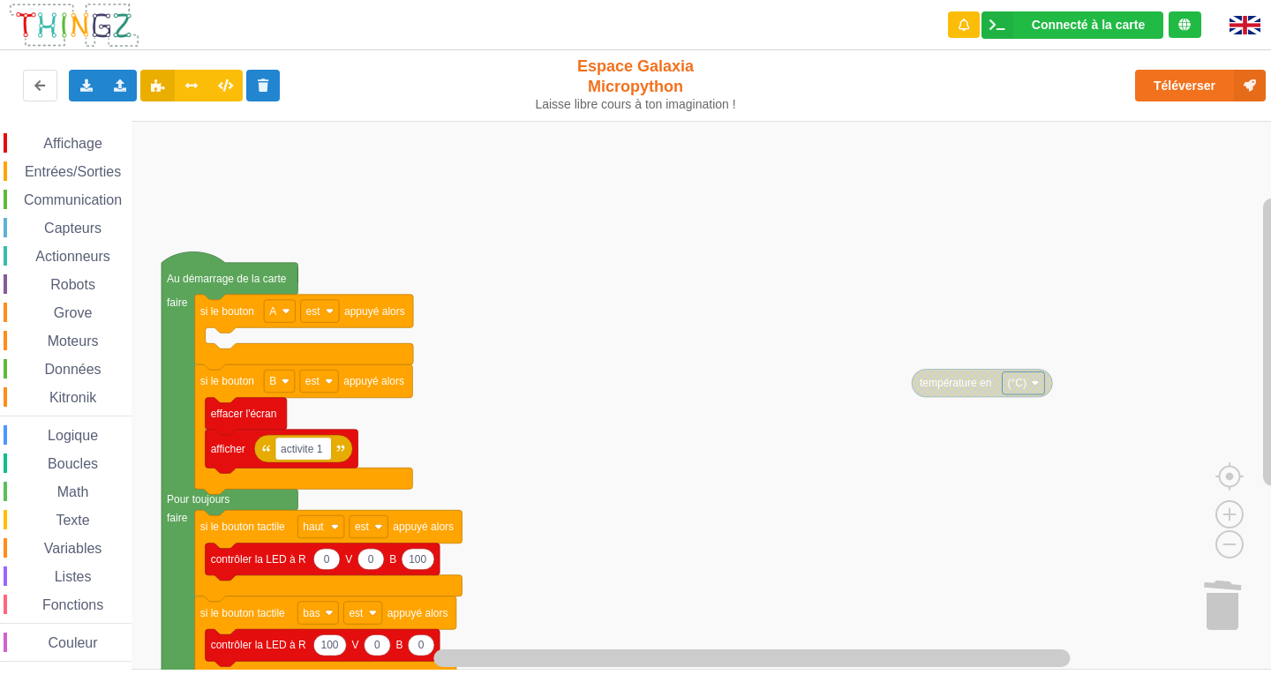
click at [91, 225] on span "Capteurs" at bounding box center [72, 228] width 63 height 15
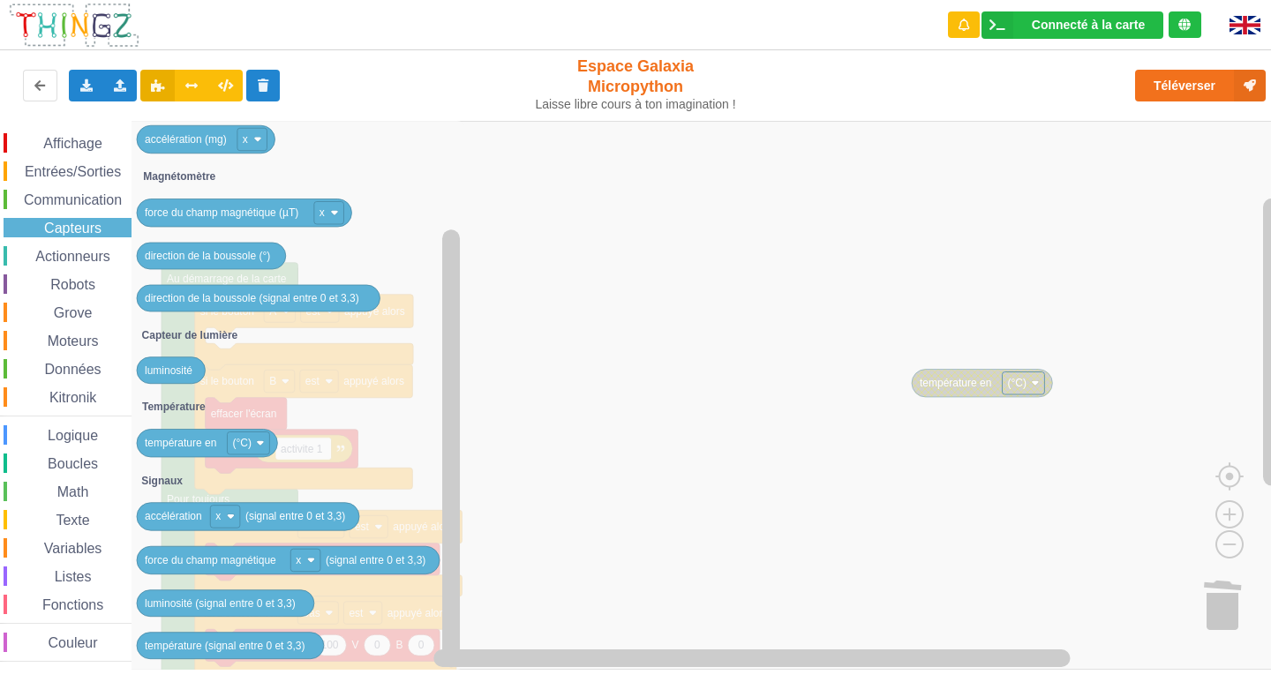
click at [34, 309] on div "Grove" at bounding box center [68, 312] width 128 height 19
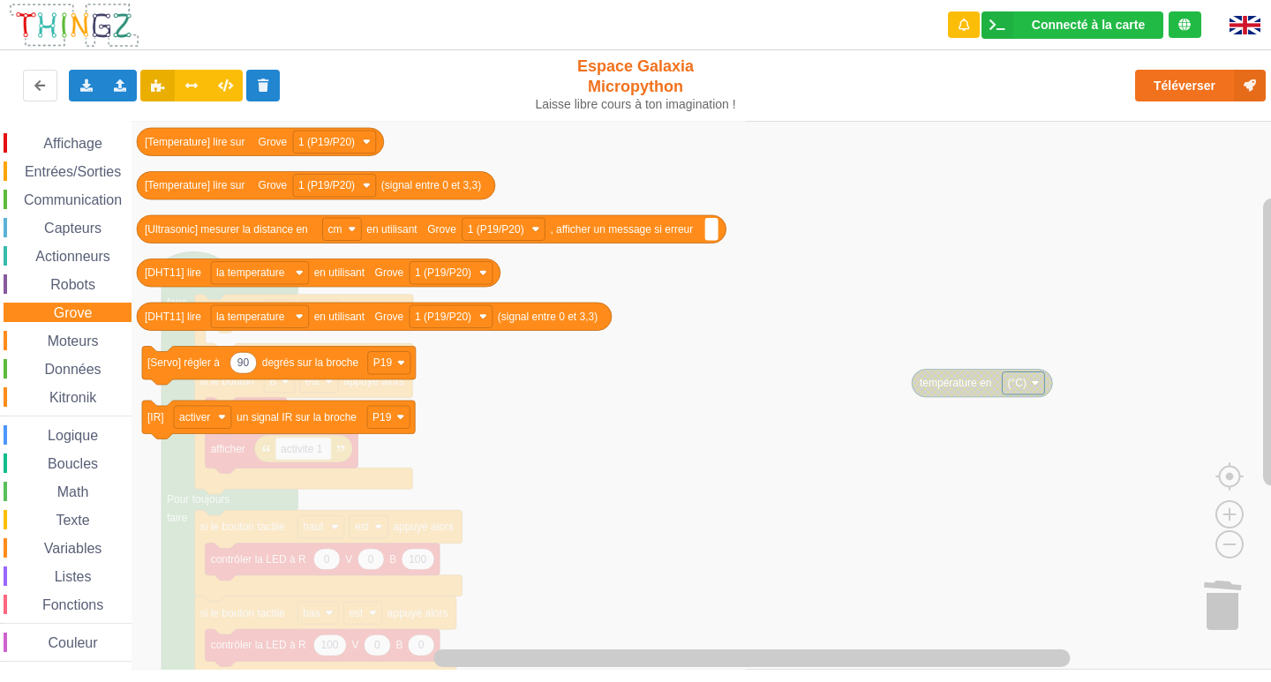
click at [44, 234] on span "Capteurs" at bounding box center [72, 228] width 63 height 15
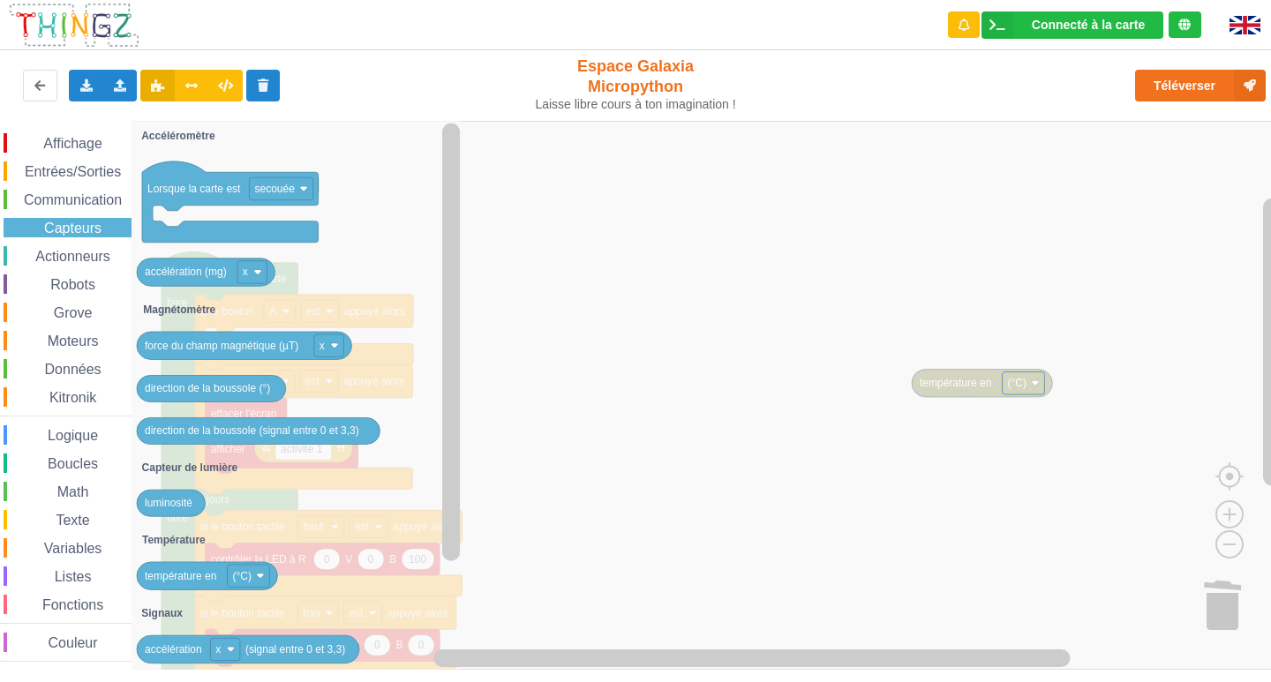
click at [68, 206] on span "Communication" at bounding box center [72, 199] width 103 height 15
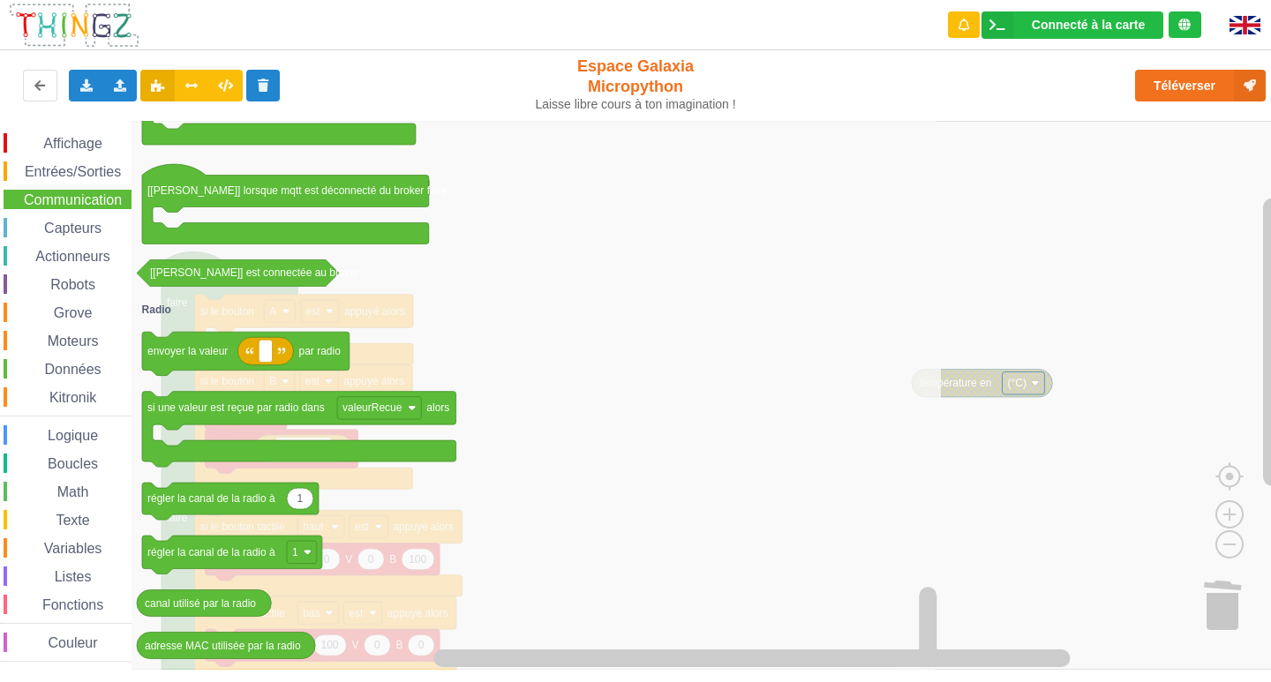
click at [110, 229] on div "Capteurs" at bounding box center [68, 227] width 128 height 19
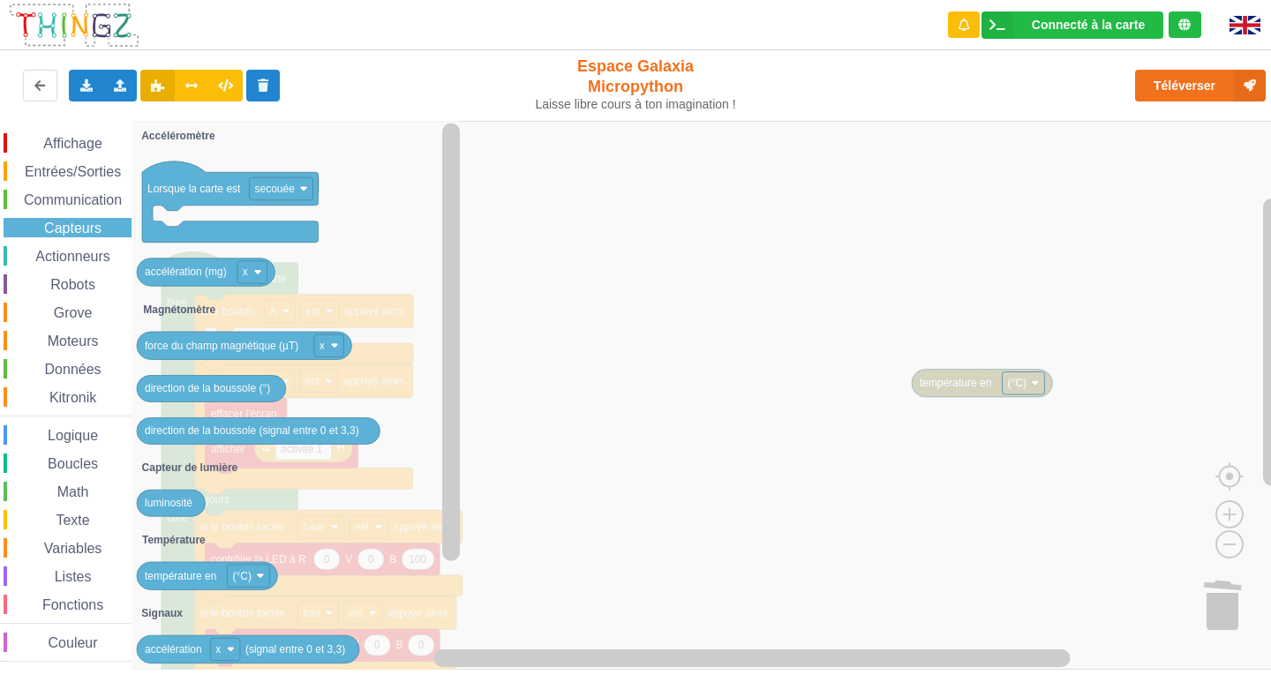
click at [59, 165] on span "Entrées/Sorties" at bounding box center [73, 171] width 102 height 15
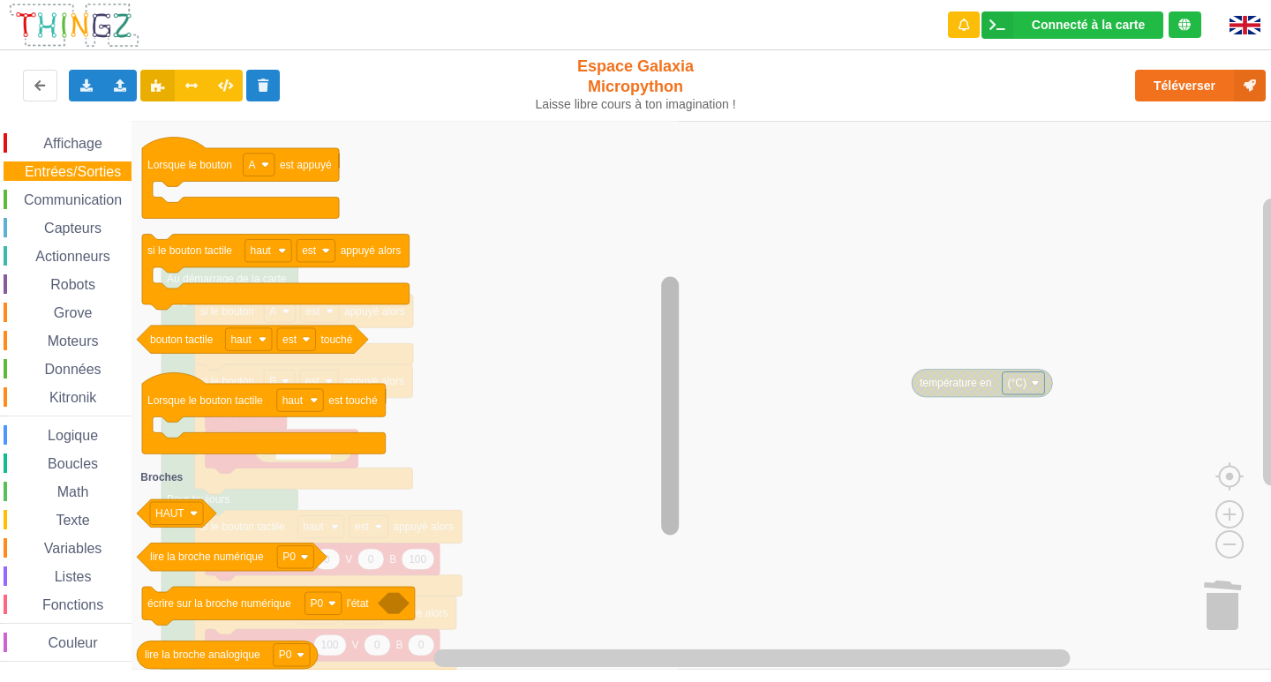
click at [716, 313] on div "Affichage Entrées/Sorties Communication Capteurs Actionneurs Robots Grove Moteu…" at bounding box center [642, 395] width 1284 height 549
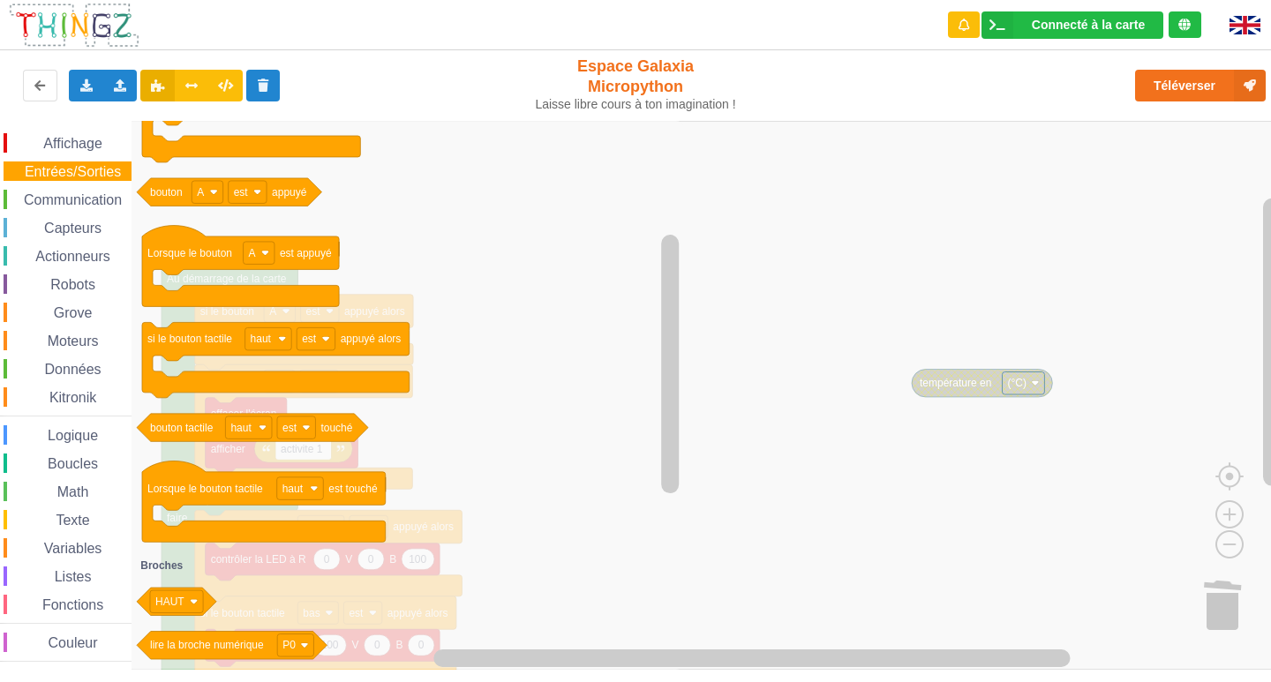
click at [117, 205] on span "Communication" at bounding box center [72, 199] width 103 height 15
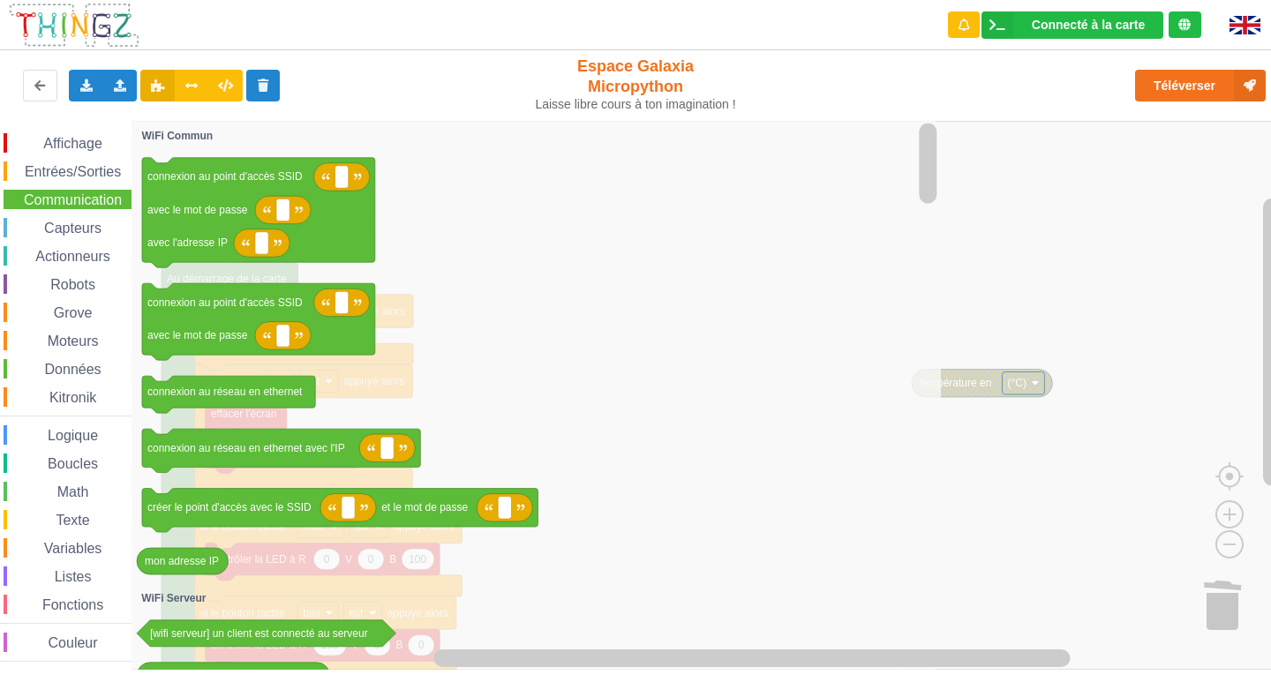
click at [107, 149] on div "Affichage" at bounding box center [68, 142] width 128 height 19
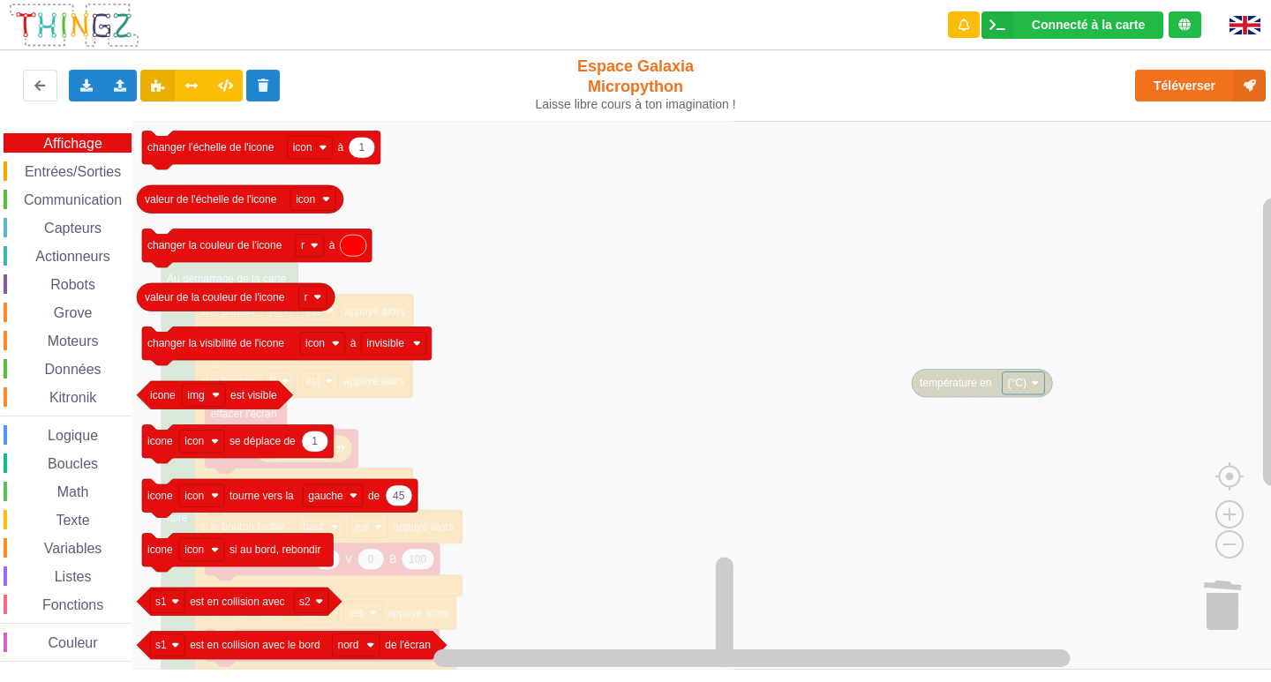
click at [97, 490] on div "Math" at bounding box center [68, 491] width 128 height 19
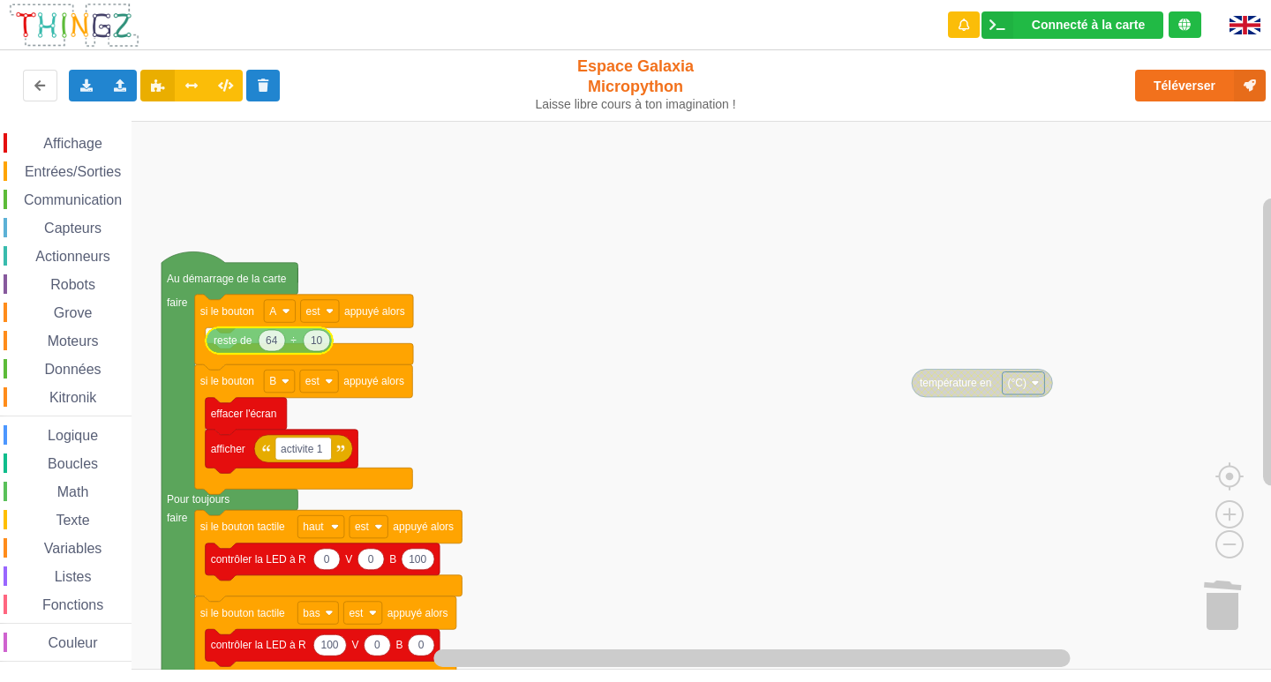
click at [245, 351] on div "Affichage Entrées/Sorties Communication Capteurs Actionneurs Robots Grove Moteu…" at bounding box center [642, 395] width 1284 height 549
click at [101, 468] on div "Boucles" at bounding box center [68, 463] width 128 height 19
click at [492, 379] on rect "Espace de travail de Blocky" at bounding box center [642, 395] width 1284 height 549
click at [86, 92] on div "Exporter l'assemblage de blocs Exporter l'assemblage de blocs au format Python" at bounding box center [86, 86] width 34 height 32
click at [588, 380] on rect "Espace de travail de Blocky" at bounding box center [642, 395] width 1284 height 549
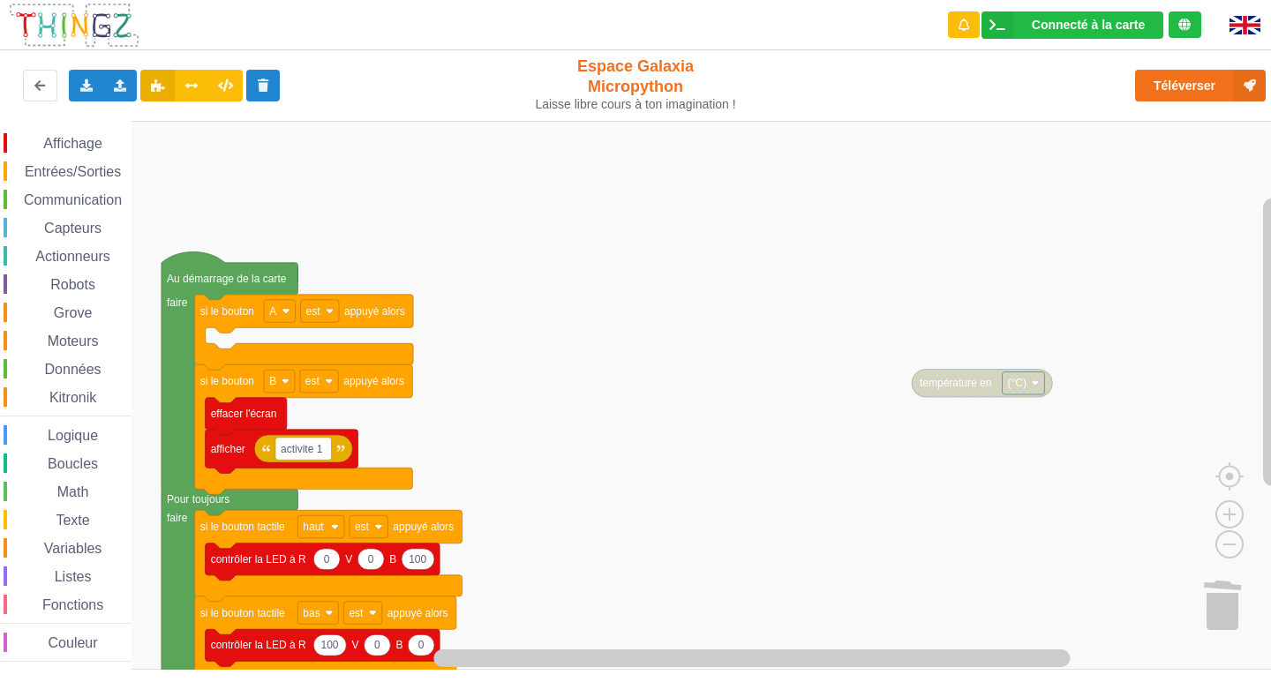
click at [1235, 25] on img at bounding box center [1245, 25] width 31 height 19
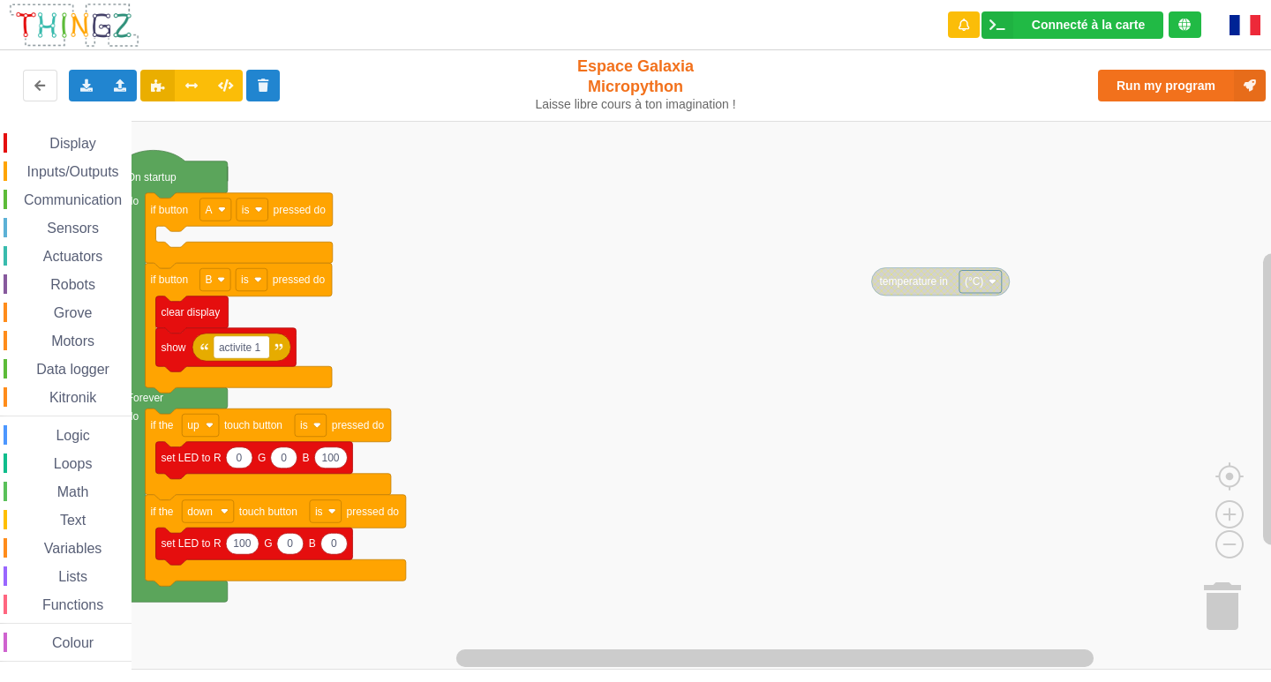
click at [1235, 25] on img at bounding box center [1245, 25] width 31 height 20
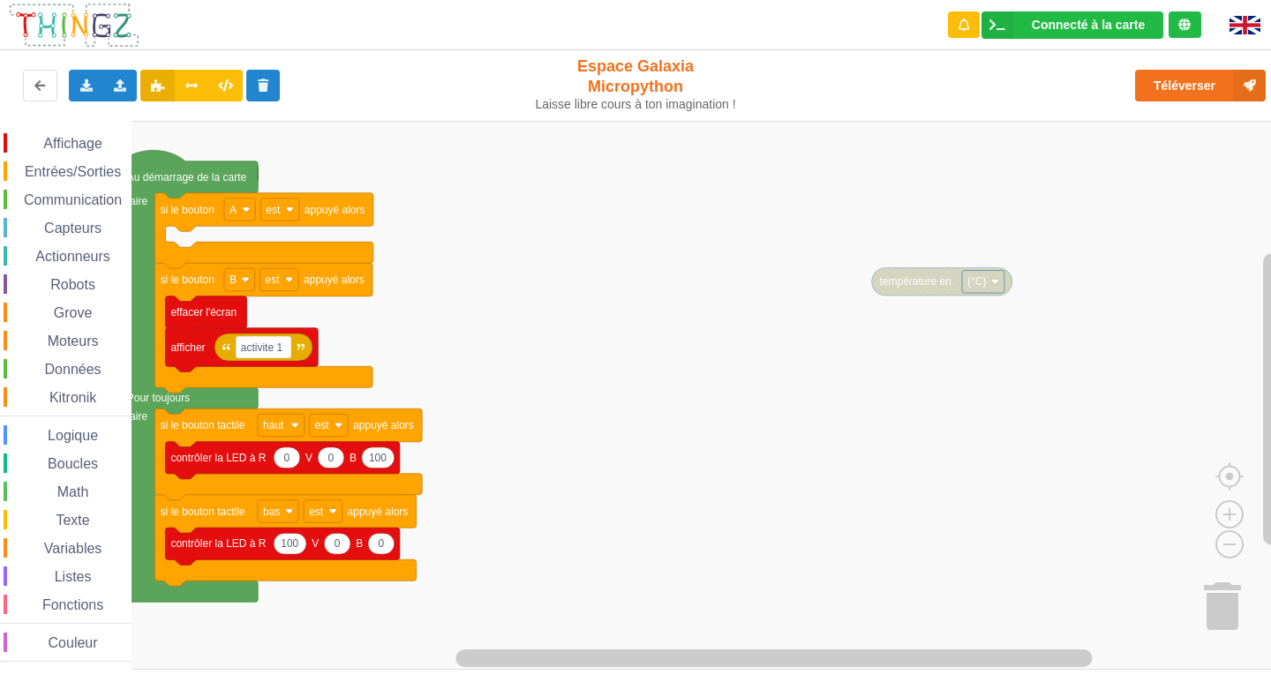
click at [1238, 23] on img at bounding box center [1245, 25] width 31 height 19
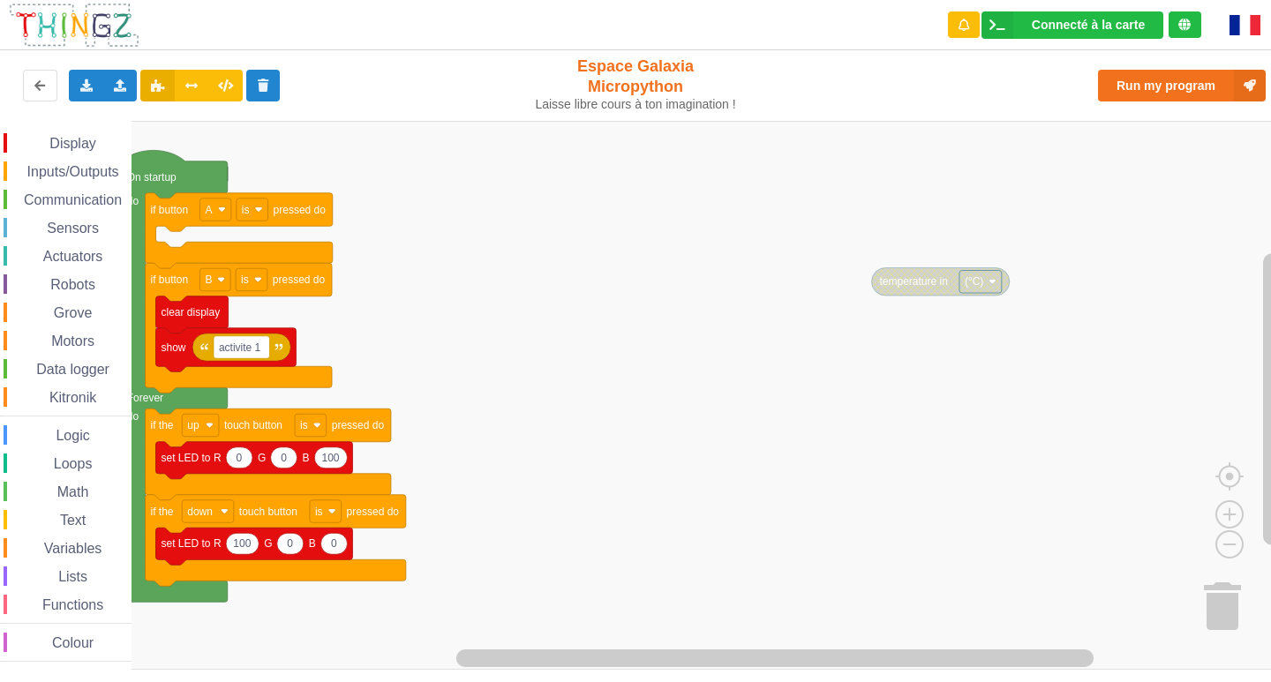
click at [1254, 26] on img at bounding box center [1245, 25] width 31 height 20
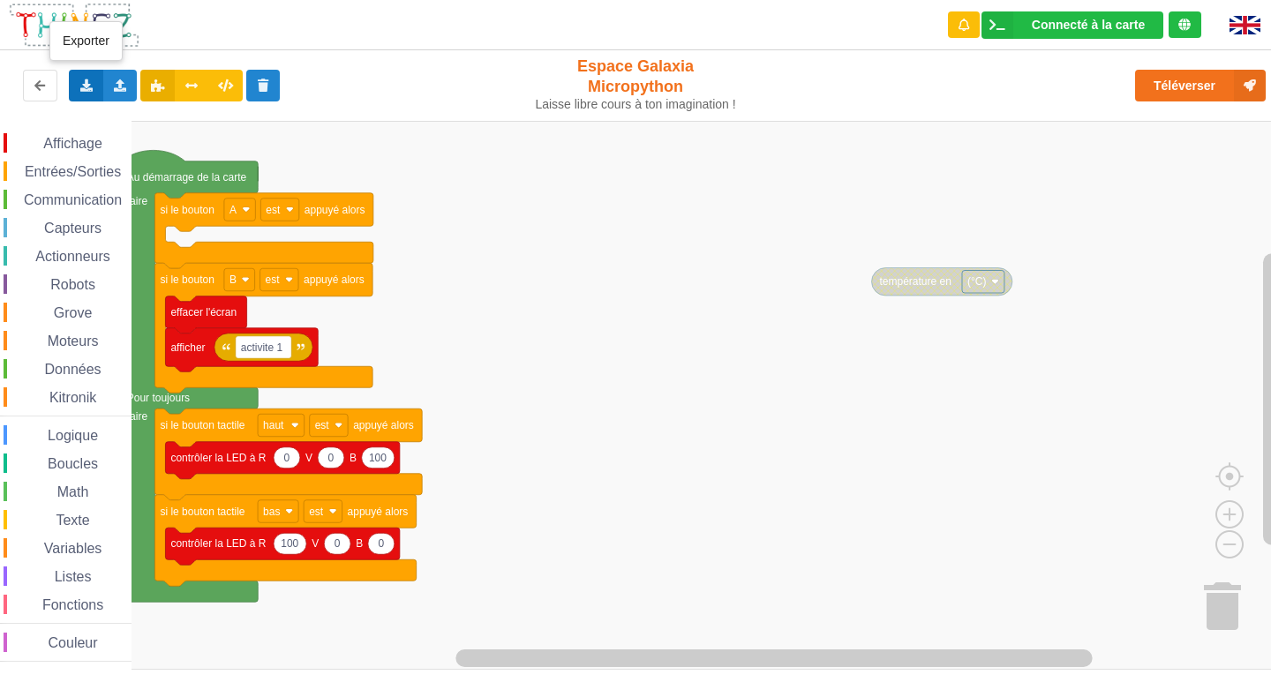
click at [92, 87] on icon at bounding box center [86, 84] width 15 height 11
click at [120, 82] on icon at bounding box center [120, 84] width 15 height 11
click at [484, 189] on rect "Espace de travail de Blocky" at bounding box center [642, 395] width 1284 height 549
click at [37, 201] on span "Communication" at bounding box center [72, 199] width 103 height 15
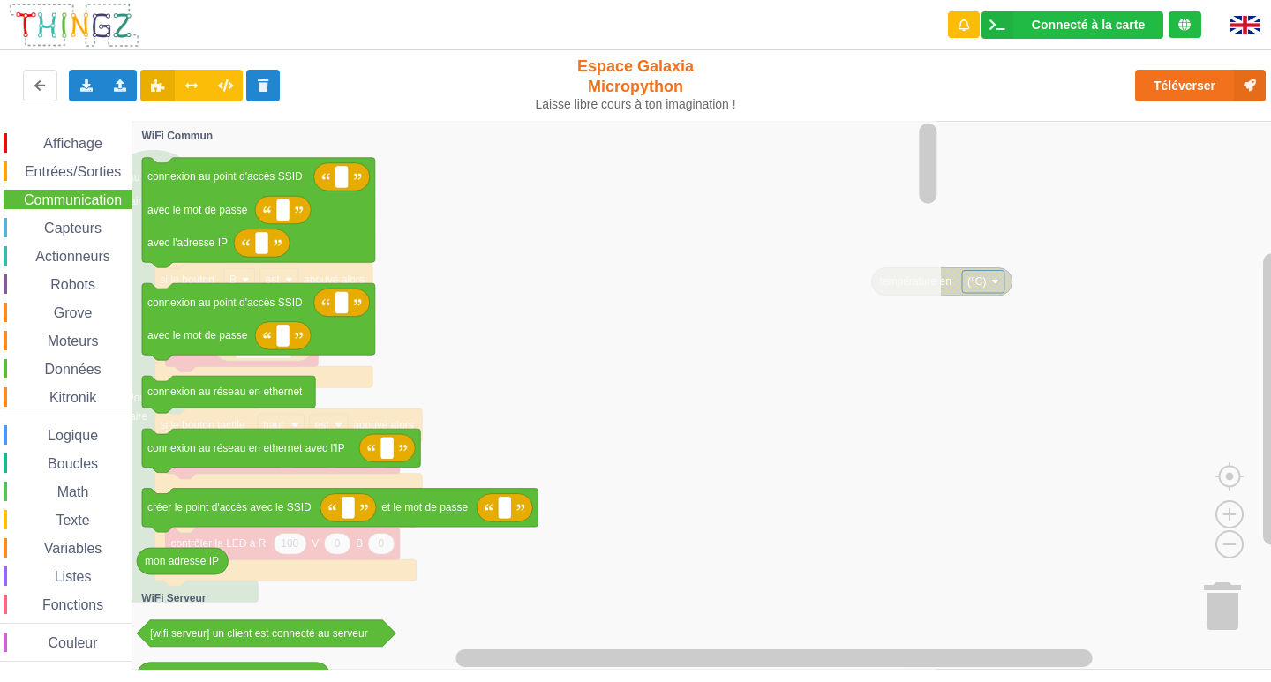
click at [560, 345] on icon "Espace de travail de Blocky" at bounding box center [537, 395] width 810 height 549
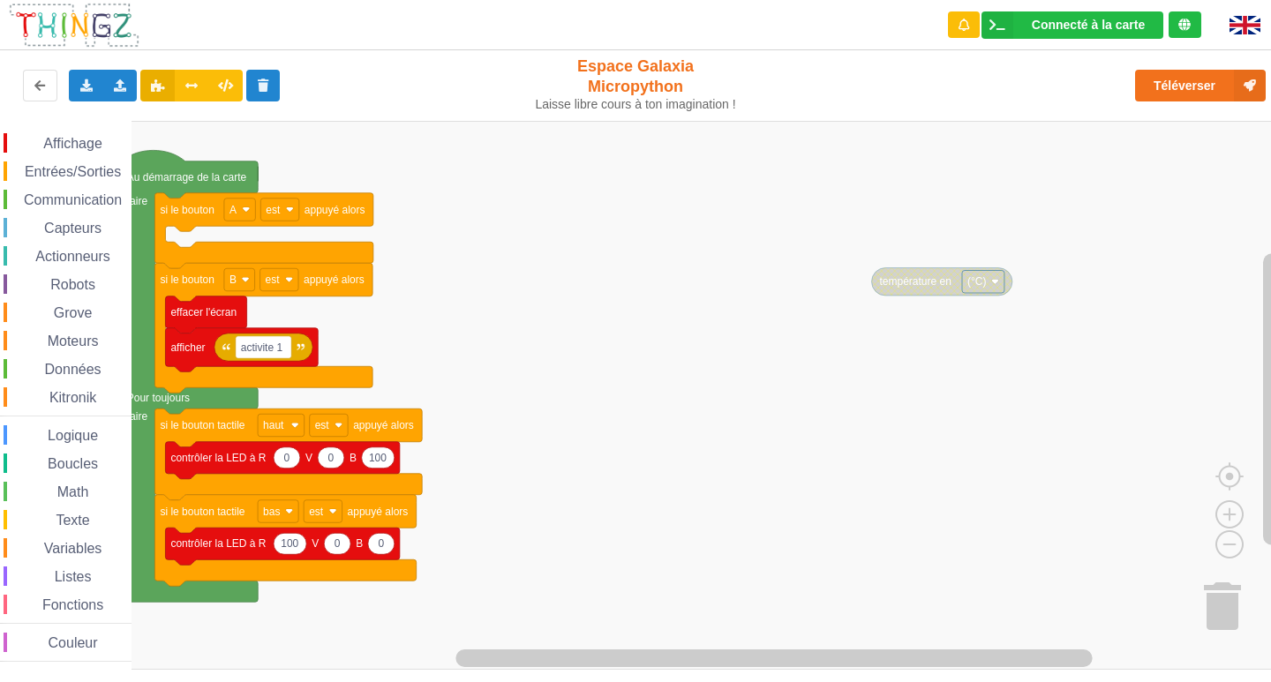
click at [1216, 310] on rect "Espace de travail de Blocky" at bounding box center [642, 395] width 1284 height 549
click at [92, 177] on span "Entrées/Sorties" at bounding box center [73, 171] width 102 height 15
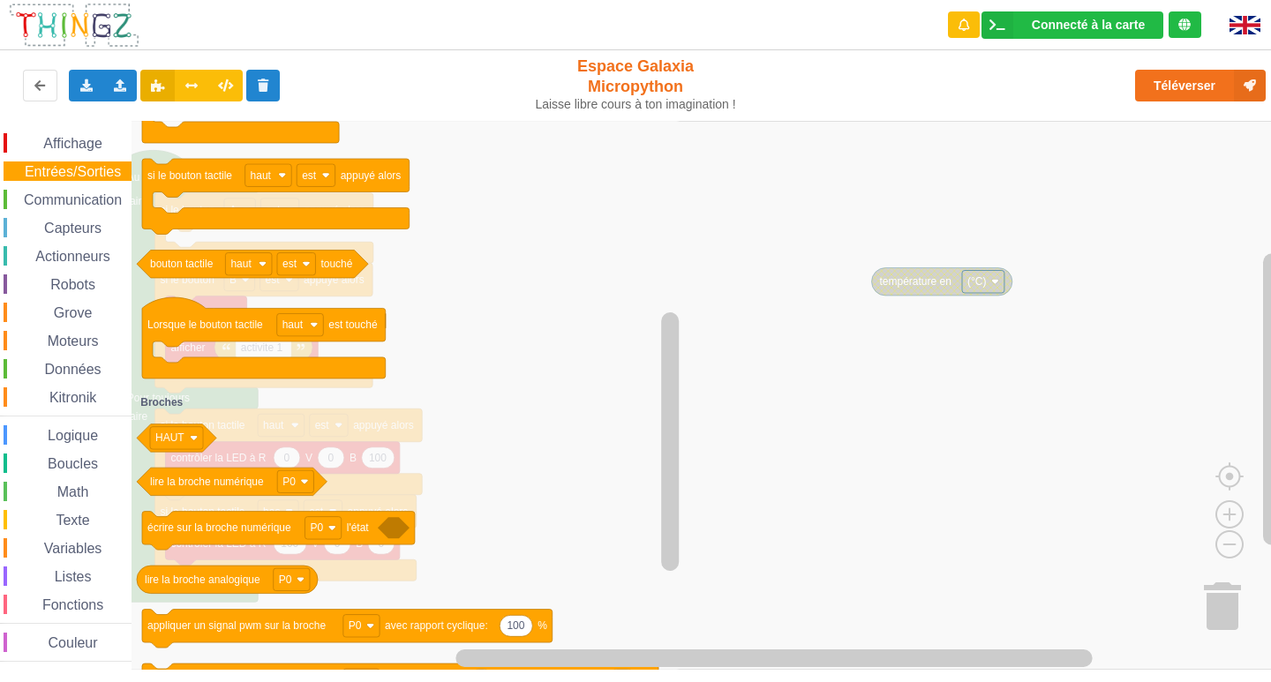
click at [525, 682] on html "Connecté à la carte Réglages Ouvrir le moniteur automatiquement Connexion autom…" at bounding box center [635, 341] width 1271 height 682
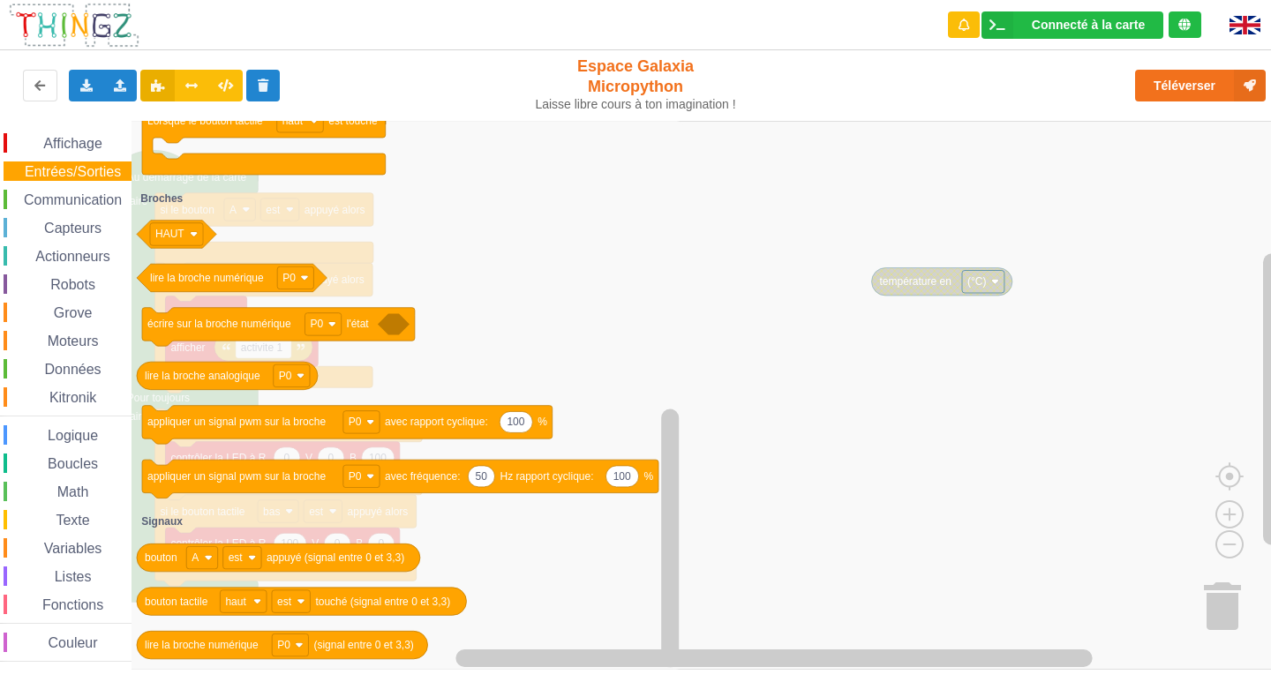
click at [67, 188] on div "Affichage Entrées/Sorties Communication Capteurs Actionneurs Robots Grove Moteu…" at bounding box center [66, 397] width 132 height 529
click at [68, 196] on span "Communication" at bounding box center [72, 199] width 103 height 15
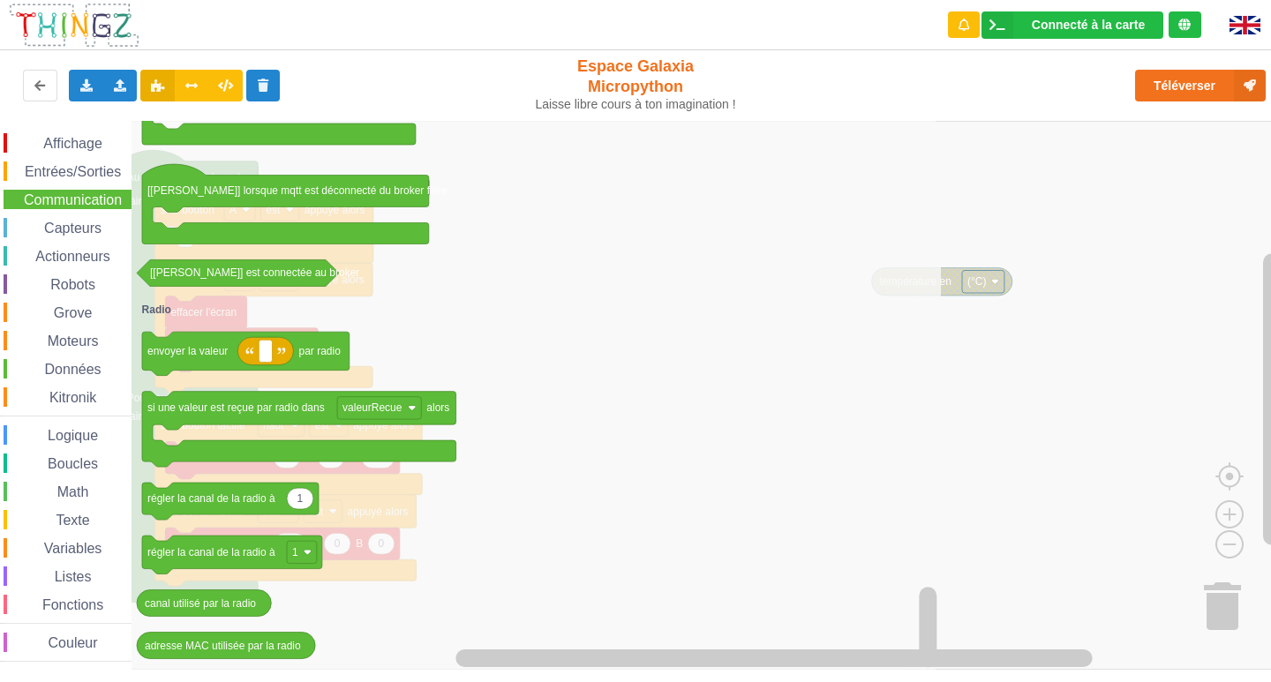
click at [514, 312] on icon "Espace de travail de Blocky" at bounding box center [537, 395] width 810 height 549
click at [99, 141] on span "Affichage" at bounding box center [73, 143] width 64 height 15
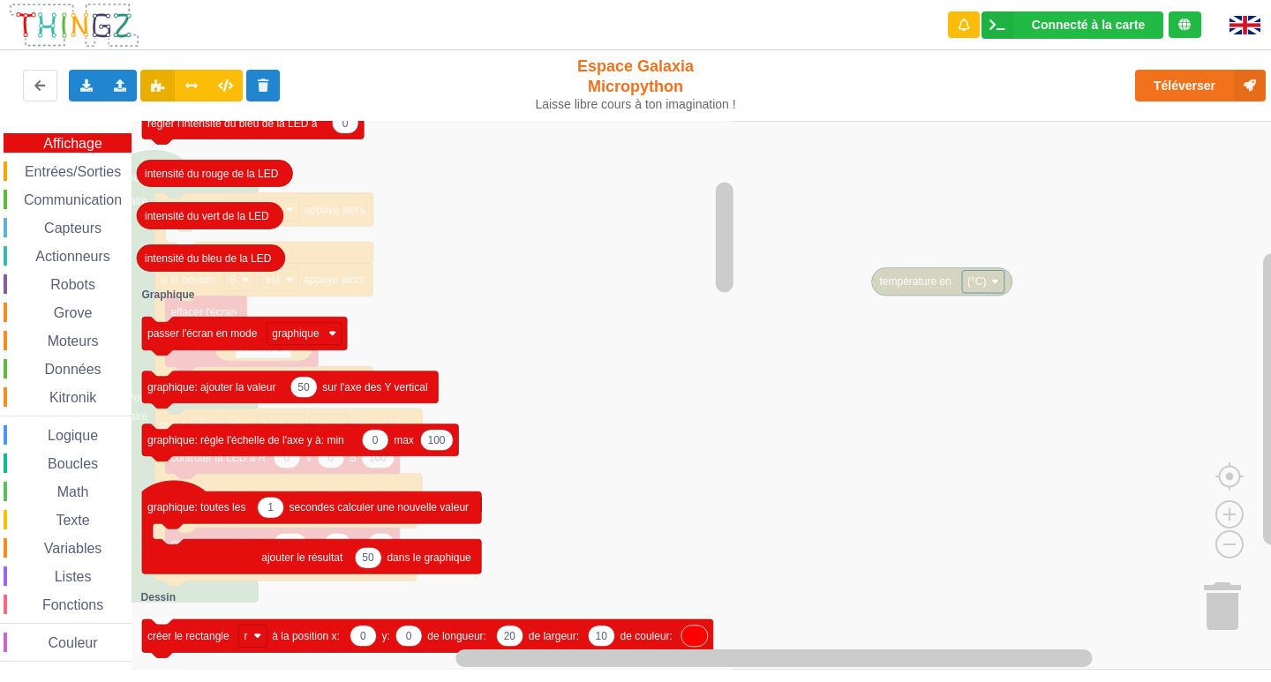
click at [102, 630] on div "Affichage Entrées/Sorties Communication Capteurs Actionneurs Robots Grove Moteu…" at bounding box center [66, 397] width 132 height 529
click at [100, 635] on div "Couleur" at bounding box center [68, 642] width 128 height 19
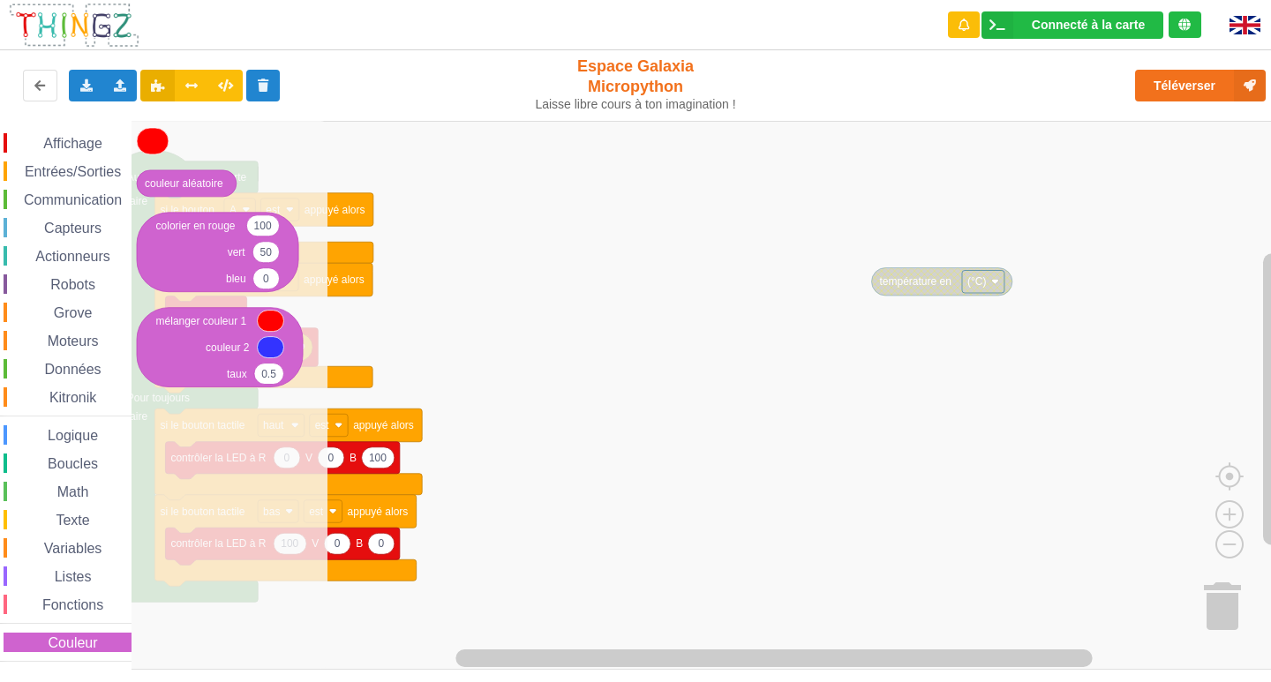
click at [77, 516] on span "Texte" at bounding box center [72, 520] width 39 height 15
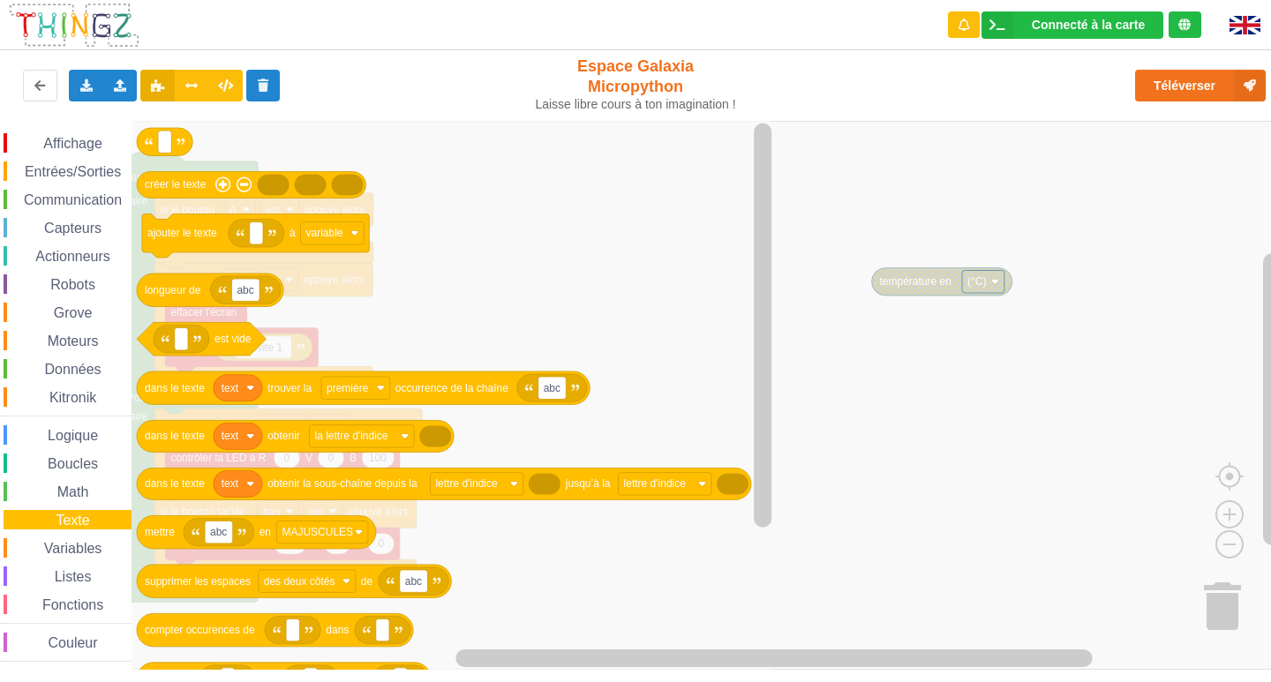
click at [61, 436] on span "Logique" at bounding box center [73, 435] width 56 height 15
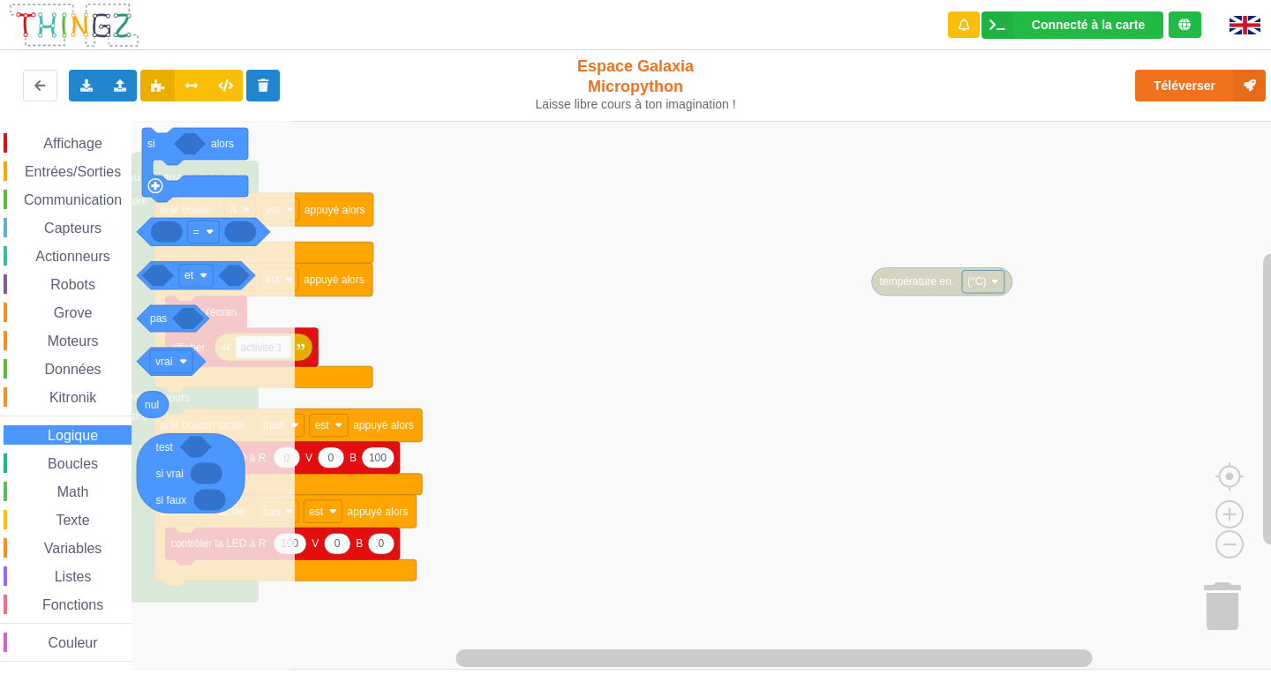
click at [95, 402] on span "Kitronik" at bounding box center [73, 397] width 52 height 15
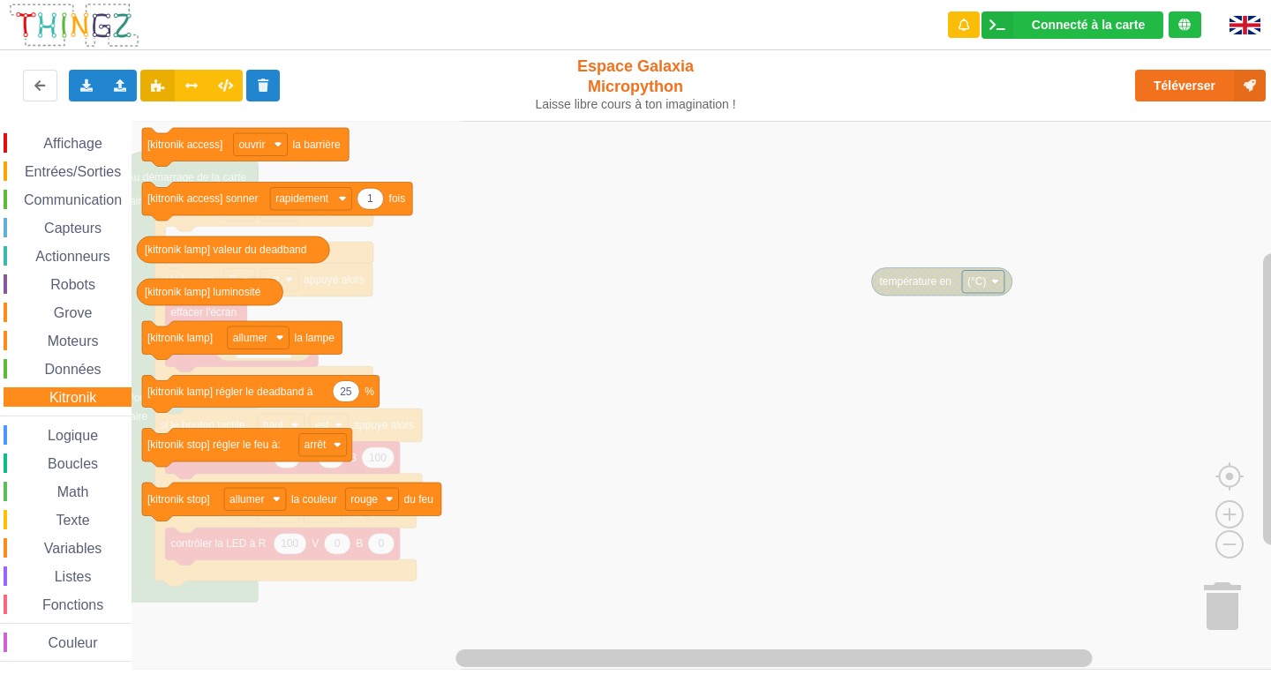
click at [83, 280] on span "Robots" at bounding box center [73, 284] width 50 height 15
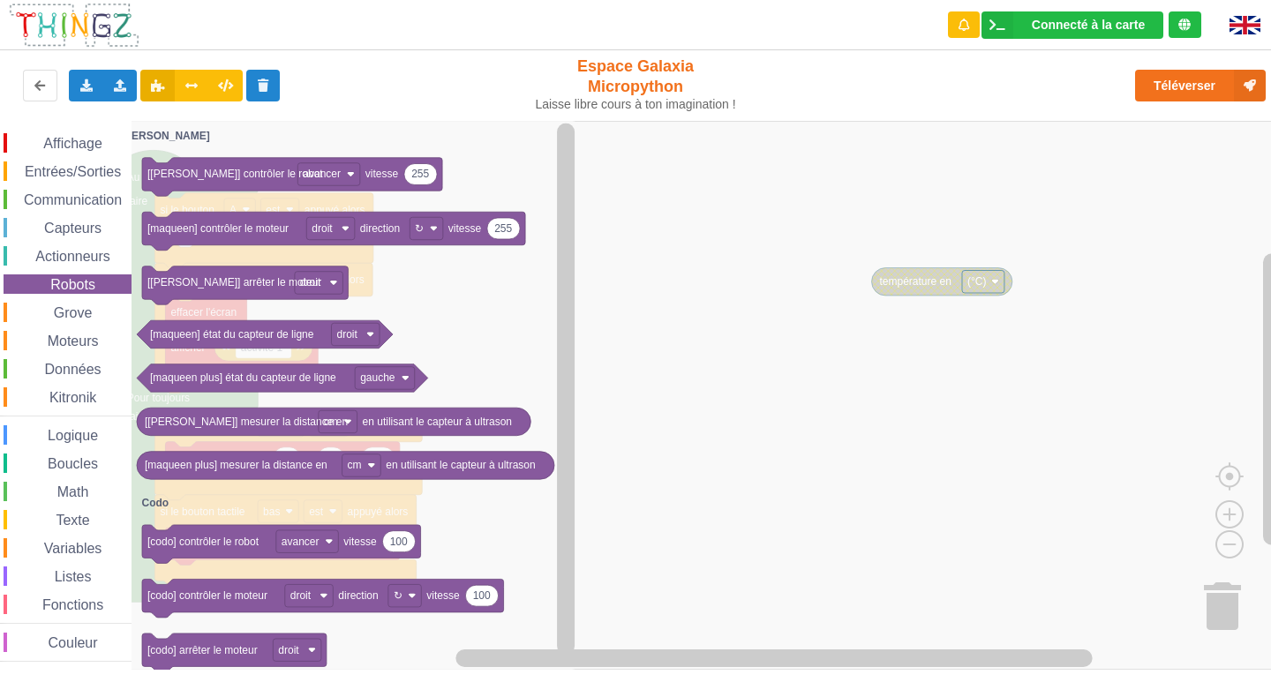
click at [81, 215] on div "Affichage Entrées/Sorties Communication Capteurs Actionneurs Robots Grove Moteu…" at bounding box center [66, 397] width 132 height 529
click at [72, 231] on span "Capteurs" at bounding box center [72, 228] width 63 height 15
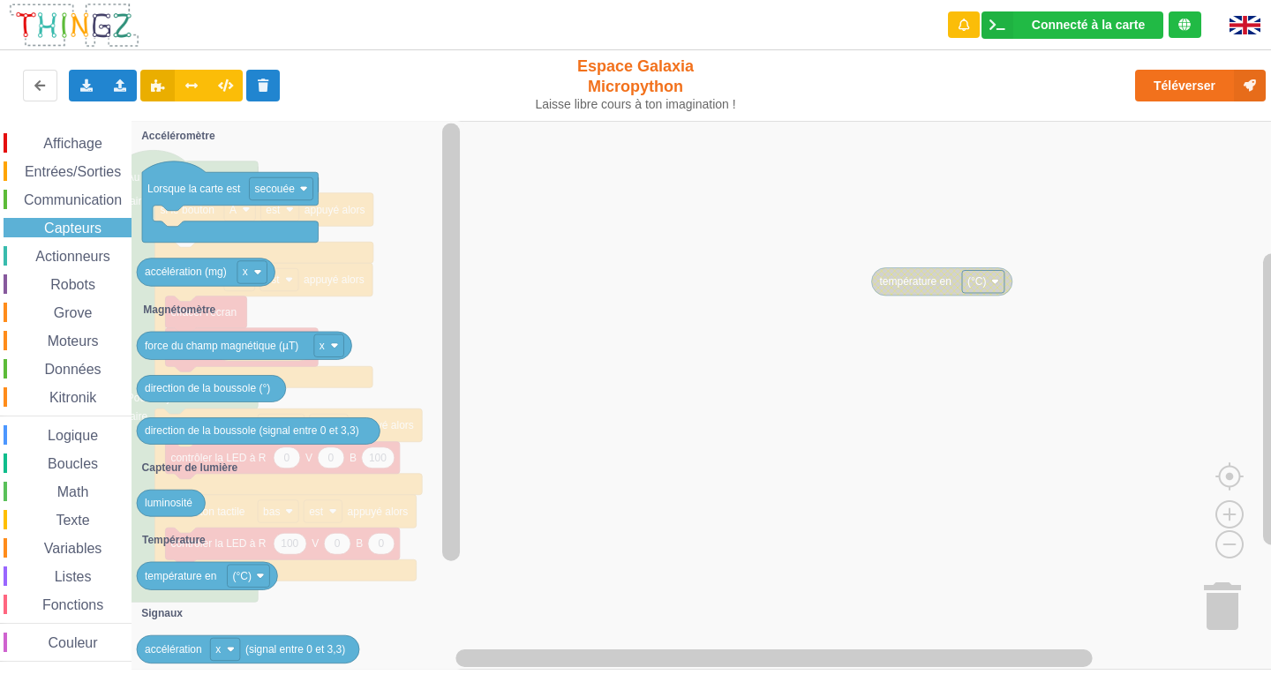
click at [48, 151] on div "Affichage" at bounding box center [68, 142] width 128 height 19
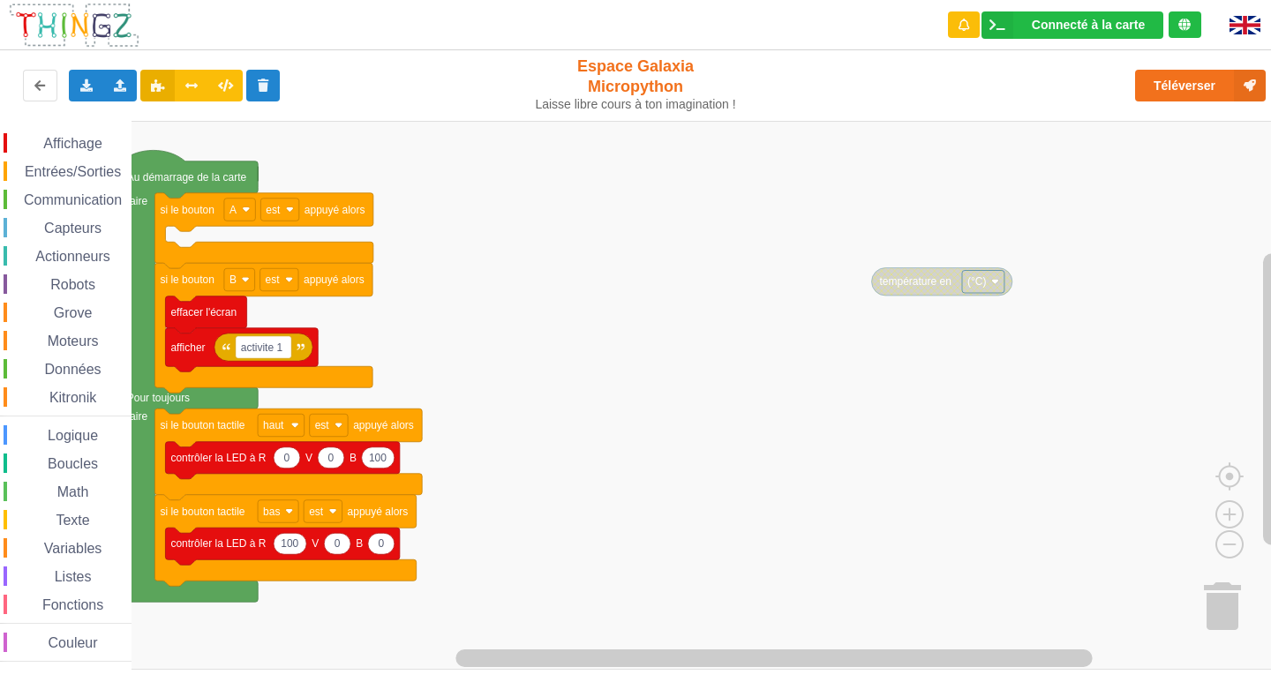
click at [880, 129] on rect "Espace de travail de Blocky" at bounding box center [642, 395] width 1284 height 549
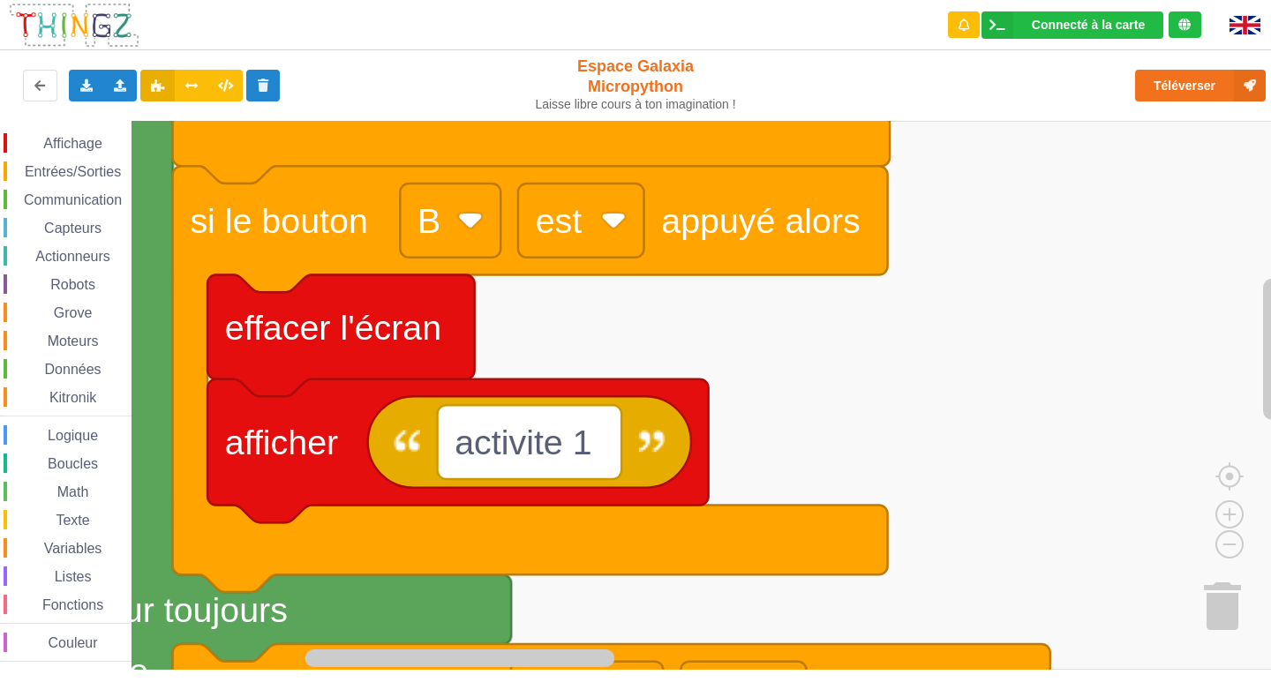
click at [1270, 682] on html "Connecté à la carte Réglages Ouvrir le moniteur automatiquement Connexion autom…" at bounding box center [635, 341] width 1271 height 682
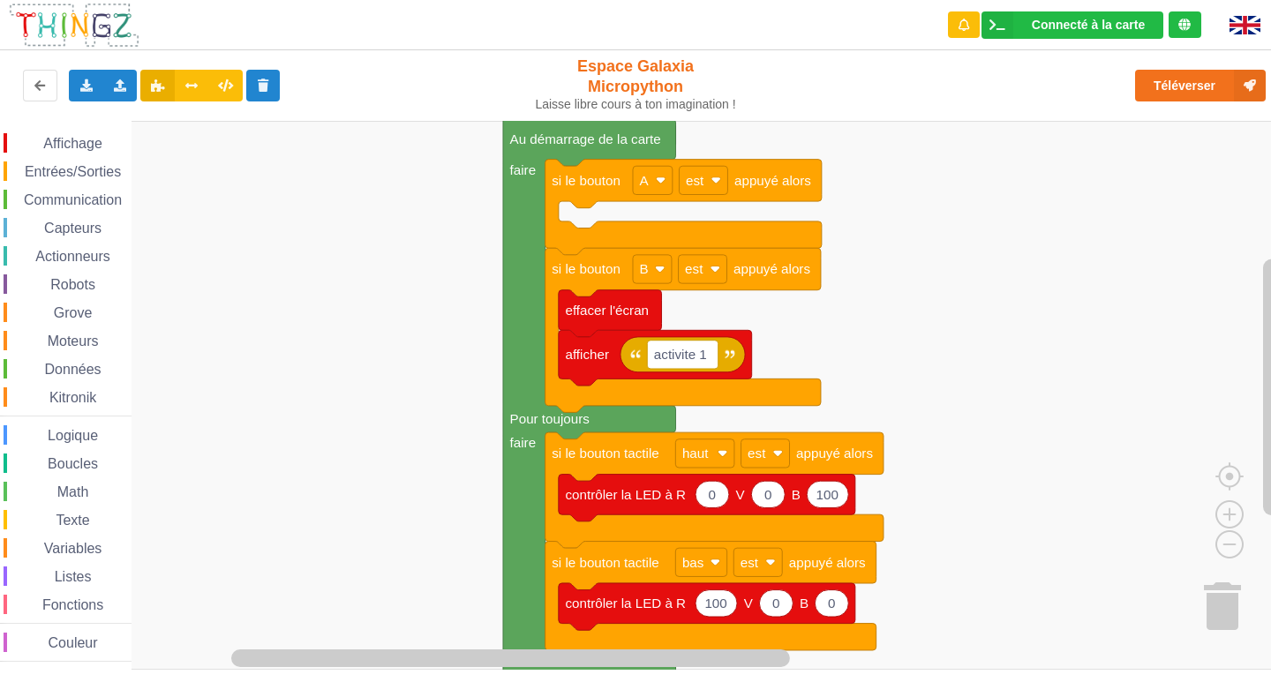
click at [872, 351] on rect "Espace de travail de Blocky" at bounding box center [642, 395] width 1284 height 549
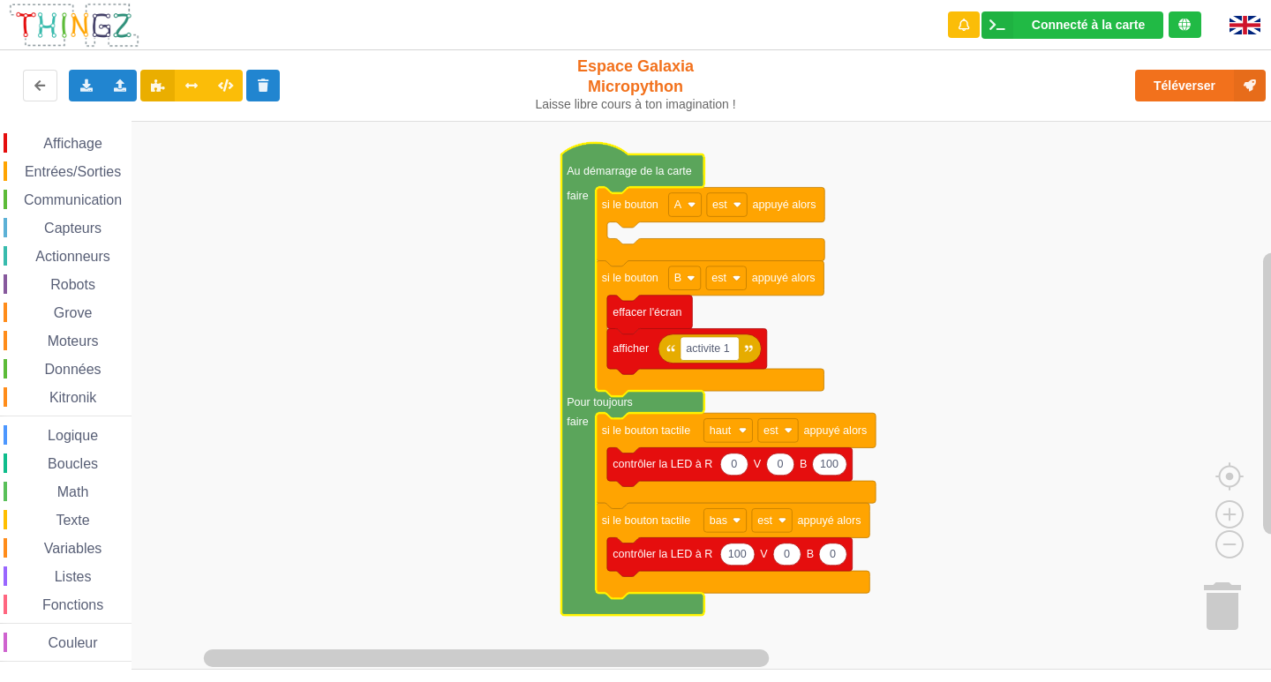
click at [40, 168] on span "Entrées/Sorties" at bounding box center [73, 171] width 102 height 15
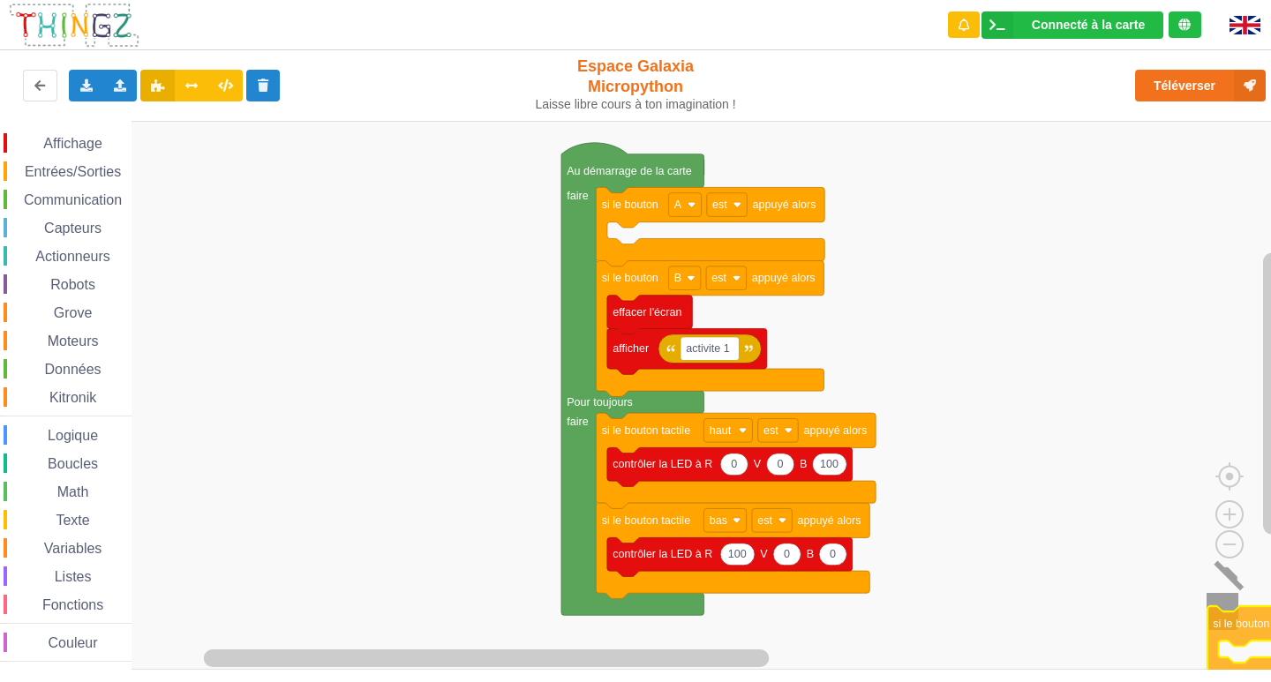
click at [1211, 623] on div "Affichage Entrées/Sorties Communication Capteurs Actionneurs Robots Grove Moteu…" at bounding box center [642, 395] width 1284 height 549
click at [38, 199] on span "Communication" at bounding box center [72, 199] width 103 height 15
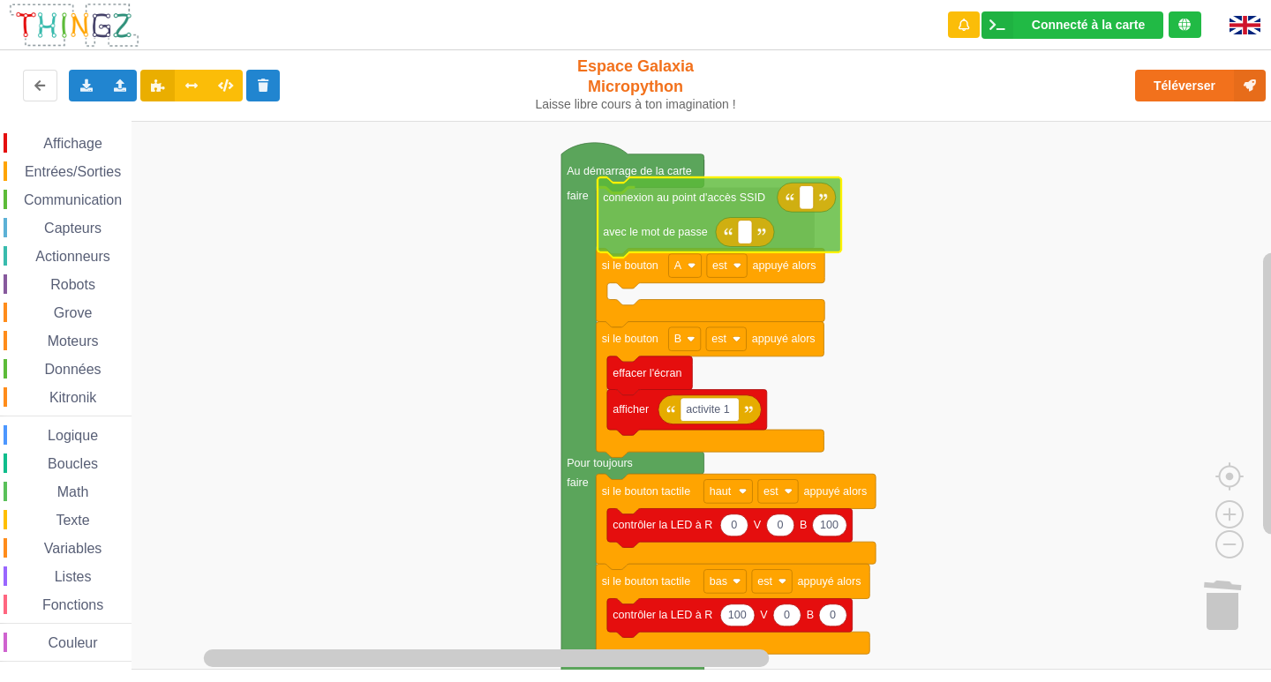
click at [614, 200] on div "Affichage Entrées/Sorties Communication Capteurs Actionneurs Robots Grove Moteu…" at bounding box center [642, 395] width 1284 height 549
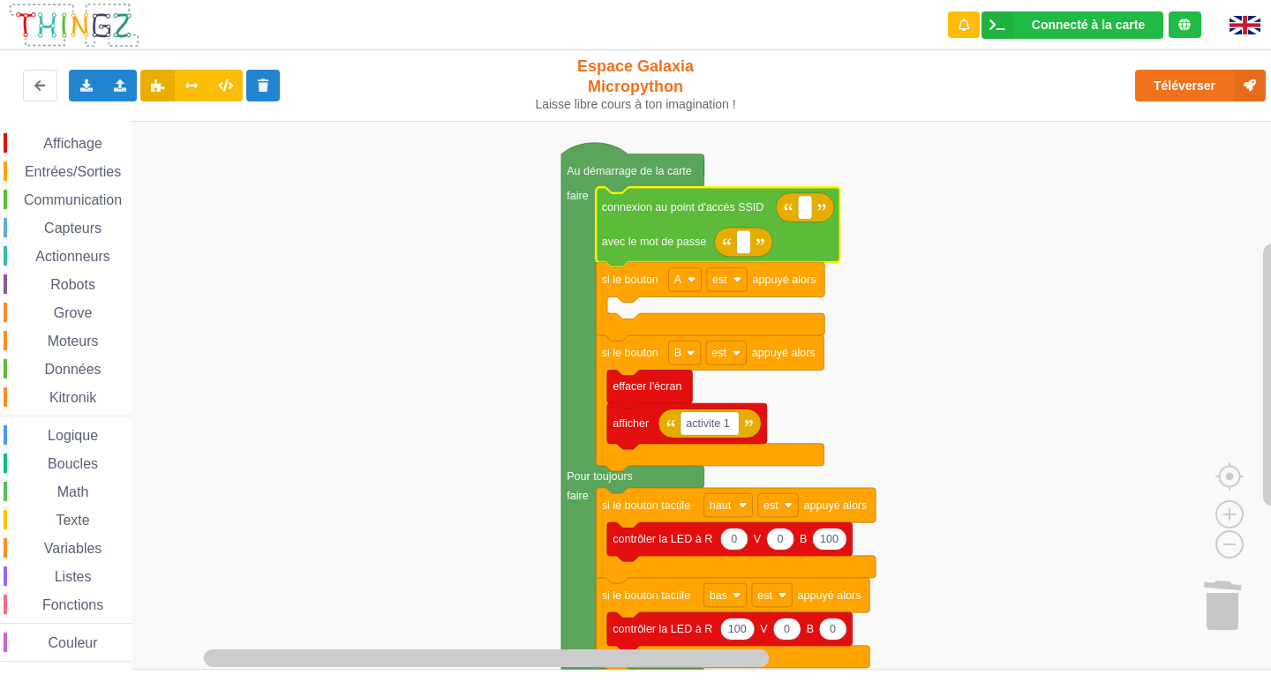
click at [753, 255] on icon "Espace de travail de Blocky" at bounding box center [743, 242] width 58 height 29
click at [746, 249] on rect "Espace de travail de Blocky" at bounding box center [743, 242] width 14 height 24
type input "lasupertechno"
click at [811, 215] on rect "Espace de travail de Blocky" at bounding box center [805, 208] width 14 height 24
click at [811, 215] on input at bounding box center [805, 208] width 14 height 24
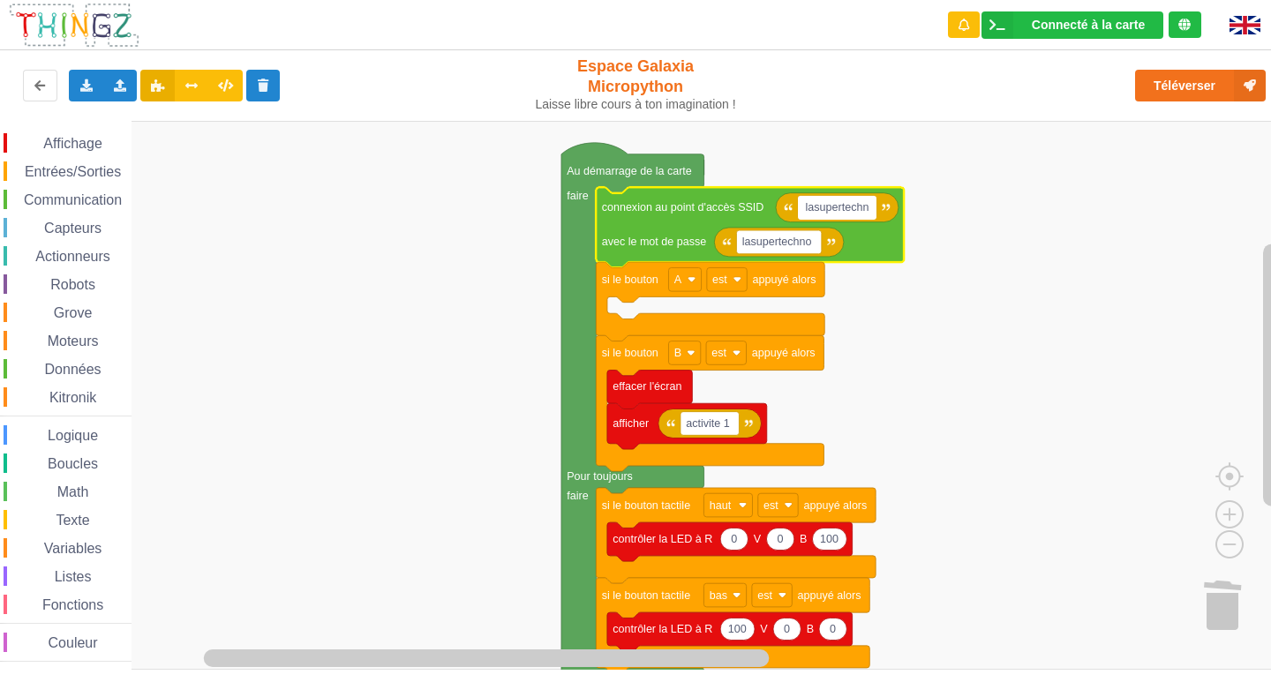
type input "lasupertechno"
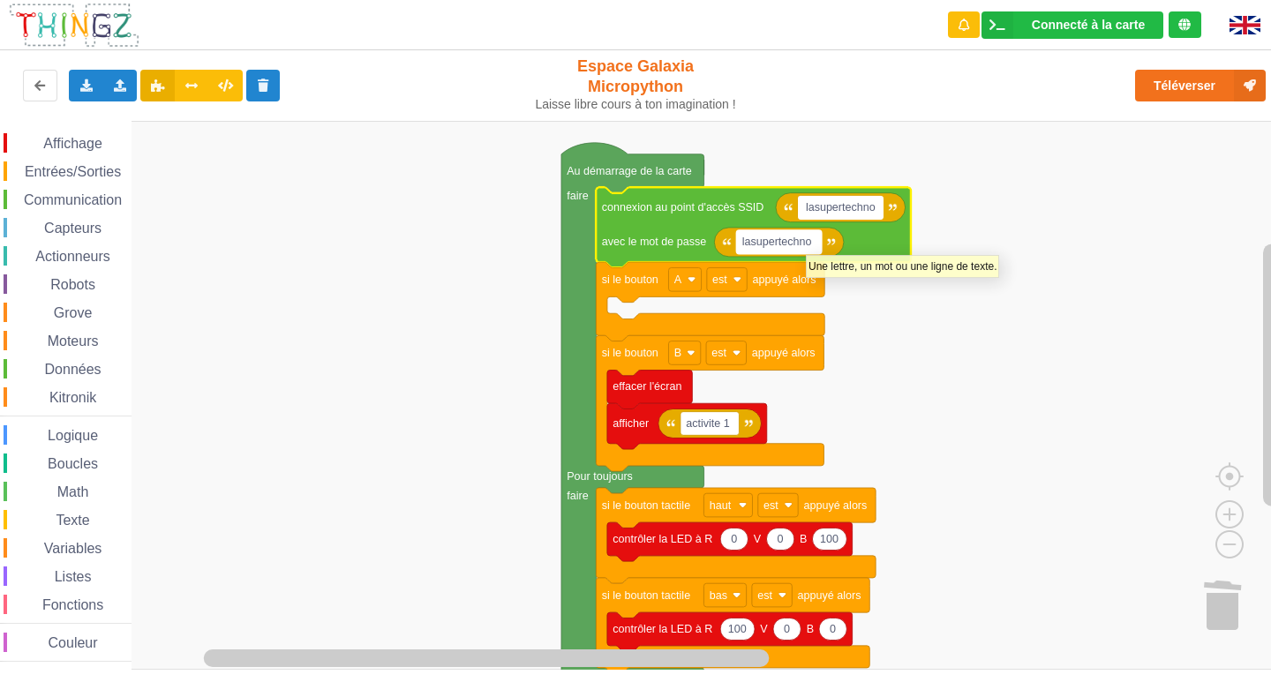
click at [815, 246] on rect "Espace de travail de Blocky" at bounding box center [778, 242] width 85 height 24
type input "Techno_legrandsom"
click at [475, 250] on rect "Espace de travail de Blocky" at bounding box center [642, 395] width 1284 height 549
click at [809, 250] on rect "Espace de travail de Blocky" at bounding box center [793, 242] width 115 height 24
click at [810, 245] on input "Techno_legrandsom" at bounding box center [793, 242] width 115 height 24
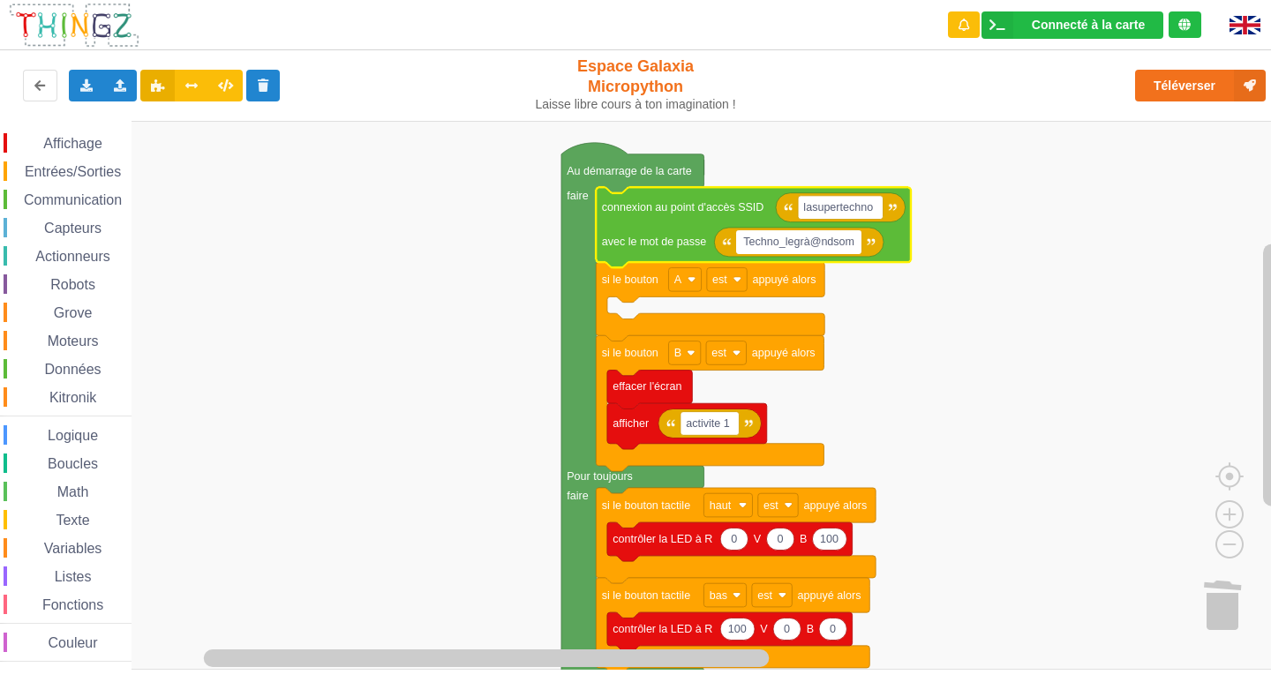
click at [804, 241] on input "Techno_legrà@ndsom" at bounding box center [798, 242] width 125 height 24
click at [808, 241] on input "Techno_legrà@ndsom" at bounding box center [798, 242] width 125 height 24
type input "Techno_legr@ndsom"
click at [878, 327] on rect "Espace de travail de Blocky" at bounding box center [642, 395] width 1284 height 549
click at [67, 309] on span "Grove" at bounding box center [73, 312] width 44 height 15
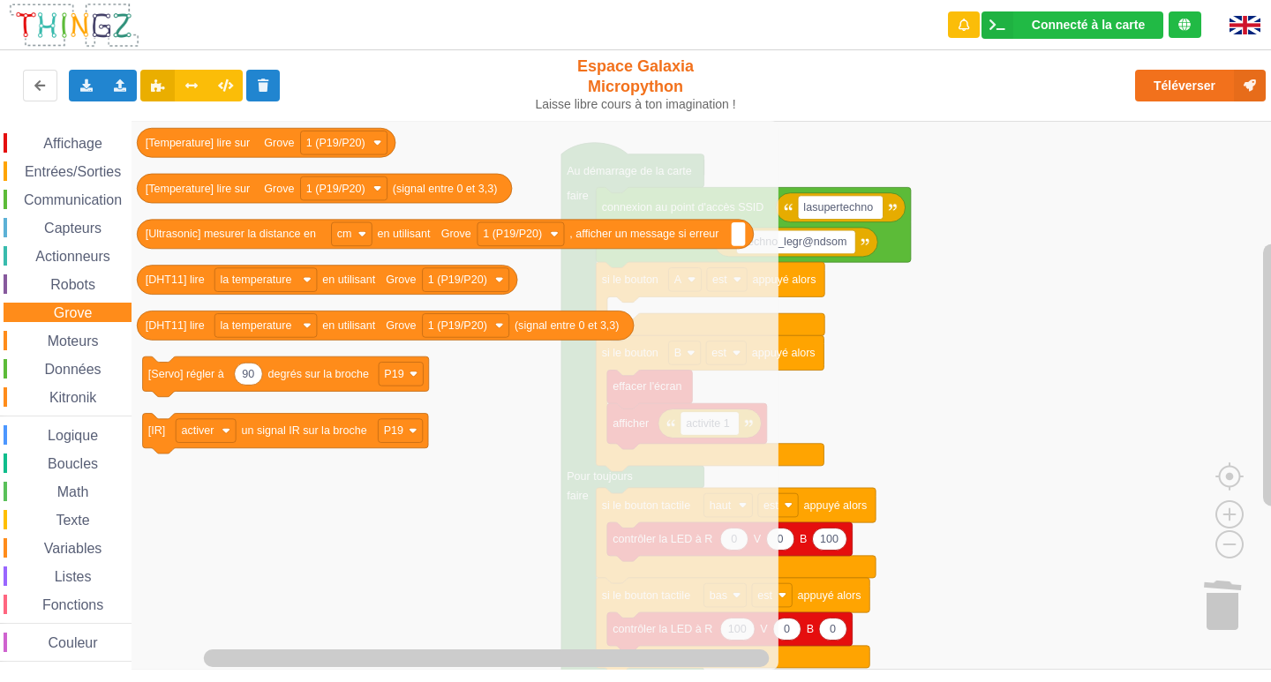
click at [64, 282] on span "Robots" at bounding box center [73, 284] width 50 height 15
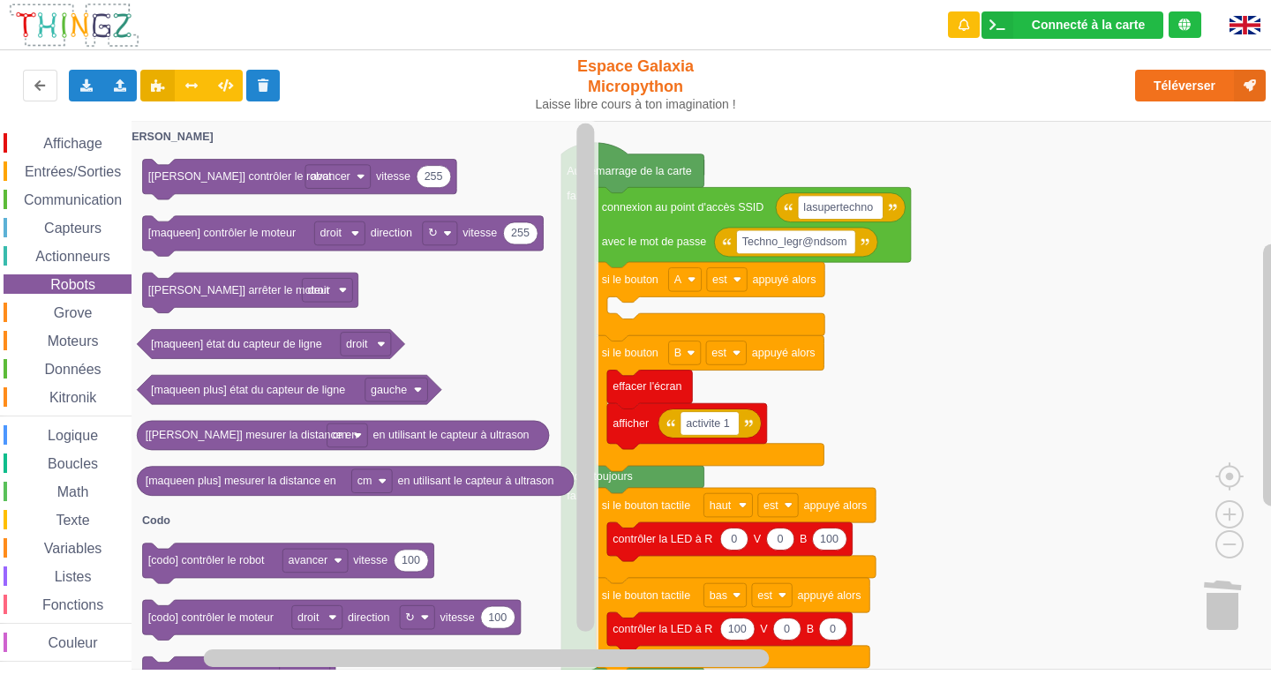
click at [65, 254] on span "Actionneurs" at bounding box center [73, 256] width 80 height 15
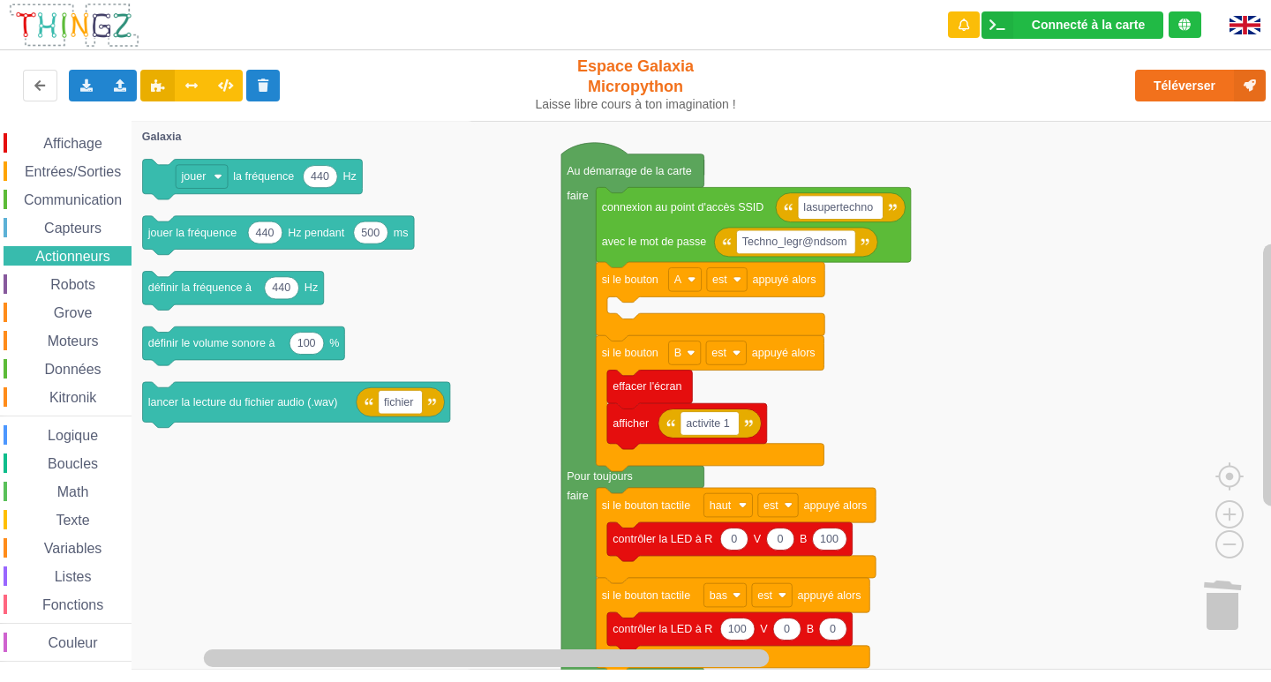
click at [88, 230] on span "Capteurs" at bounding box center [72, 228] width 63 height 15
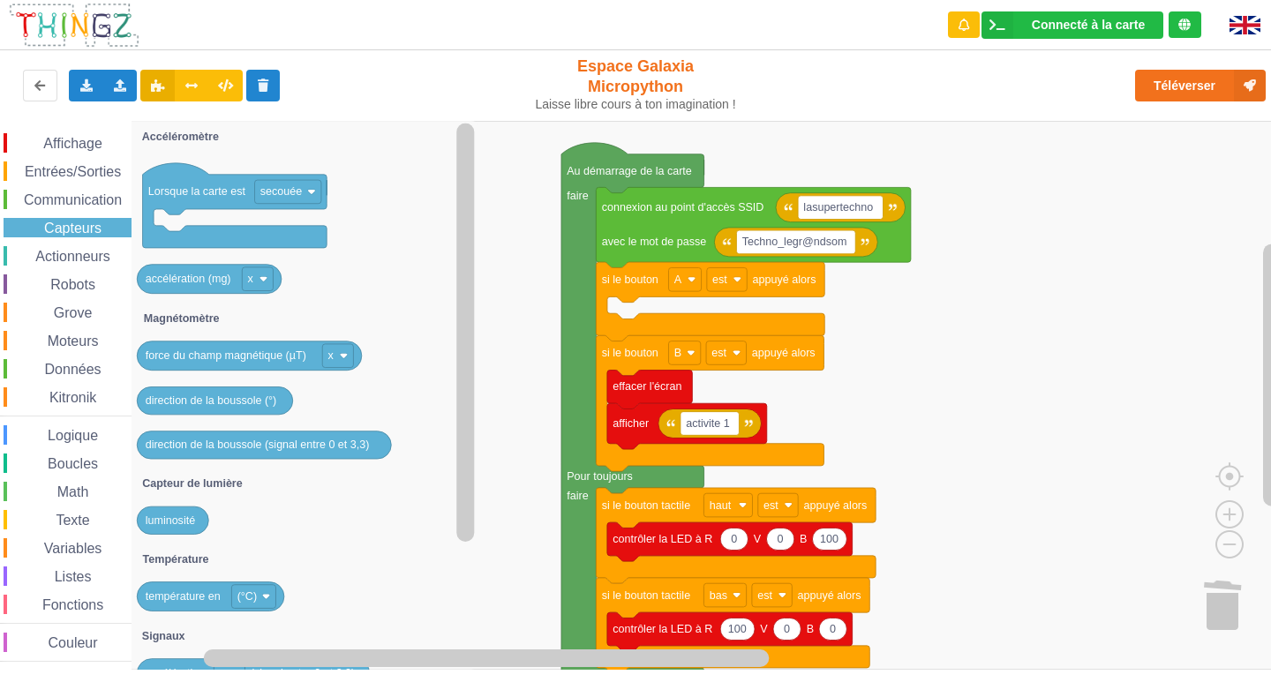
click at [102, 200] on span "Communication" at bounding box center [72, 199] width 103 height 15
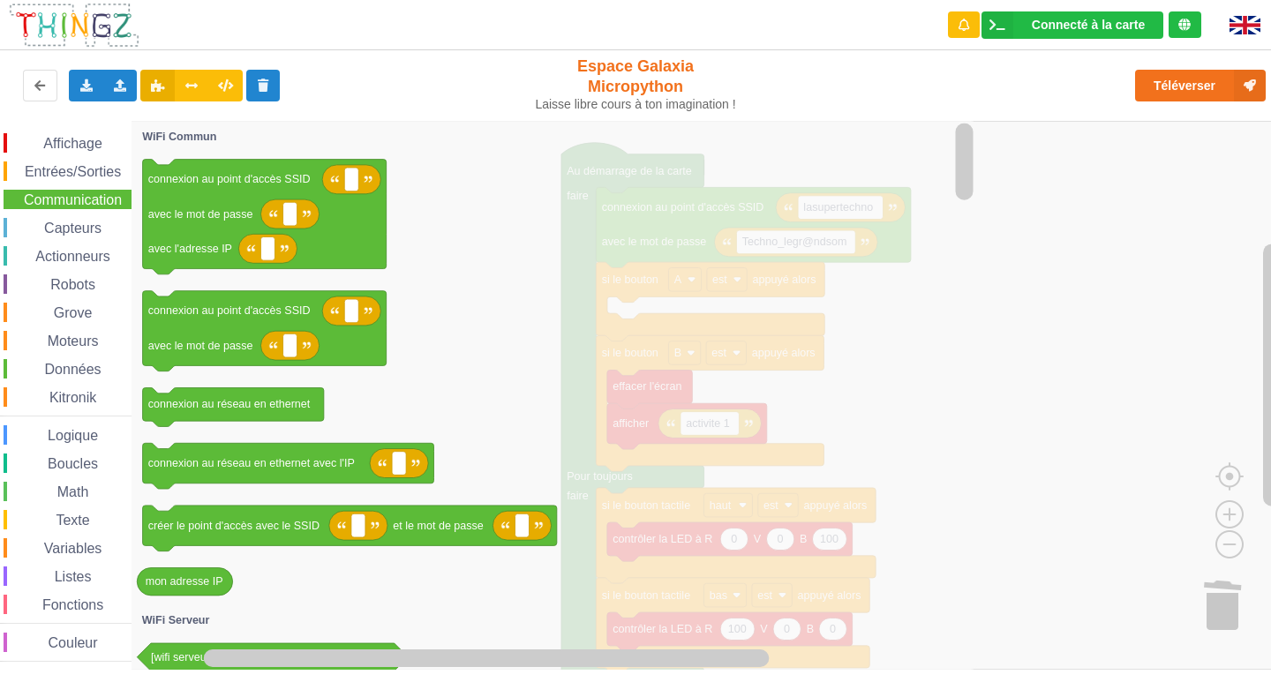
click at [102, 171] on span "Entrées/Sorties" at bounding box center [73, 171] width 102 height 15
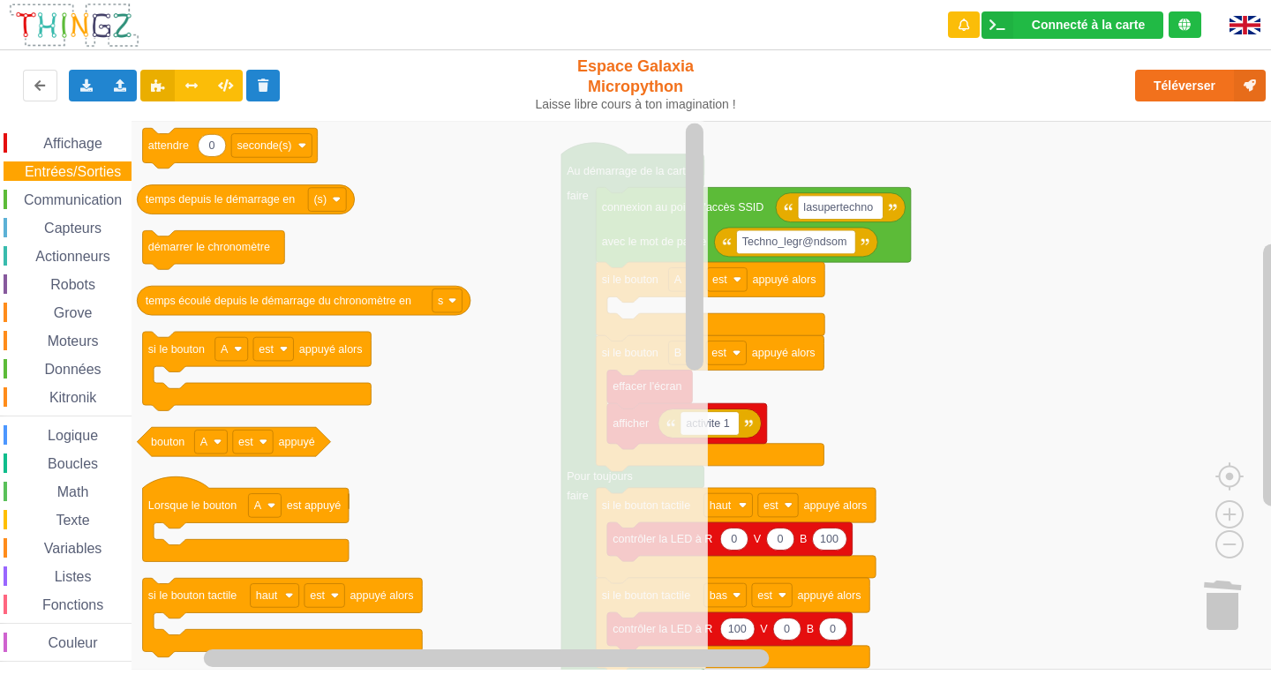
click at [94, 147] on span "Affichage" at bounding box center [73, 143] width 64 height 15
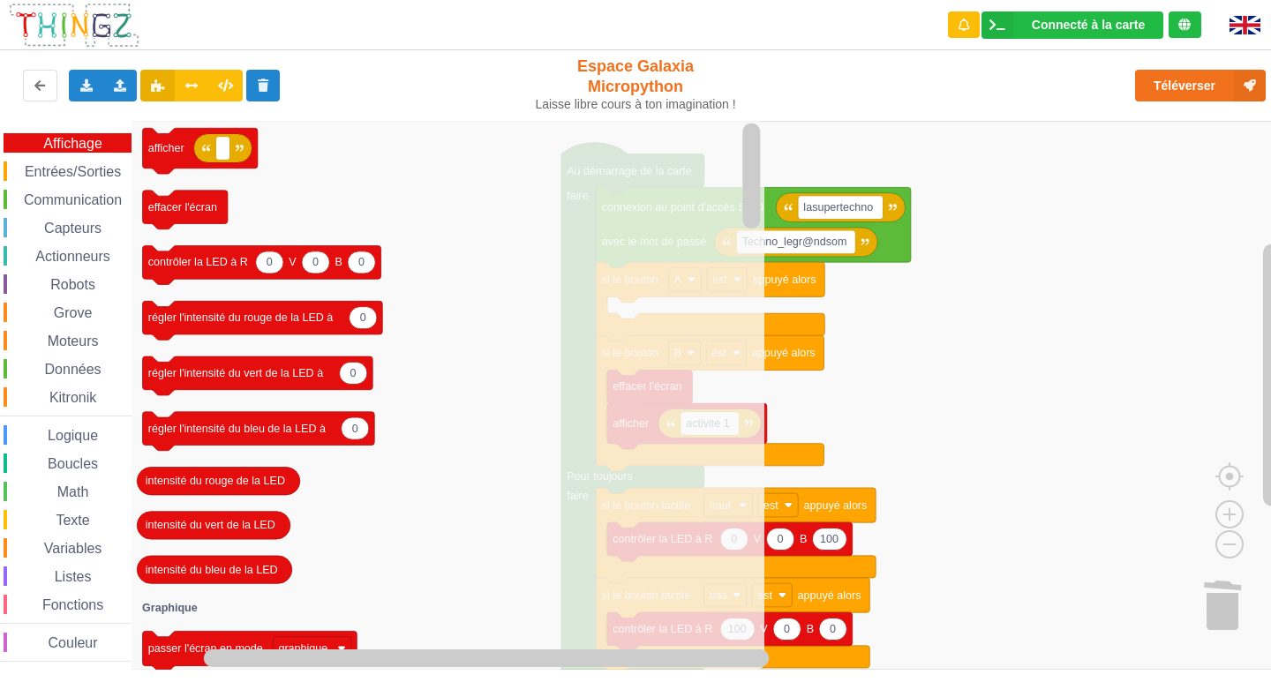
click at [84, 554] on span "Variables" at bounding box center [73, 548] width 64 height 15
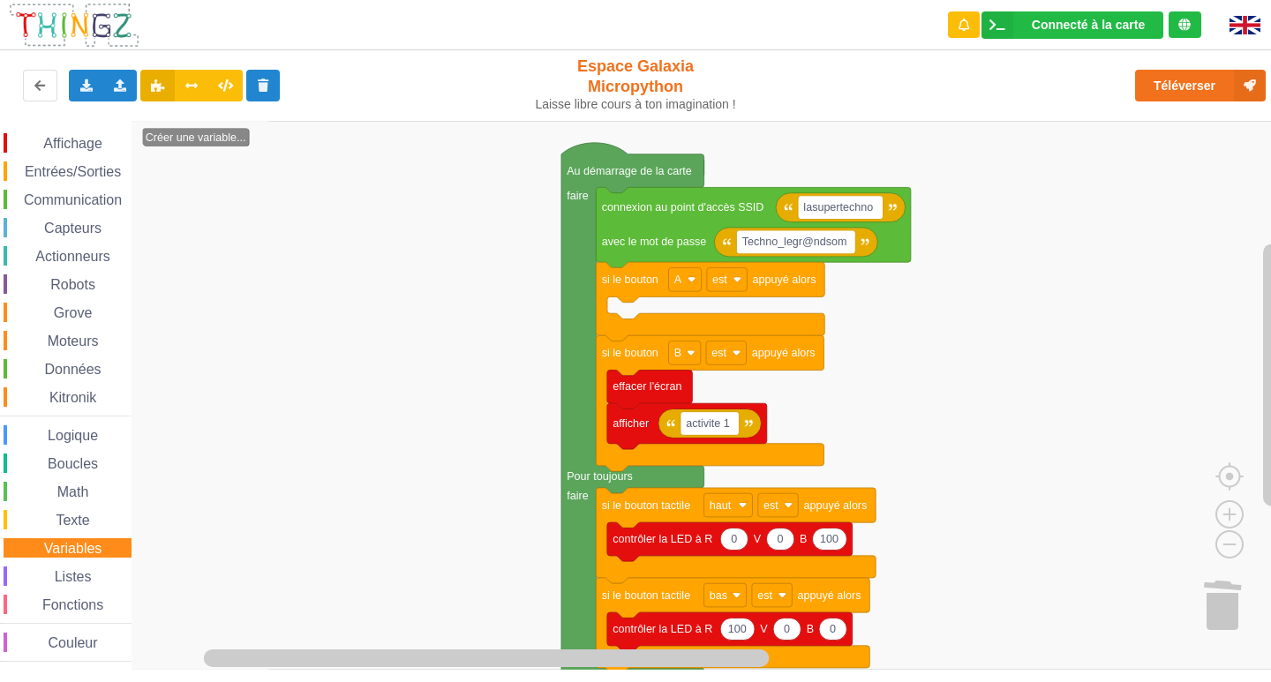
click at [82, 572] on span "Listes" at bounding box center [73, 576] width 42 height 15
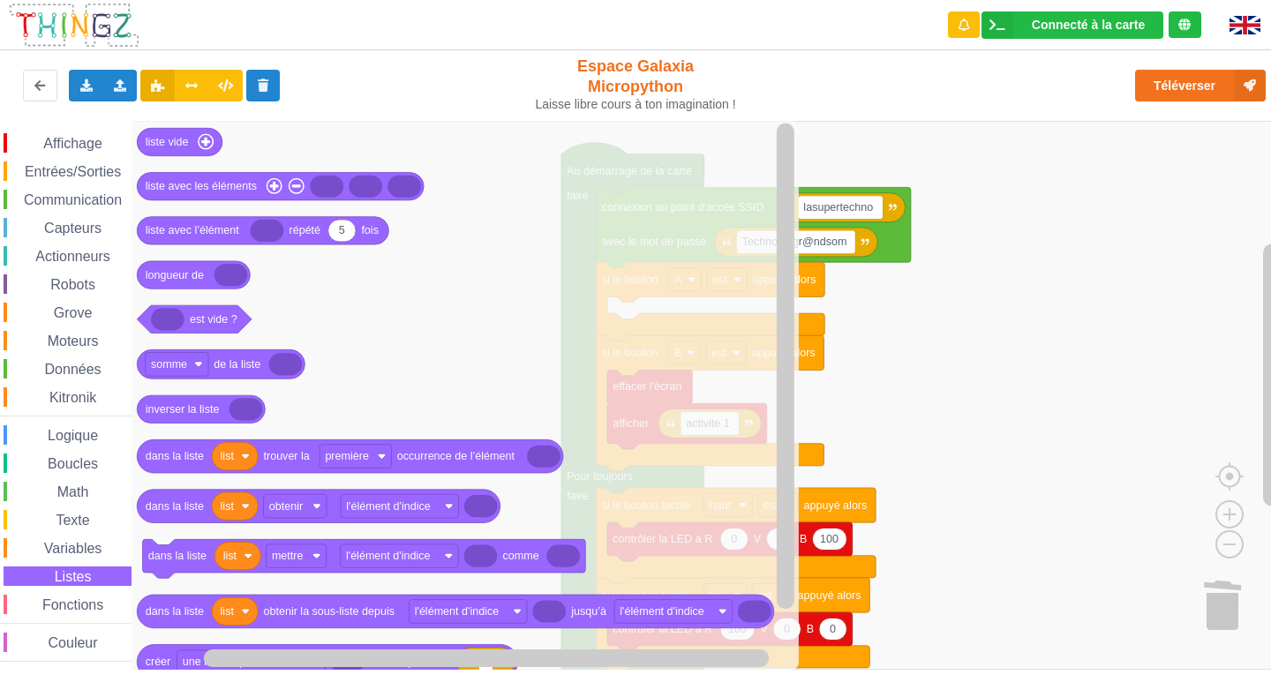
click at [79, 494] on span "Math" at bounding box center [73, 492] width 37 height 15
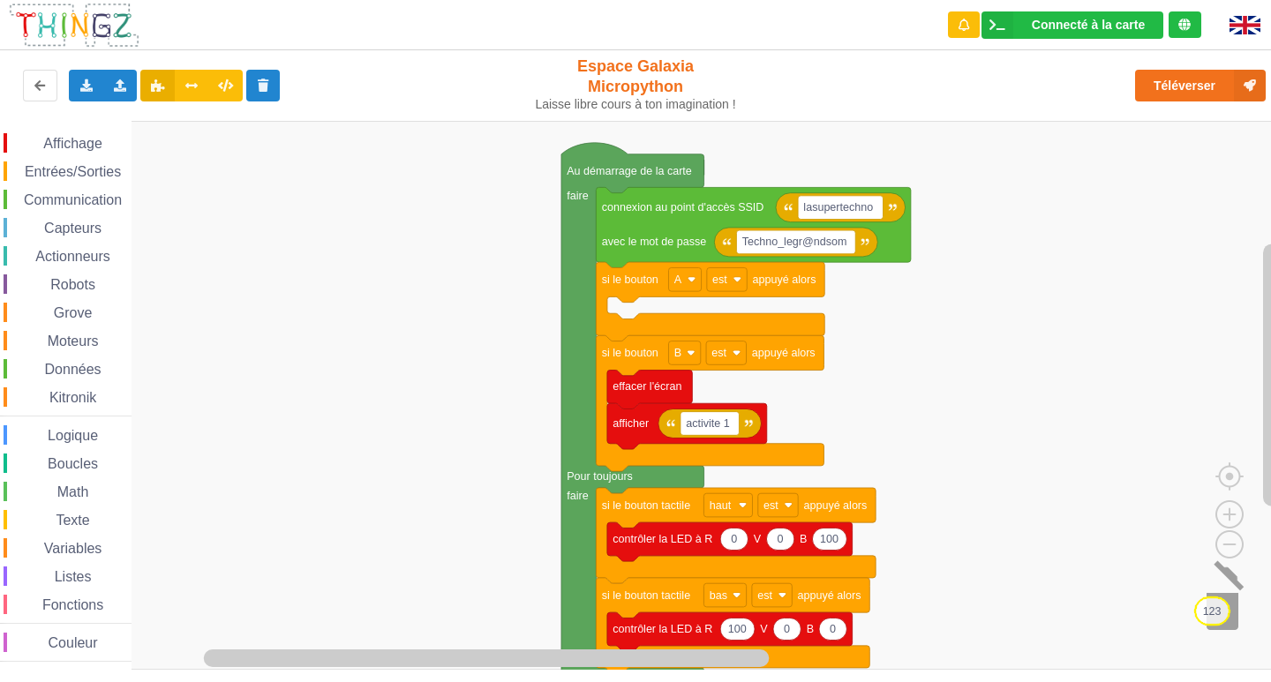
click at [1219, 611] on div "Affichage Entrées/Sorties Communication Capteurs Actionneurs Robots Grove Moteu…" at bounding box center [642, 395] width 1284 height 549
click at [90, 169] on span "Entrées/Sorties" at bounding box center [73, 171] width 102 height 15
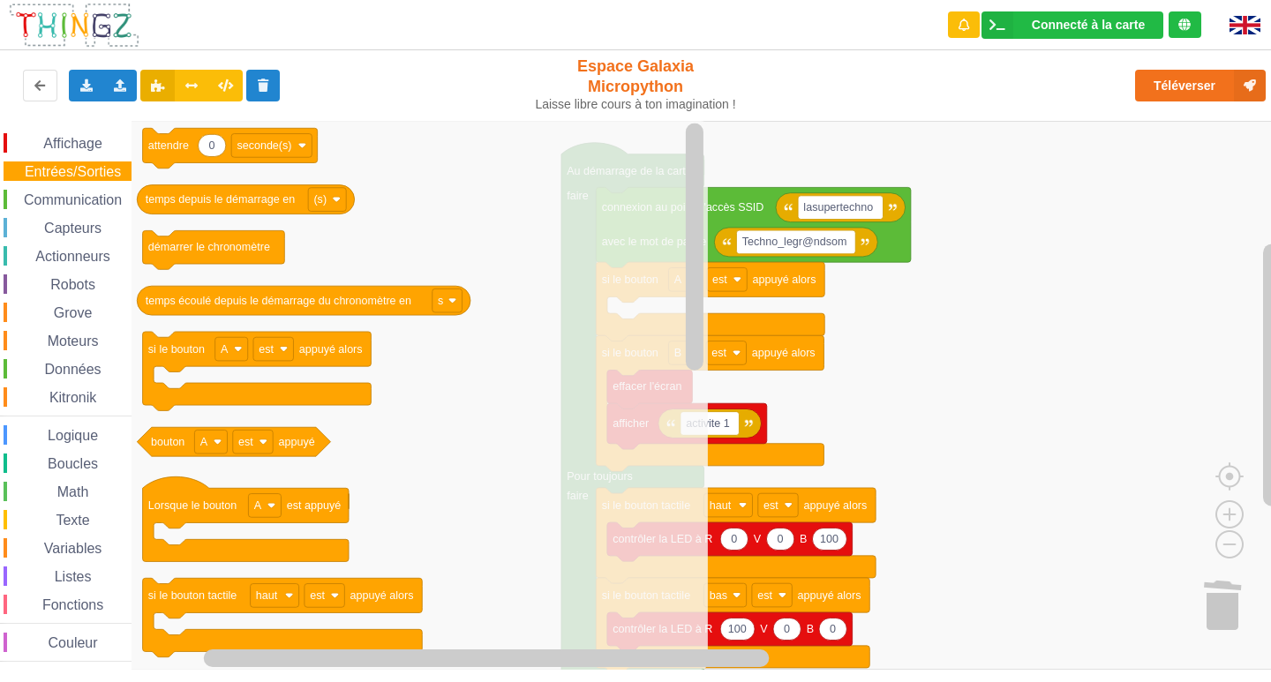
click at [978, 424] on rect "Espace de travail de Blocky" at bounding box center [642, 395] width 1284 height 549
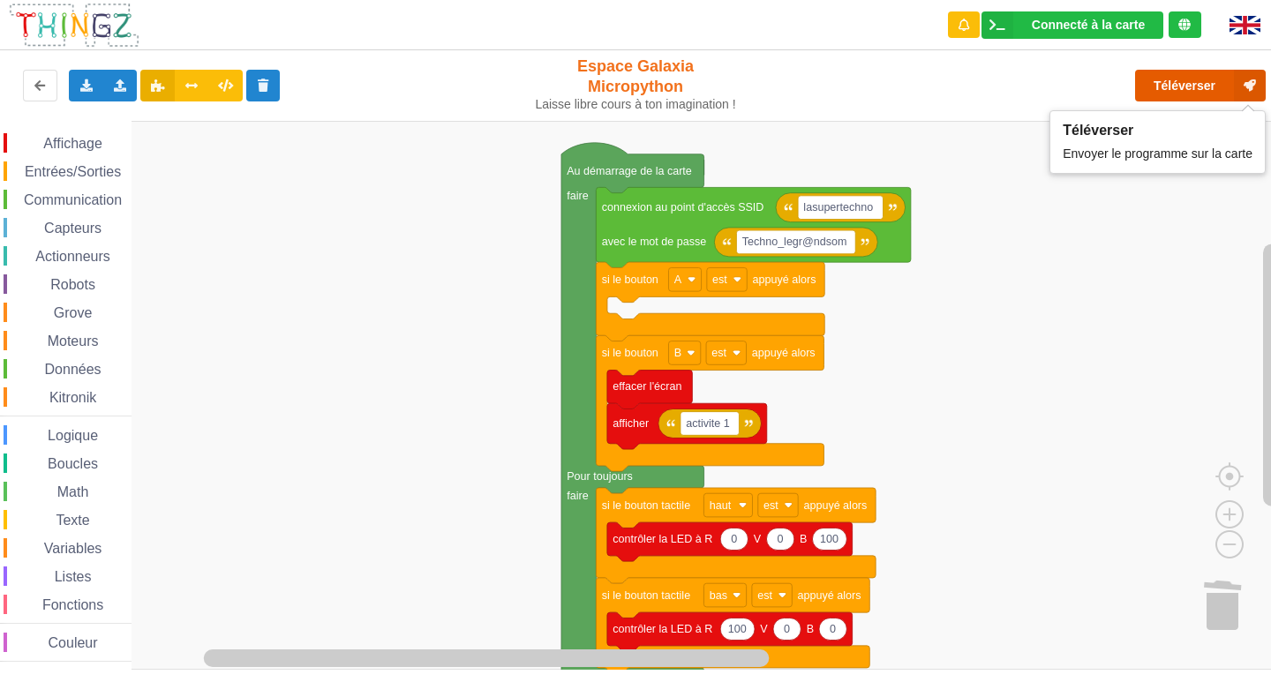
click at [1171, 84] on button "Téléverser" at bounding box center [1200, 86] width 131 height 32
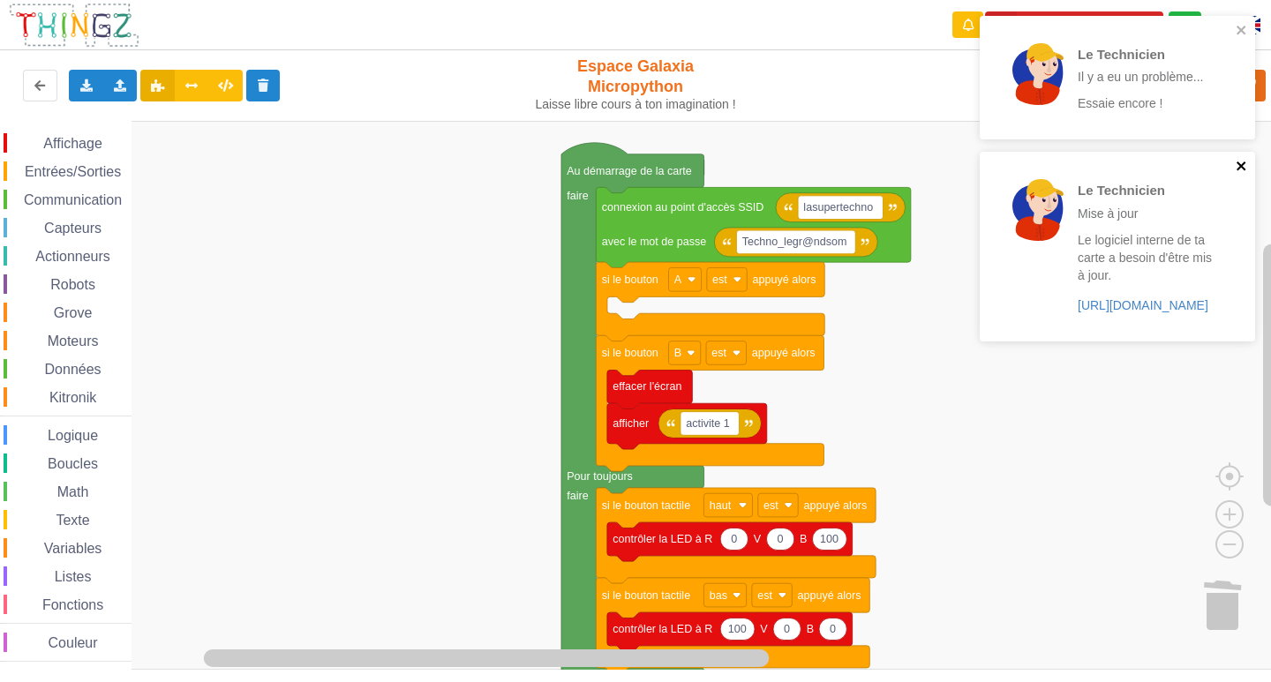
click at [1244, 170] on icon "close" at bounding box center [1242, 166] width 12 height 14
click at [1237, 34] on icon "close" at bounding box center [1242, 30] width 12 height 14
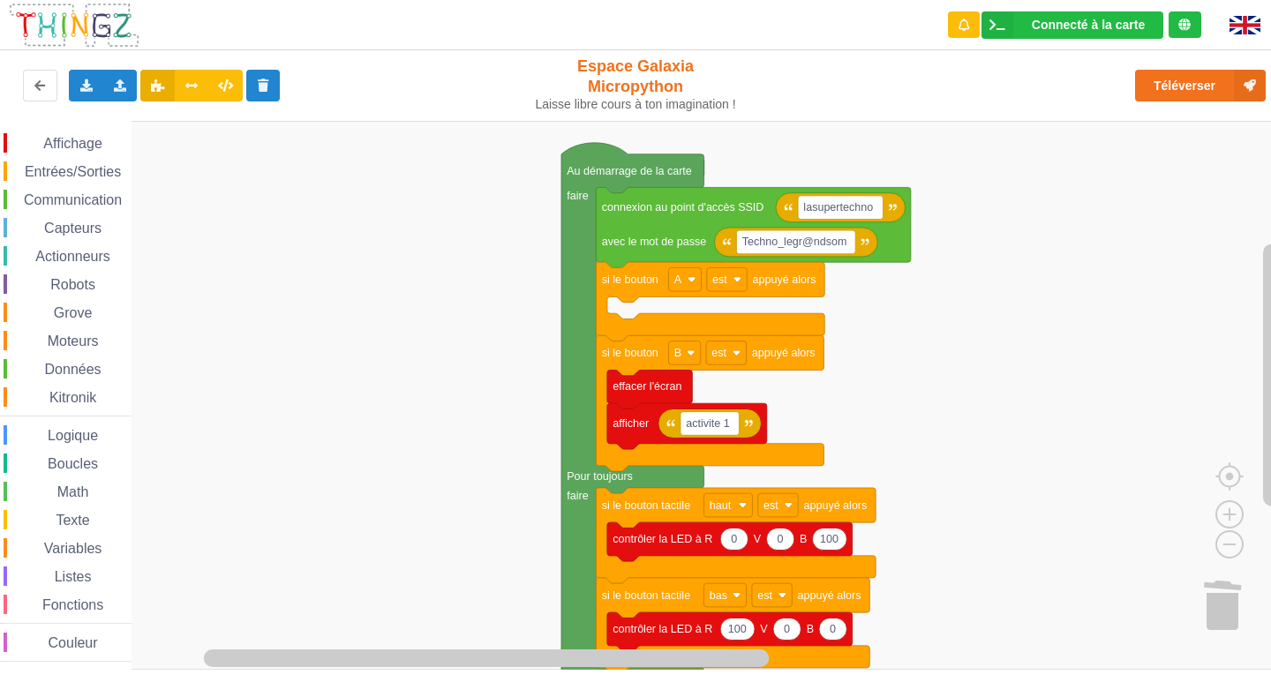
click at [1215, 78] on div "Le Technicien Il y a eu un problème... Essaie encore ! Connecté à la carte Régl…" at bounding box center [636, 329] width 1296 height 682
click at [1215, 78] on button "Téléverser" at bounding box center [1200, 86] width 131 height 32
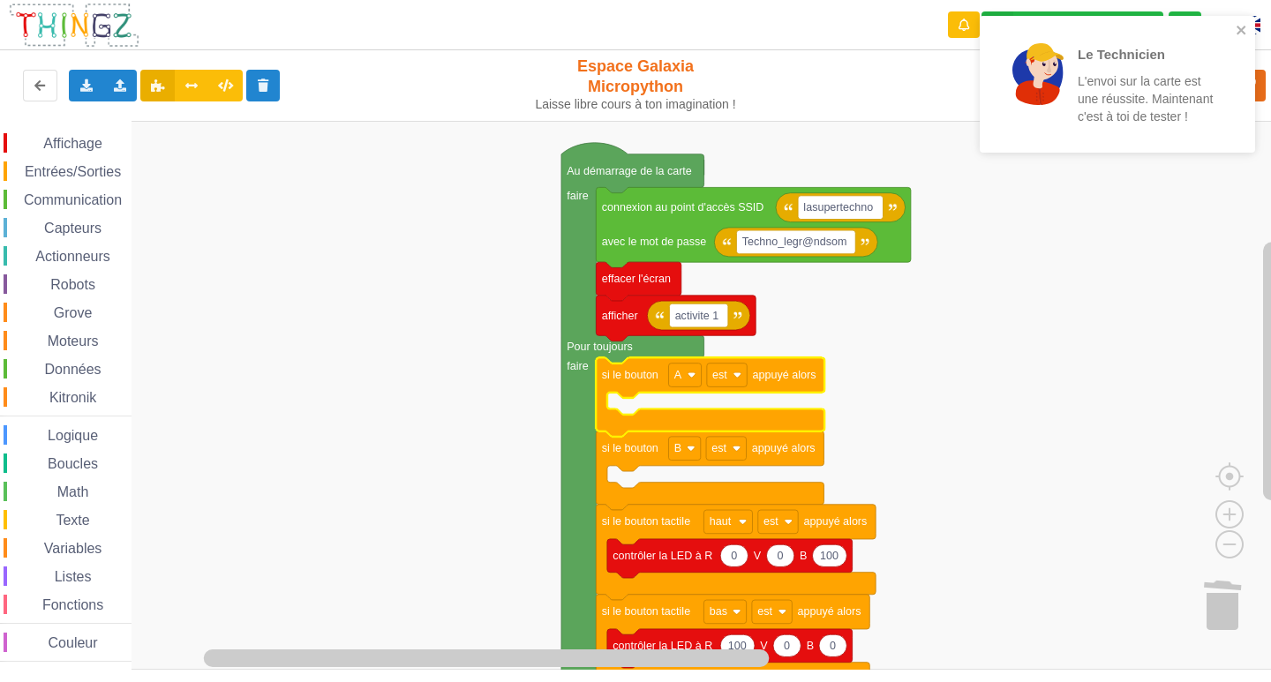
click at [85, 150] on span "Affichage" at bounding box center [73, 143] width 64 height 15
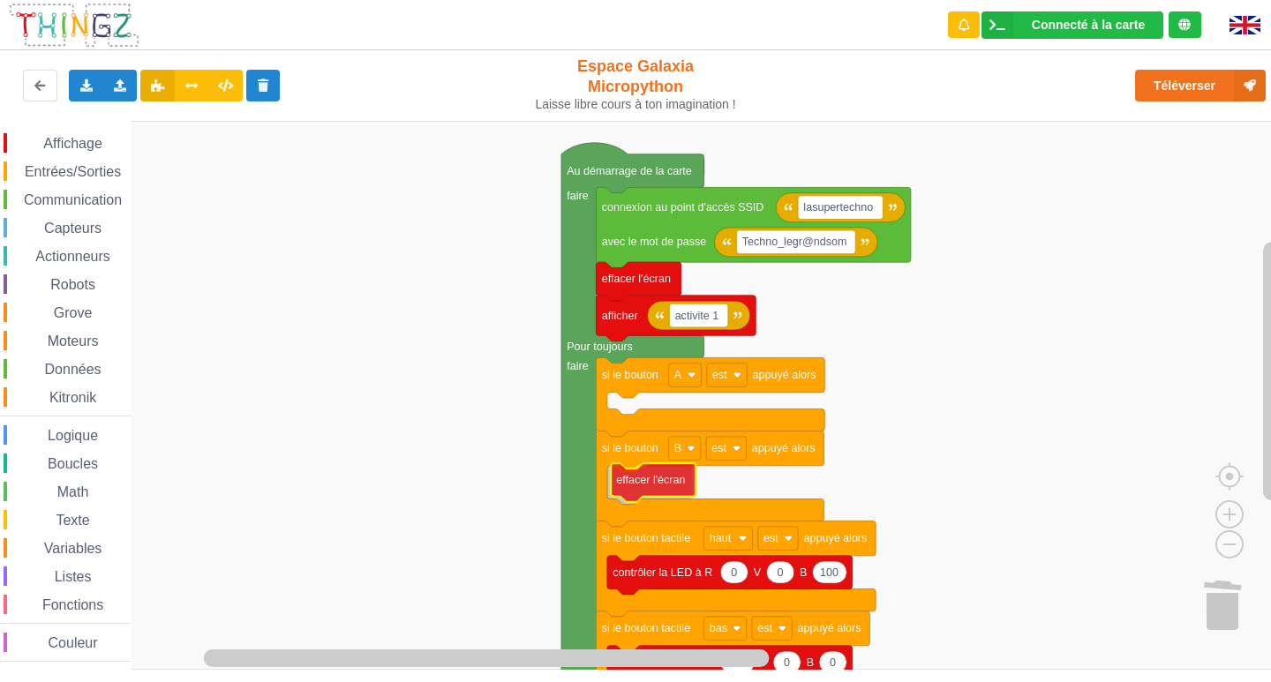
click at [630, 475] on div "Affichage Entrées/Sorties Communication Capteurs Actionneurs Robots Grove Moteu…" at bounding box center [642, 395] width 1284 height 549
click at [91, 137] on span "Affichage" at bounding box center [73, 143] width 64 height 15
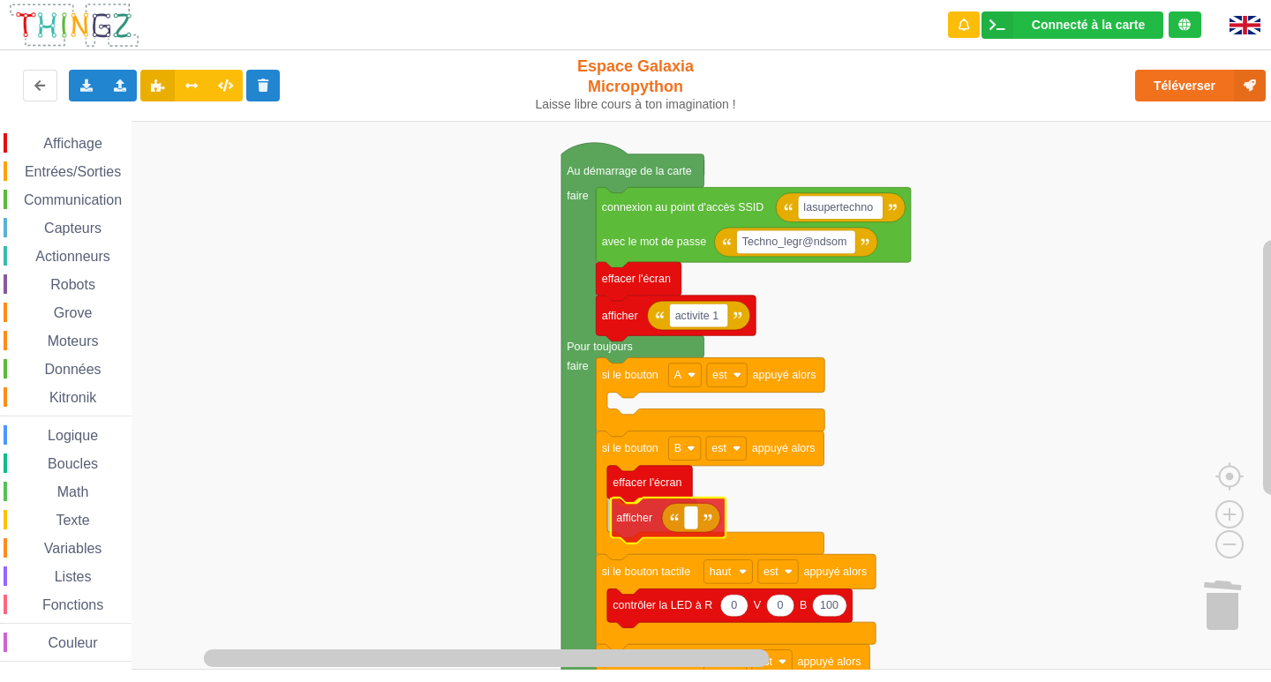
click at [644, 510] on div "Affichage Entrées/Sorties Communication Capteurs Actionneurs Robots Grove Moteu…" at bounding box center [642, 395] width 1284 height 549
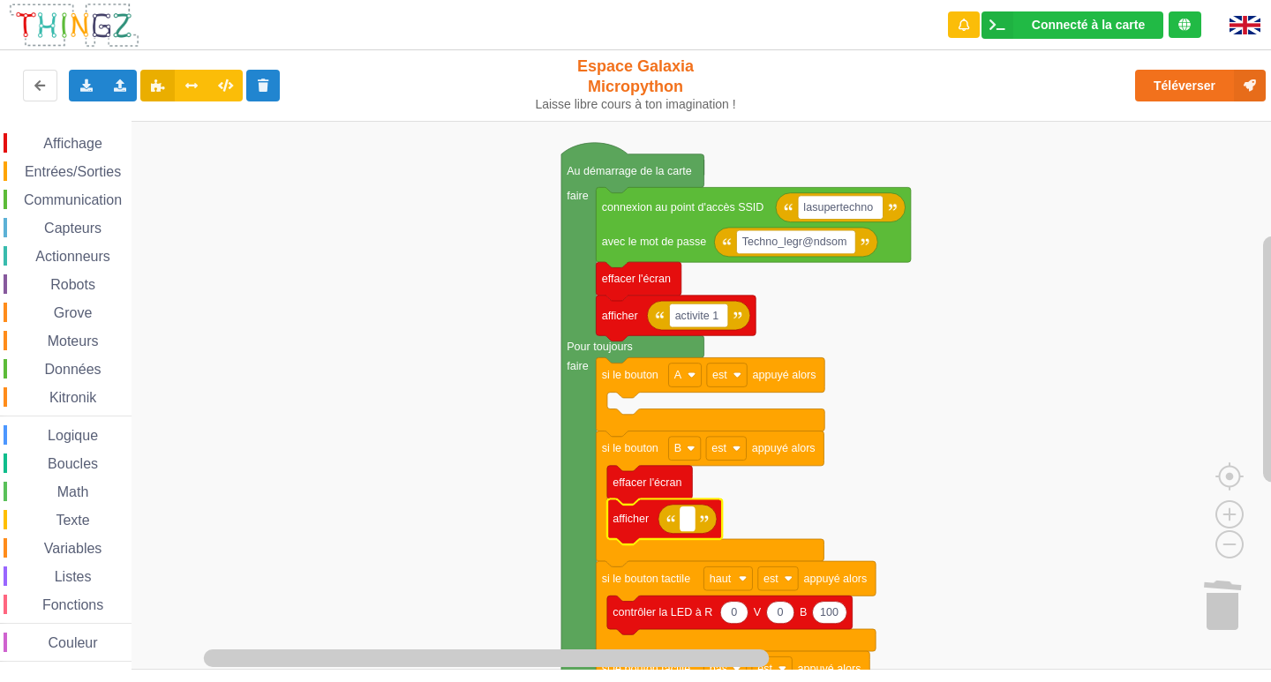
click at [689, 525] on text "Espace de travail de Blocky" at bounding box center [688, 519] width 4 height 12
type input "activité 1"
click at [83, 139] on span "Affichage" at bounding box center [73, 143] width 64 height 15
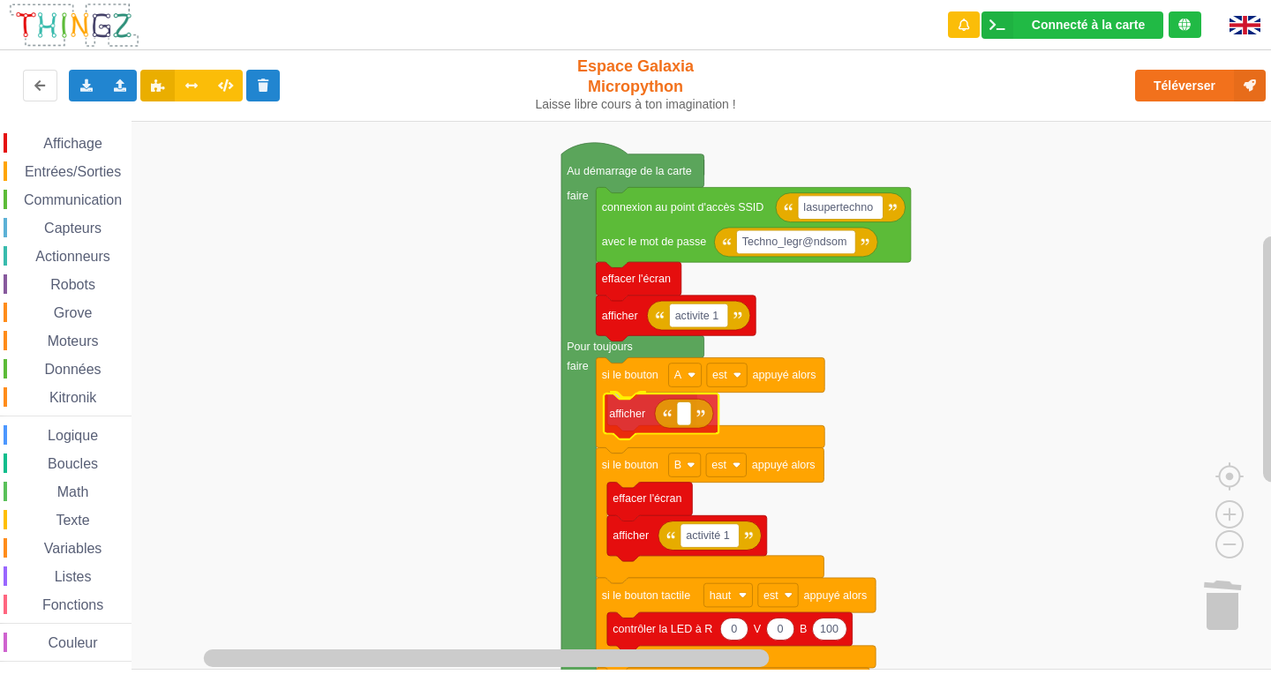
click at [628, 400] on div "Affichage Entrées/Sorties Communication Capteurs Actionneurs Robots Grove Moteu…" at bounding box center [642, 395] width 1284 height 549
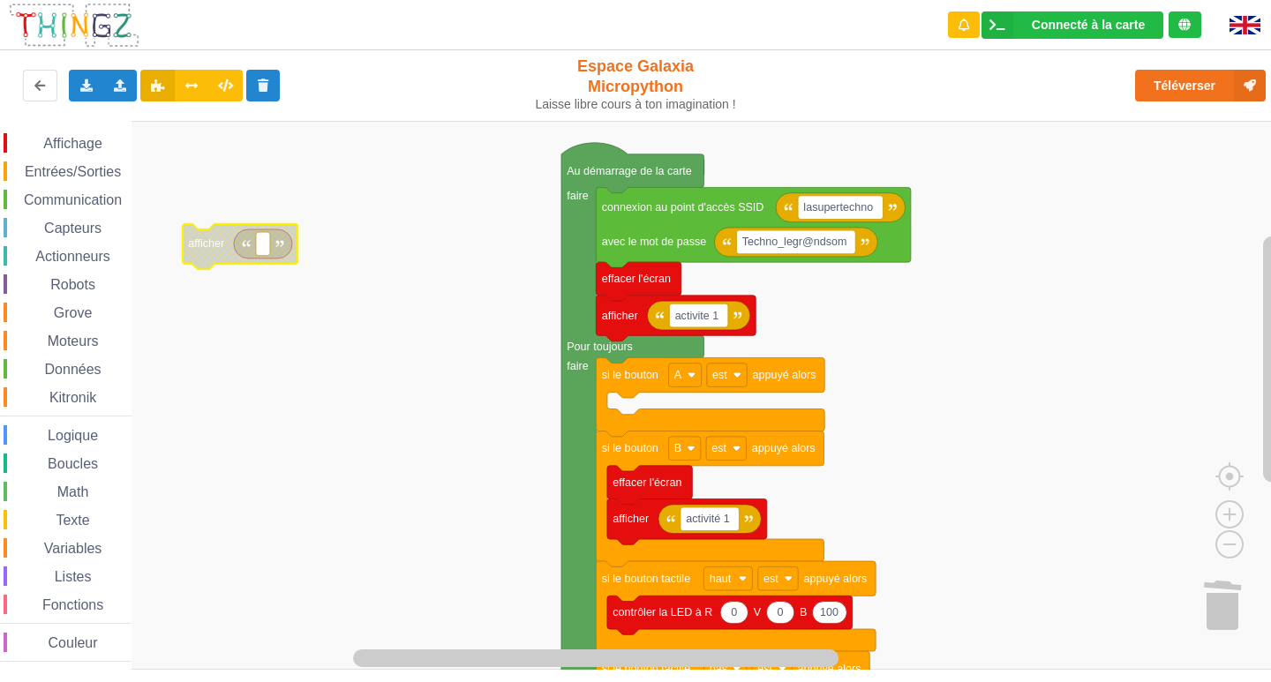
click at [41, 140] on span "Affichage" at bounding box center [73, 143] width 64 height 15
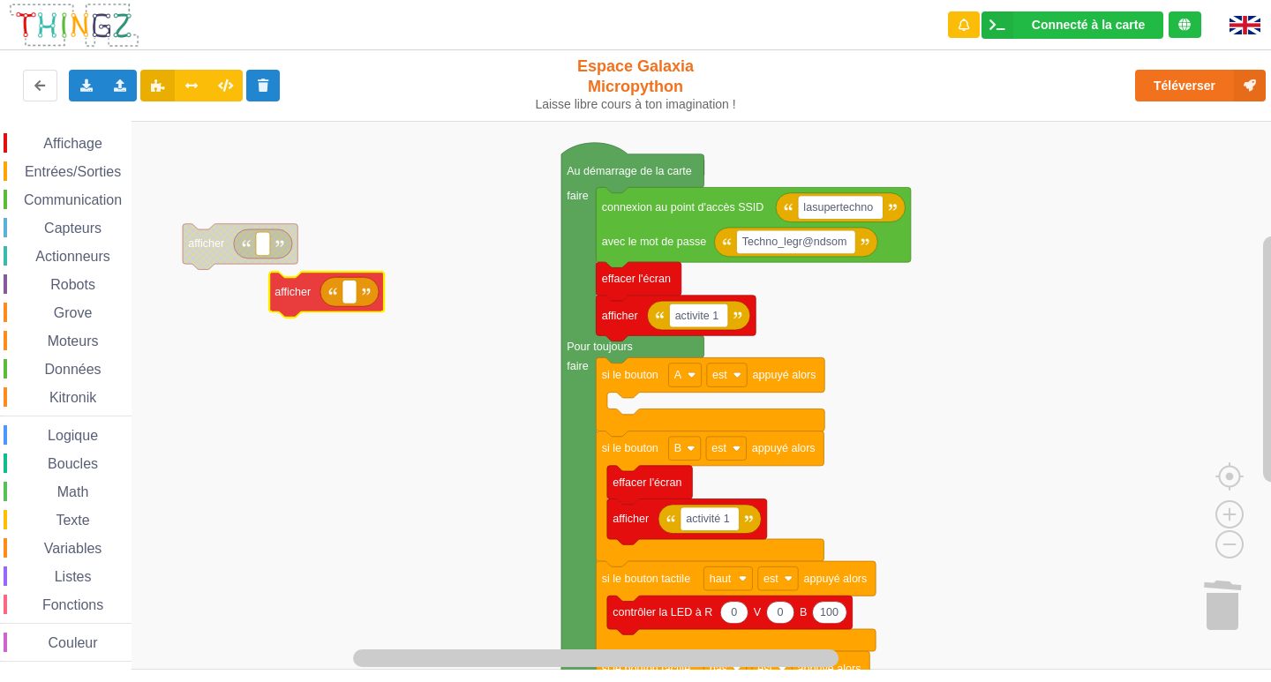
click at [318, 320] on div "Affichage Entrées/Sorties Communication Capteurs Actionneurs Robots Grove Moteu…" at bounding box center [642, 395] width 1284 height 549
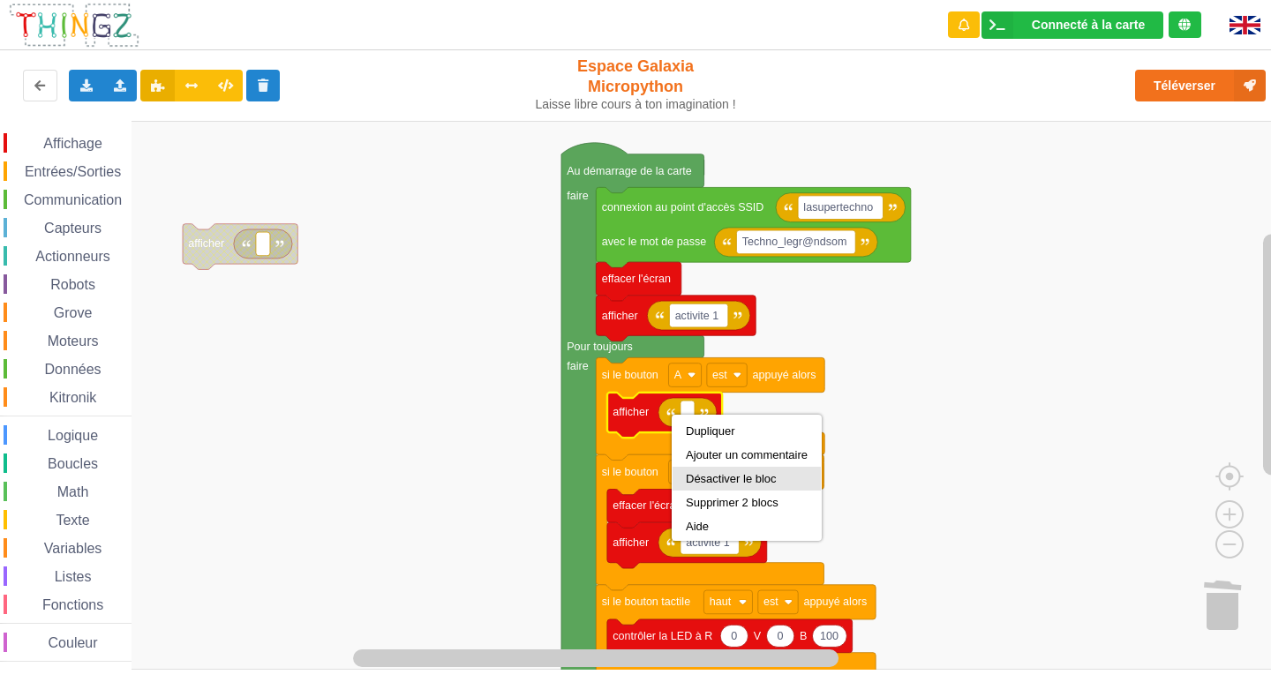
click at [747, 480] on div "Désactiver le bloc" at bounding box center [747, 478] width 122 height 13
click at [40, 224] on span "Espace de travail de Blocky" at bounding box center [34, 229] width 14 height 14
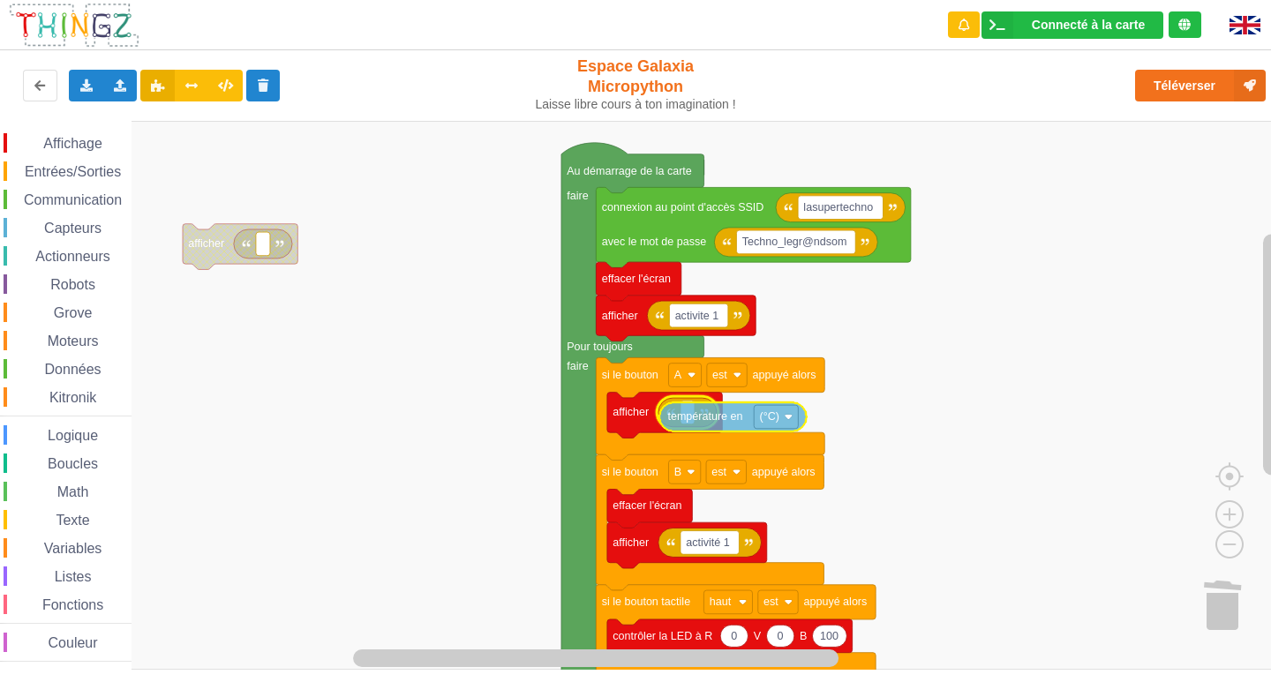
click at [729, 418] on div "Affichage Entrées/Sorties Communication Capteurs Actionneurs Robots Grove Moteu…" at bounding box center [642, 395] width 1284 height 549
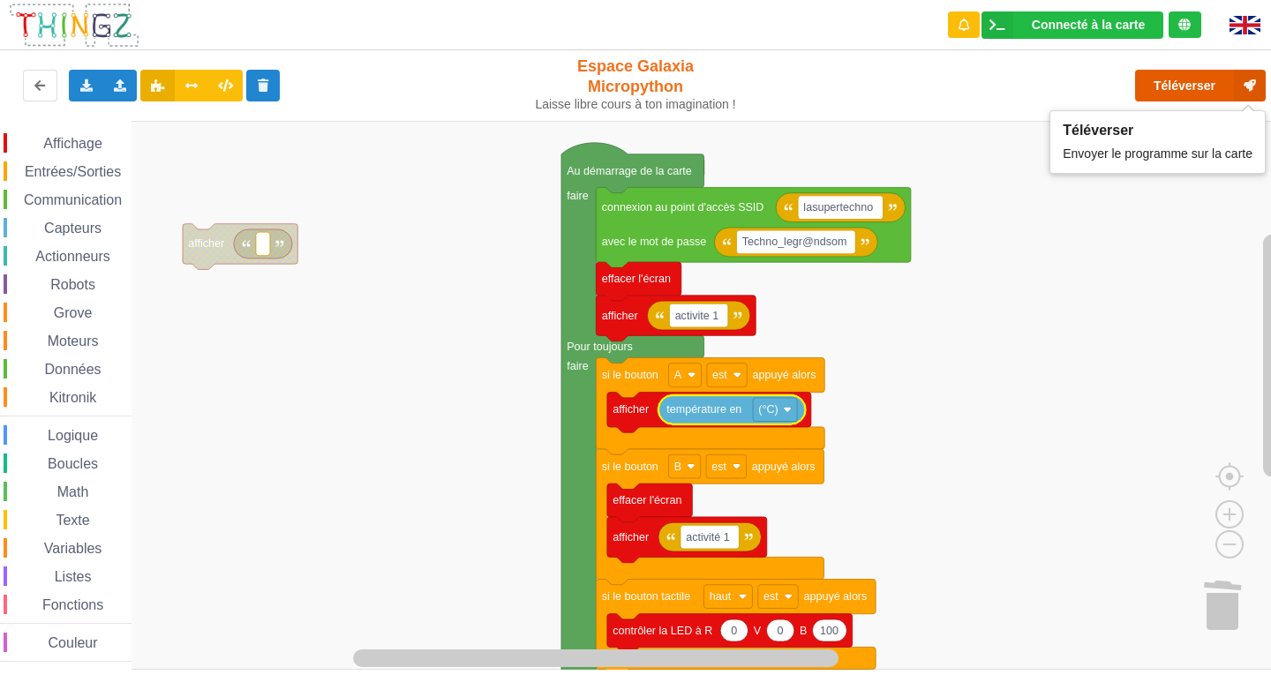
click at [1177, 79] on button "Téléverser" at bounding box center [1200, 86] width 131 height 32
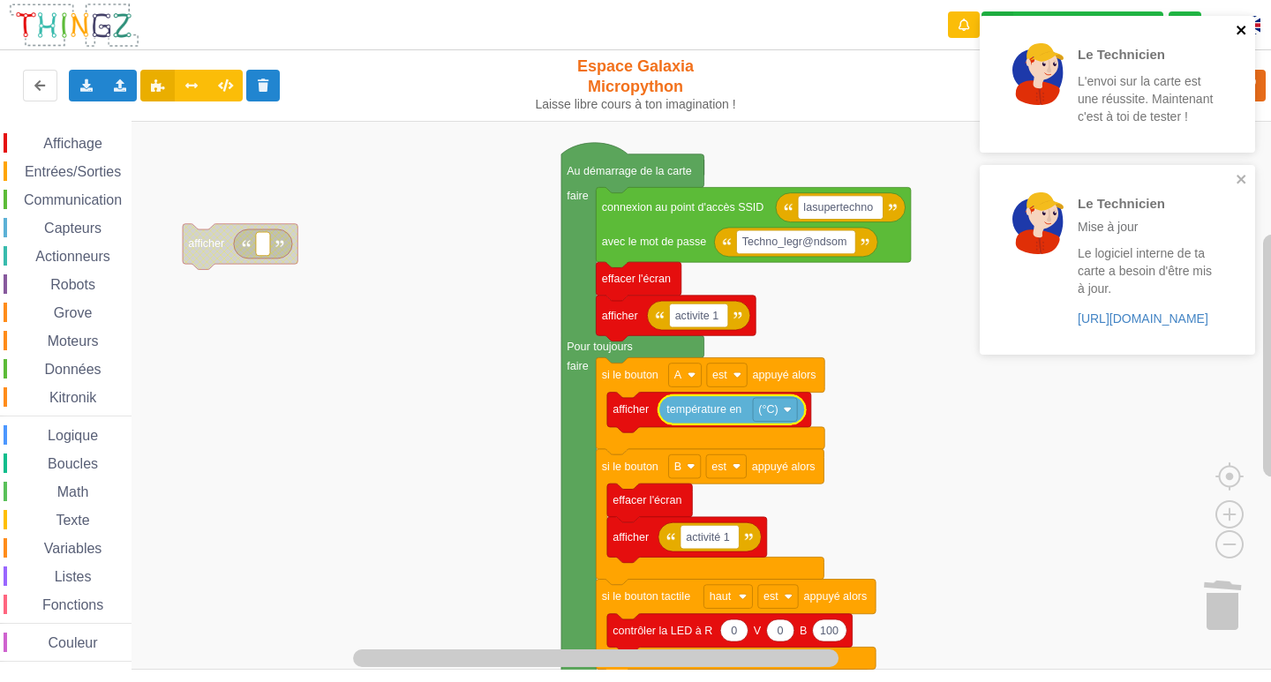
click at [1244, 30] on icon "close" at bounding box center [1242, 30] width 12 height 14
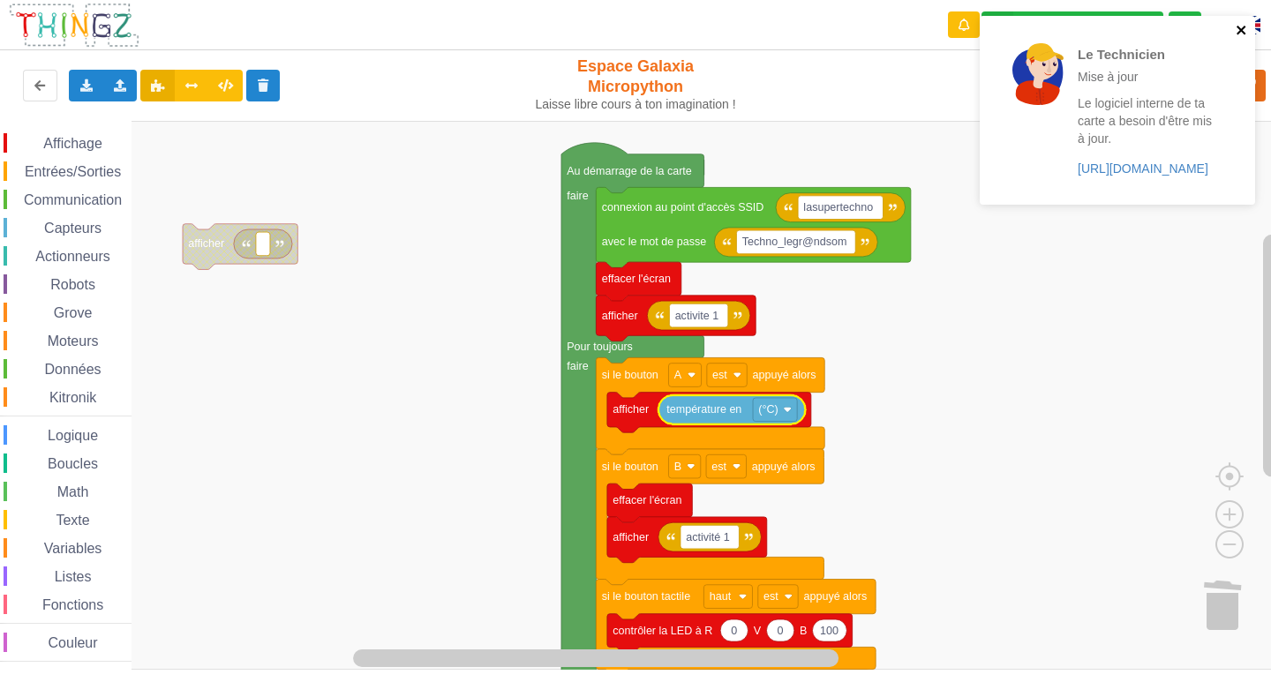
click at [1240, 34] on icon "close" at bounding box center [1242, 30] width 12 height 14
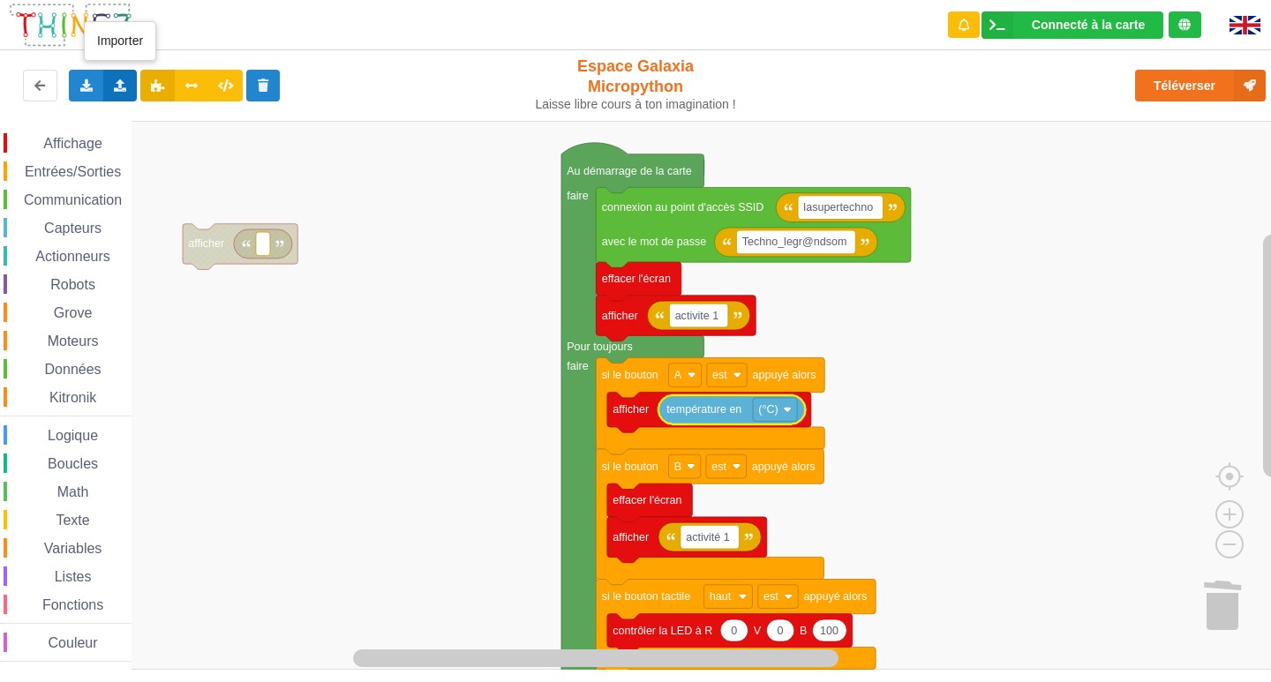
click at [129, 90] on div "Importer un assemblage de blocs Importer du code Python" at bounding box center [120, 86] width 34 height 32
click at [86, 72] on div "Exporter l'assemblage de blocs Exporter l'assemblage de blocs au format Python" at bounding box center [86, 86] width 34 height 32
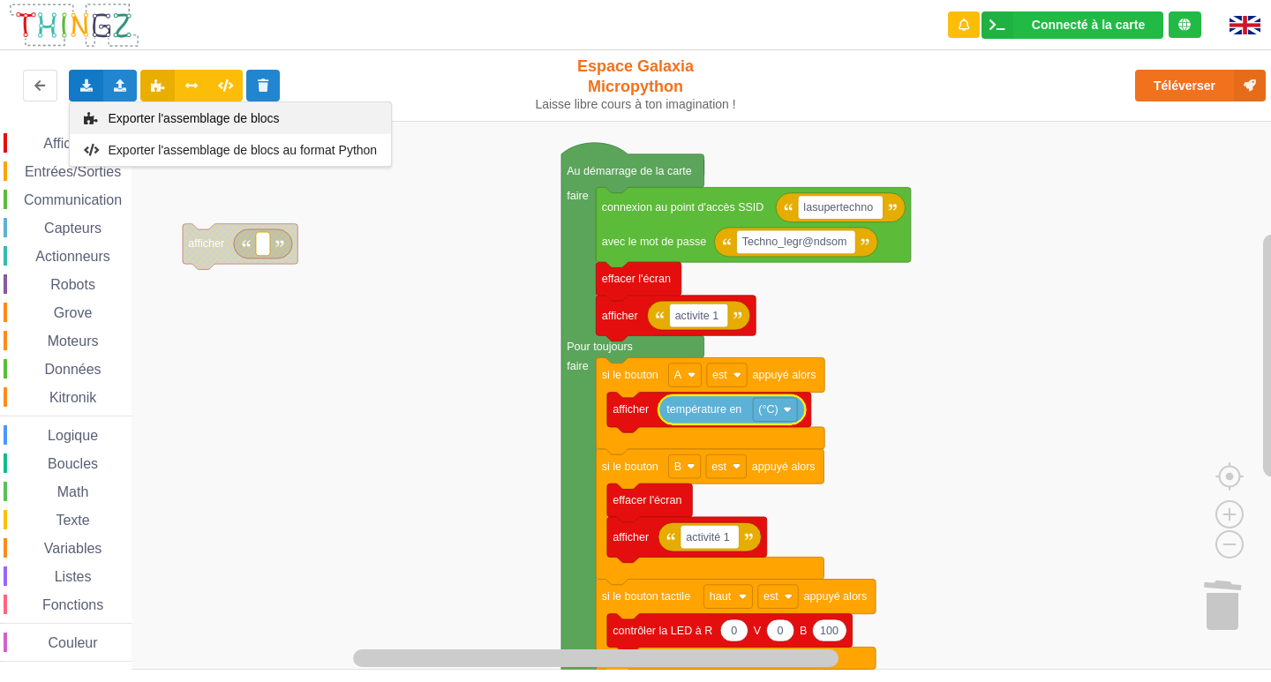
click at [160, 119] on span "Exporter l'assemblage de blocs" at bounding box center [194, 118] width 171 height 14
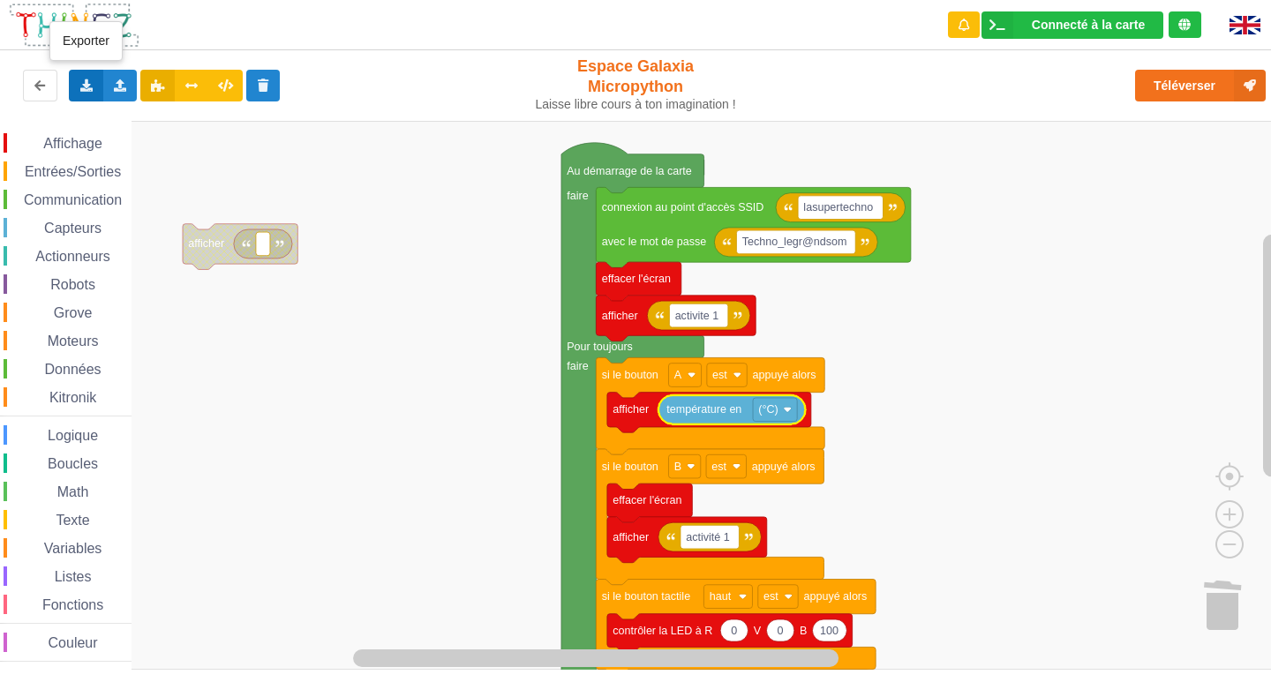
click at [88, 86] on icon at bounding box center [86, 84] width 15 height 11
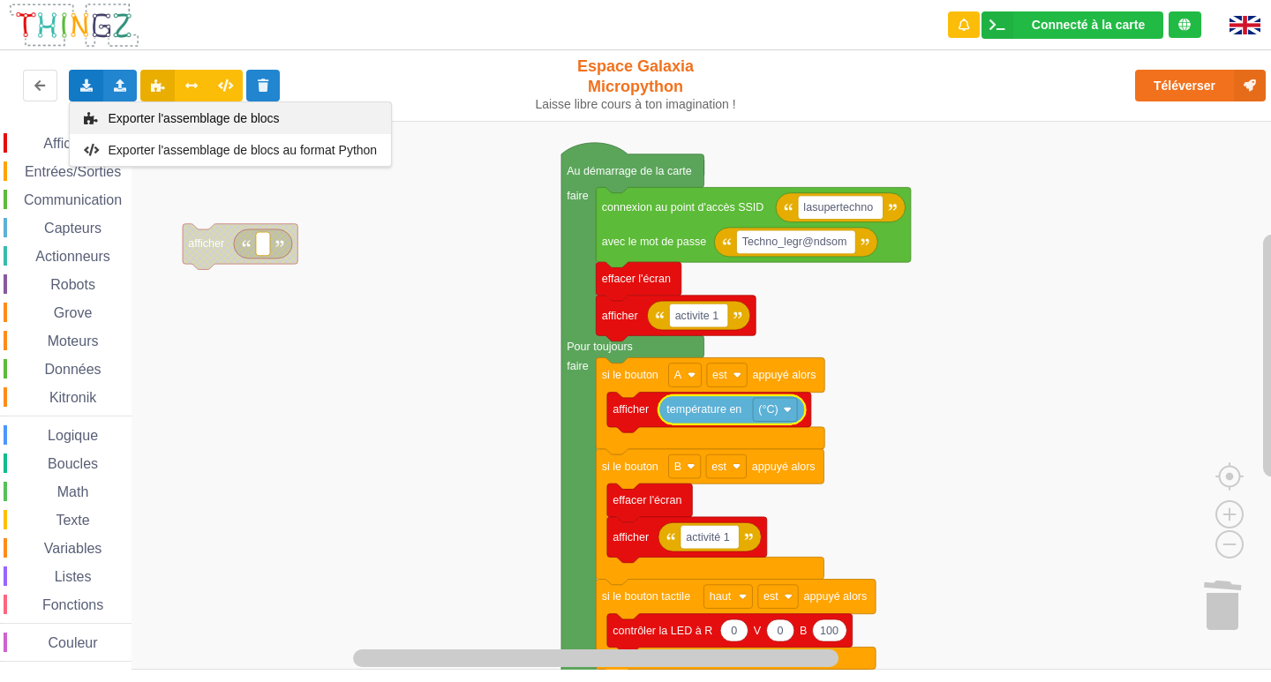
click at [118, 118] on span "Exporter l'assemblage de blocs" at bounding box center [194, 118] width 171 height 14
